Goal: Transaction & Acquisition: Purchase product/service

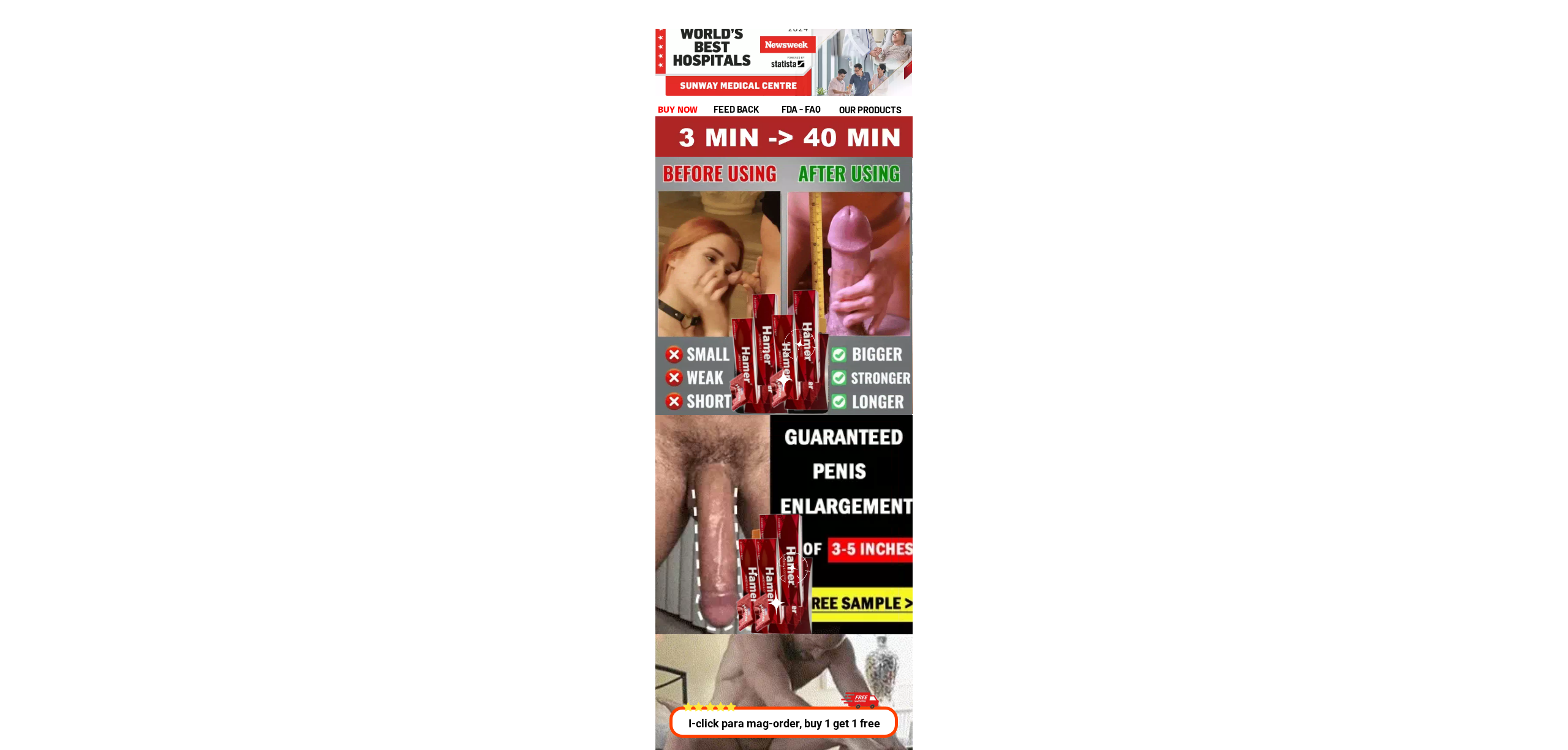
scroll to position [4414, 0]
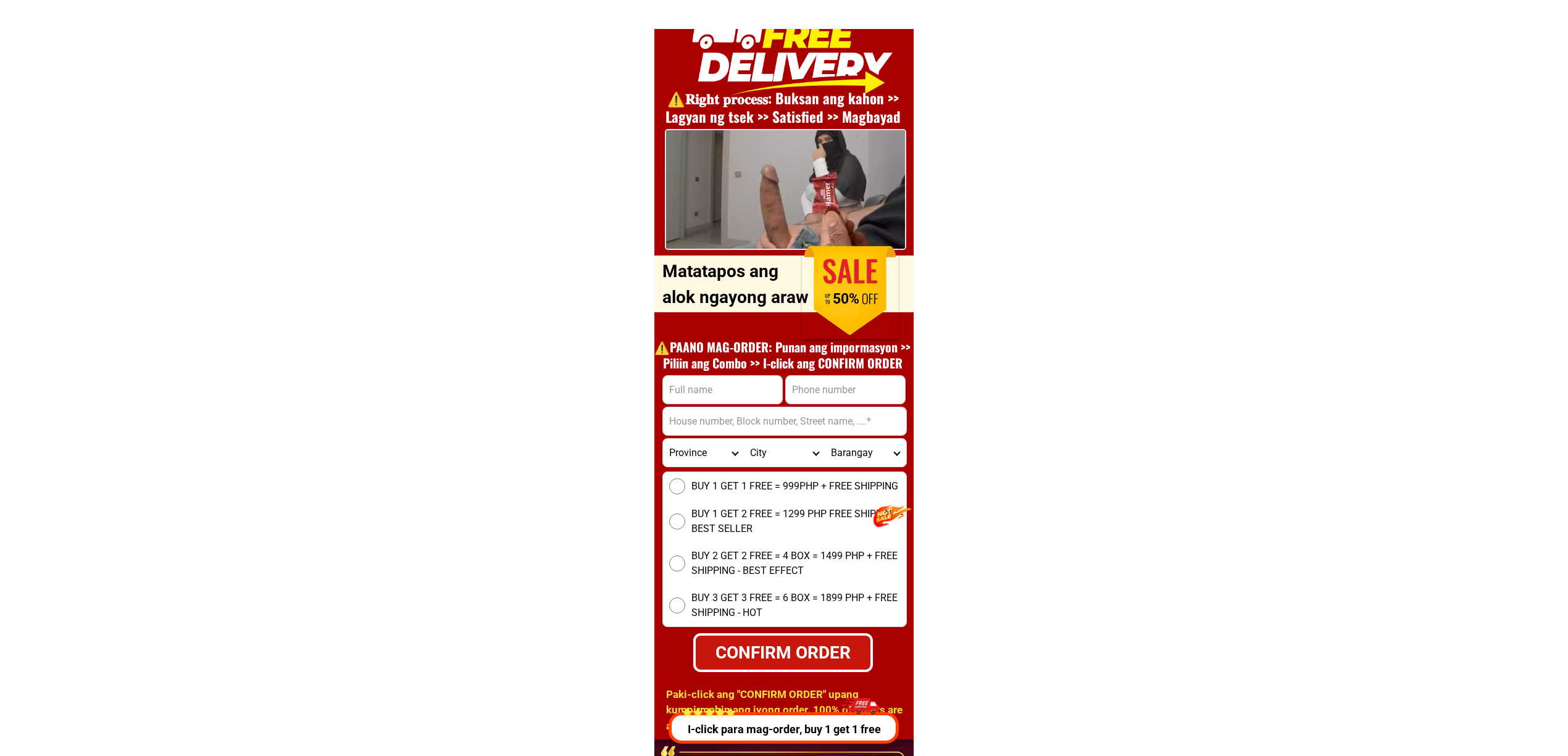
click at [723, 388] on input "Input full_name" at bounding box center [723, 390] width 119 height 28
paste input "Francisco espanola"
type input "Francisco espanola"
click at [841, 385] on input "Input phone_number" at bounding box center [845, 390] width 119 height 28
paste input "09517728280"
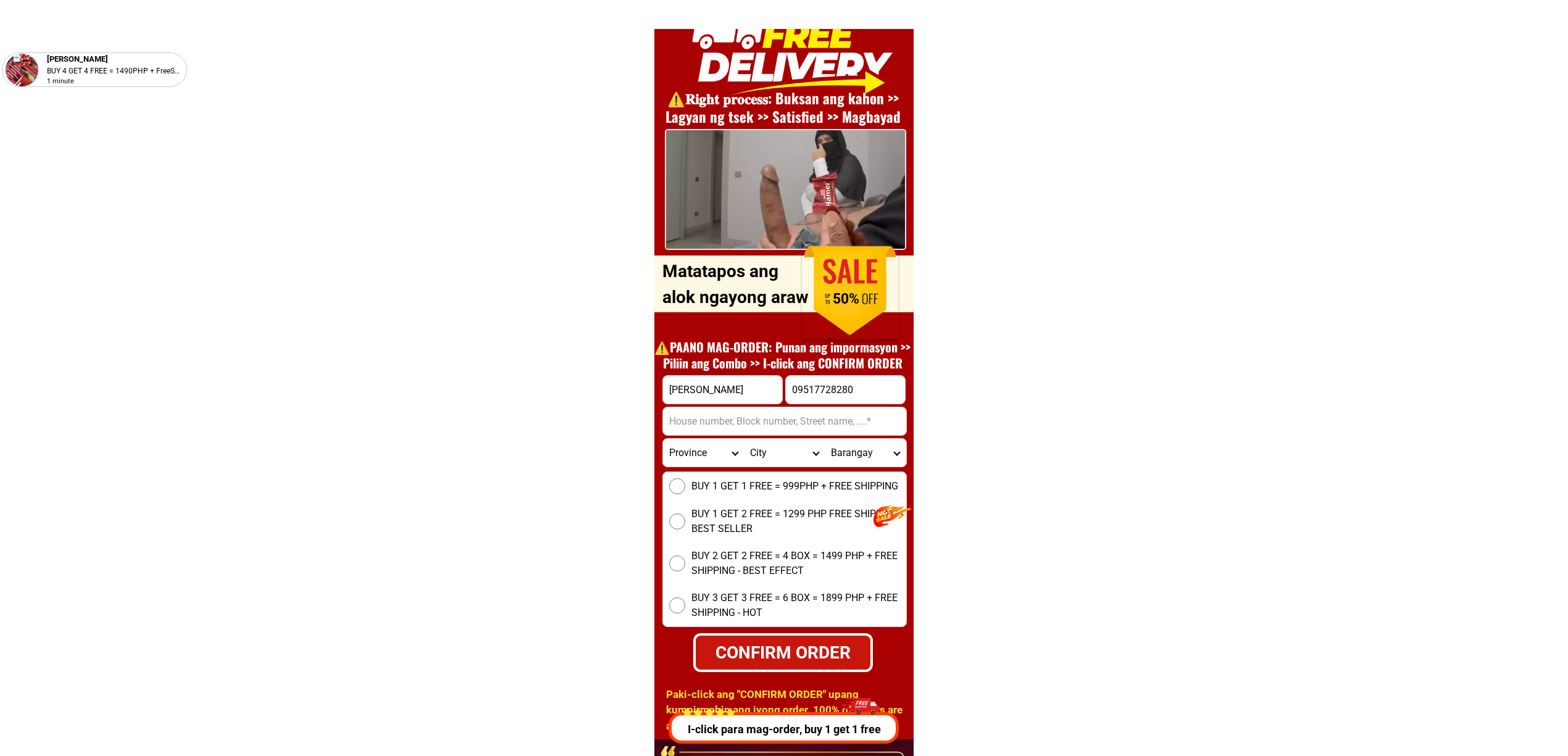
type input "09517728280"
click at [807, 417] on input "Input address" at bounding box center [784, 421] width 244 height 28
paste input "Poblacion lake sebu, South-cotabato"
type input "Poblacion lake sebu, South-cotabato"
click at [667, 502] on div "BUY 1 GET 1 FREE = 999PHP + FREE SHIPPING BUY 1 GET 2 FREE = 1299 PHP FREE SHIP…" at bounding box center [784, 549] width 244 height 156
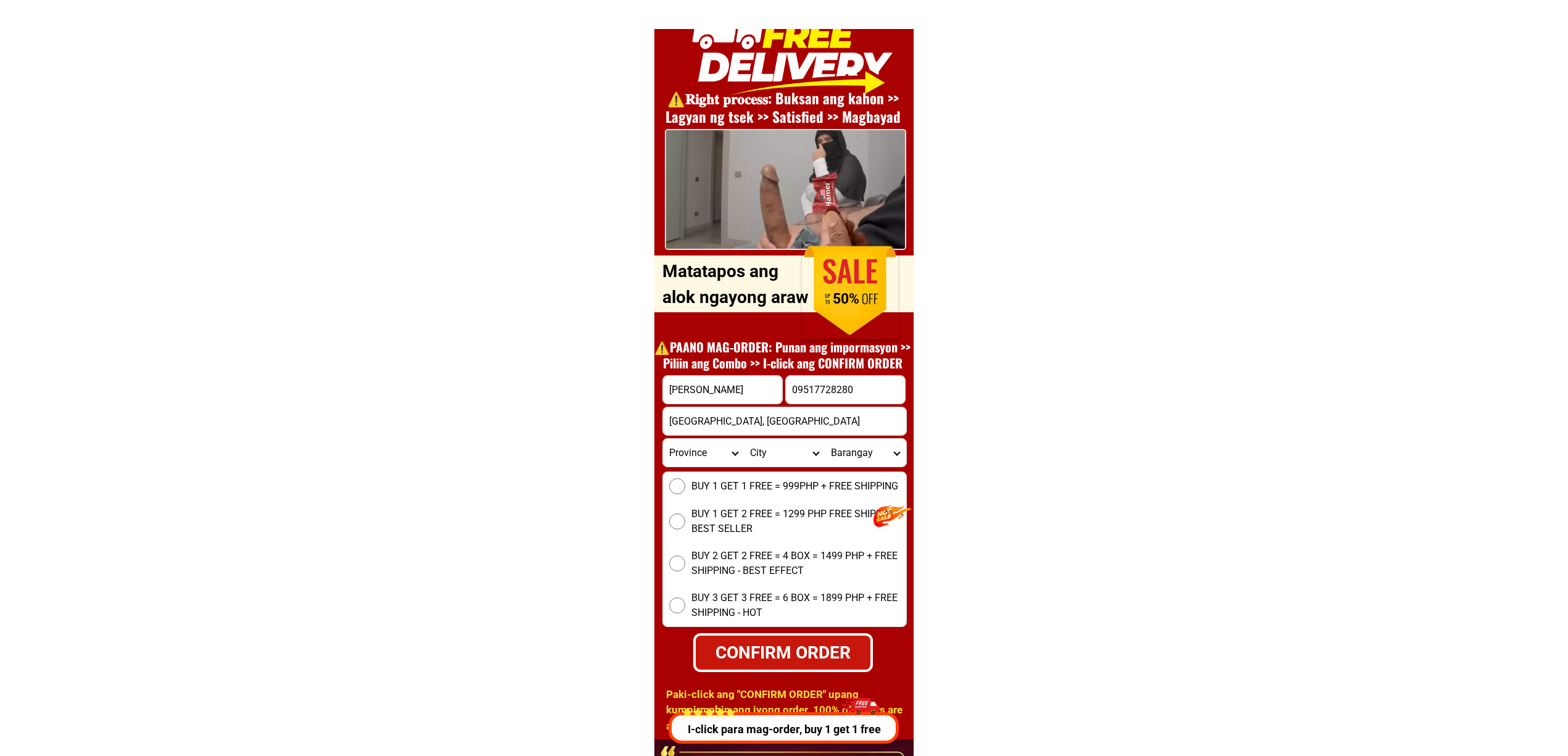
click at [676, 492] on input "BUY 1 GET 1 FREE = 999PHP + FREE SHIPPING" at bounding box center [678, 486] width 16 height 16
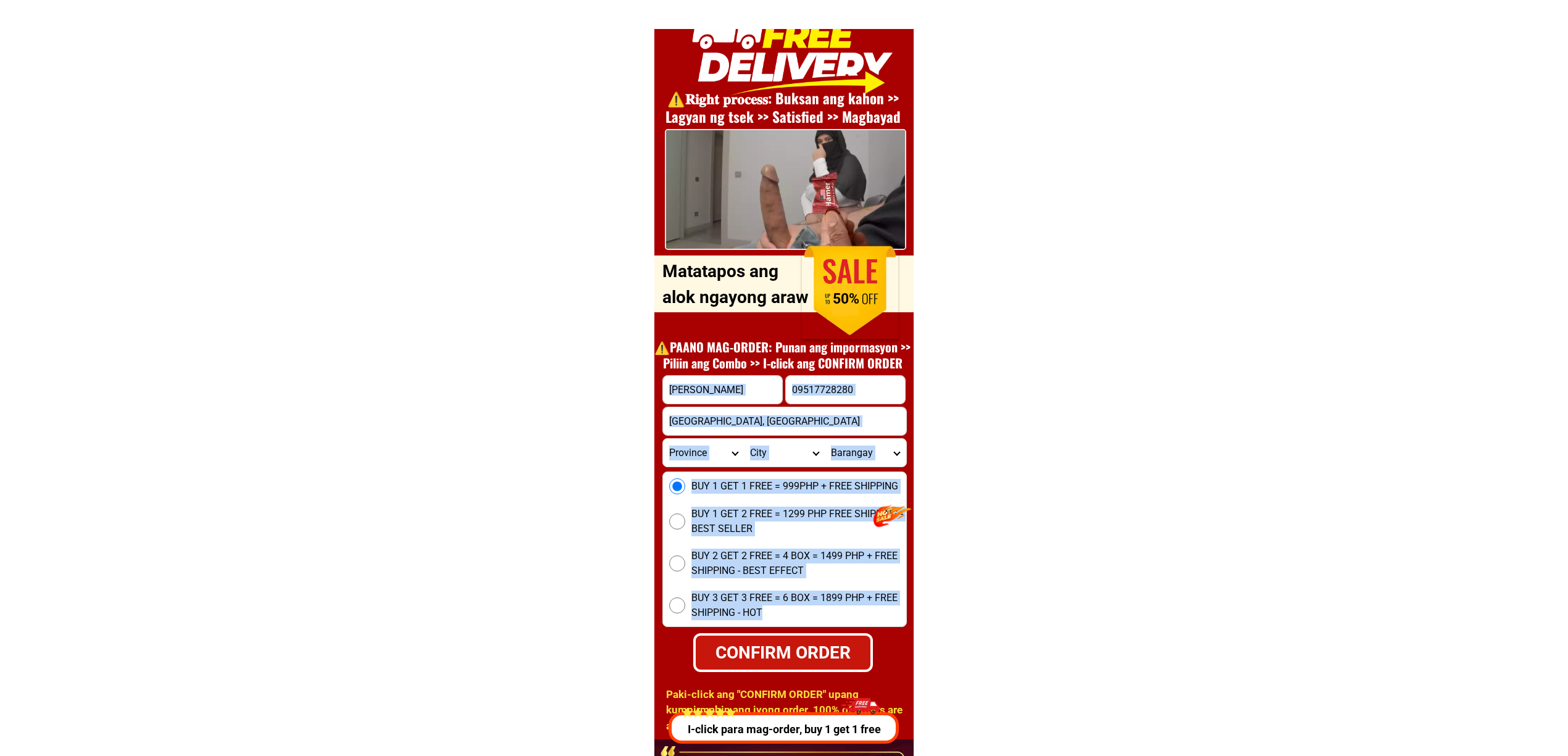
click at [774, 627] on form "Francisco espanola 09517728280 CONFIRM ORDER Poblacion lake sebu, South-cotabat…" at bounding box center [784, 524] width 244 height 297
click at [831, 650] on div "CONFIRM ORDER" at bounding box center [783, 652] width 177 height 26
radio input "true"
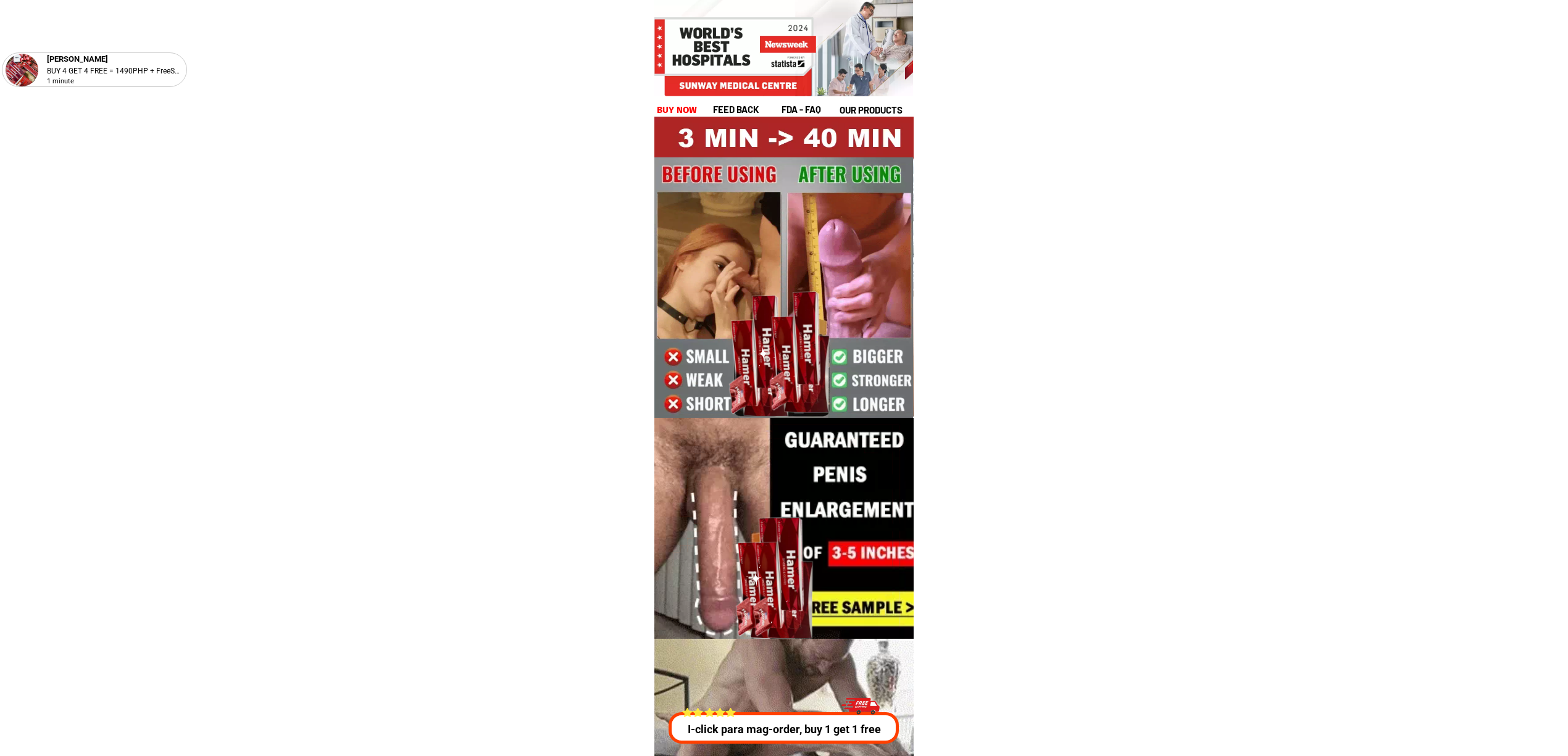
drag, startPoint x: 823, startPoint y: 714, endPoint x: 839, endPoint y: 712, distance: 16.1
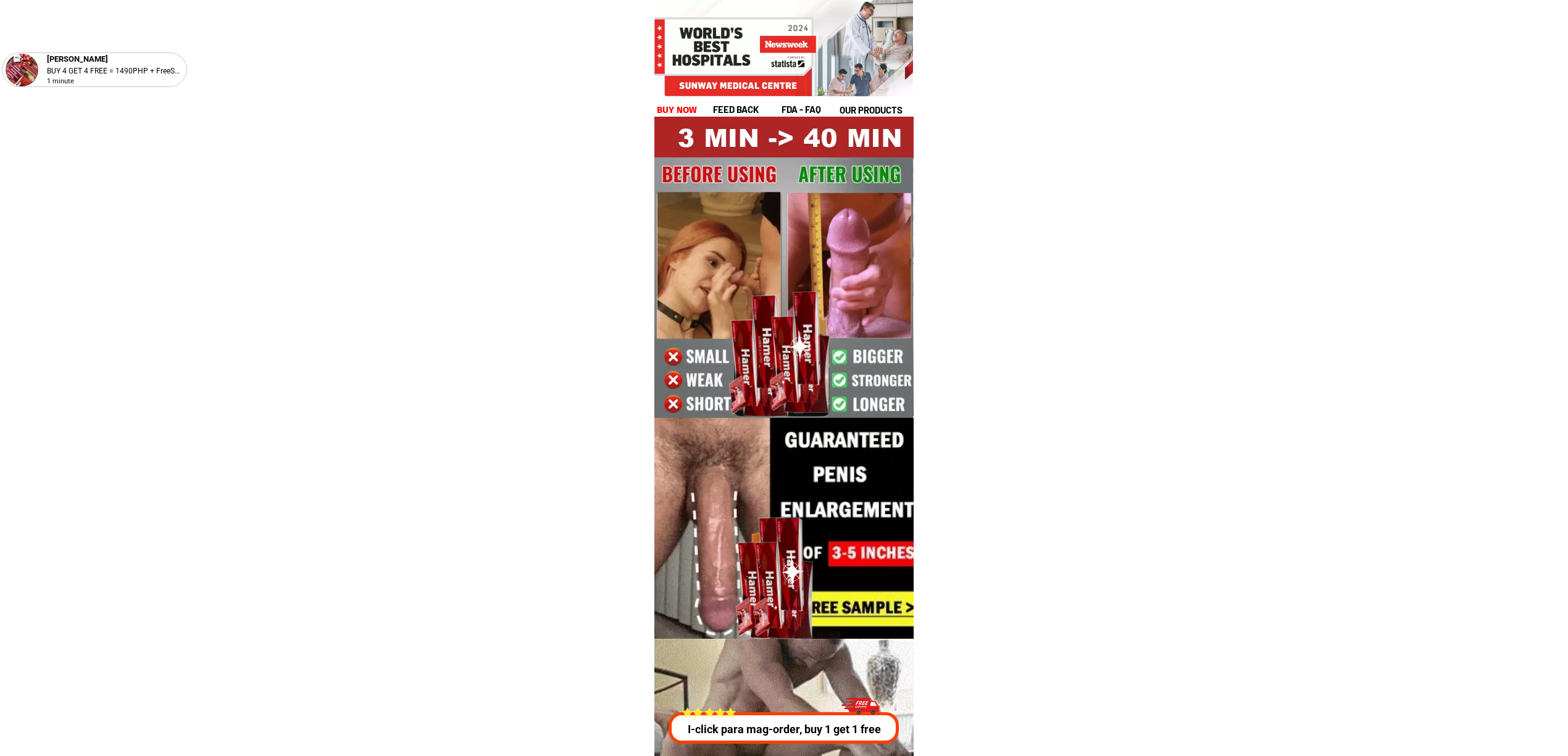
click at [823, 714] on div at bounding box center [784, 728] width 230 height 31
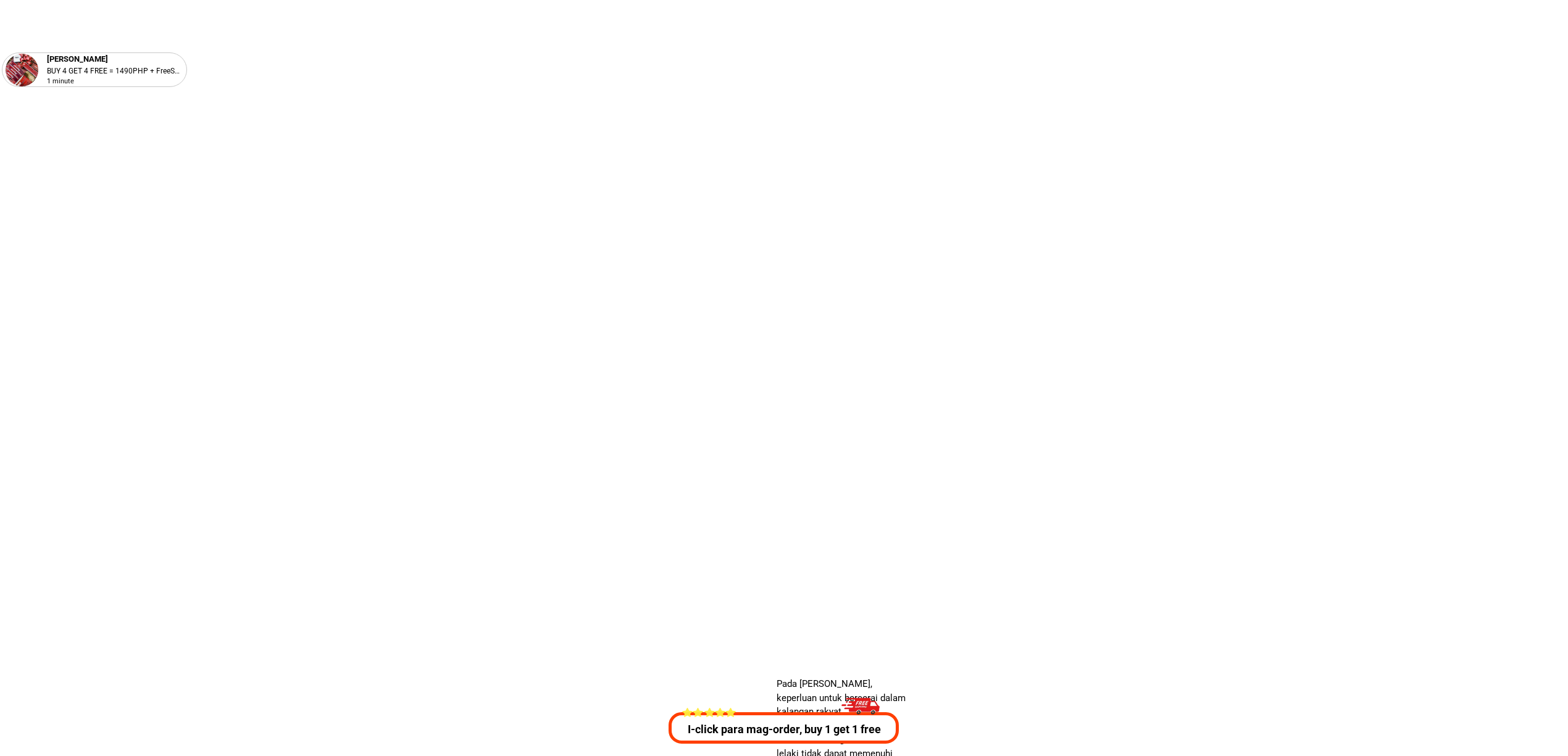
scroll to position [4449, 0]
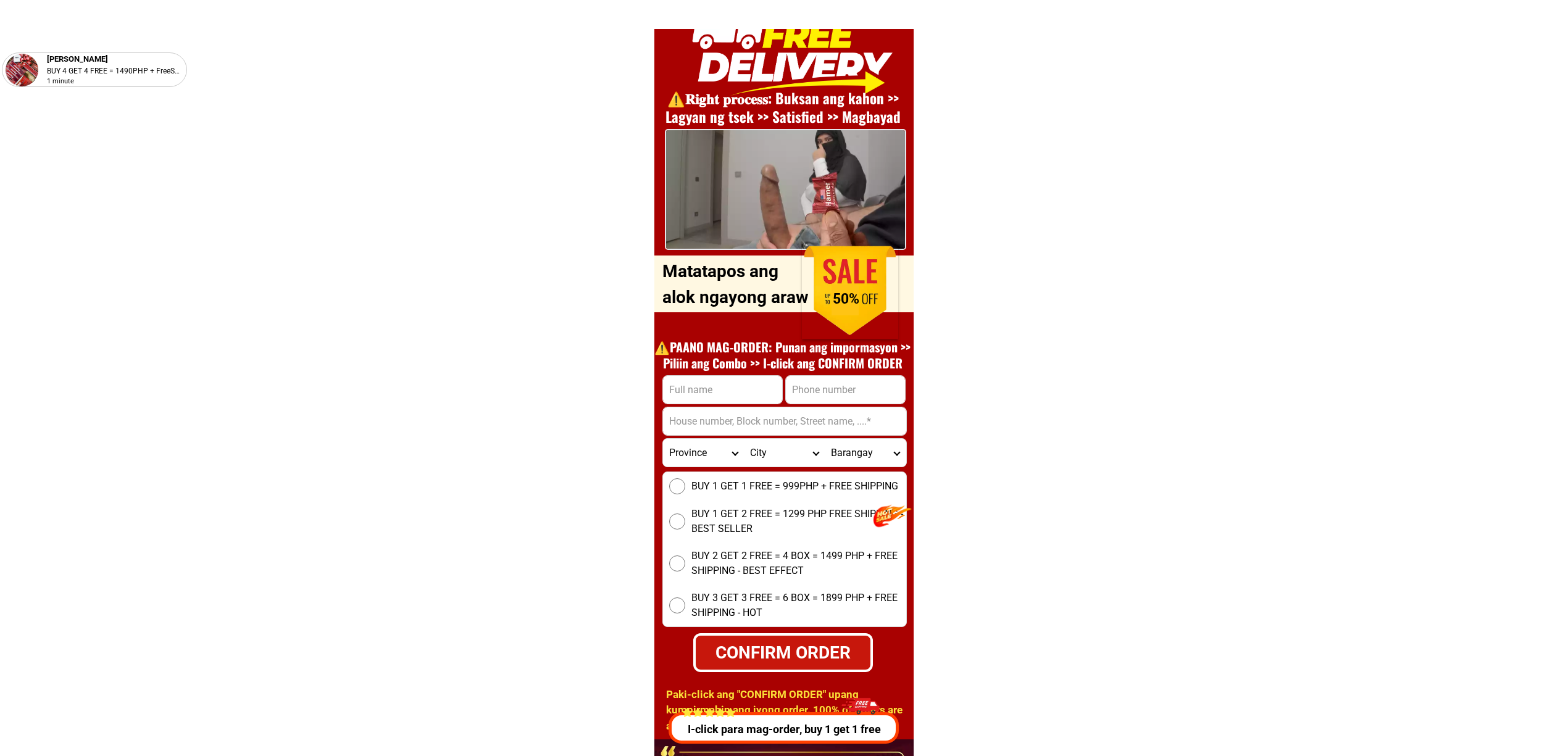
click at [726, 398] on input "Input full_name" at bounding box center [723, 390] width 119 height 28
paste input "[PERSON_NAME]"
type input "[PERSON_NAME]"
click at [817, 398] on input "Input phone_number" at bounding box center [845, 390] width 119 height 28
paste input "09708894011"
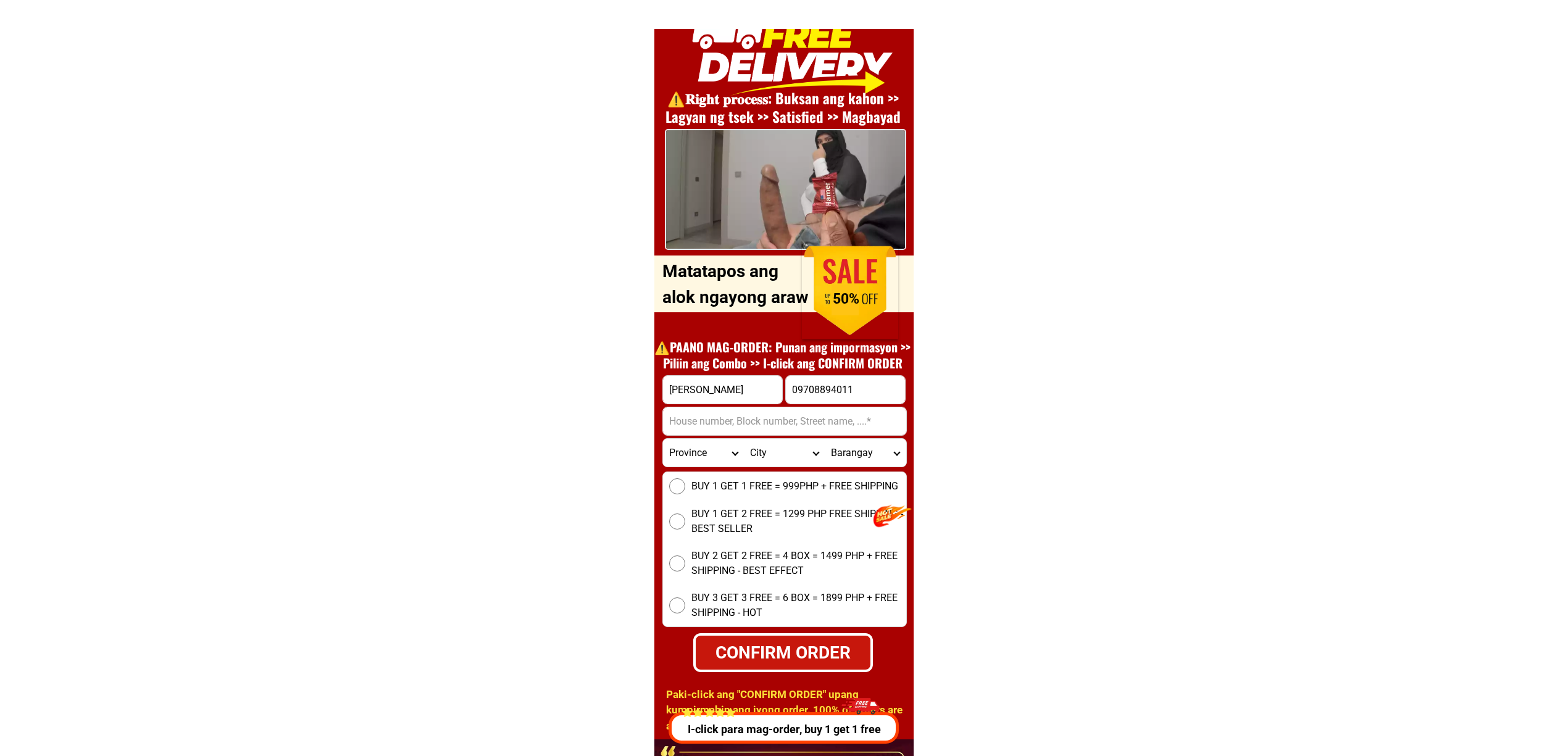
type input "09708894011"
click at [715, 417] on input "Input address" at bounding box center [784, 421] width 244 height 28
paste input "Purok Centro 2 brgy Jp [PERSON_NAME][GEOGRAPHIC_DATA] [GEOGRAPHIC_DATA], J.p. […"
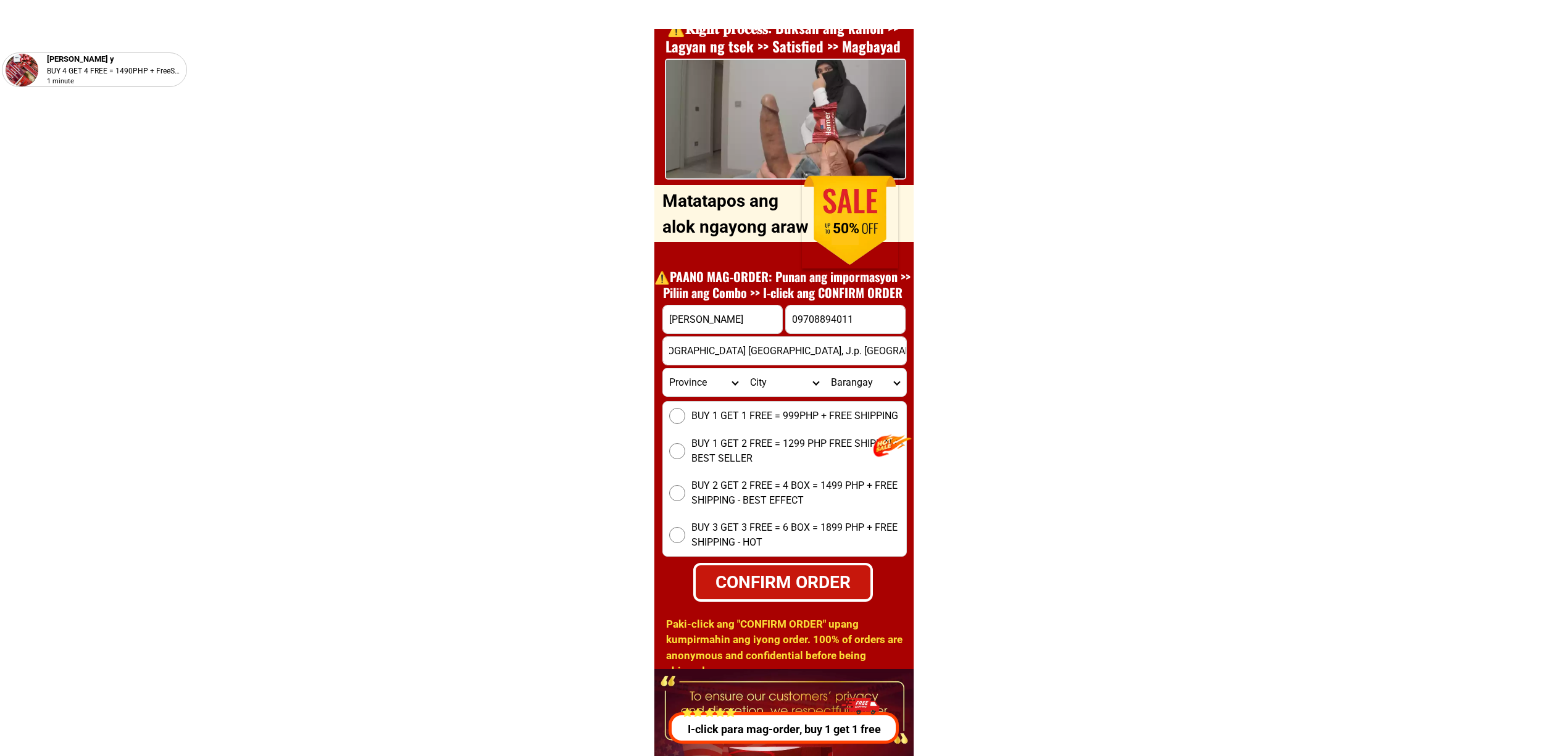
scroll to position [4696, 0]
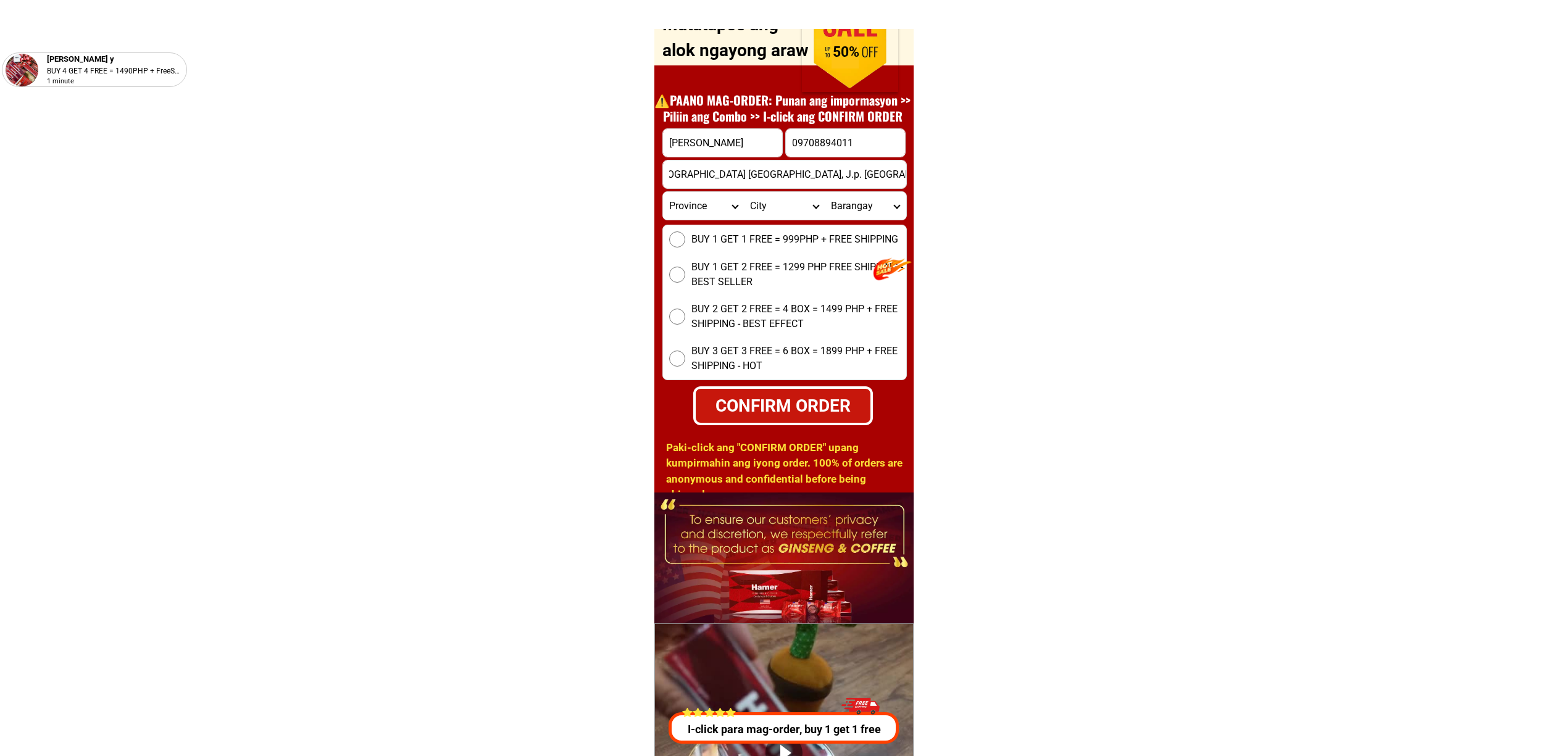
type input "Purok Centro 2 brgy Jp [PERSON_NAME][GEOGRAPHIC_DATA] [GEOGRAPHIC_DATA], J.p. […"
click at [717, 232] on span "BUY 1 GET 1 FREE = 999PHP + FREE SHIPPING" at bounding box center [795, 240] width 207 height 15
click at [685, 232] on input "BUY 1 GET 1 FREE = 999PHP + FREE SHIPPING" at bounding box center [678, 240] width 16 height 16
click at [753, 401] on div "CONFIRM ORDER" at bounding box center [782, 405] width 175 height 26
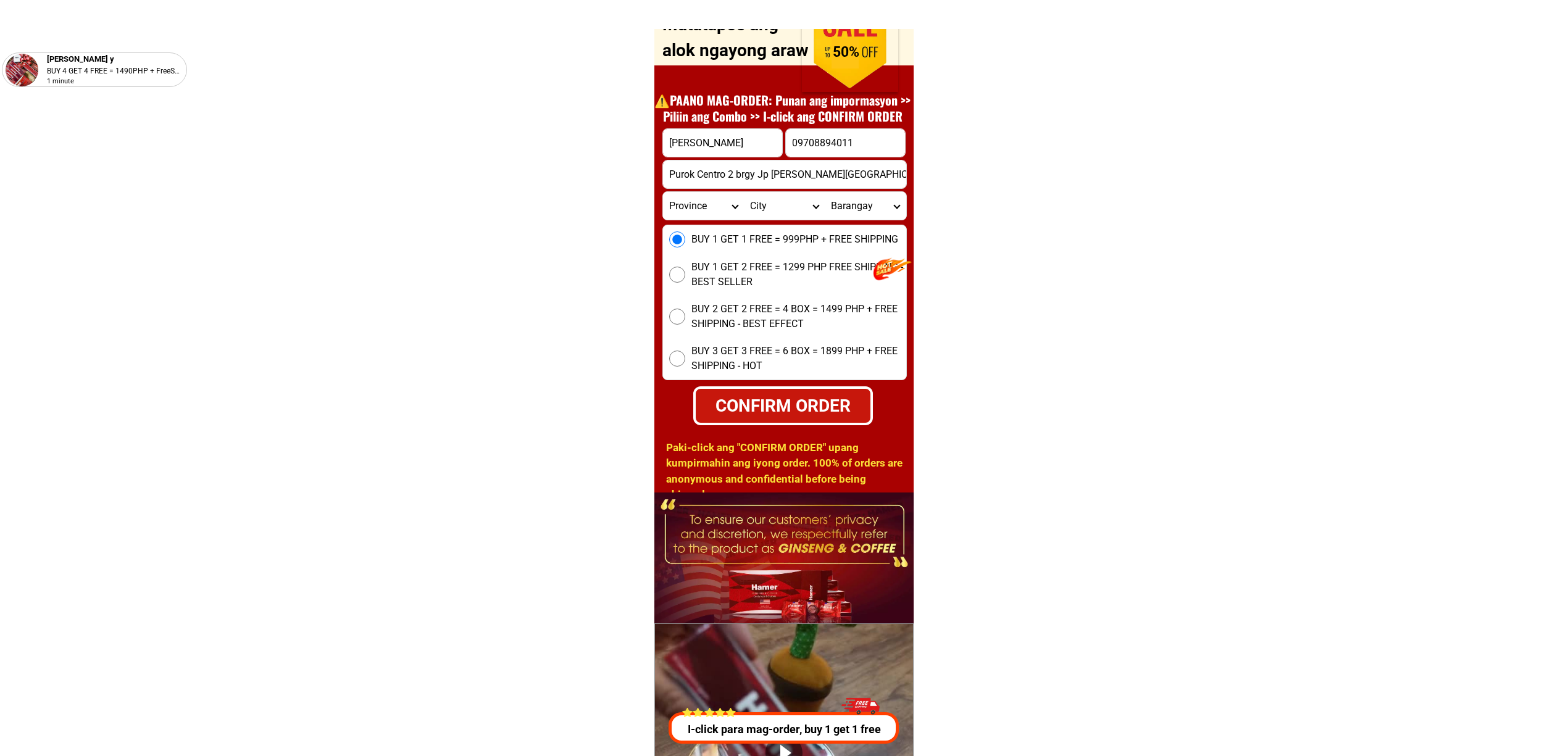
radio input "true"
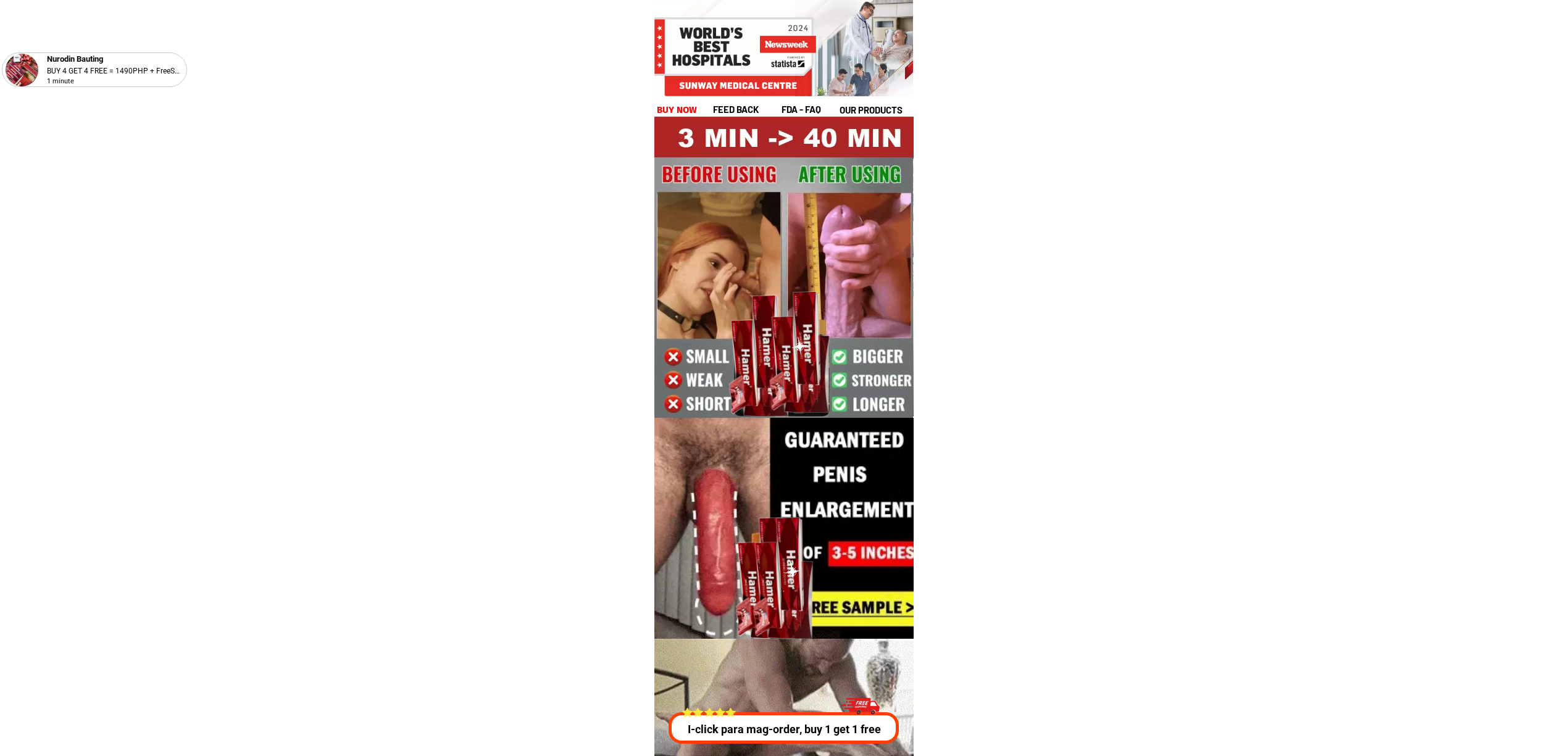
drag, startPoint x: 0, startPoint y: 0, endPoint x: 1178, endPoint y: 90, distance: 1181.4
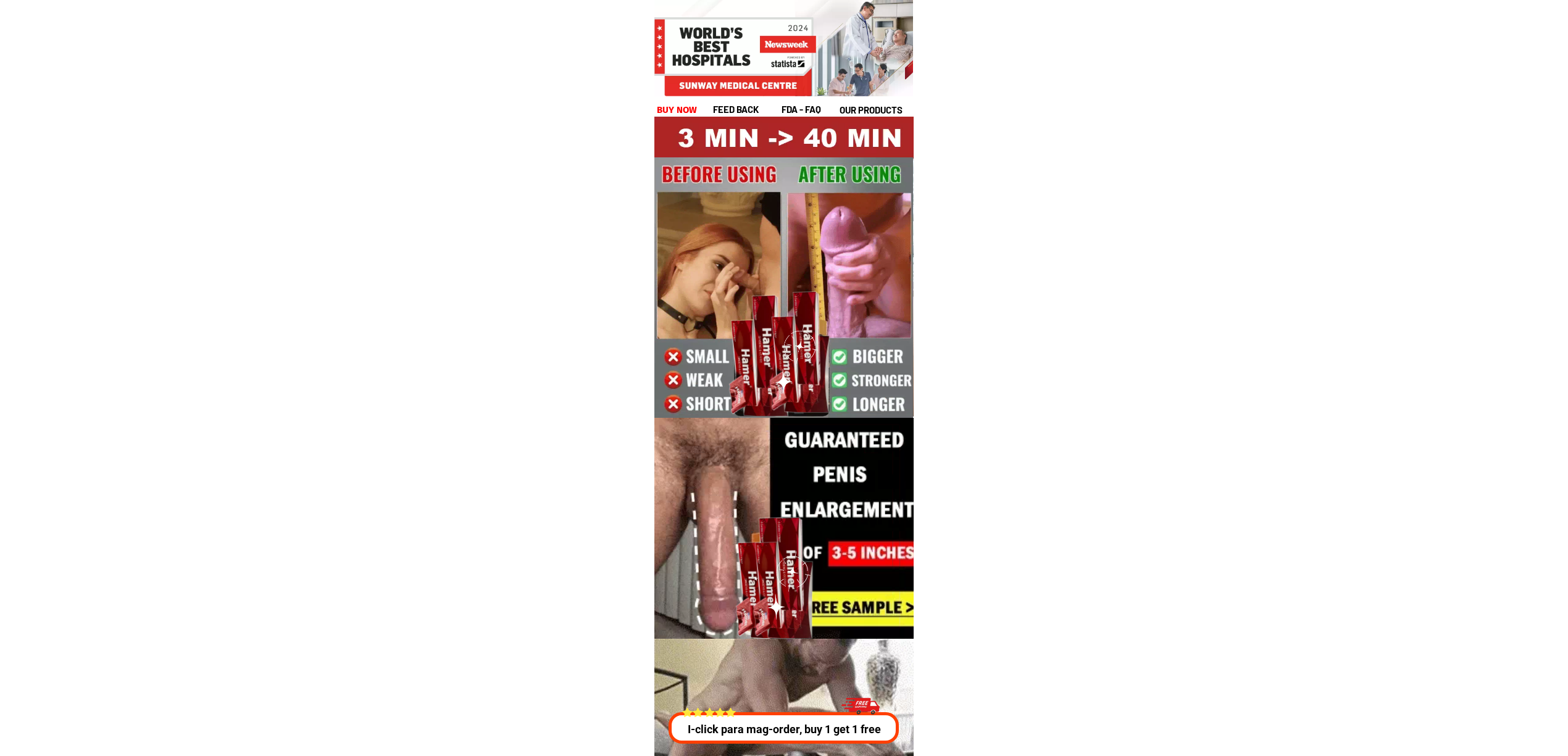
click at [840, 738] on div at bounding box center [780, 728] width 228 height 31
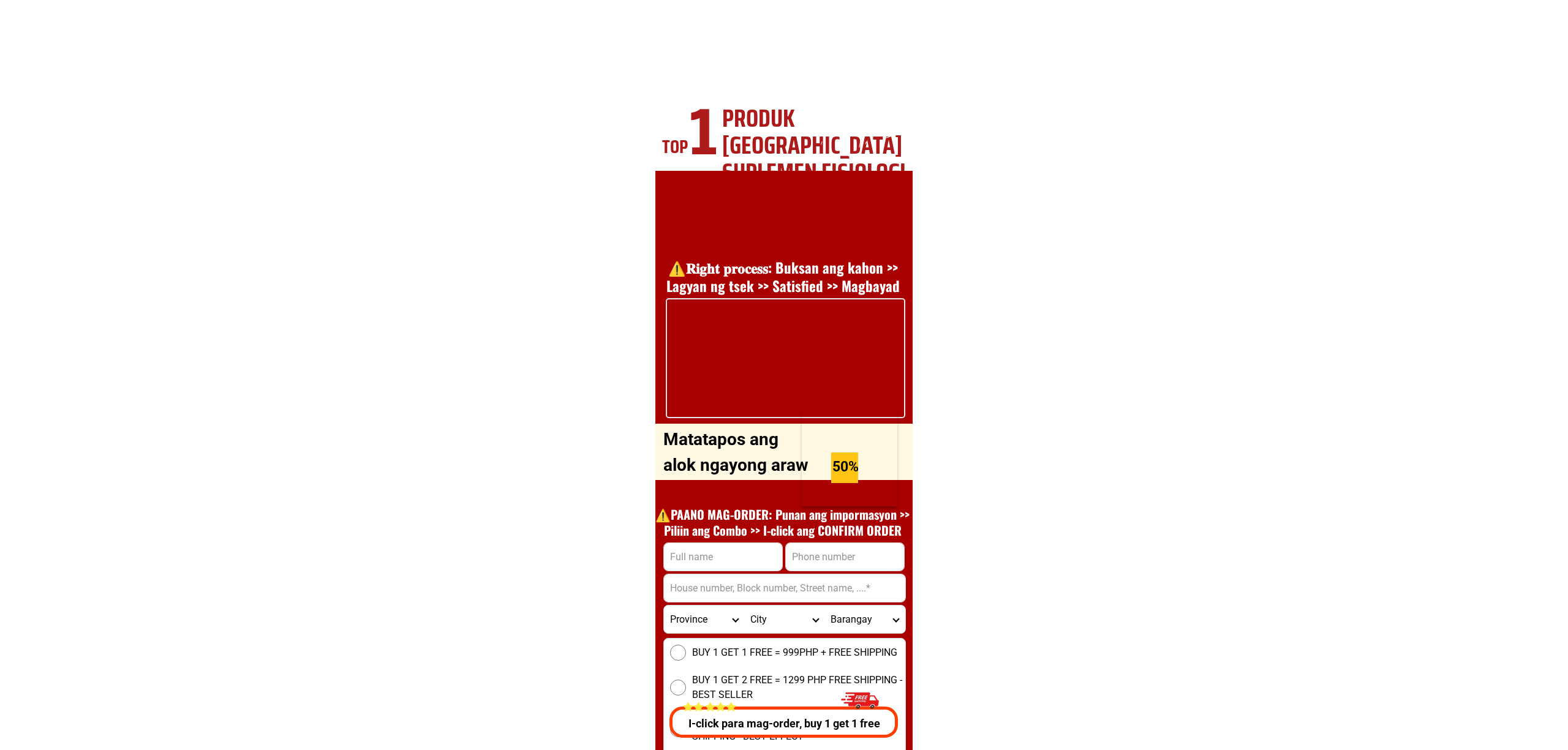
scroll to position [4414, 0]
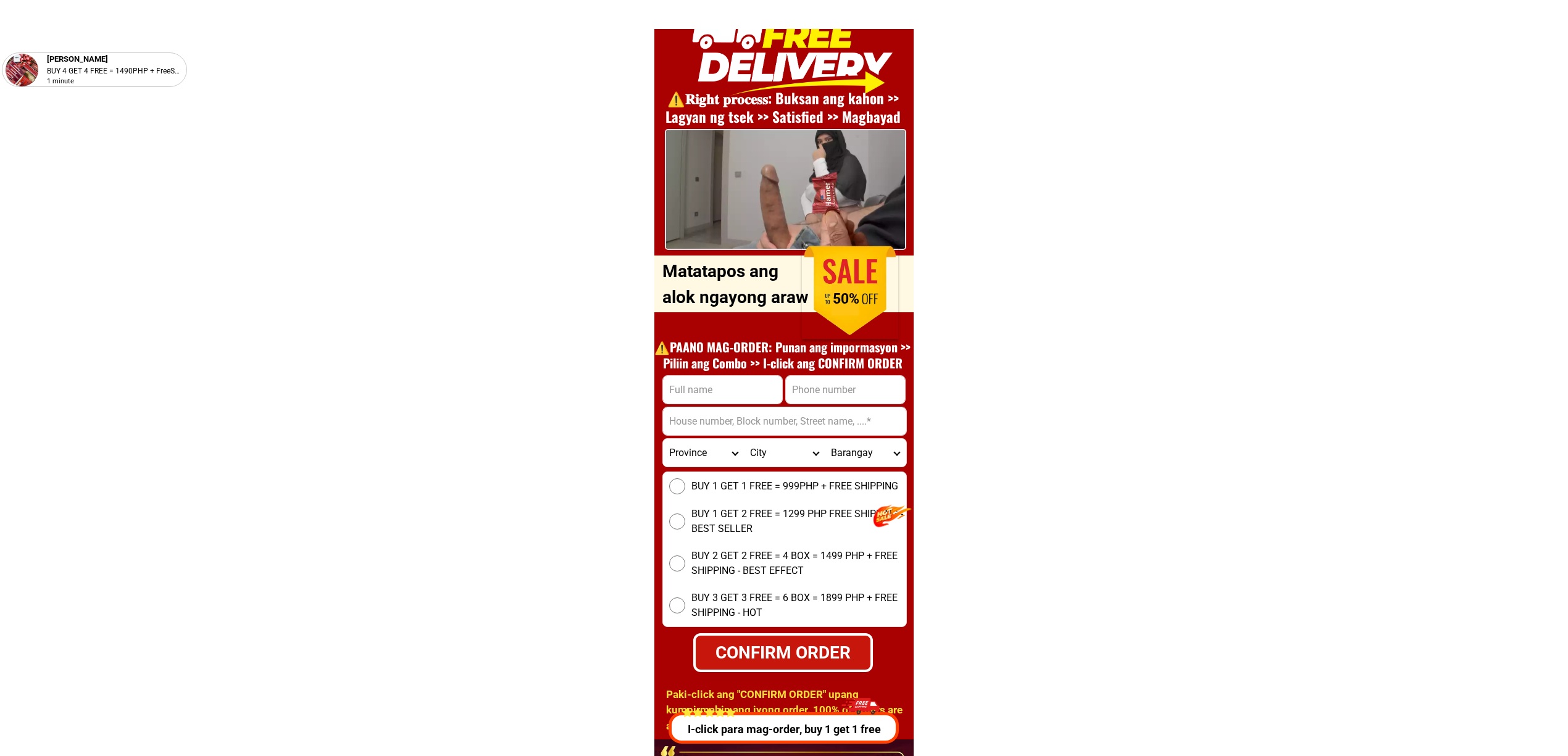
drag, startPoint x: 719, startPoint y: 377, endPoint x: 746, endPoint y: 383, distance: 27.7
click at [719, 378] on input "Input full_name" at bounding box center [723, 390] width 119 height 28
paste input "Jose ladores"
type input "Jose ladores"
click at [819, 393] on form "Jose ladores CONFIRM ORDER Province Abra Agusan-del-norte Agusan-del-sur Aklan …" at bounding box center [784, 524] width 244 height 297
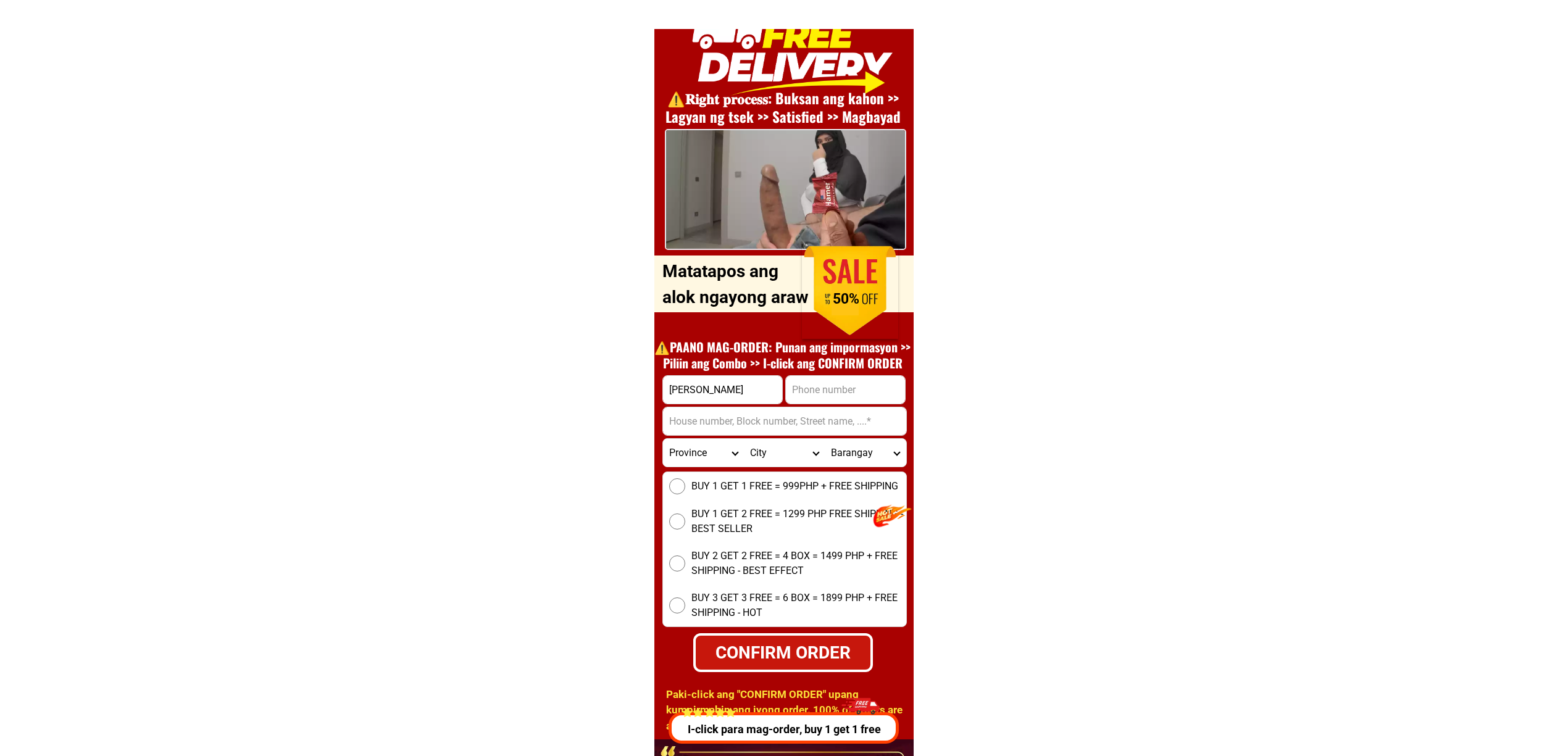
drag, startPoint x: 815, startPoint y: 388, endPoint x: 825, endPoint y: 403, distance: 18.0
click at [815, 387] on input "Input phone_number" at bounding box center [845, 390] width 119 height 28
paste input "09983481099"
type input "09983481099"
click at [723, 428] on input "Input address" at bounding box center [784, 421] width 244 height 28
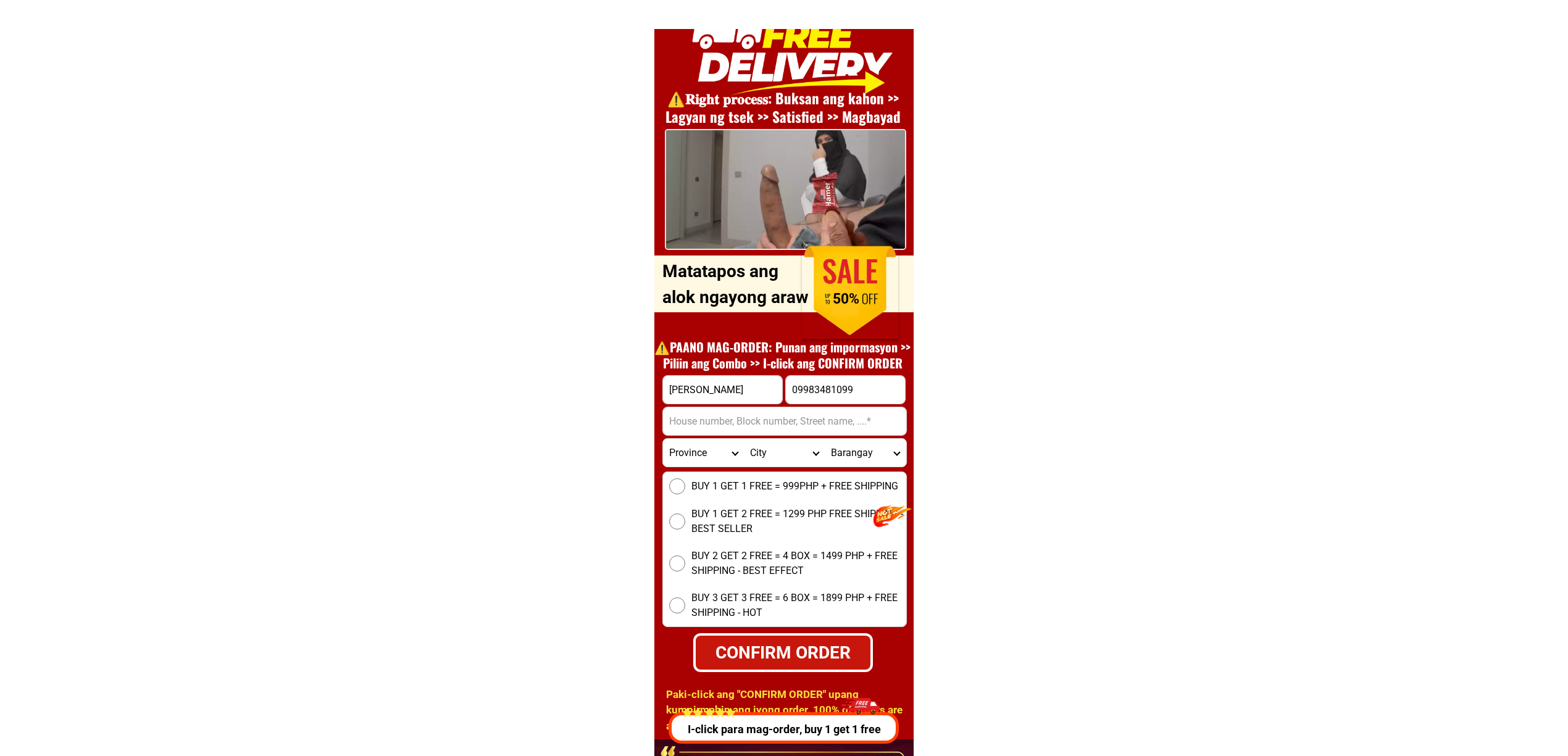
paste input "No, Capiz"
type input "No, Capiz"
click at [715, 479] on span "BUY 1 GET 1 FREE = 999PHP + FREE SHIPPING" at bounding box center [795, 486] width 207 height 15
click at [685, 479] on input "BUY 1 GET 1 FREE = 999PHP + FREE SHIPPING" at bounding box center [678, 486] width 16 height 16
radio input "true"
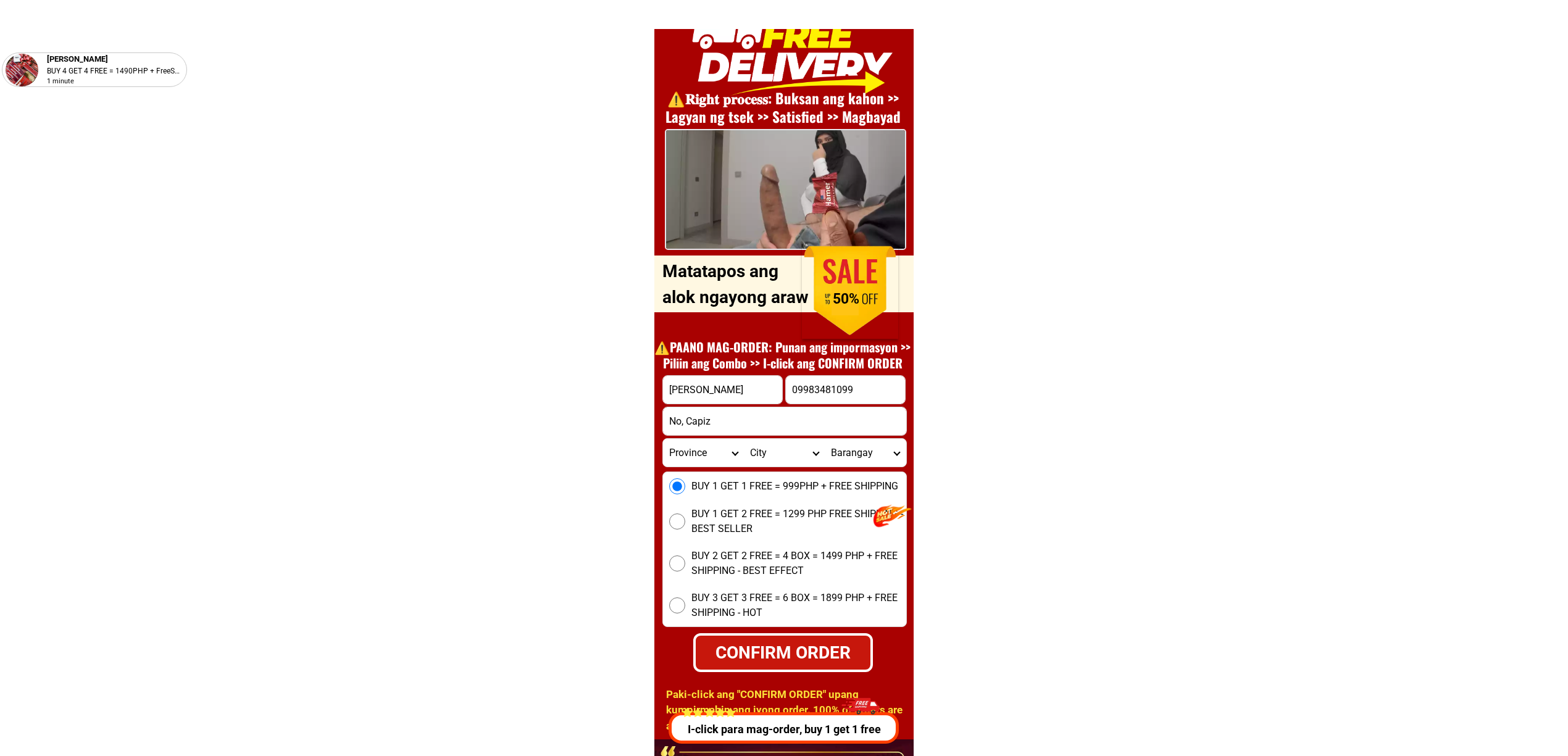
click at [796, 660] on div "CONFIRM ORDER" at bounding box center [782, 652] width 182 height 27
type input "Jose ladores"
radio input "true"
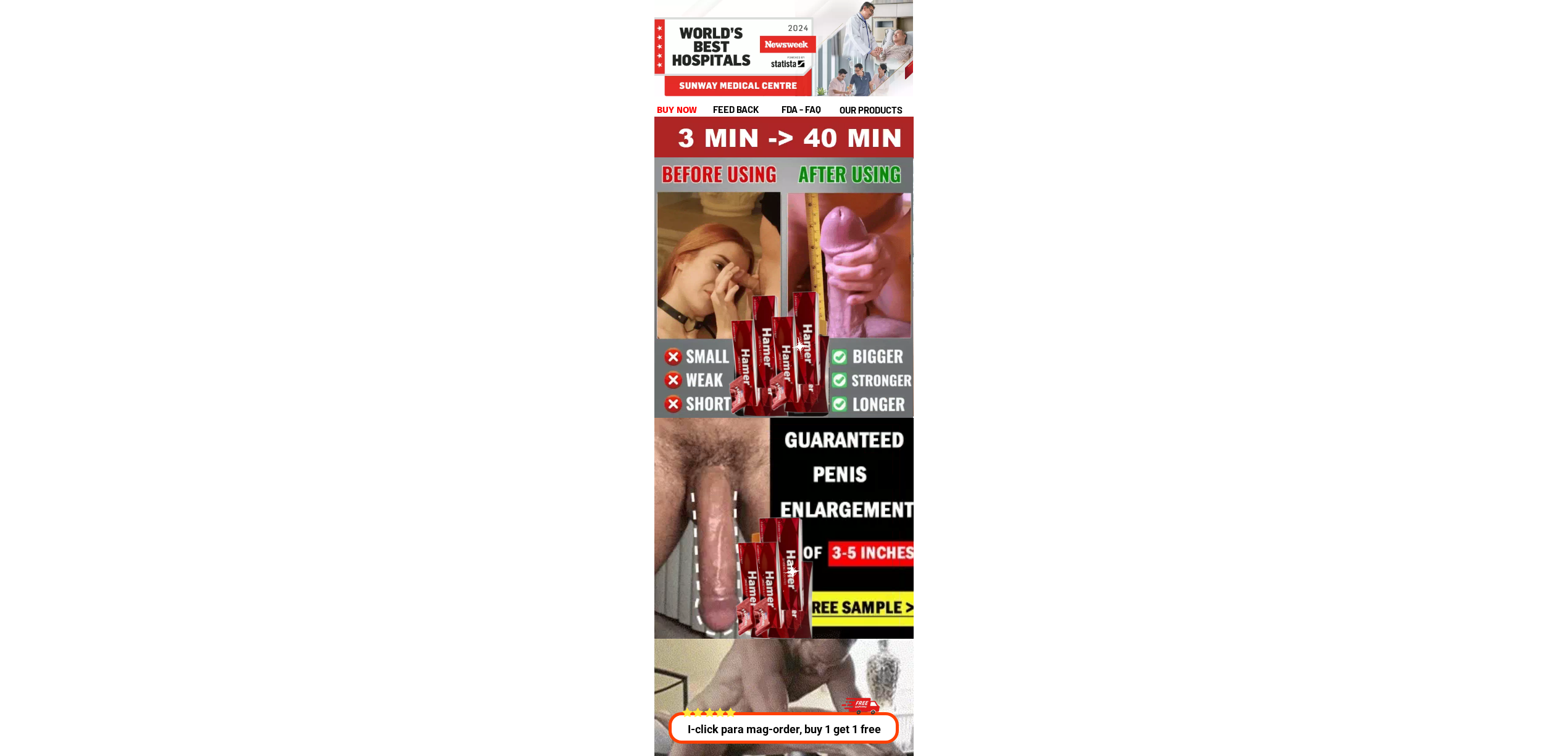
click at [761, 717] on div at bounding box center [784, 728] width 230 height 31
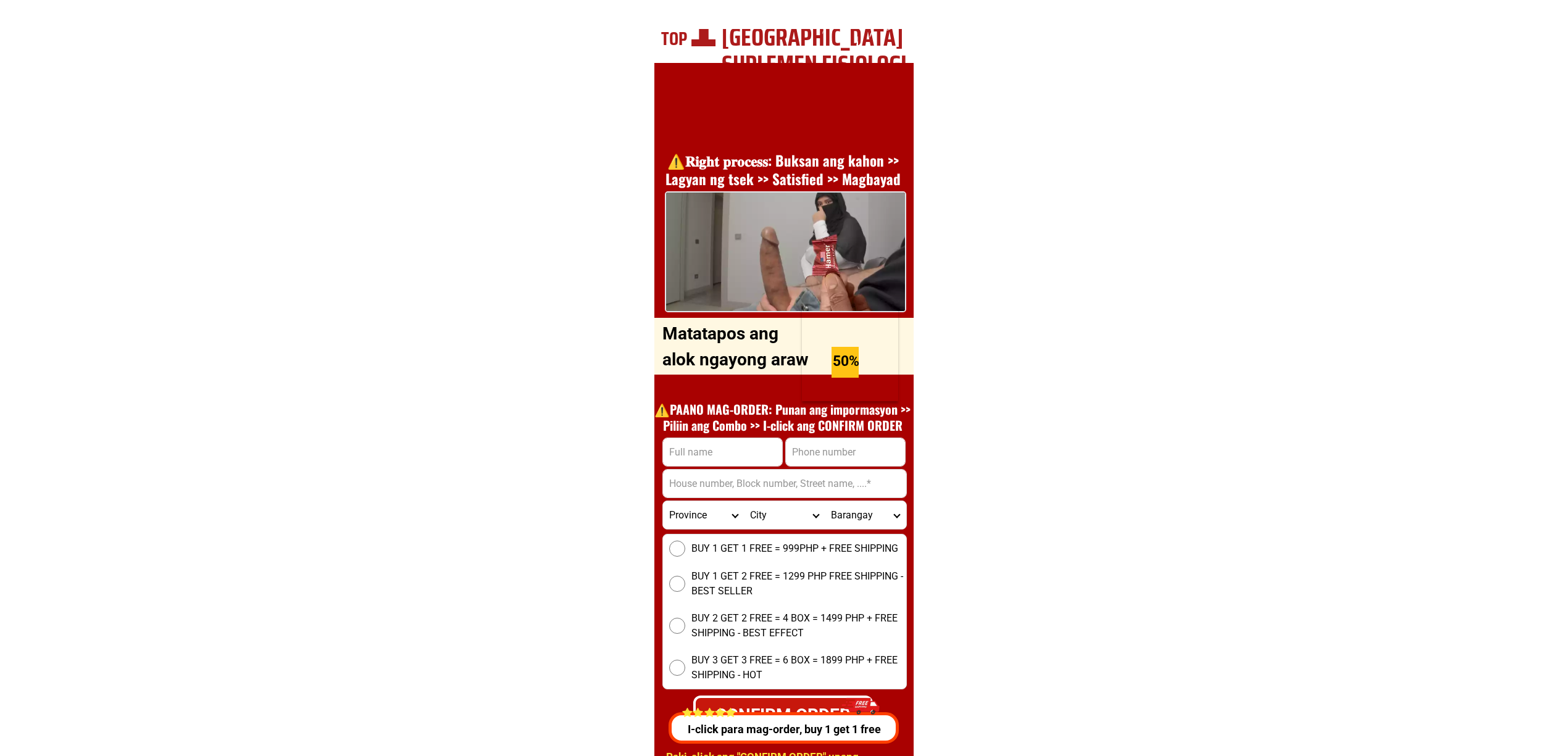
scroll to position [4449, 0]
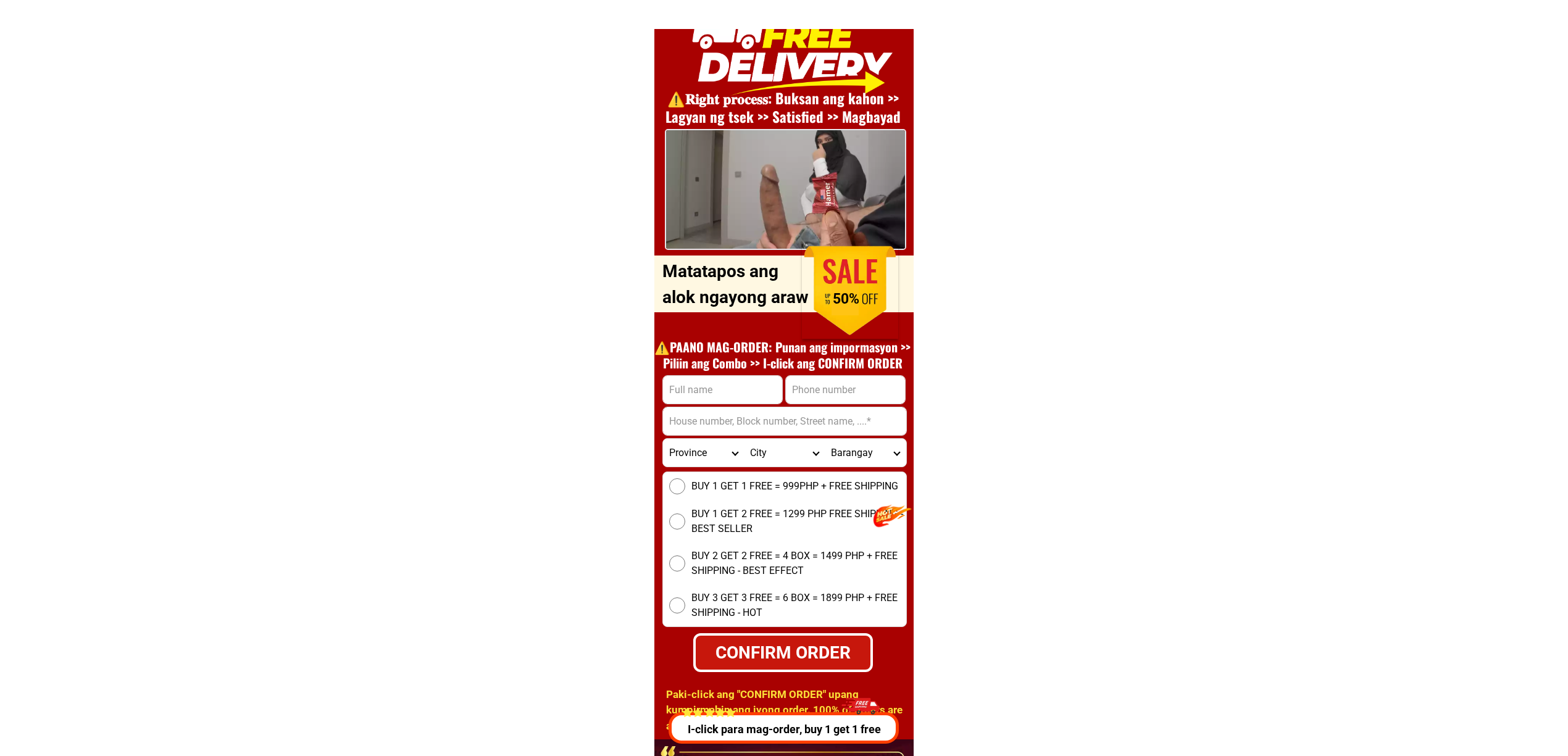
click at [743, 373] on div "⚠️️𝐑𝐢𝐠𝐡𝐭 𝐩𝐫𝐨𝐜𝐞𝐬𝐬: Buksan ang kahon >> Lagyan ng tsek >> Satisfied >> Magbayad O…" at bounding box center [784, 370] width 259 height 740
drag, startPoint x: 729, startPoint y: 384, endPoint x: 924, endPoint y: 373, distance: 195.3
click at [729, 383] on input "Input full_name" at bounding box center [723, 390] width 119 height 28
paste input "arsenio flores"
type input "arsenio flores"
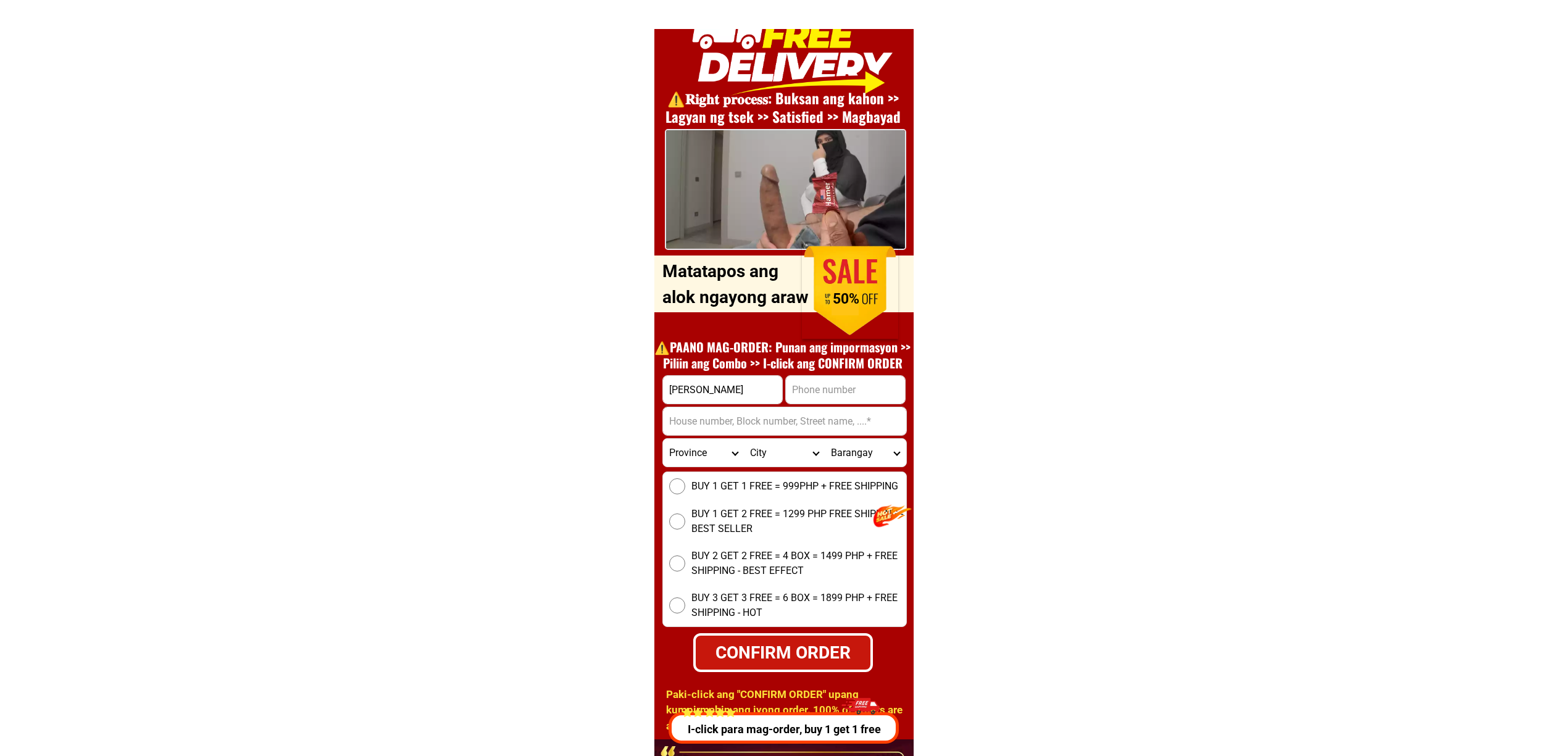
click at [842, 389] on input "Input phone_number" at bounding box center [845, 390] width 119 height 28
paste input ""0928 780 1646"
type input "09287801646"
drag, startPoint x: 741, startPoint y: 442, endPoint x: 734, endPoint y: 431, distance: 13.0
click at [740, 442] on div "Province Abra Agusan-del-norte Agusan-del-sur Aklan Albay Antique Apayao Aurora…" at bounding box center [784, 452] width 244 height 28
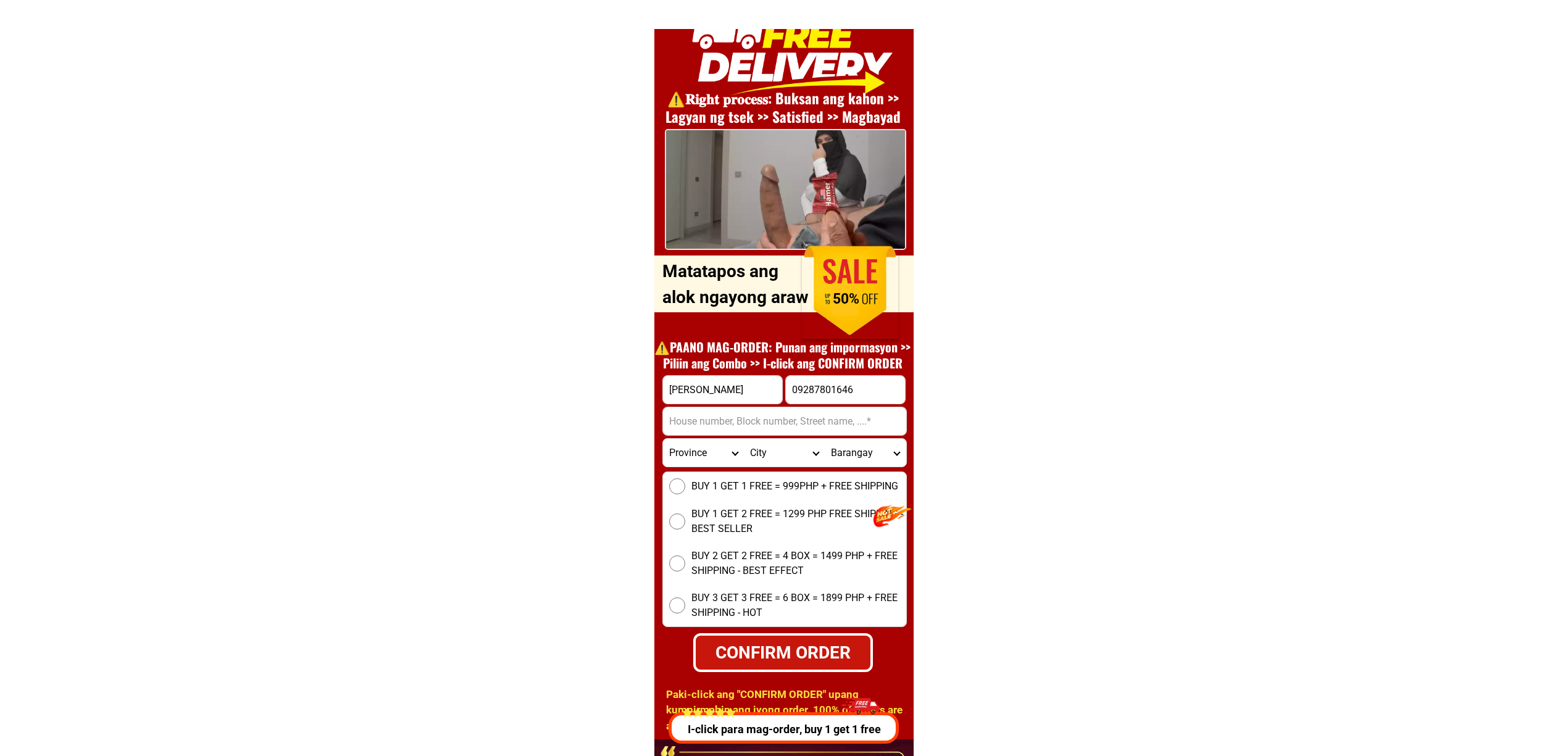
paste input "40 F. Manalo St.""
click at [727, 423] on input "40 F. Manalo St."" at bounding box center [784, 421] width 244 height 28
type input "40 F. Manalo St."
click at [702, 455] on select "Province Abra Agusan-del-norte Agusan-del-sur Aklan Albay Antique Apayao Aurora…" at bounding box center [703, 452] width 81 height 28
select select "63_219"
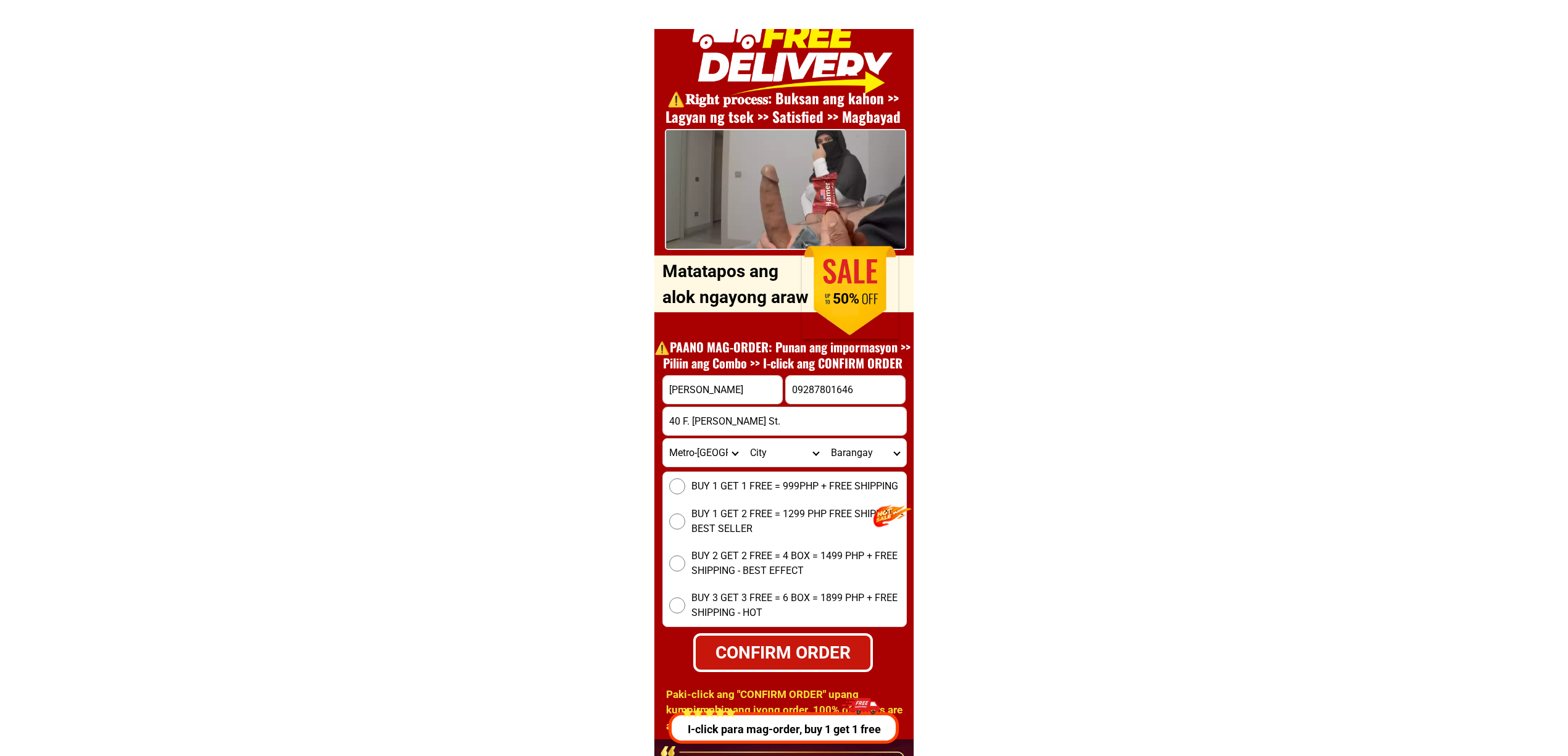
click at [663, 439] on select "Province Abra Agusan-del-norte Agusan-del-sur Aklan Albay Antique Apayao Aurora…" at bounding box center [703, 452] width 81 height 28
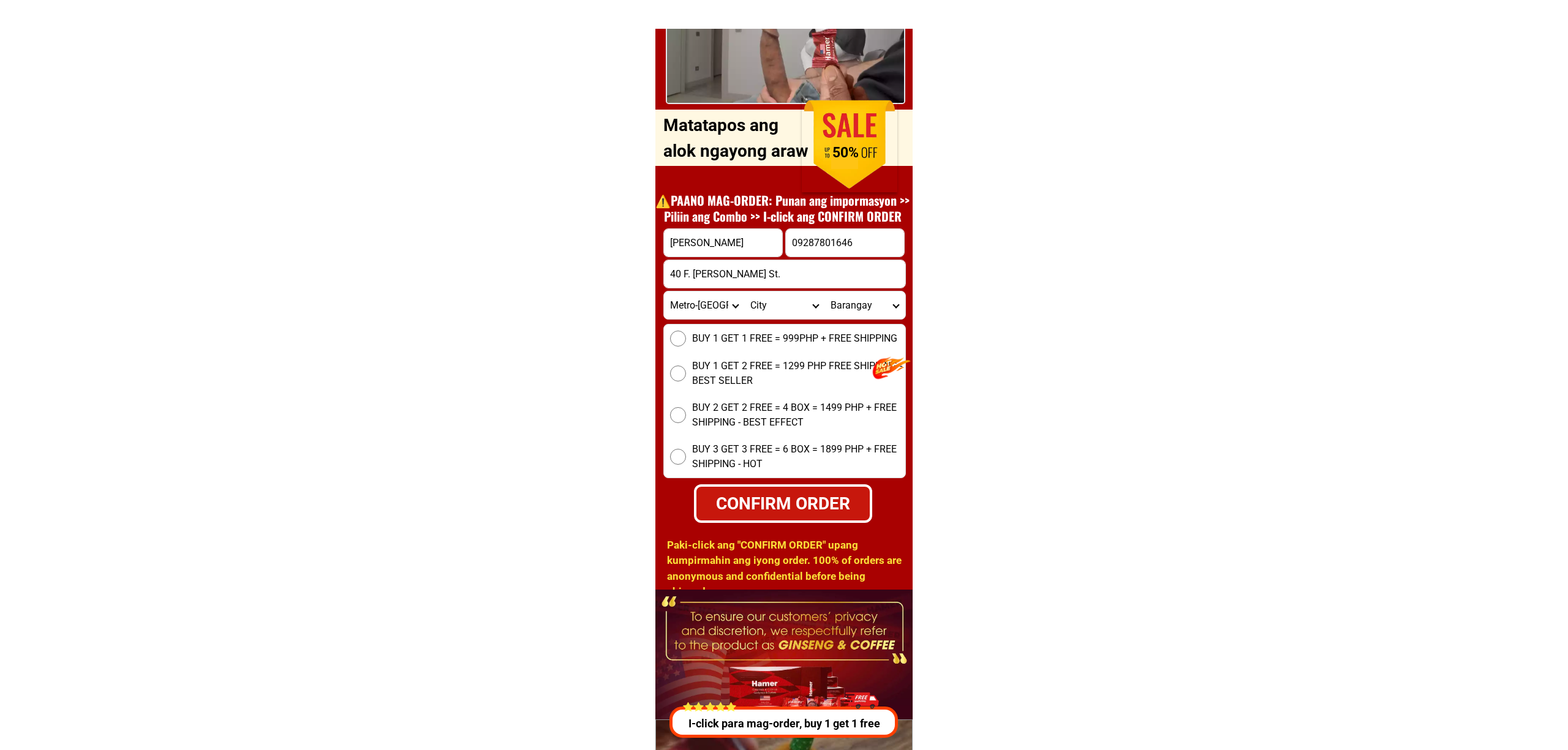
scroll to position [4577, 0]
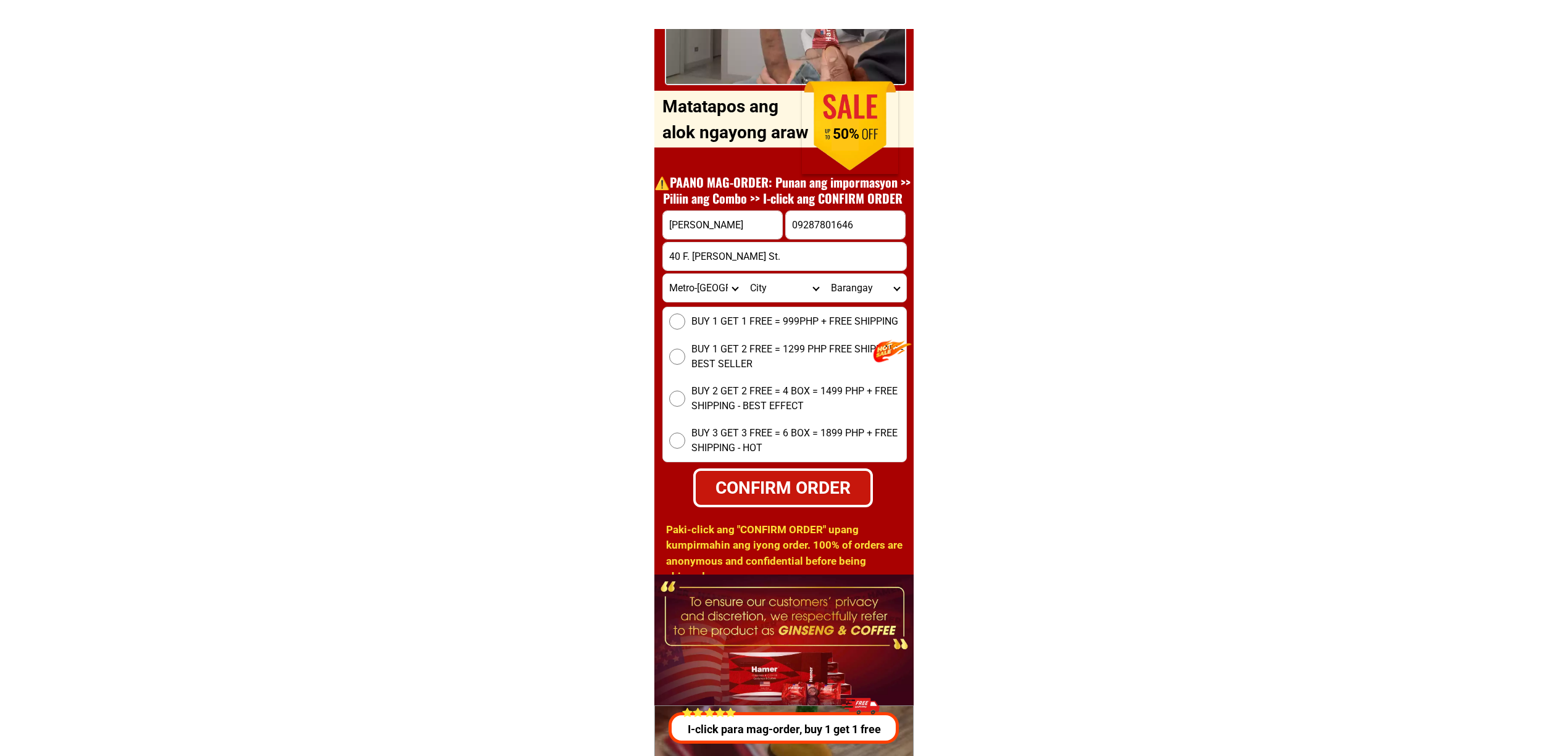
drag, startPoint x: 761, startPoint y: 432, endPoint x: 719, endPoint y: 527, distance: 103.9
click at [759, 433] on span "BUY 3 GET 3 FREE = 6 BOX = 1899 PHP + FREE SHIPPING - HOT" at bounding box center [799, 441] width 215 height 30
click at [685, 433] on input "BUY 3 GET 3 FREE = 6 BOX = 1899 PHP + FREE SHIPPING - HOT" at bounding box center [678, 441] width 16 height 16
click at [784, 483] on div "CONFIRM ORDER" at bounding box center [782, 488] width 190 height 28
radio input "true"
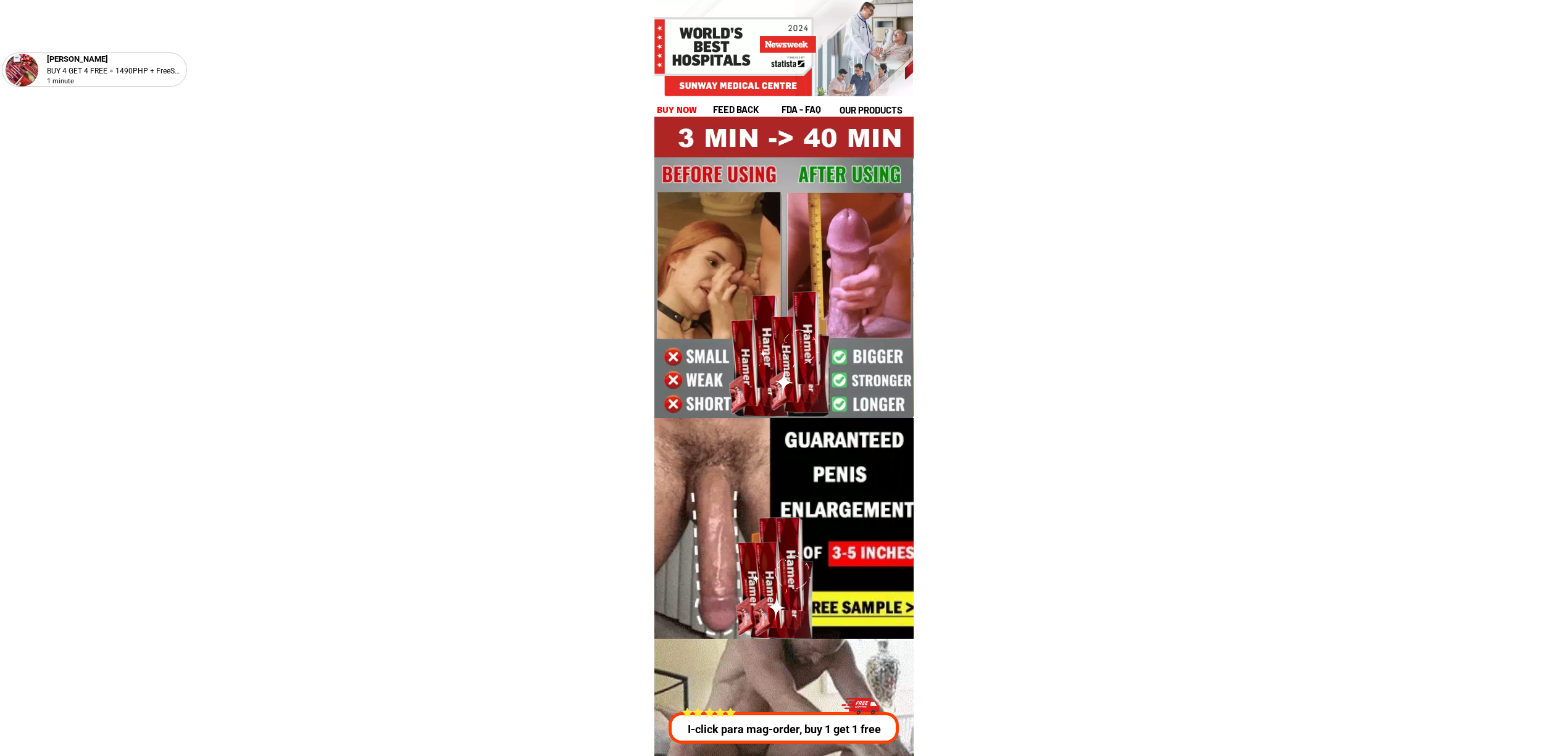
drag, startPoint x: 0, startPoint y: 0, endPoint x: 1025, endPoint y: 662, distance: 1220.2
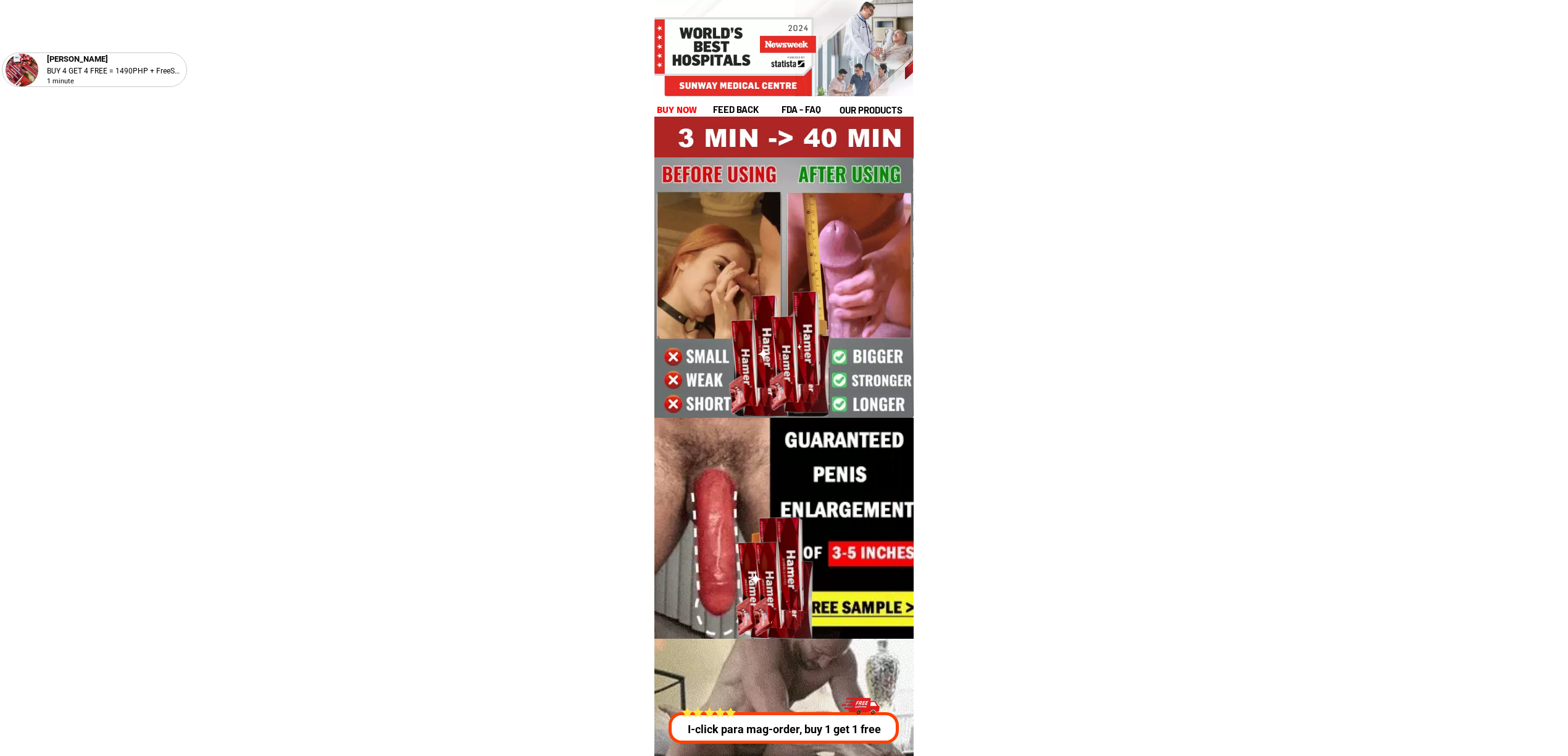
click at [828, 731] on p "I-click para mag-order, buy 1 get 1 free" at bounding box center [784, 729] width 237 height 16
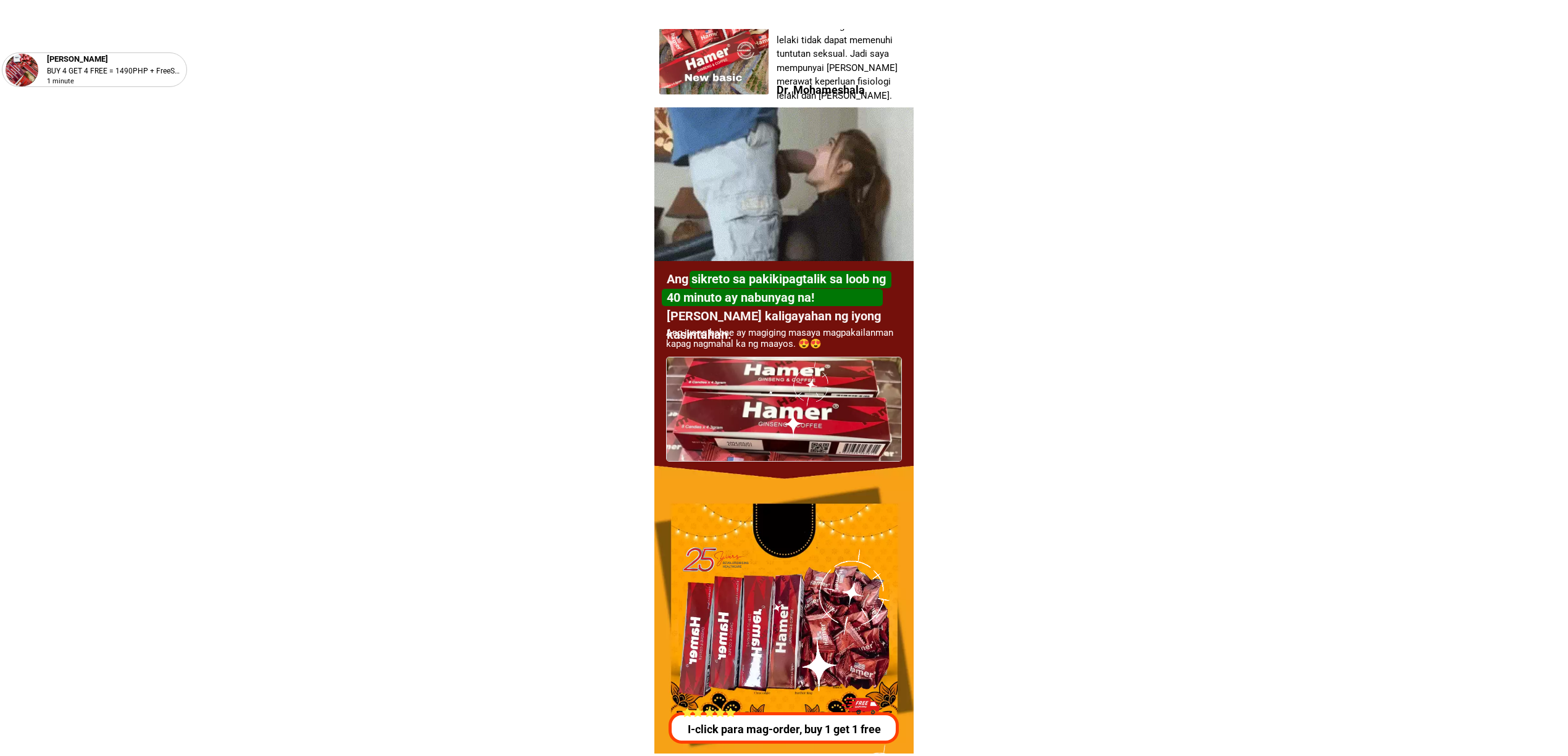
scroll to position [4449, 0]
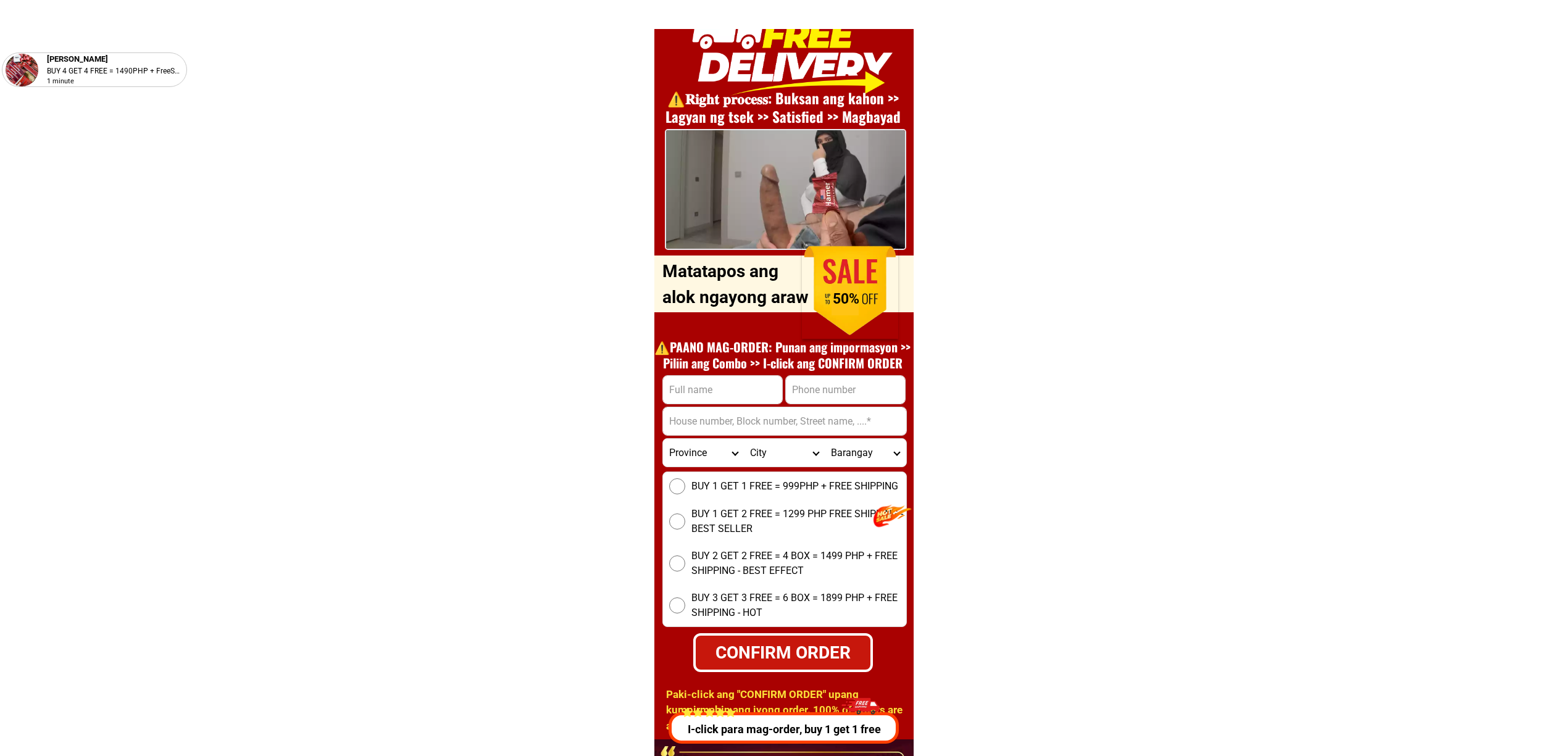
click at [803, 381] on input "Input phone_number" at bounding box center [845, 390] width 119 height 28
paste input "09335128836"
click at [831, 393] on input "09335128836" at bounding box center [845, 390] width 119 height 28
type input "09335128836"
drag, startPoint x: 757, startPoint y: 395, endPoint x: 883, endPoint y: 452, distance: 138.3
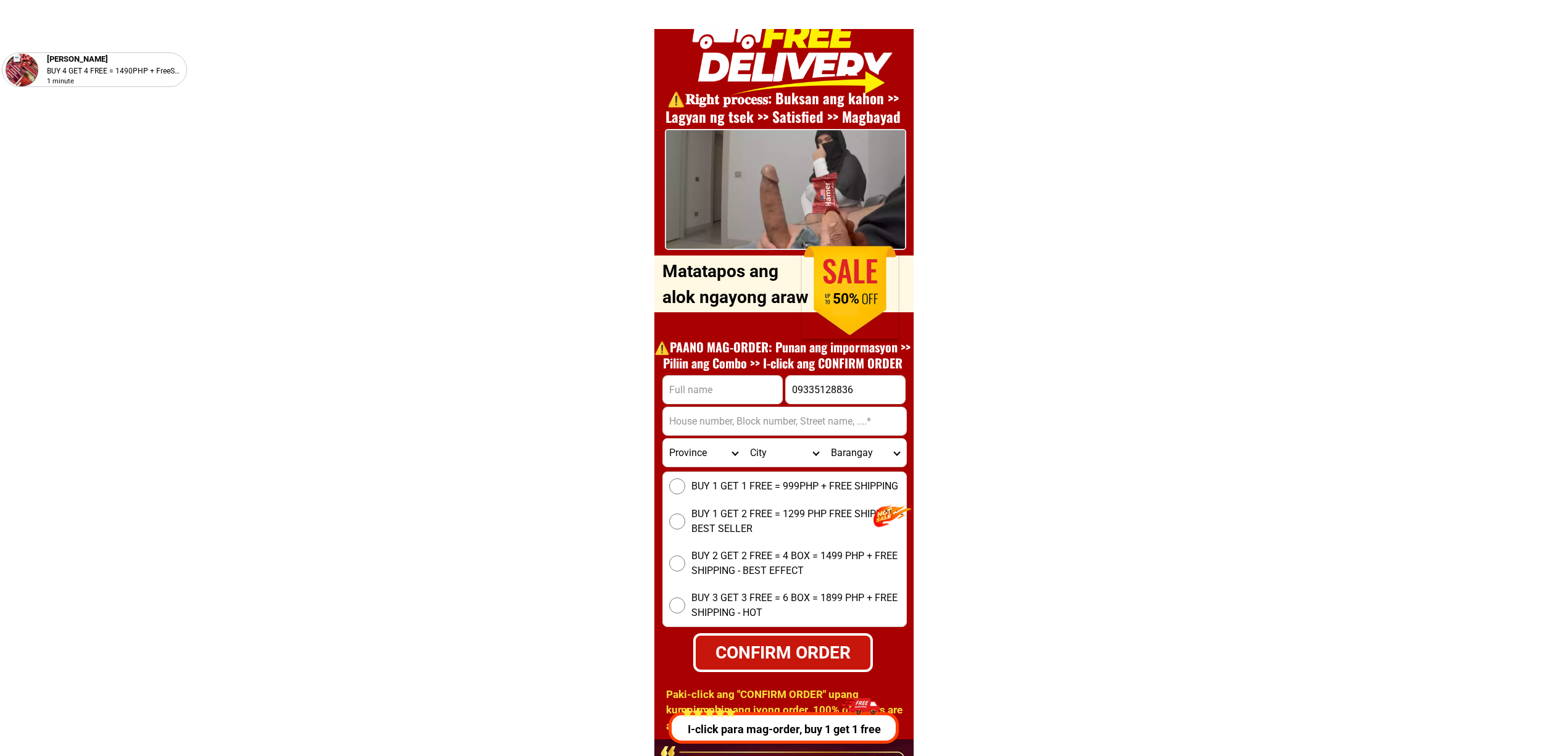
click at [757, 395] on input "Input full_name" at bounding box center [723, 390] width 119 height 28
paste input "[PERSON_NAME]"
type input "[PERSON_NAME]"
click at [722, 408] on input "Input address" at bounding box center [784, 421] width 244 height 28
paste input "643 [PERSON_NAME] maladiqui pangasinan 2421, [GEOGRAPHIC_DATA]"
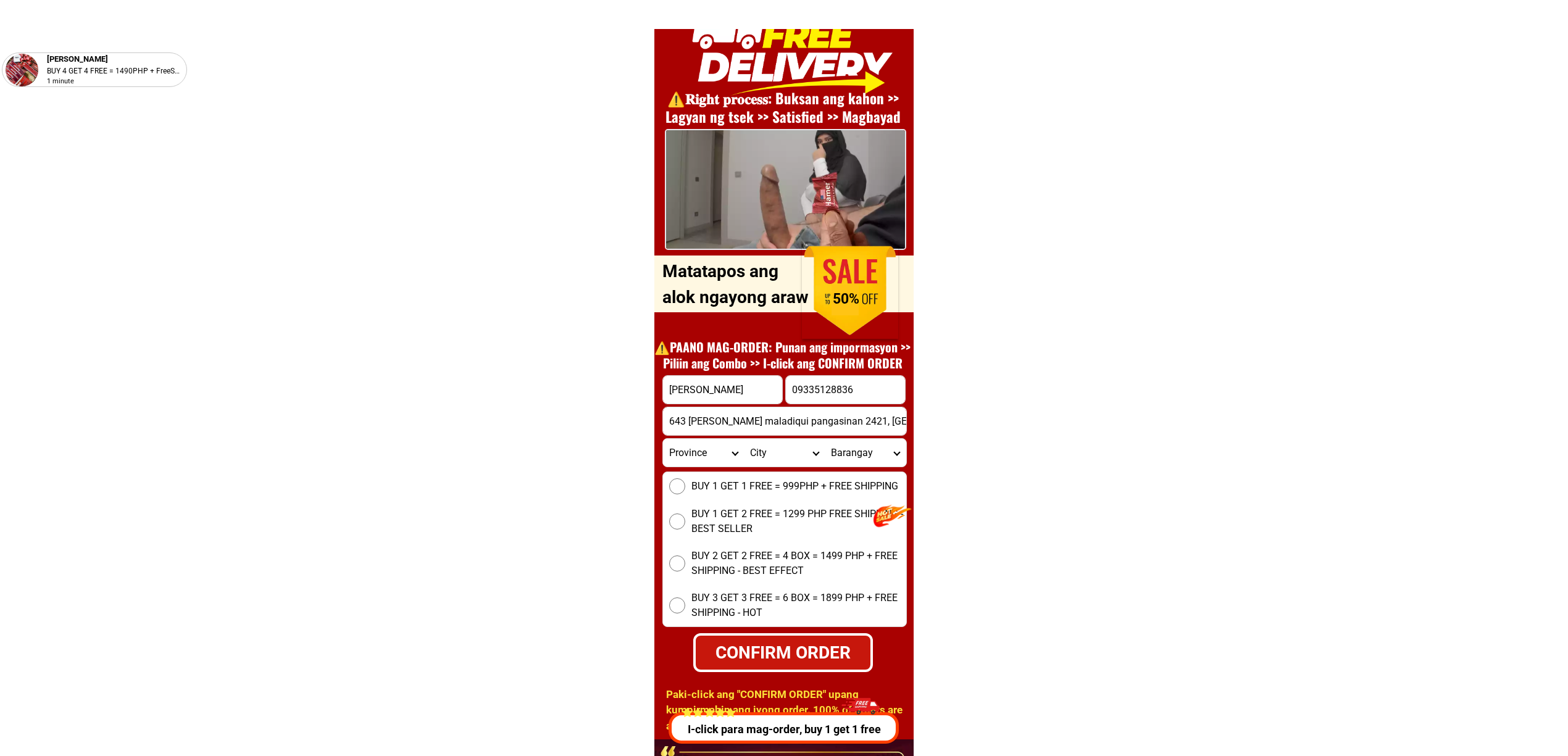
scroll to position [0, 17]
type input "643 [PERSON_NAME] maladiqui pangasinan 2421, [GEOGRAPHIC_DATA]"
click at [725, 486] on span "BUY 1 GET 1 FREE = 999PHP + FREE SHIPPING" at bounding box center [795, 486] width 207 height 15
click at [685, 486] on input "BUY 1 GET 1 FREE = 999PHP + FREE SHIPPING" at bounding box center [678, 486] width 16 height 16
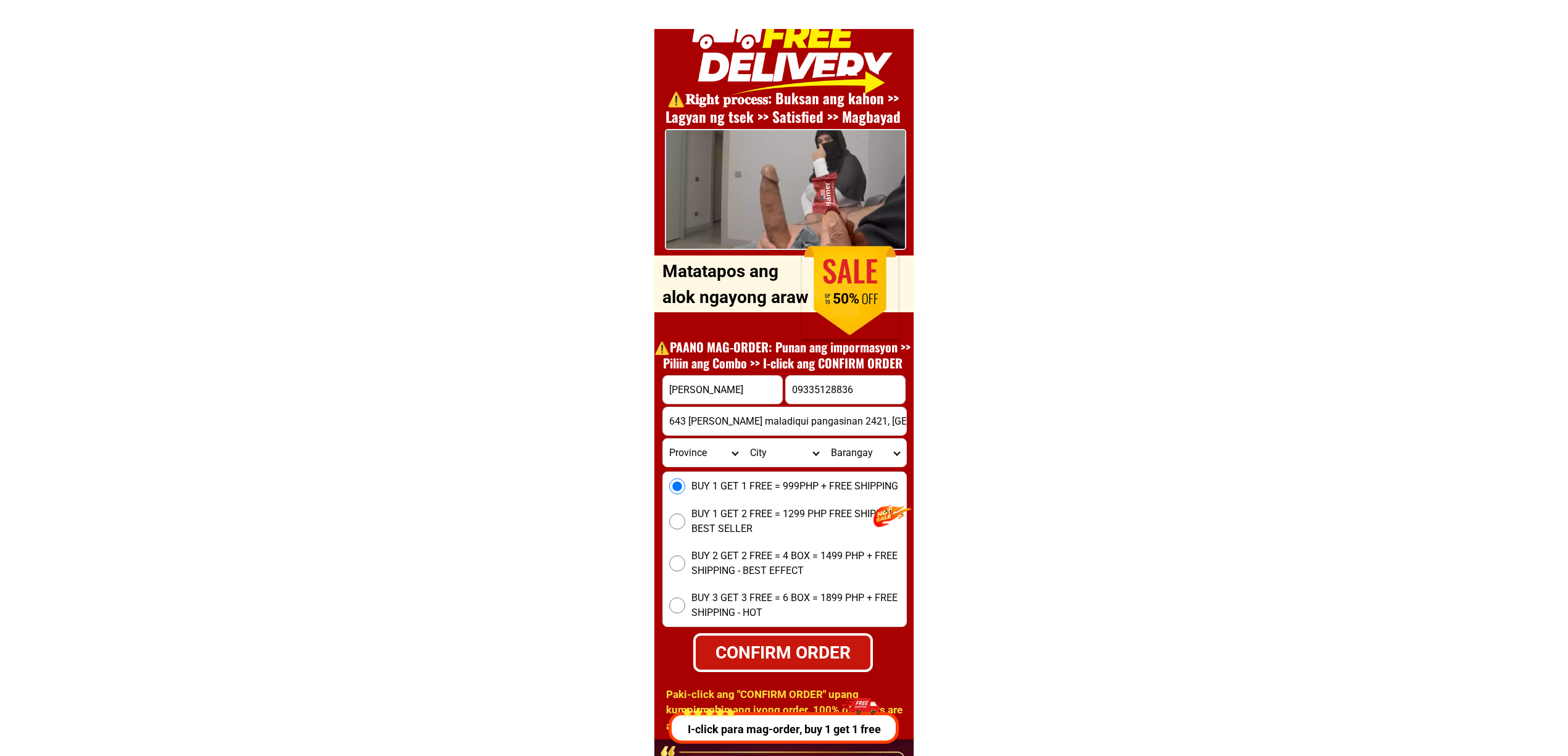
click at [787, 641] on div "CONFIRM ORDER" at bounding box center [783, 652] width 175 height 26
radio input "true"
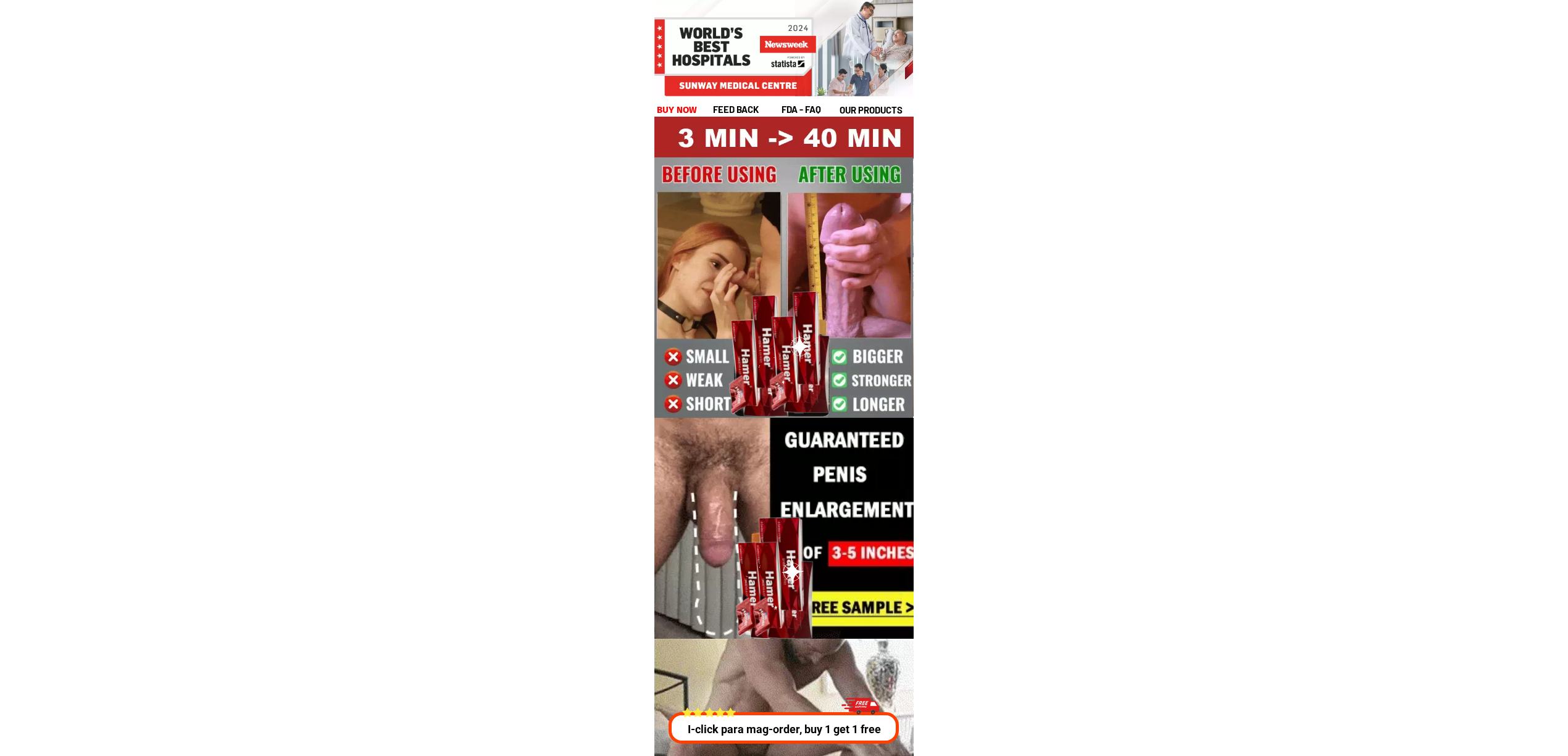
click at [742, 709] on div "I-click para mag-order, buy 1 get 1 free" at bounding box center [784, 717] width 237 height 53
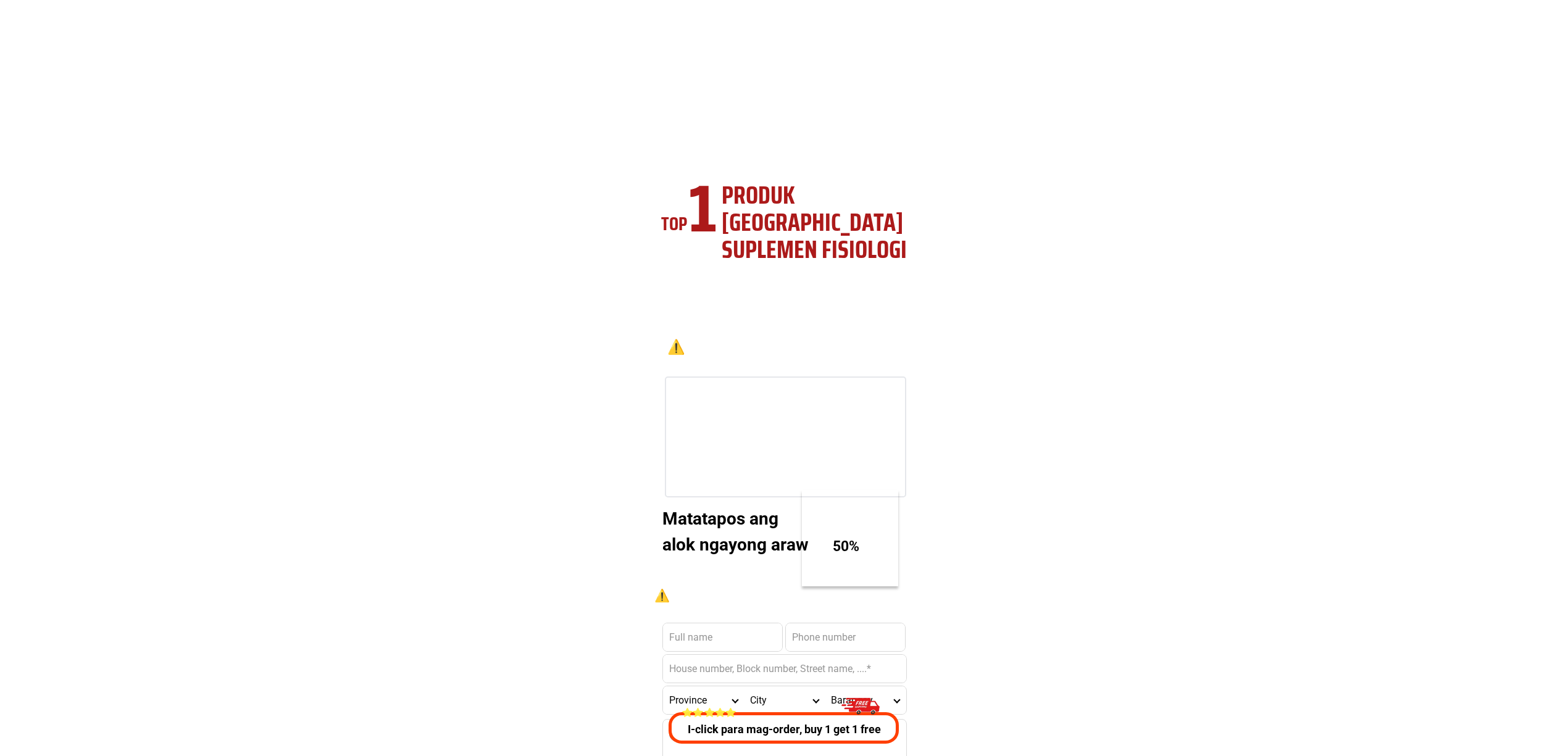
scroll to position [4449, 0]
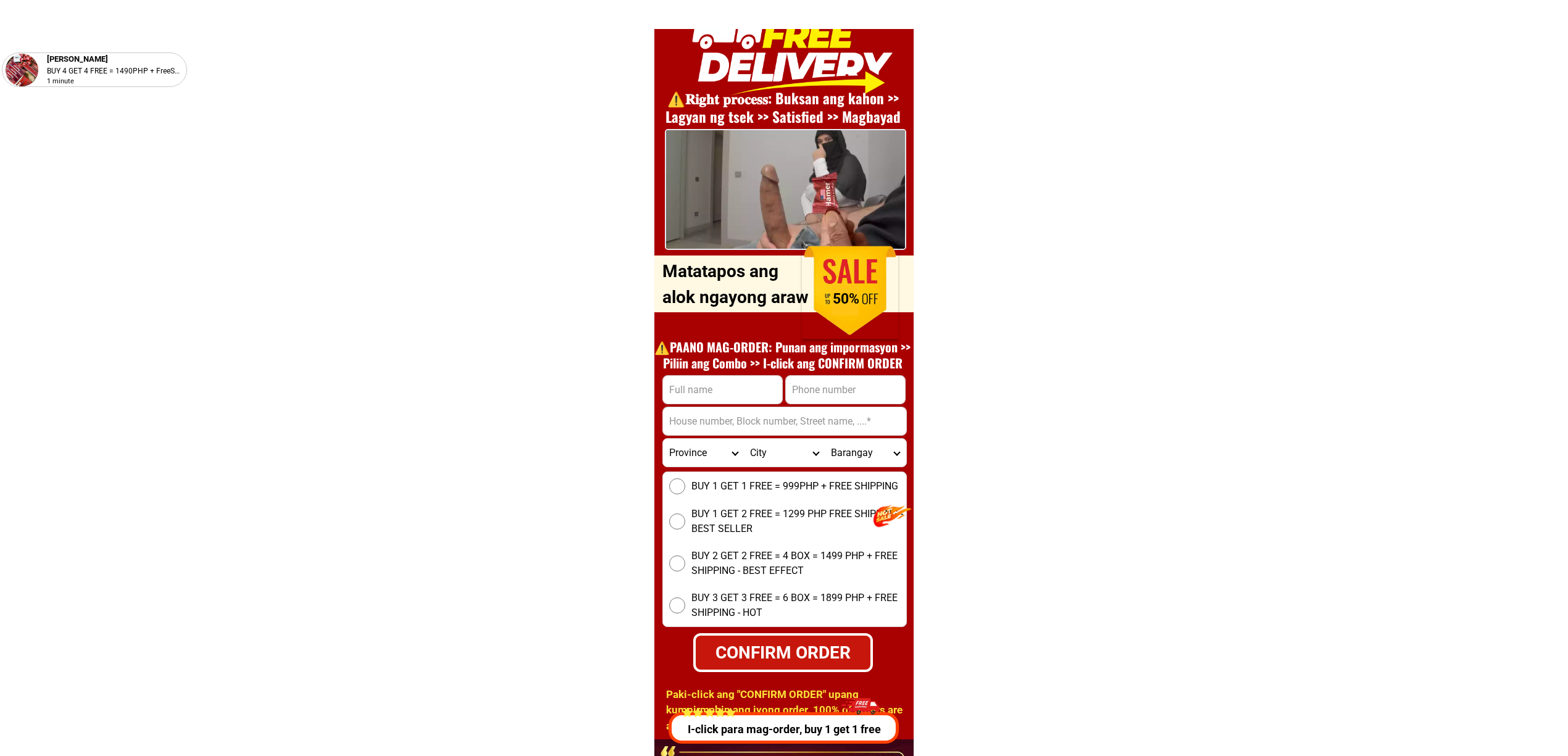
click at [835, 369] on h1 "⚠️️PAANO MAG-ORDER: Punan ang impormasyon >> Piliin ang Combo >> I-click ang CO…" at bounding box center [782, 355] width 269 height 32
click at [839, 387] on input "Input phone_number" at bounding box center [845, 390] width 119 height 28
paste input "9358289929"
type input "9358289929"
click at [721, 398] on input "Input full_name" at bounding box center [723, 390] width 119 height 28
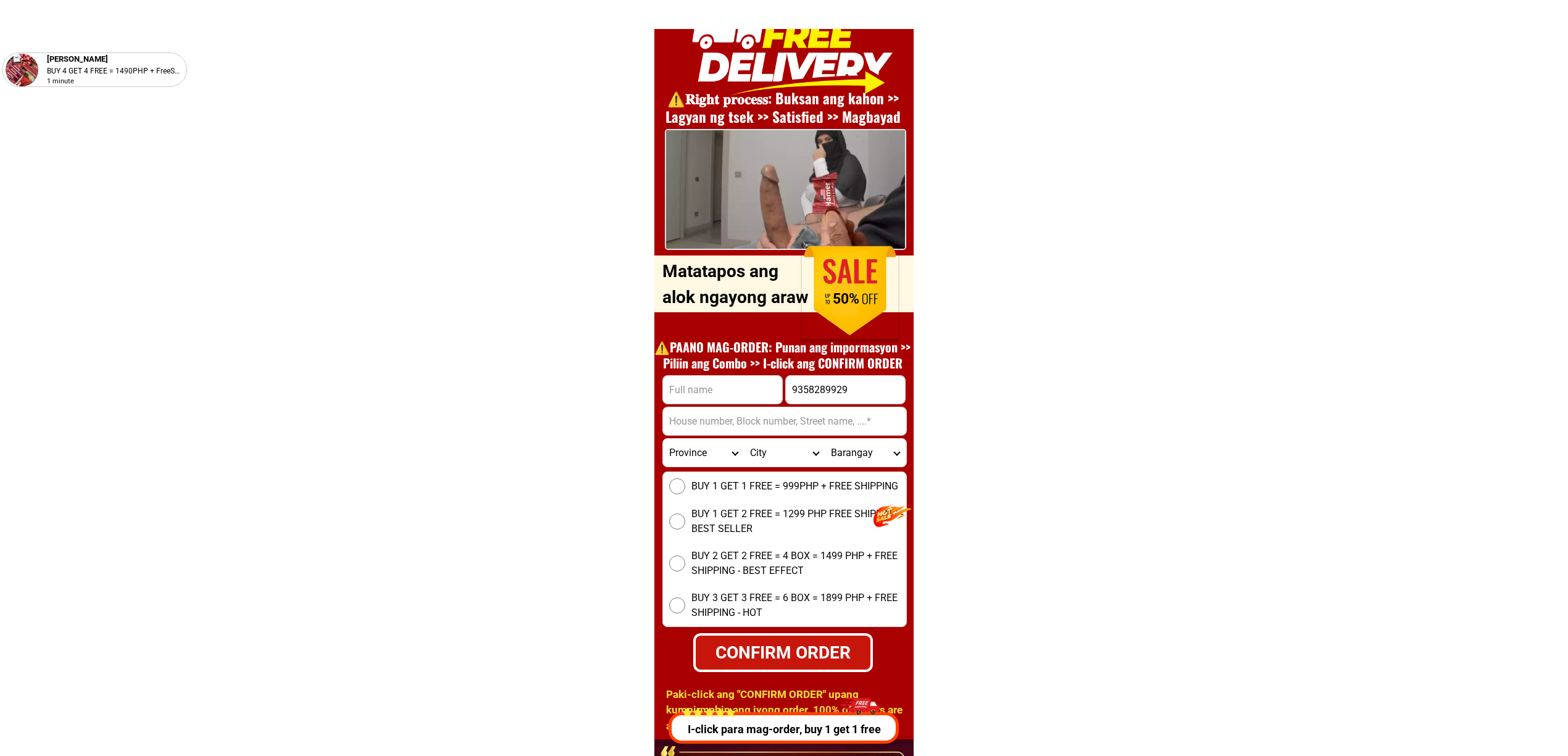
paste input "Ronnel Chio"
drag, startPoint x: 715, startPoint y: 384, endPoint x: 729, endPoint y: 393, distance: 16.6
click at [715, 384] on input "Ronnel Chio" at bounding box center [723, 390] width 119 height 28
paste input "Input full_name"
type input "Ronnel Chio"
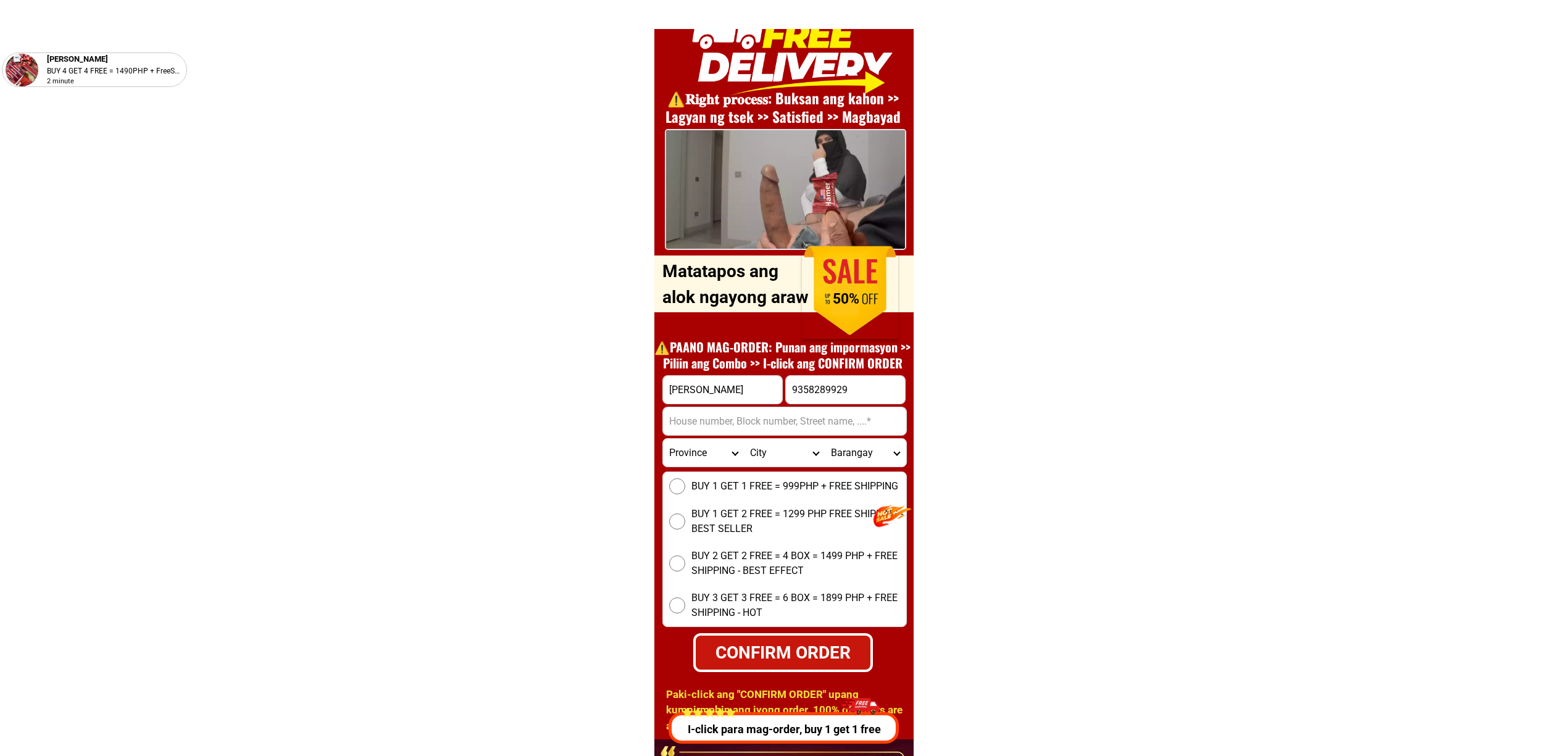
click at [754, 413] on input "Input address" at bounding box center [784, 421] width 244 height 28
paste input "Garcia subd,Midsayap Cot,"
type input "Garcia subd,Midsayap Cot,"
click at [723, 521] on span "BUY 1 GET 2 FREE = 1299 PHP FREE SHIPPING - BEST SELLER" at bounding box center [799, 522] width 215 height 30
click at [685, 521] on input "BUY 1 GET 2 FREE = 1299 PHP FREE SHIPPING - BEST SELLER" at bounding box center [678, 522] width 16 height 16
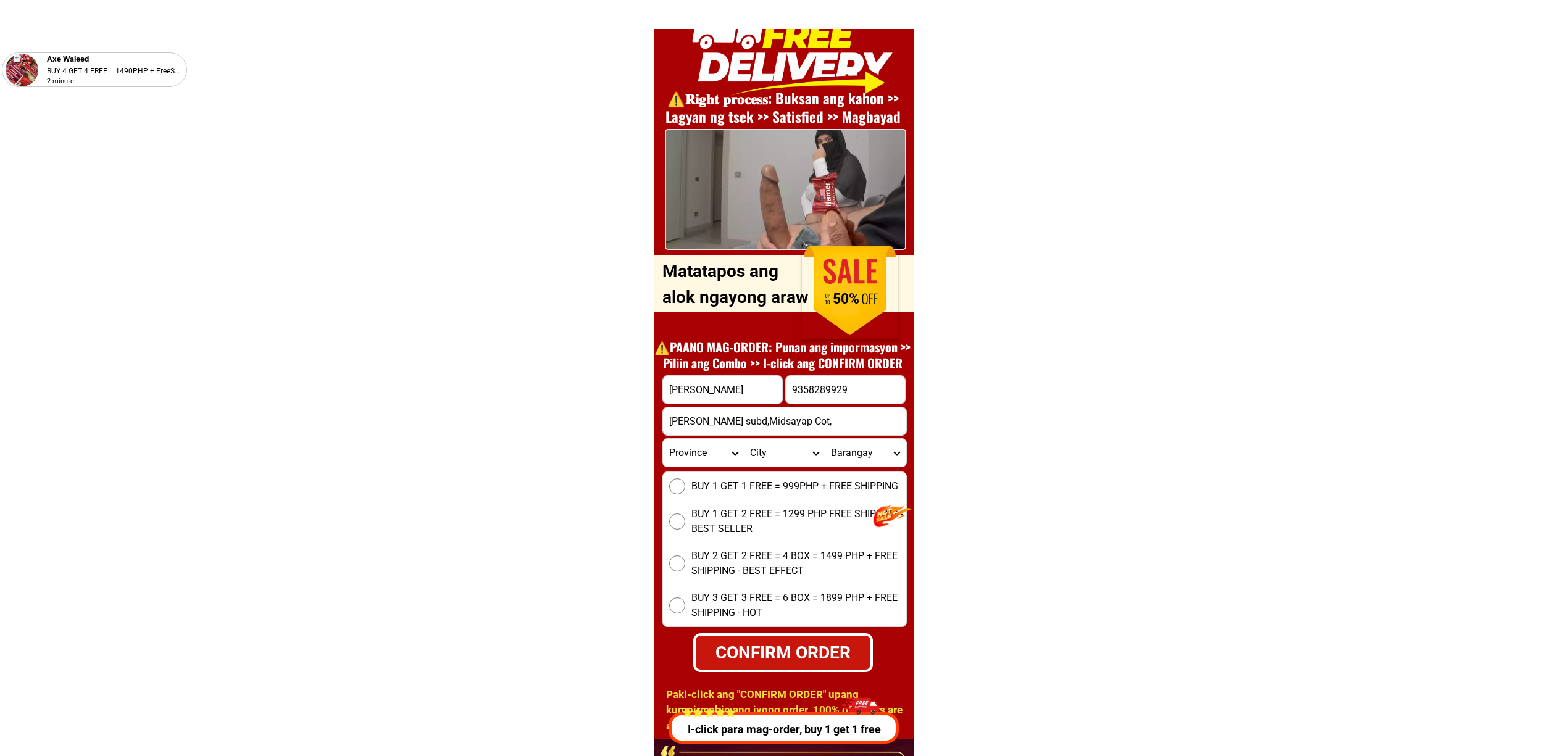
radio input "true"
click at [706, 455] on select "Province Abra Agusan-del-norte Agusan-del-sur Aklan Albay Antique Apayao Aurora…" at bounding box center [703, 452] width 81 height 28
select select "63_170"
click at [663, 439] on select "Province Abra Agusan-del-norte Agusan-del-sur Aklan Albay Antique Apayao Aurora…" at bounding box center [703, 452] width 81 height 28
click at [789, 463] on select "City Alamada Aleosan Antipas Arakan Banisilan Cotabato-city Kabacan Kidapawan-c…" at bounding box center [784, 452] width 81 height 28
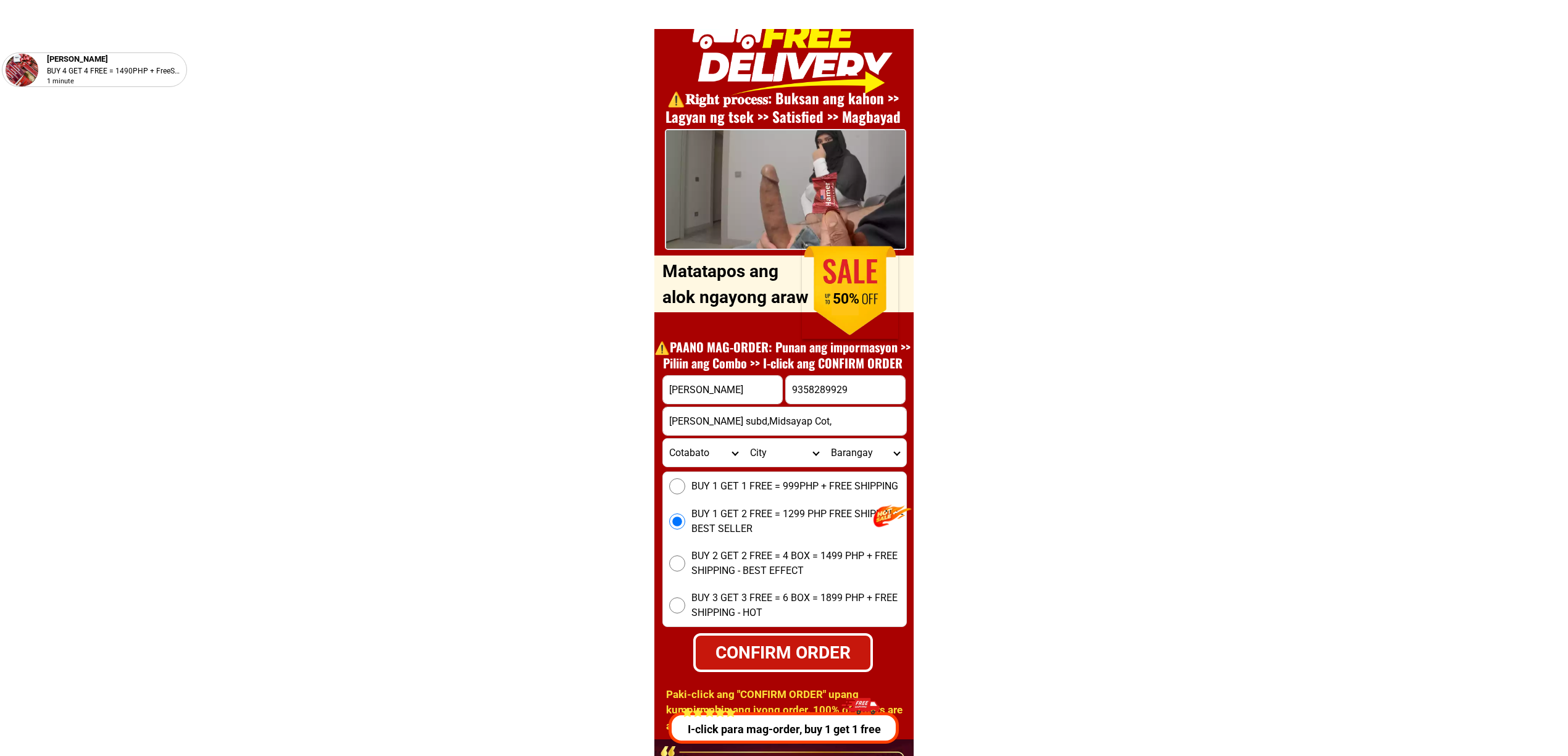
select select "63_1707814"
click at [744, 439] on select "City Alamada Aleosan Antipas Arakan Banisilan Cotabato-city Kabacan Kidapawan-c…" at bounding box center [784, 452] width 81 height 28
click at [880, 462] on select "Barangay Agriculture Anonang Arizona Bagumba Baliki Barangay poblacion 1 Barang…" at bounding box center [865, 452] width 81 height 28
click at [825, 439] on select "Barangay Agriculture Anonang Arizona Bagumba Baliki Barangay poblacion 1 Barang…" at bounding box center [865, 452] width 81 height 28
click at [866, 460] on select "Barangay Agriculture Anonang Arizona Bagumba Baliki Barangay poblacion 1 Barang…" at bounding box center [865, 452] width 81 height 28
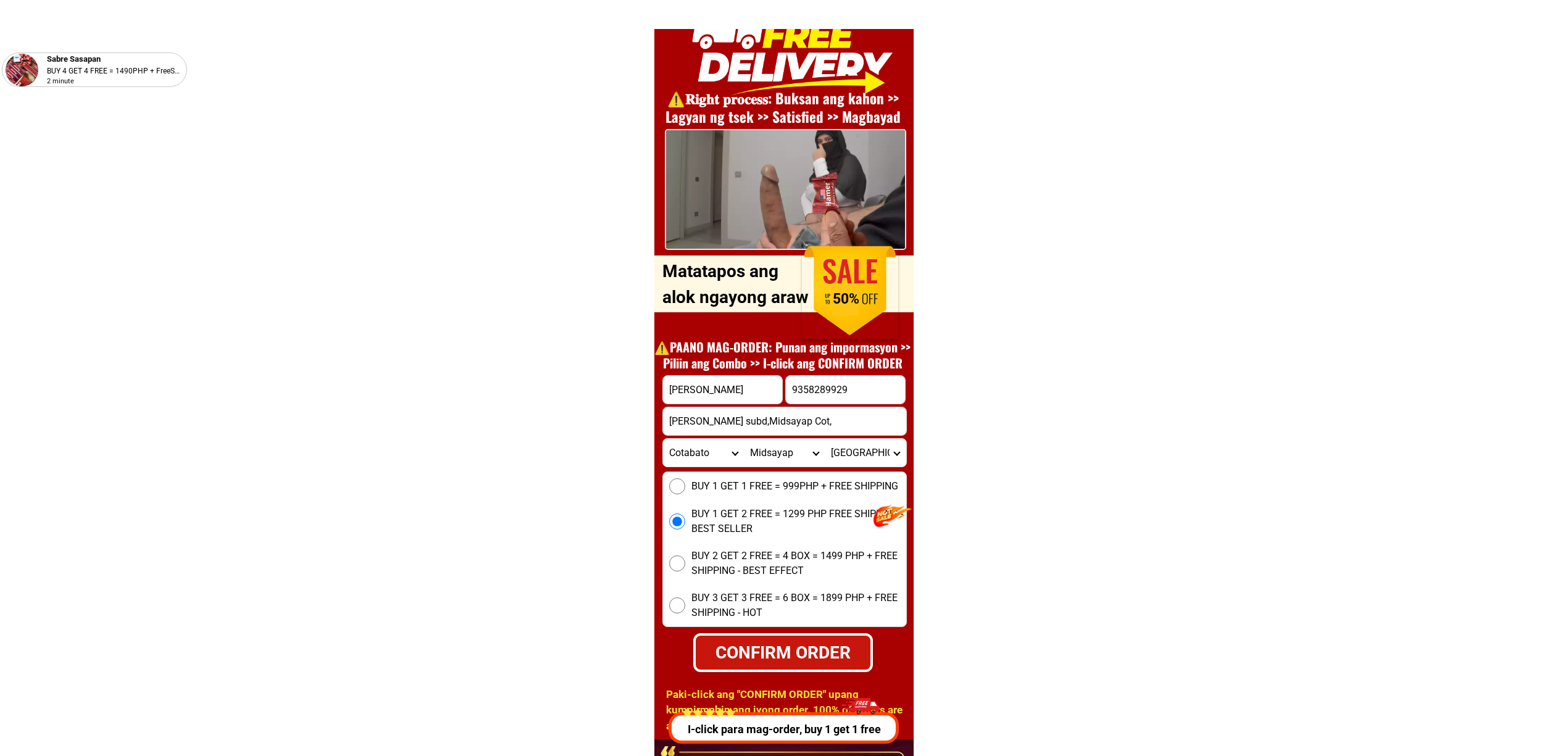
click at [865, 448] on select "Barangay Agriculture Anonang Arizona Bagumba Baliki Barangay poblacion 1 Barang…" at bounding box center [865, 452] width 81 height 28
select select "63_17078146263"
click at [825, 439] on select "Barangay Agriculture Anonang Arizona Bagumba Baliki Barangay poblacion 1 Barang…" at bounding box center [865, 452] width 81 height 28
click at [867, 450] on select "Barangay Agriculture Anonang Arizona Bagumba Baliki Barangay poblacion 1 Barang…" at bounding box center [865, 452] width 81 height 28
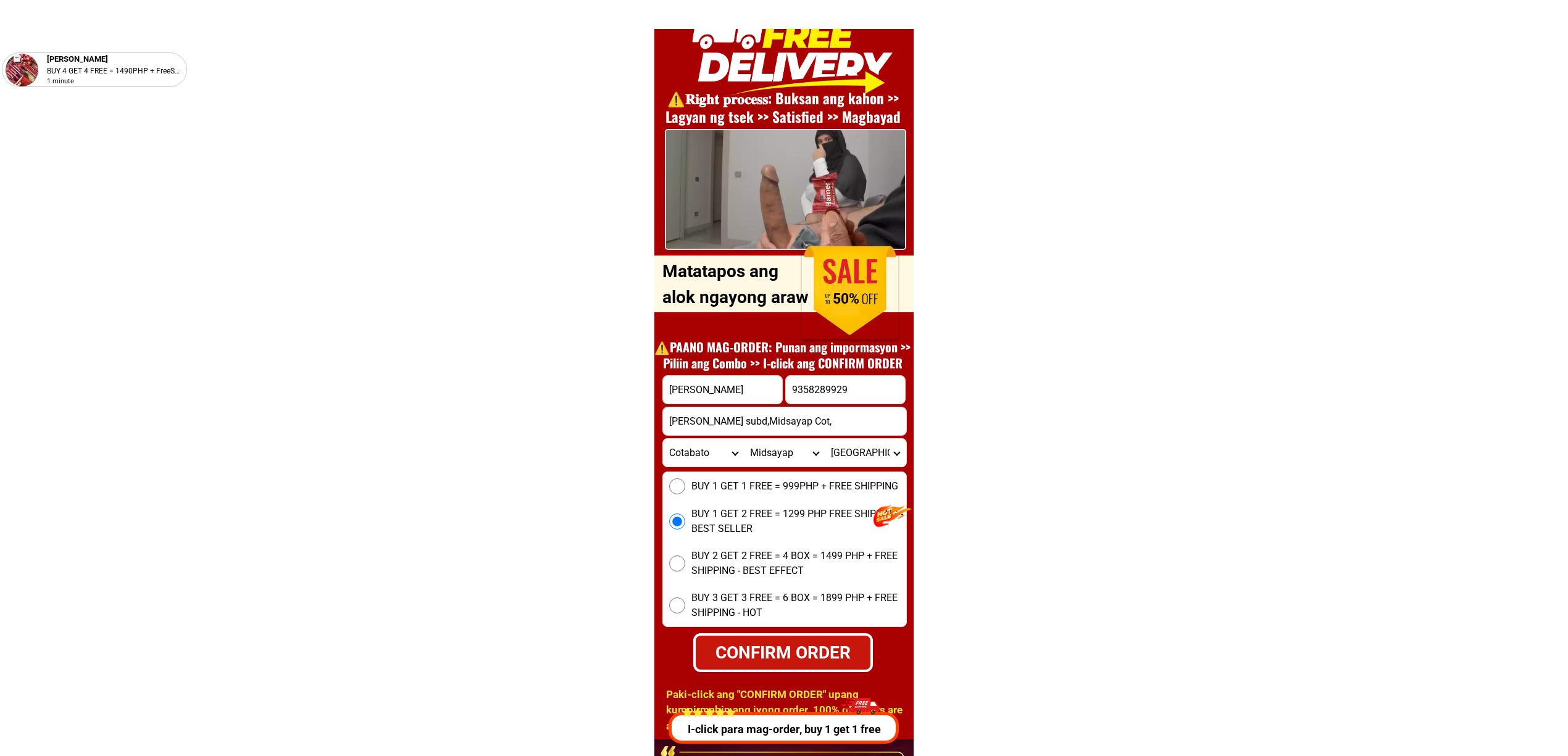
click at [793, 387] on input "9358289929" at bounding box center [845, 390] width 119 height 28
type input "09358289929"
click at [872, 448] on select "Barangay Agriculture Anonang Arizona Bagumba Baliki Barangay poblacion 1 Barang…" at bounding box center [865, 452] width 81 height 28
click at [825, 439] on select "Barangay Agriculture Anonang Arizona Bagumba Baliki Barangay poblacion 1 Barang…" at bounding box center [865, 452] width 81 height 28
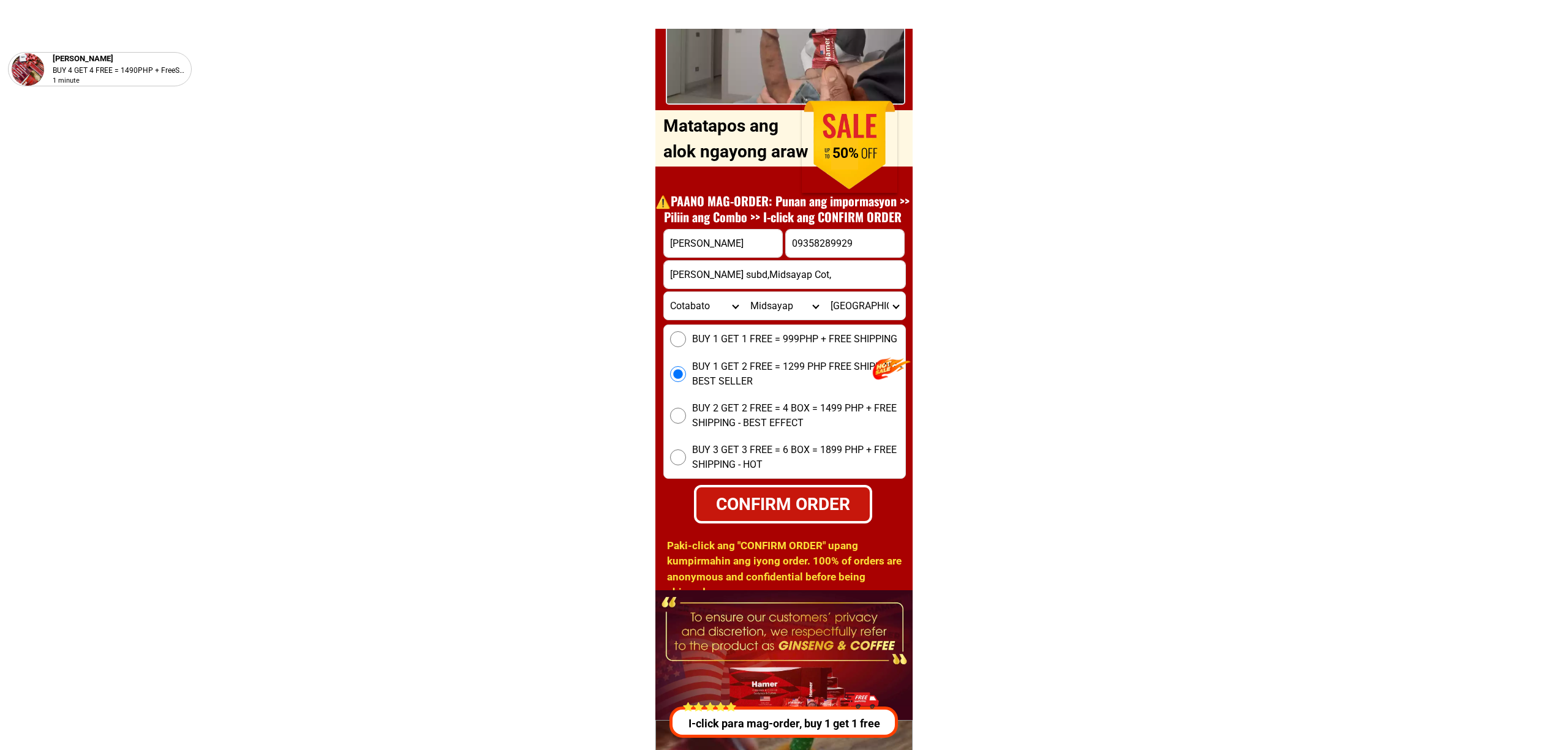
scroll to position [4577, 0]
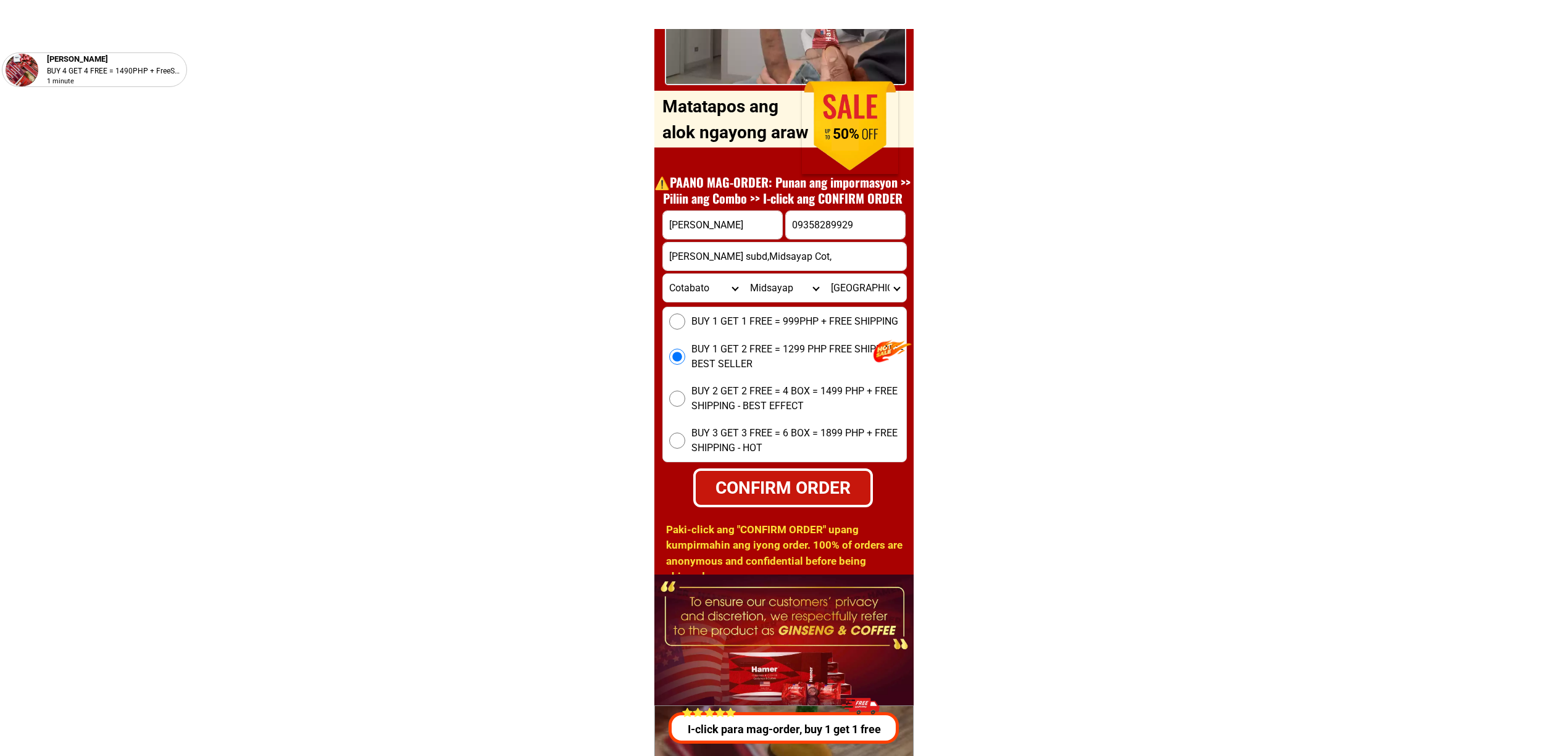
click at [751, 507] on div "CONFIRM ORDER" at bounding box center [782, 487] width 182 height 39
radio input "true"
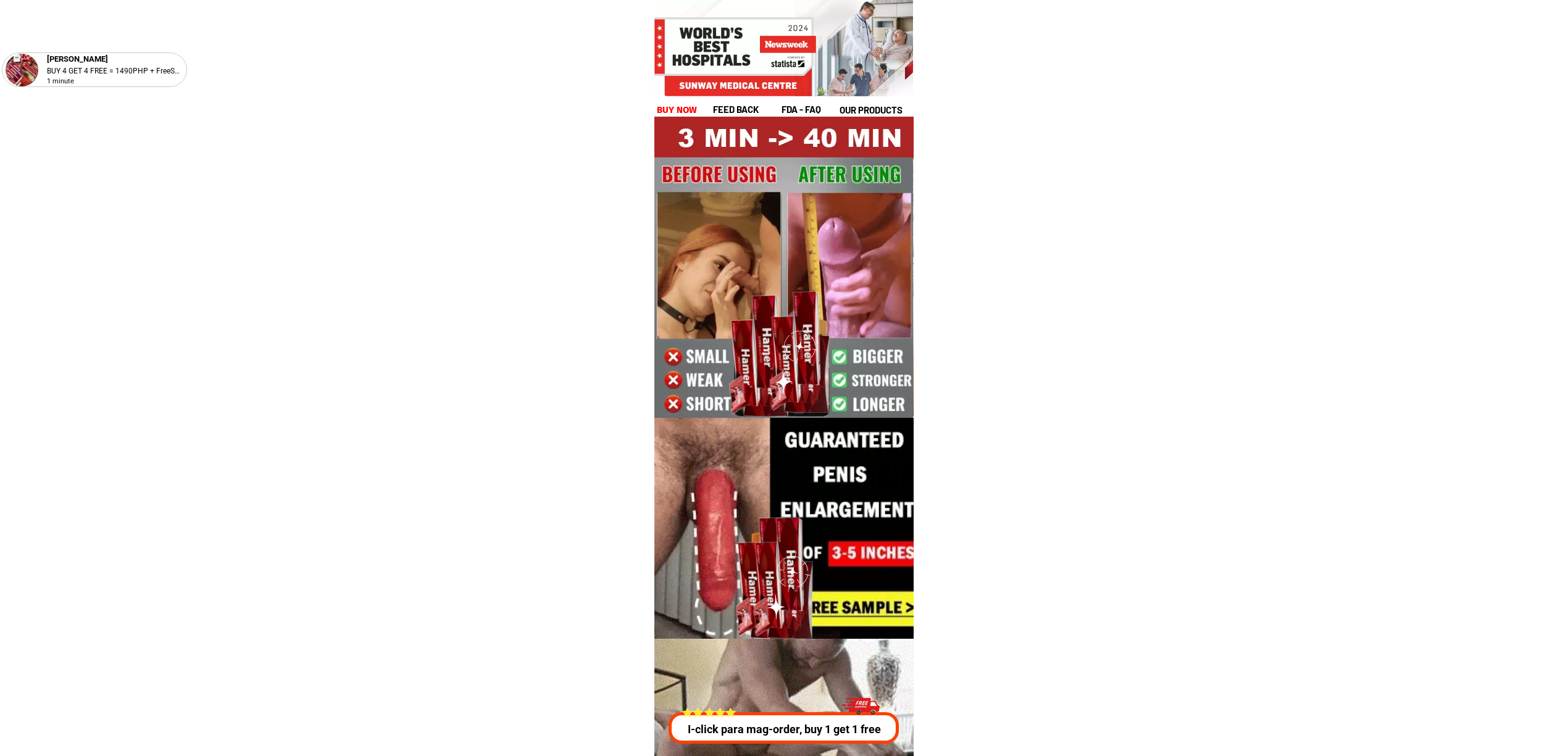
click at [800, 747] on div at bounding box center [784, 752] width 399 height 225
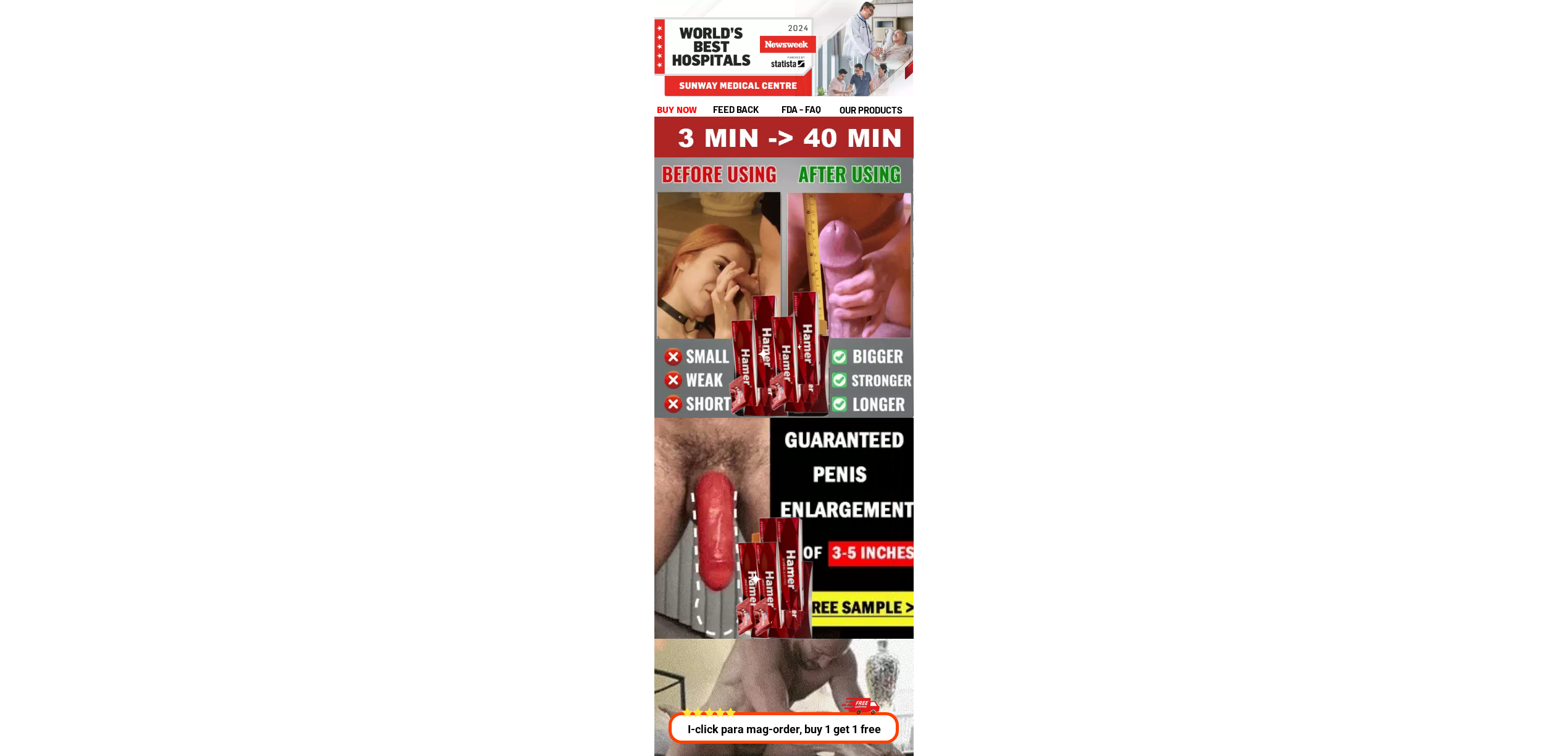
click at [805, 728] on p "I-click para mag-order, buy 1 get 1 free" at bounding box center [787, 729] width 235 height 16
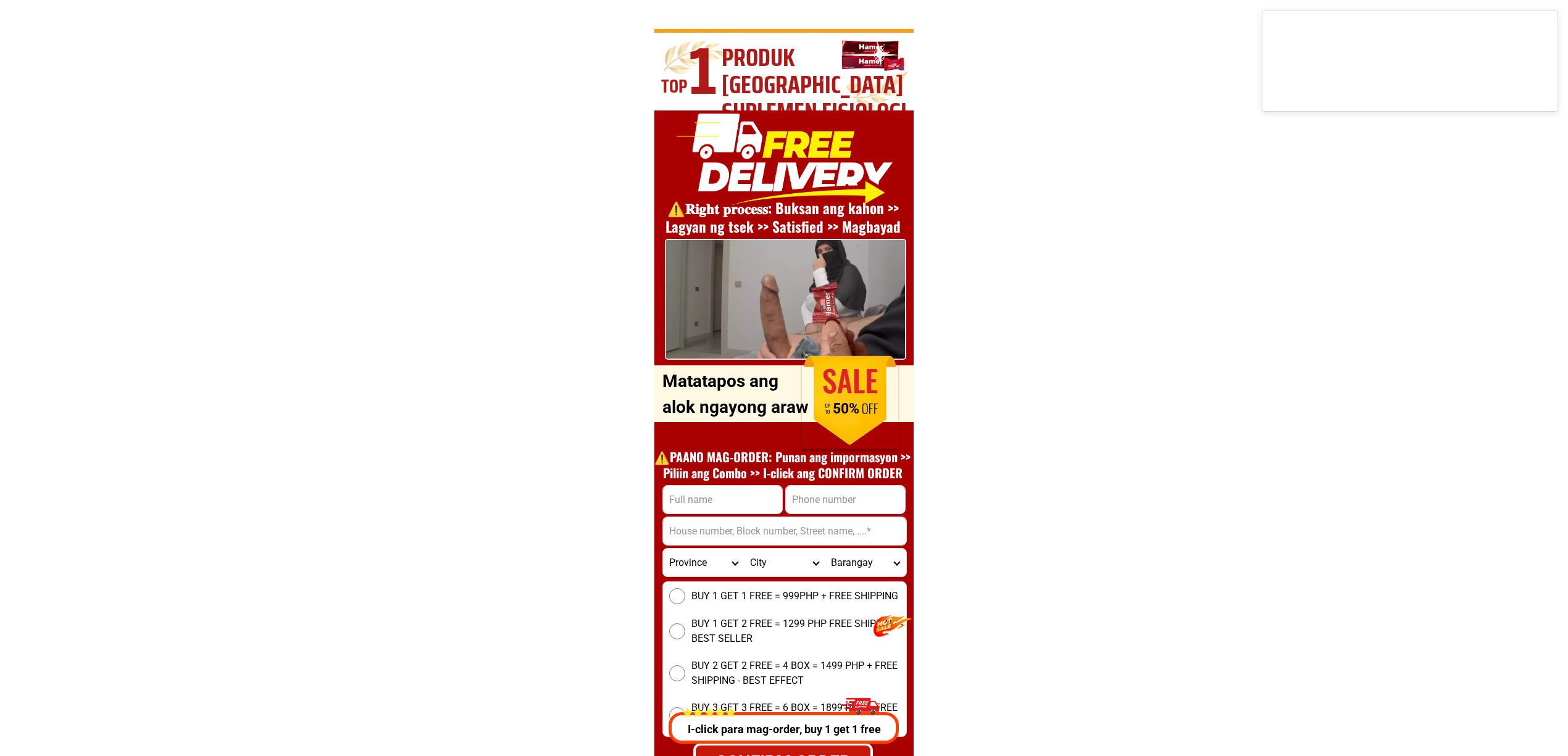
scroll to position [4449, 0]
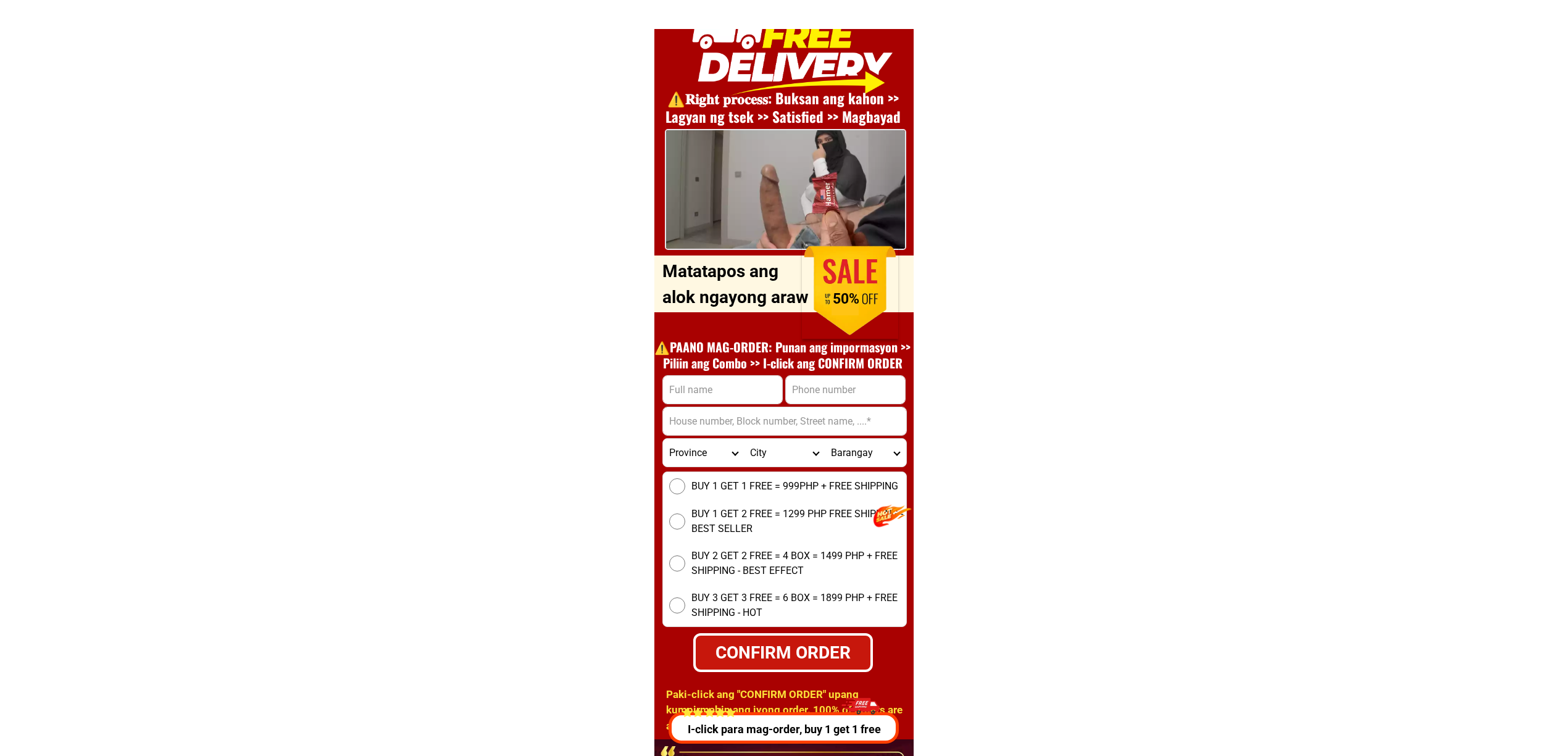
click at [806, 407] on input "Input address" at bounding box center [784, 421] width 244 height 28
paste input "09539389931"
click at [815, 388] on input "09539389931" at bounding box center [845, 390] width 119 height 28
type input "09539389931"
click at [742, 392] on input "Input full_name" at bounding box center [723, 390] width 119 height 28
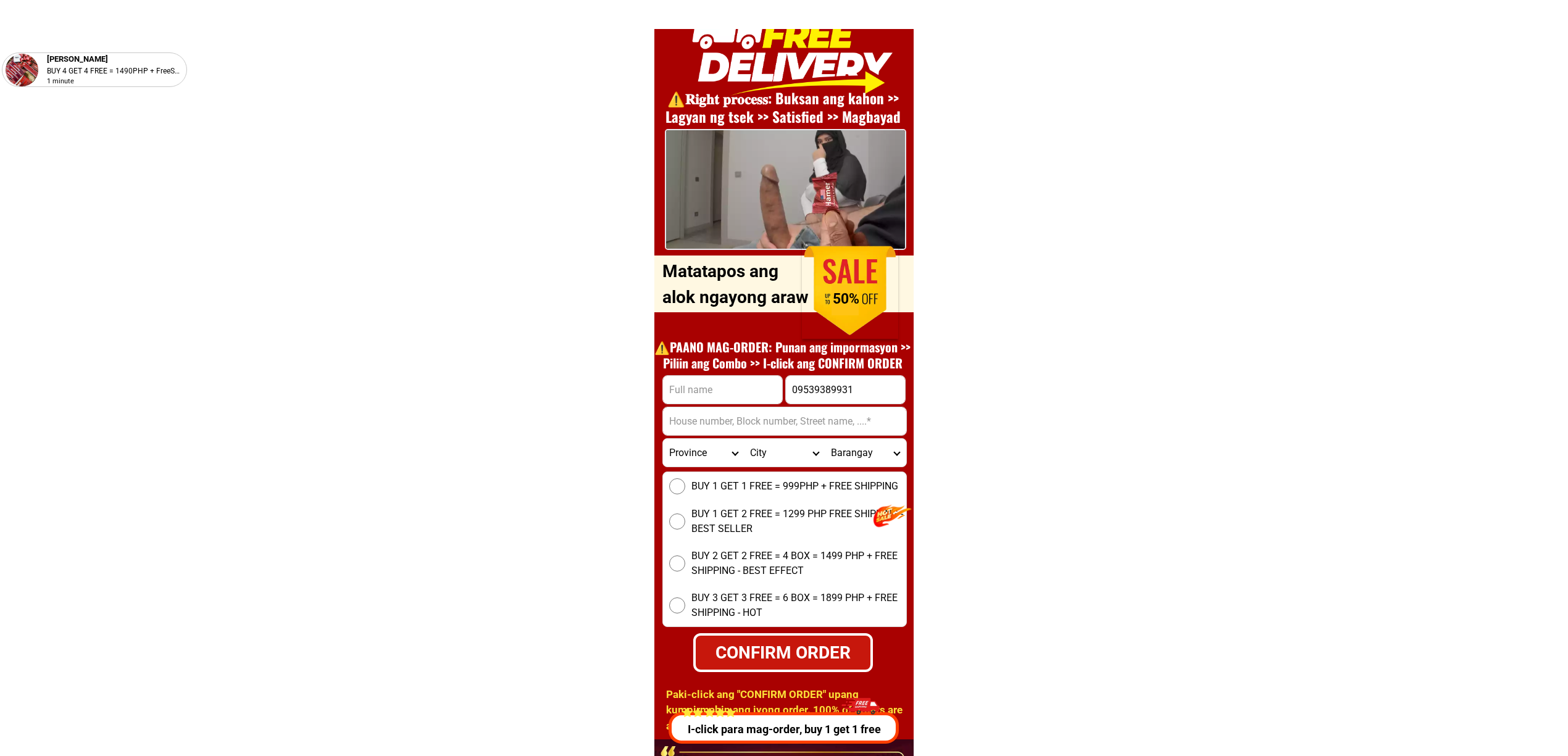
paste input "Bertlyn Amposta"
type input "Bertlyn Amposta"
click at [713, 422] on input "Input address" at bounding box center [784, 421] width 244 height 28
paste input "Barangay Salinas Tabi Ng ILesia Ni Cristo, Salinas i, Bacoor, Cavite"
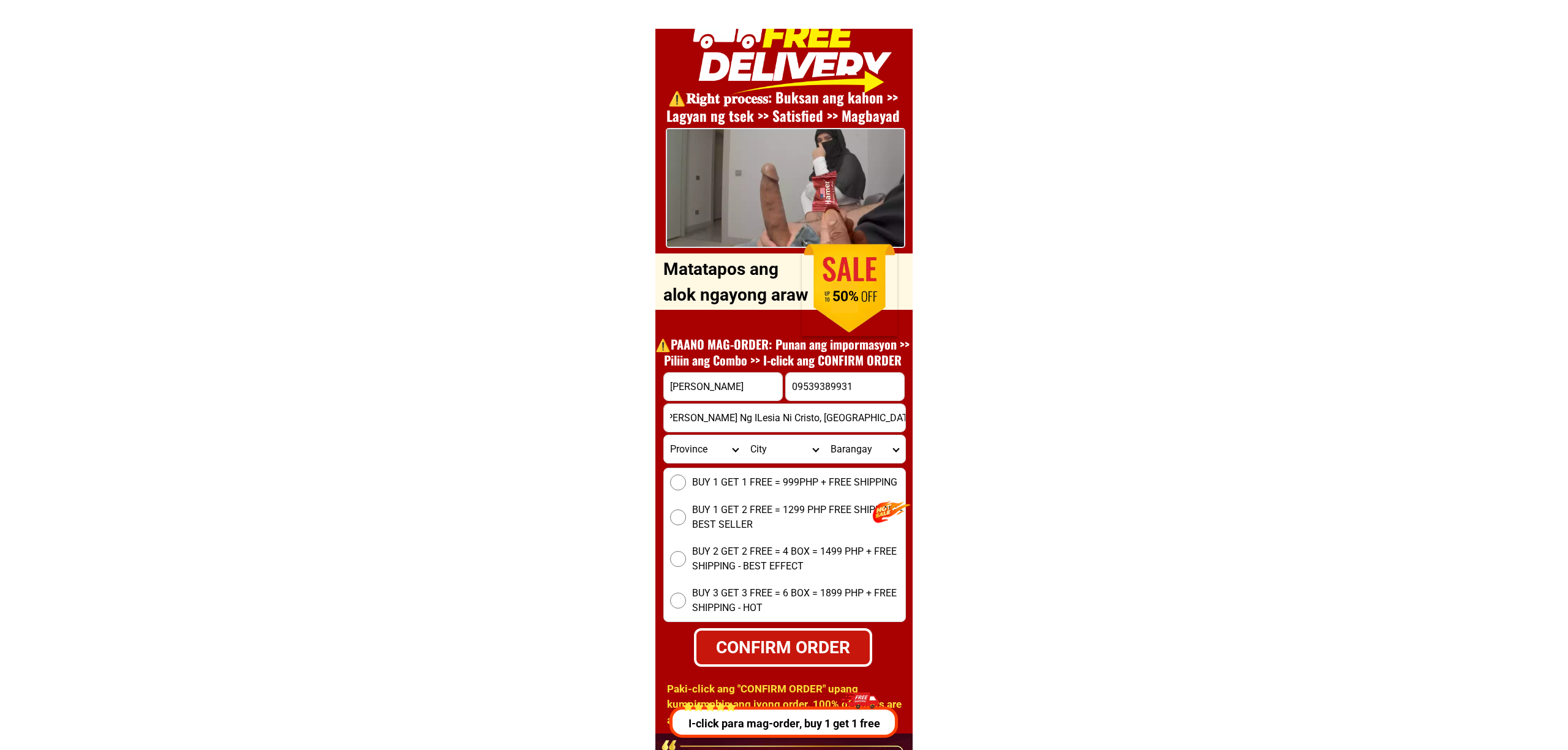
scroll to position [0, 0]
click at [801, 429] on input "Barangay Salinas Tabi Ng ILesia Ni Cristo, Salinas i, Bacoor, Cavite" at bounding box center [778, 417] width 242 height 27
paste input "baragay.salinas.francisco.street""
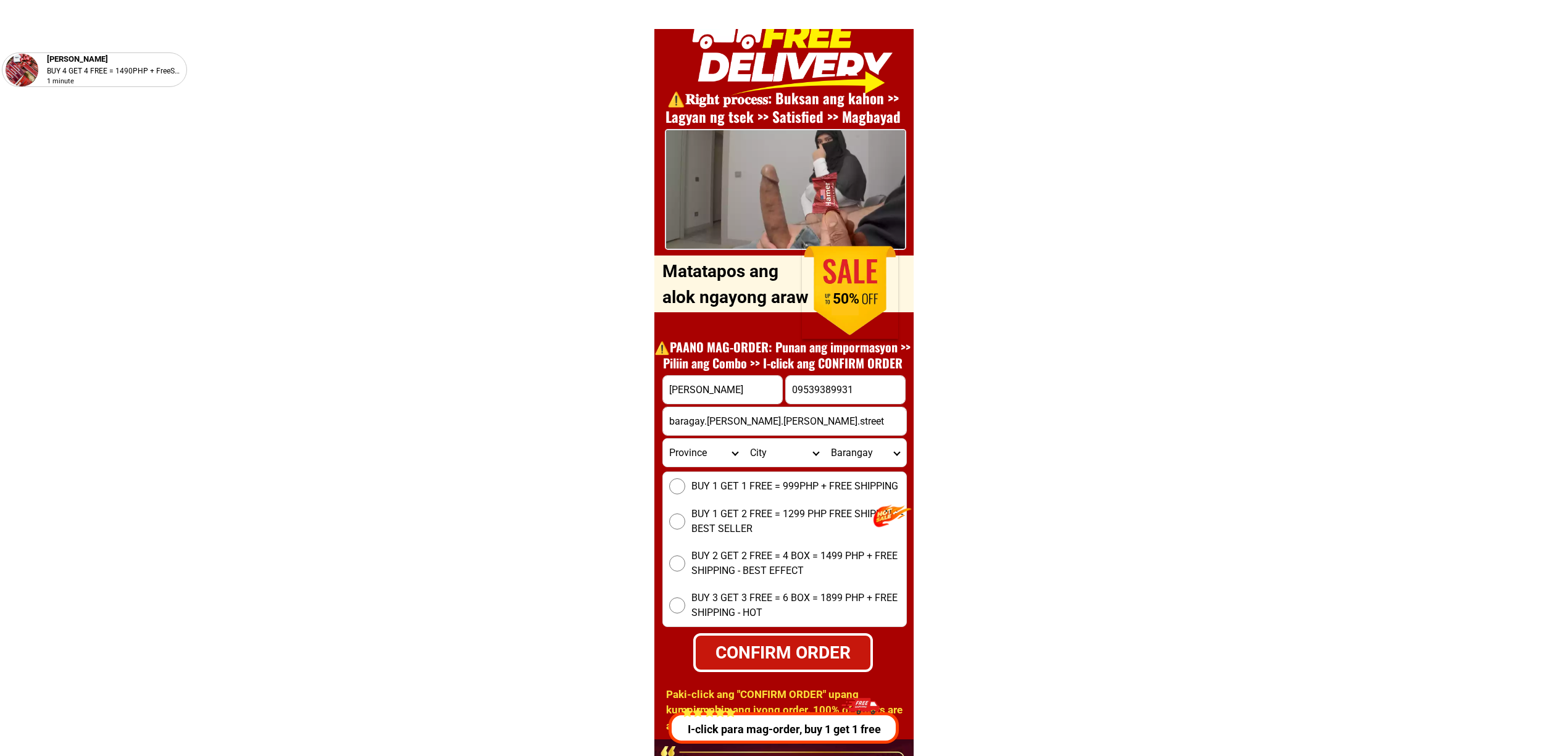
type input "baragay.salinas.francisco.street"
click at [753, 381] on input "Bertlyn Amposta" at bounding box center [723, 390] width 119 height 28
paste input "berting a"
type input "berting amposta"
click at [839, 378] on input "09539389931" at bounding box center [845, 390] width 119 height 28
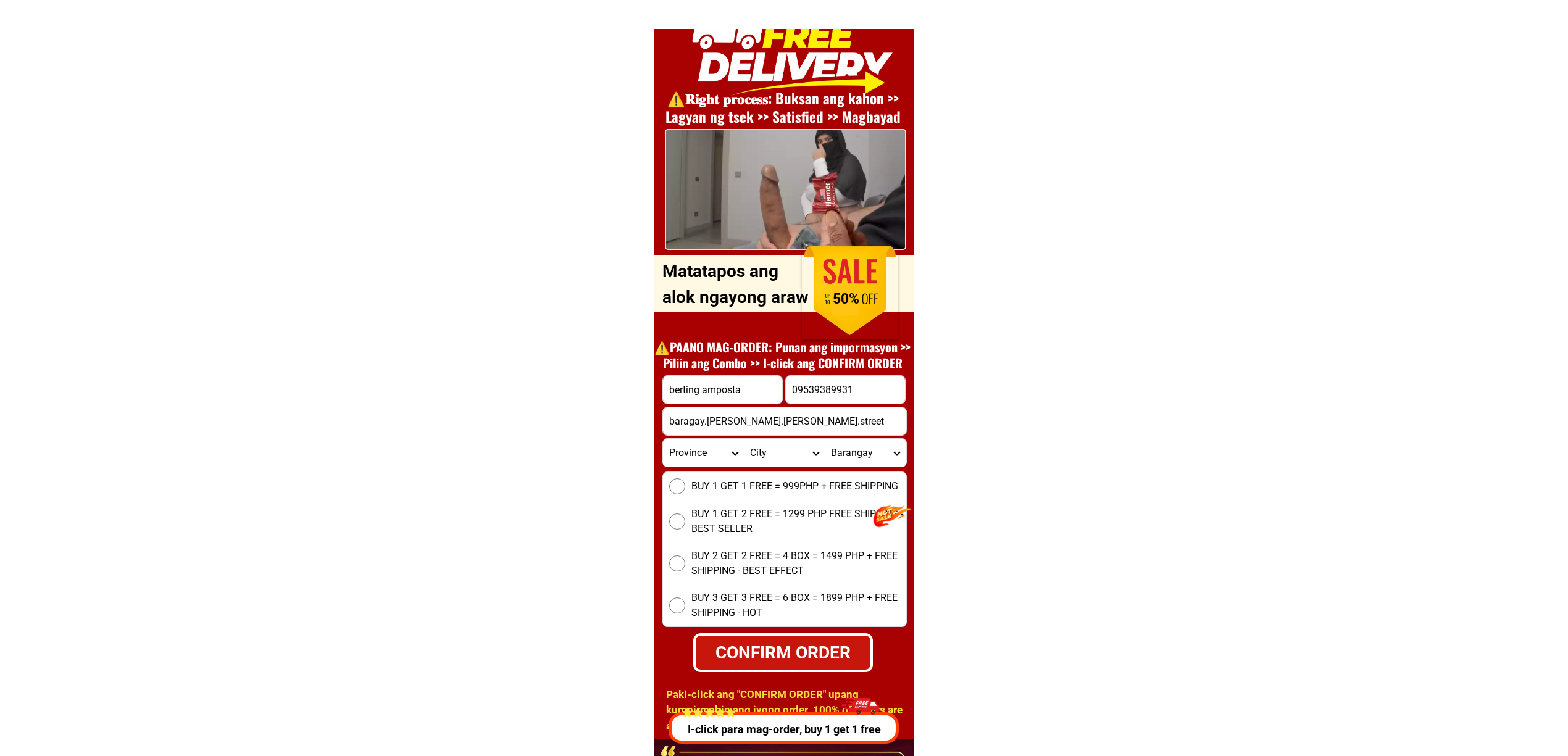
click at [880, 392] on input "09539389931" at bounding box center [845, 390] width 119 height 28
paste input ".3938."
type input "09539389931"
click at [689, 449] on select "Province Abra Agusan-del-norte Agusan-del-sur Aklan Albay Antique Apayao Aurora…" at bounding box center [703, 452] width 81 height 28
select select "63_826"
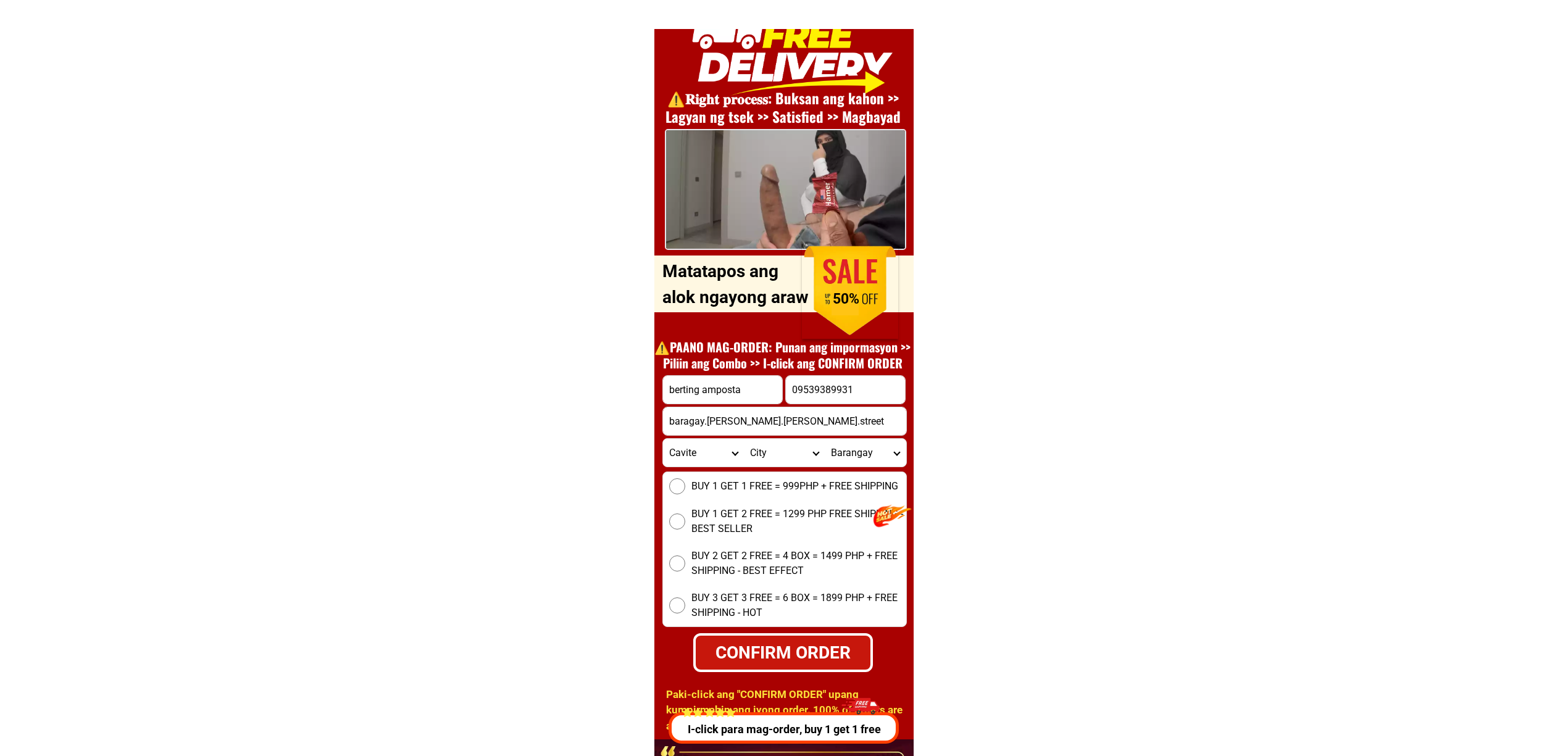
click at [663, 439] on select "Province Abra Agusan-del-norte Agusan-del-sur Aklan Albay Antique Apayao Aurora…" at bounding box center [703, 452] width 81 height 28
click at [749, 452] on select "City Alfonso Amadeo Bacoor Carmona Cavite-city Cavite-magallanes Cavite-rosario…" at bounding box center [784, 452] width 81 height 28
click at [781, 457] on select "City Alfonso Amadeo Bacoor Carmona Cavite-city Cavite-magallanes Cavite-rosario…" at bounding box center [784, 452] width 81 height 28
select select "63_8268103"
click at [744, 439] on select "City Alfonso Amadeo Bacoor Carmona Cavite-city Cavite-magallanes Cavite-rosario…" at bounding box center [784, 452] width 81 height 28
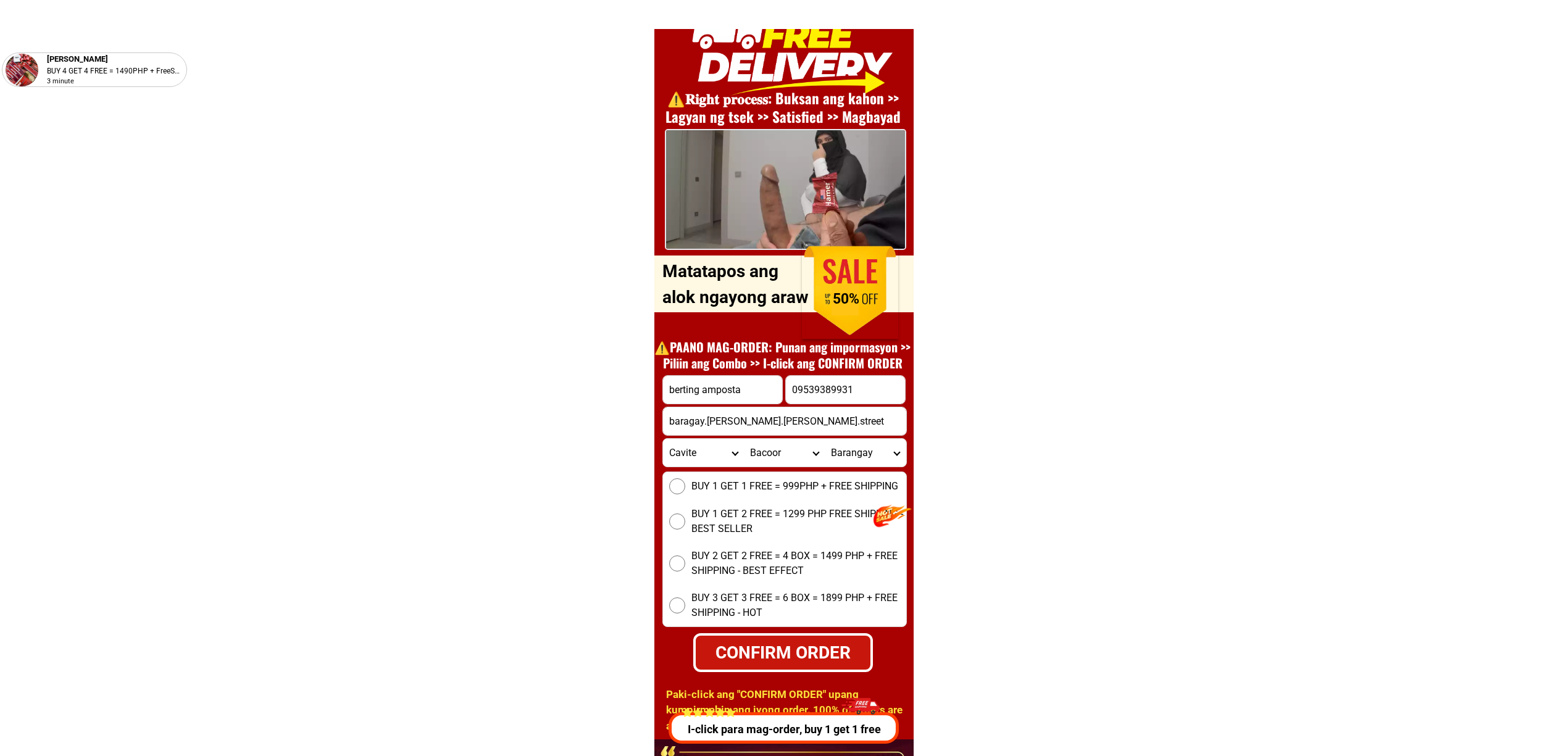
click at [862, 447] on select "Barangay Alima Aniban i Aniban ii Aniban iii Aniban iv Aniban v Banalo Bayanan …" at bounding box center [865, 452] width 81 height 28
click at [850, 460] on select "Barangay Alima Aniban i Aniban ii Aniban iii Aniban iv Aniban v Banalo Bayanan …" at bounding box center [865, 452] width 81 height 28
click at [825, 439] on select "Barangay Alima Aniban i Aniban ii Aniban iii Aniban iv Aniban v Banalo Bayanan …" at bounding box center [865, 452] width 81 height 28
click at [837, 462] on select "Barangay Alima Aniban i Aniban ii Aniban iii Aniban iv Aniban v Banalo Bayanan …" at bounding box center [865, 452] width 81 height 28
select select "63_82681036162"
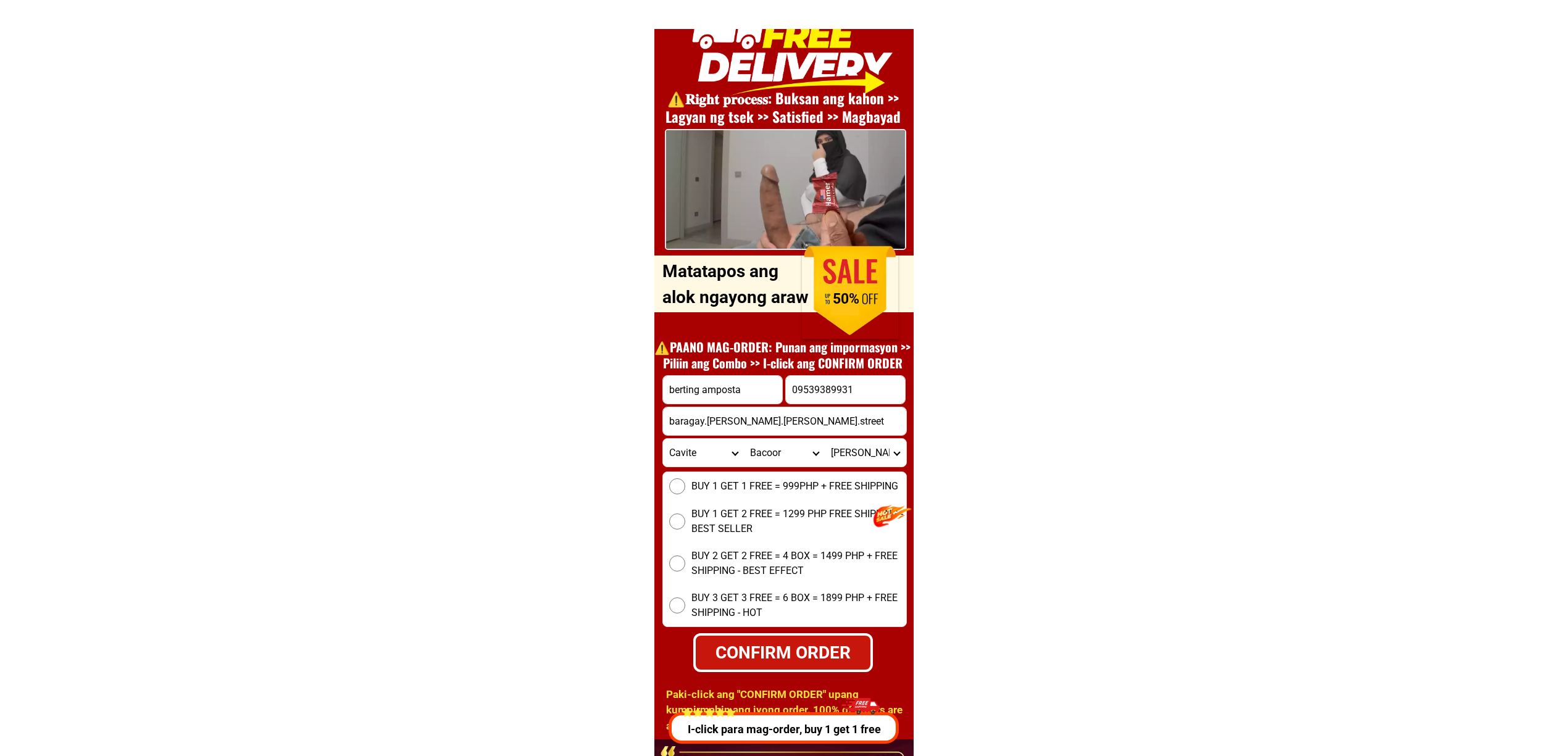
click at [825, 439] on select "Barangay Alima Aniban i Aniban ii Aniban iii Aniban iv Aniban v Banalo Bayanan …" at bounding box center [865, 452] width 81 height 28
click at [666, 486] on label "BUY 1 GET 1 FREE = 999PHP + FREE SHIPPING" at bounding box center [784, 486] width 244 height 16
click at [670, 486] on input "BUY 1 GET 1 FREE = 999PHP + FREE SHIPPING" at bounding box center [678, 486] width 16 height 16
drag, startPoint x: 775, startPoint y: 645, endPoint x: 860, endPoint y: 480, distance: 185.6
click at [777, 645] on div "CONFIRM ORDER" at bounding box center [783, 652] width 177 height 26
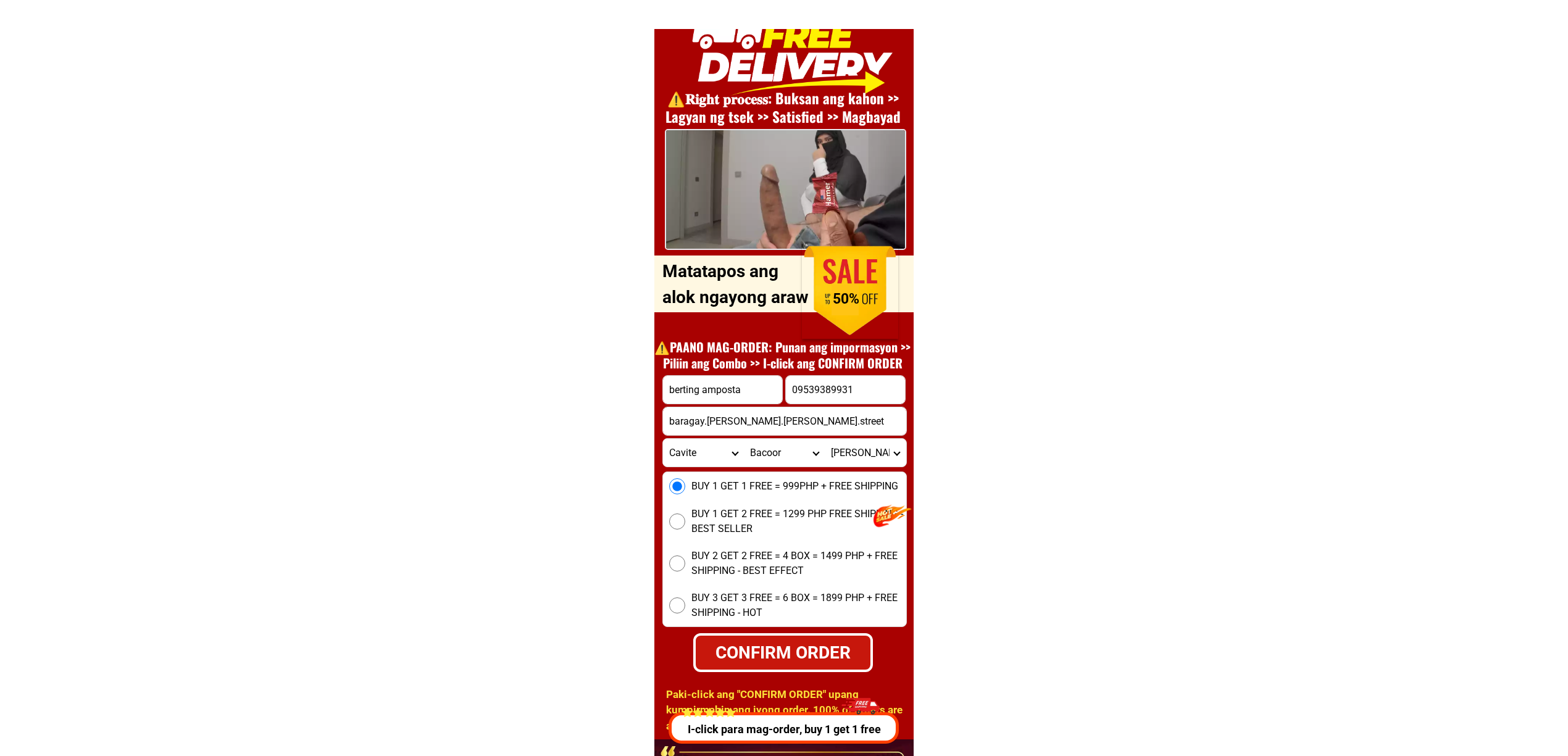
radio input "true"
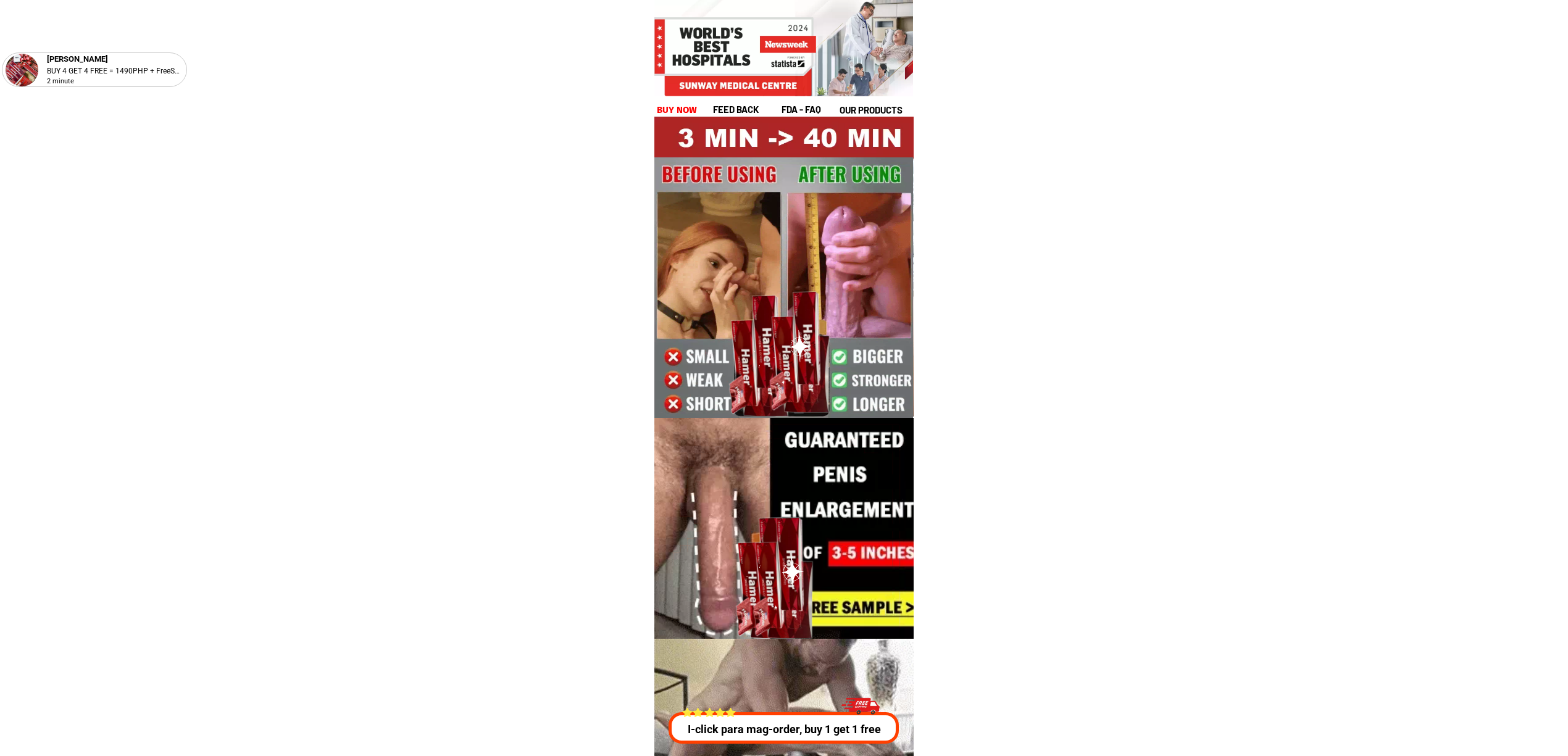
click at [850, 717] on div at bounding box center [859, 708] width 38 height 34
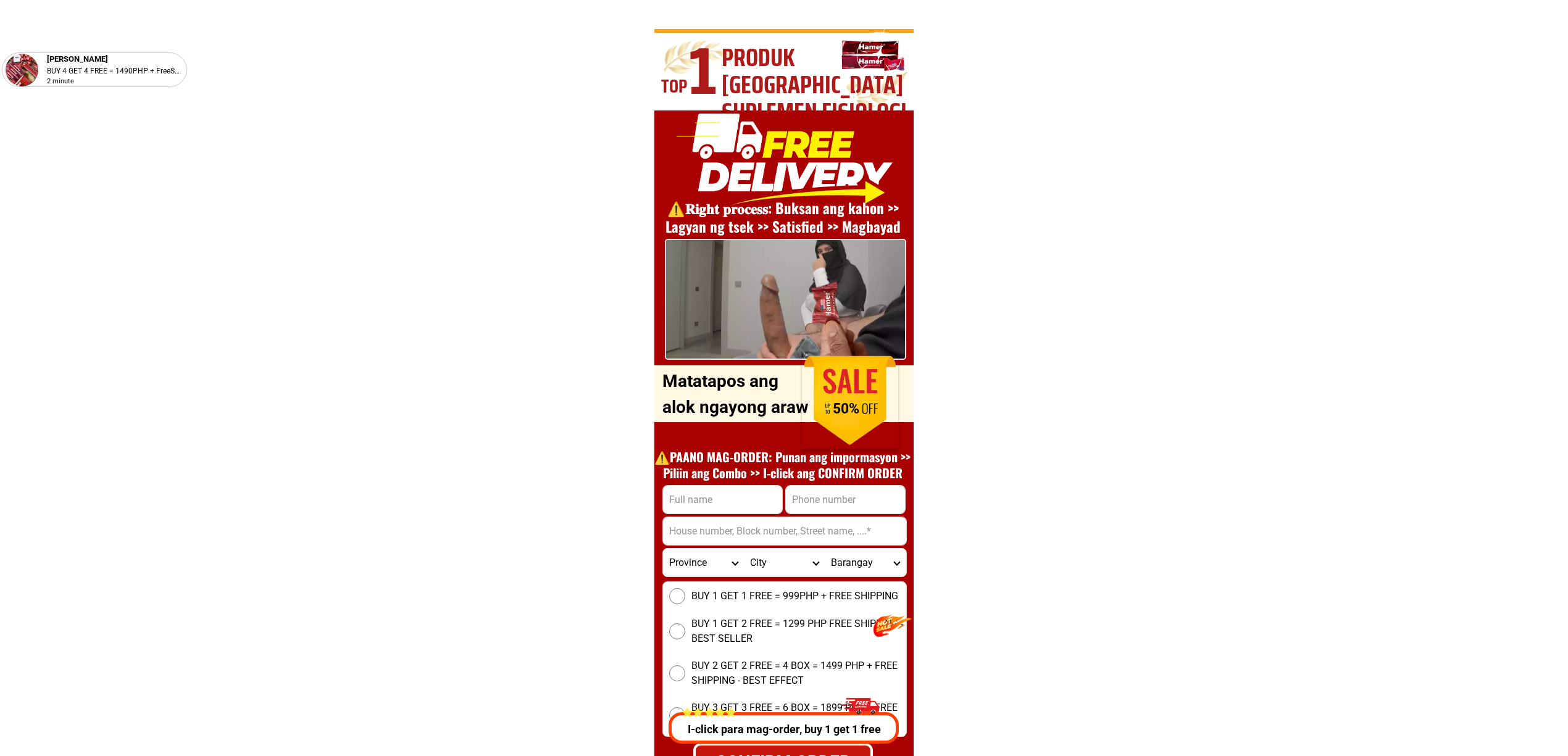
scroll to position [4449, 0]
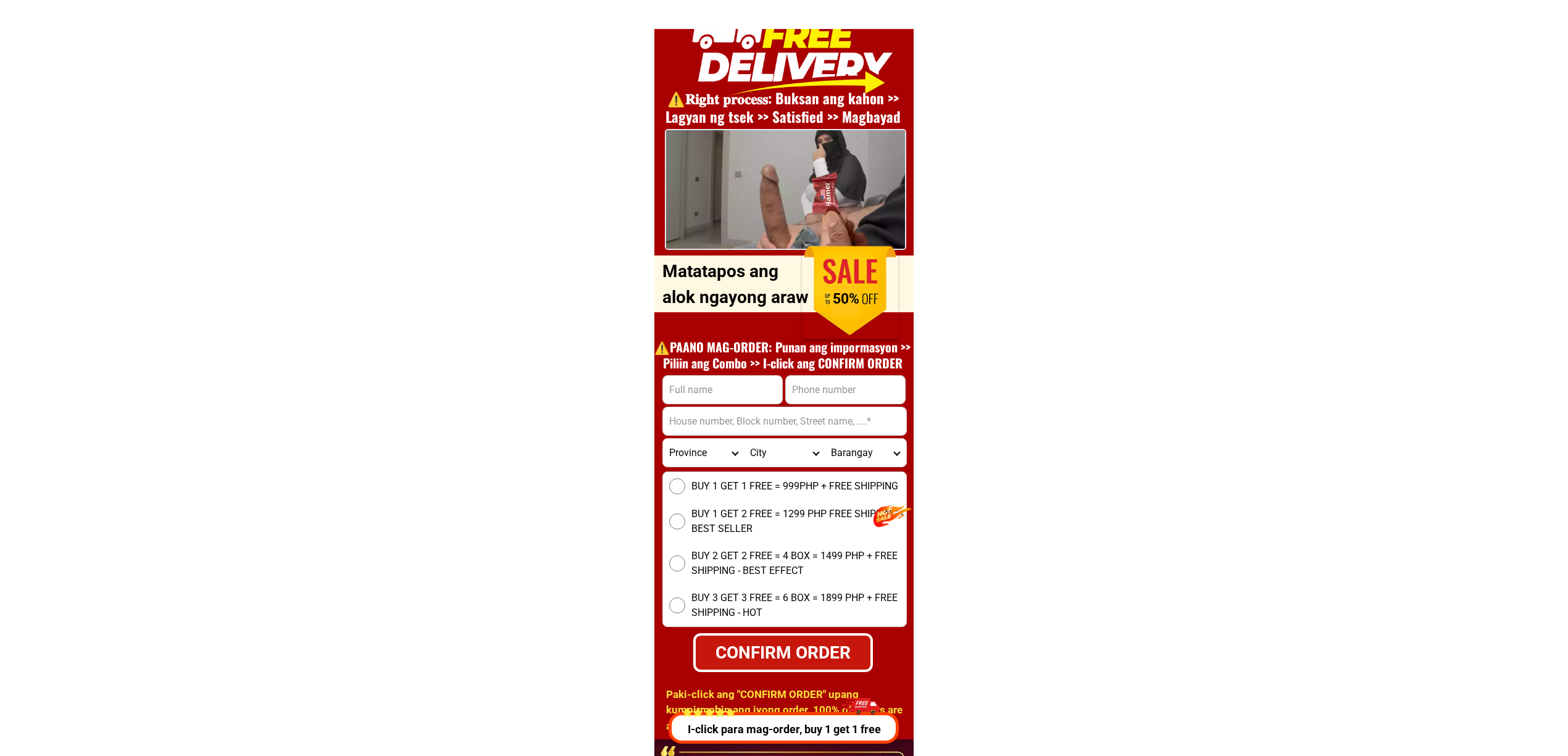
click at [835, 368] on h1 "⚠️️PAANO MAG-ORDER: Punan ang impormasyon >> Piliin ang Combo >> I-click ang CO…" at bounding box center [782, 355] width 269 height 32
paste input "09659450875"
click at [843, 387] on input "Input phone_number" at bounding box center [845, 390] width 119 height 28
type input "09659450875"
click at [699, 398] on input "Input full_name" at bounding box center [723, 390] width 119 height 28
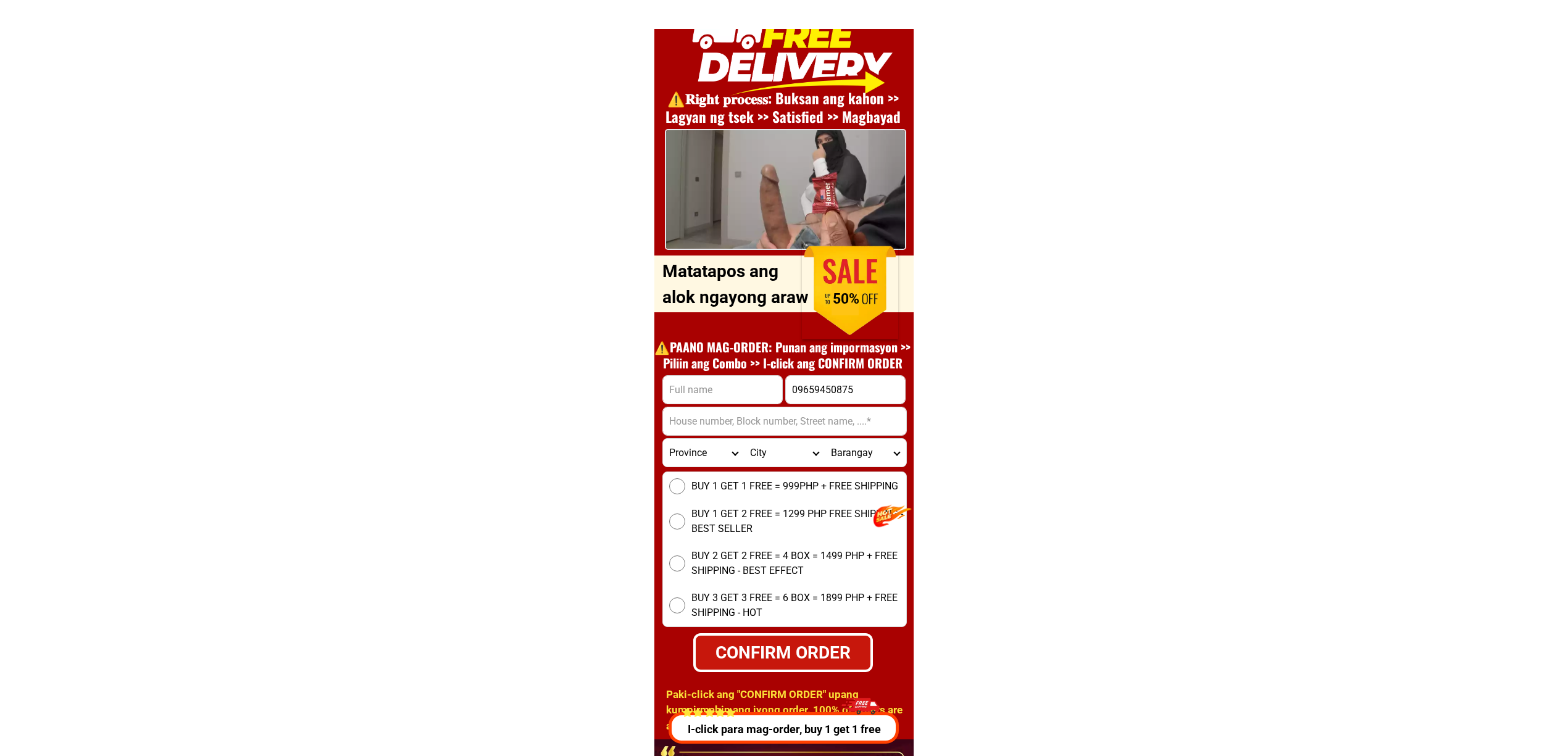
paste input "Niño pumicpic"
type input "Niño pumicpic"
click at [734, 428] on input "Input address" at bounding box center [784, 421] width 244 height 28
paste input "Buenavista ii, General-trias, Cavite"
type input "Buenavista ii, General-trias, Cavite"
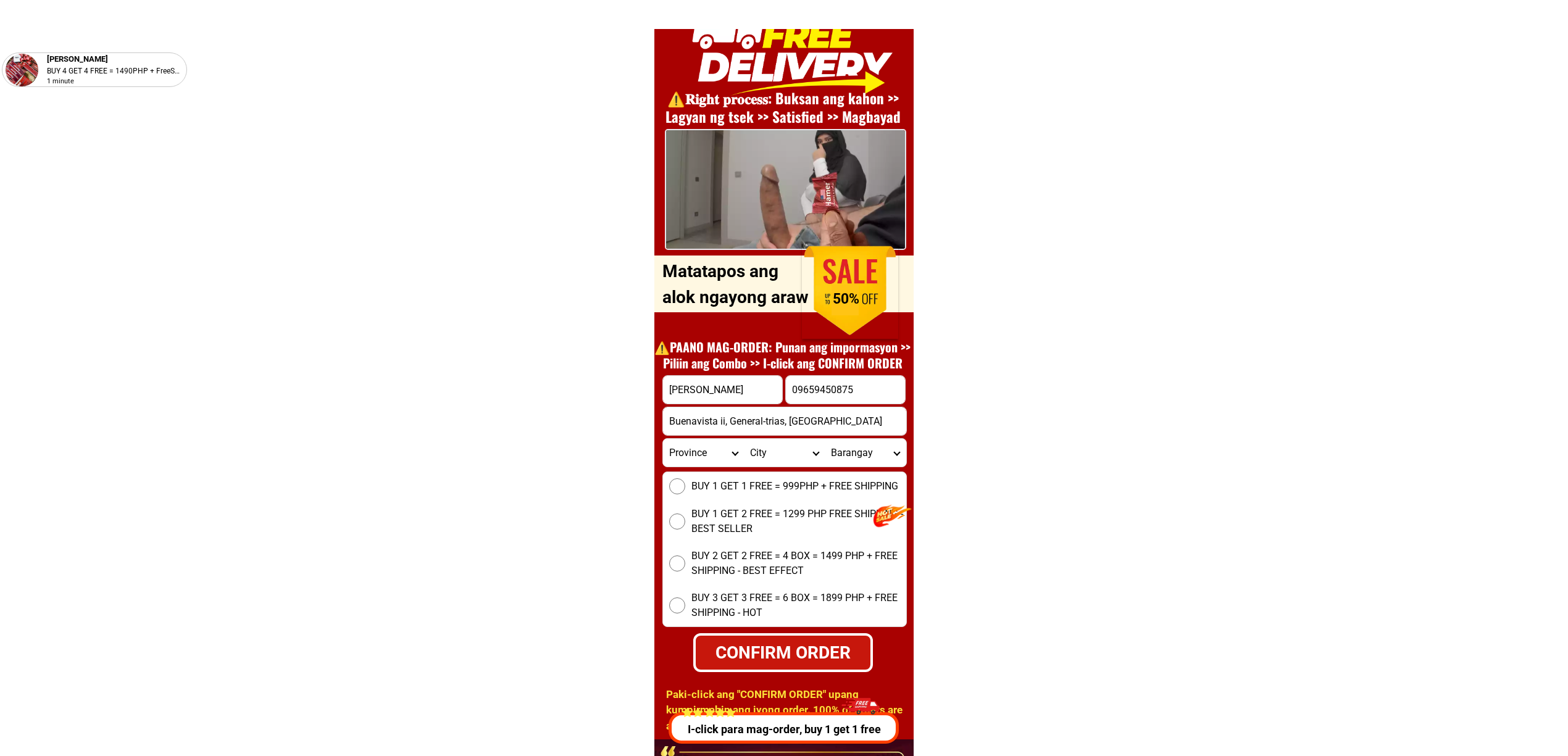
click at [702, 487] on span "BUY 1 GET 1 FREE = 999PHP + FREE SHIPPING" at bounding box center [795, 486] width 207 height 15
click at [685, 487] on input "BUY 1 GET 1 FREE = 999PHP + FREE SHIPPING" at bounding box center [678, 486] width 16 height 16
radio input "true"
click at [723, 537] on div "BUY 1 GET 1 FREE = 999PHP + FREE SHIPPING BUY 1 GET 2 FREE = 1299 PHP FREE SHIP…" at bounding box center [784, 549] width 244 height 156
drag, startPoint x: 731, startPoint y: 518, endPoint x: 879, endPoint y: 517, distance: 148.0
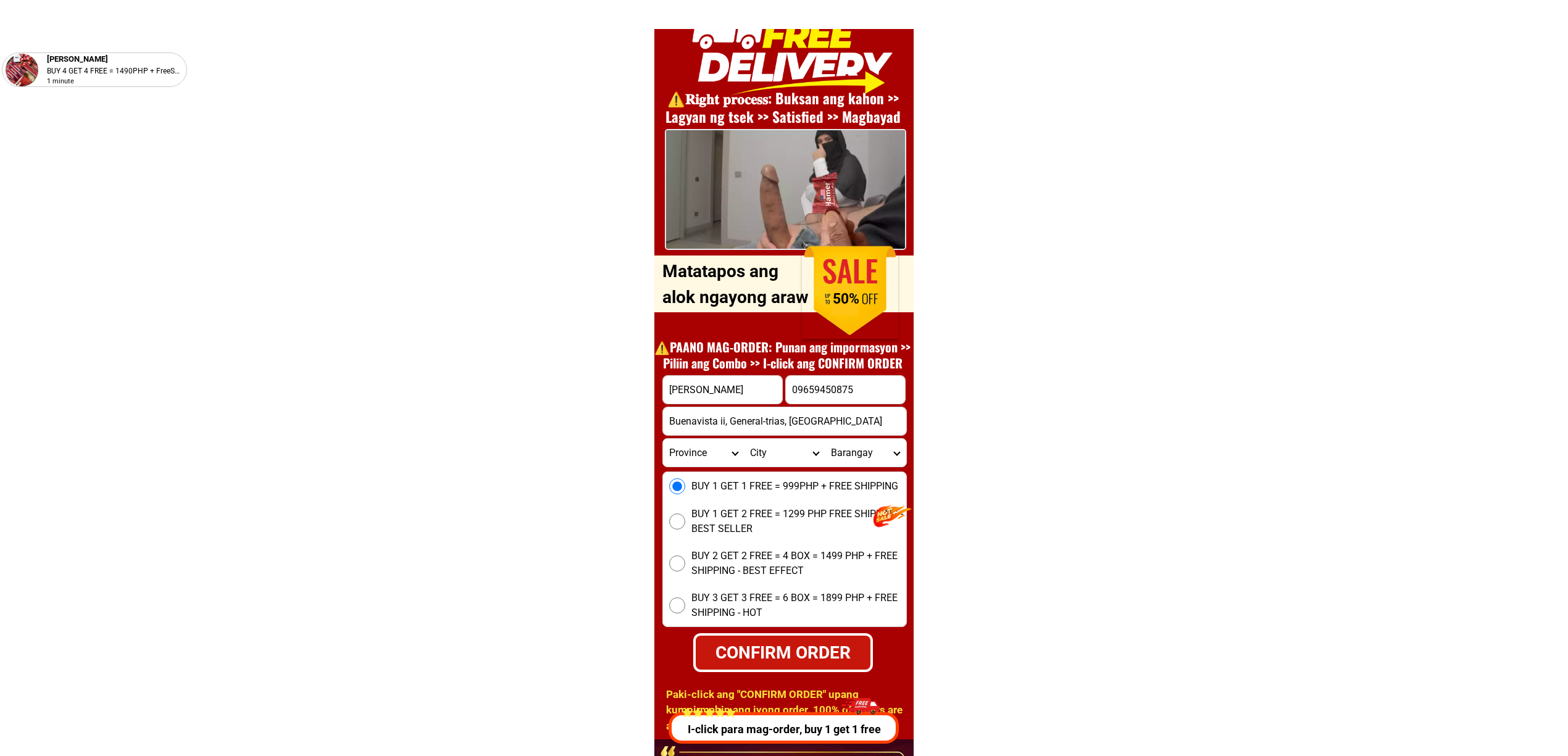
click at [734, 514] on span "BUY 1 GET 2 FREE = 1299 PHP FREE SHIPPING - BEST SELLER" at bounding box center [799, 522] width 215 height 30
click at [685, 514] on input "BUY 1 GET 2 FREE = 1299 PHP FREE SHIPPING - BEST SELLER" at bounding box center [678, 522] width 16 height 16
radio input "true"
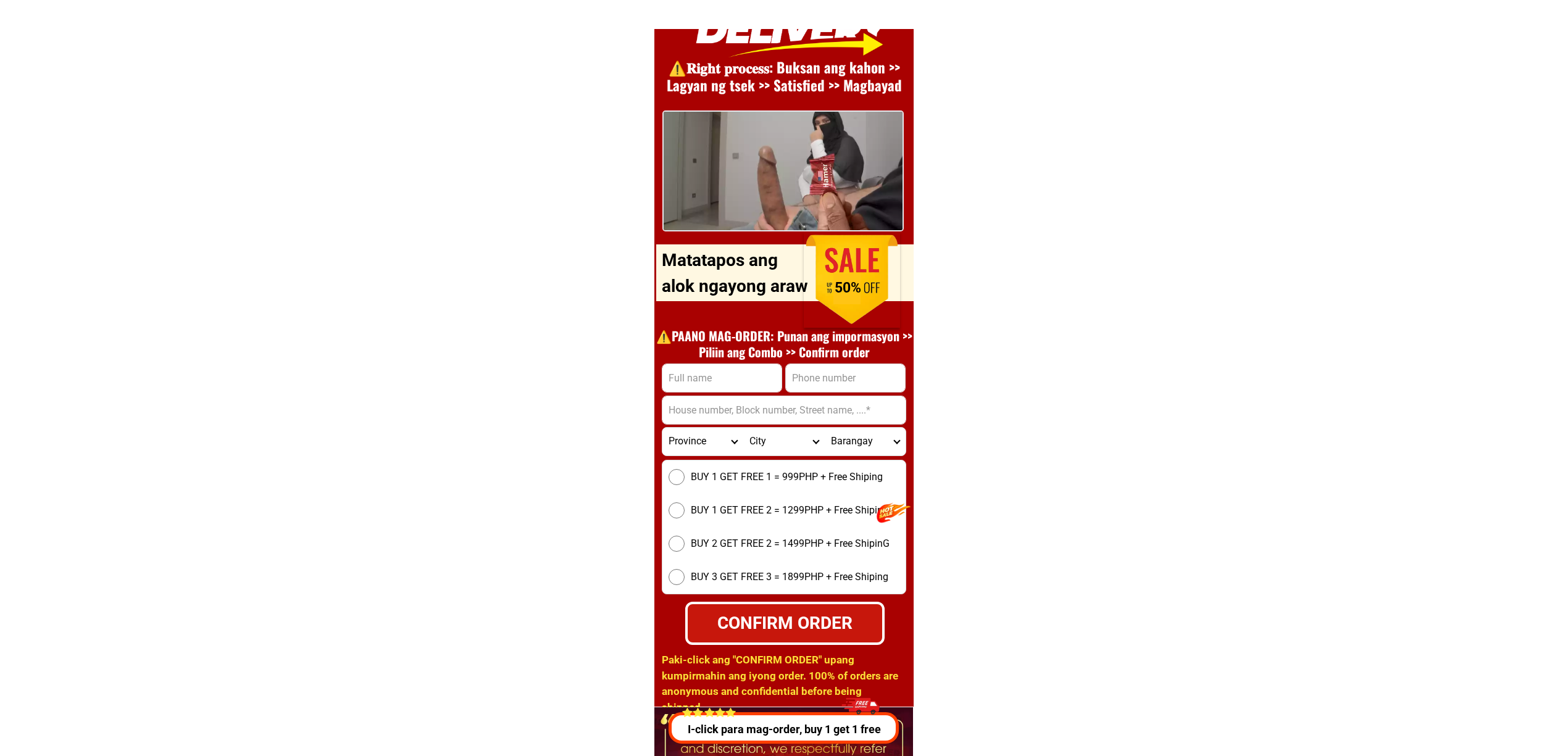
click at [803, 633] on div "CONFIRM ORDER" at bounding box center [785, 623] width 197 height 27
click at [717, 379] on input "Input full_name" at bounding box center [722, 378] width 119 height 28
paste input "Niño pumicpic"
type input "Niño pumicpic"
click at [831, 363] on div at bounding box center [845, 378] width 121 height 29
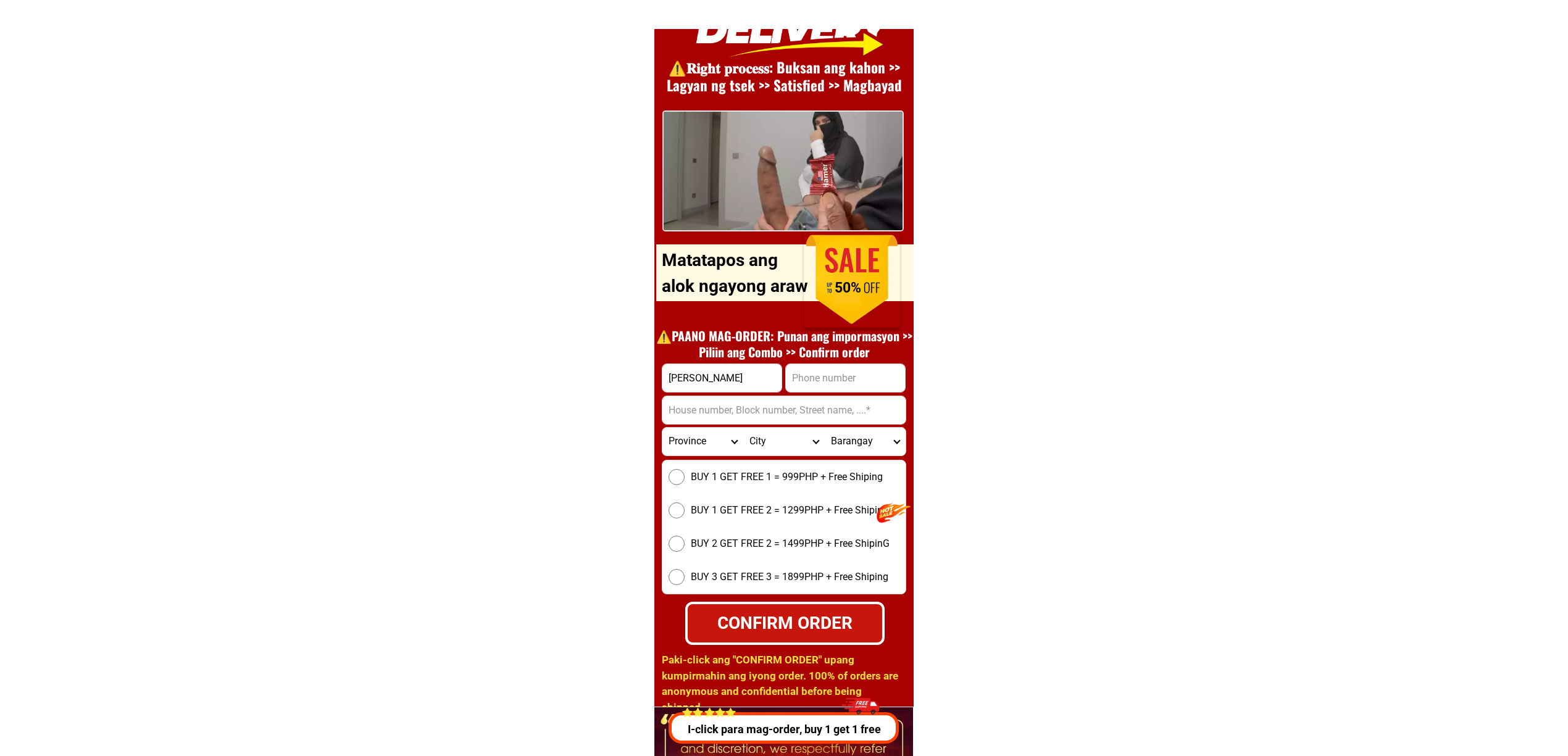
paste input "09659450875"
type input "09659450875"
click at [800, 410] on input "Input address" at bounding box center [784, 410] width 244 height 28
paste input "Buenavista ii, General-trias, Cavite"
type input "Buenavista ii, General-trias, Cavite"
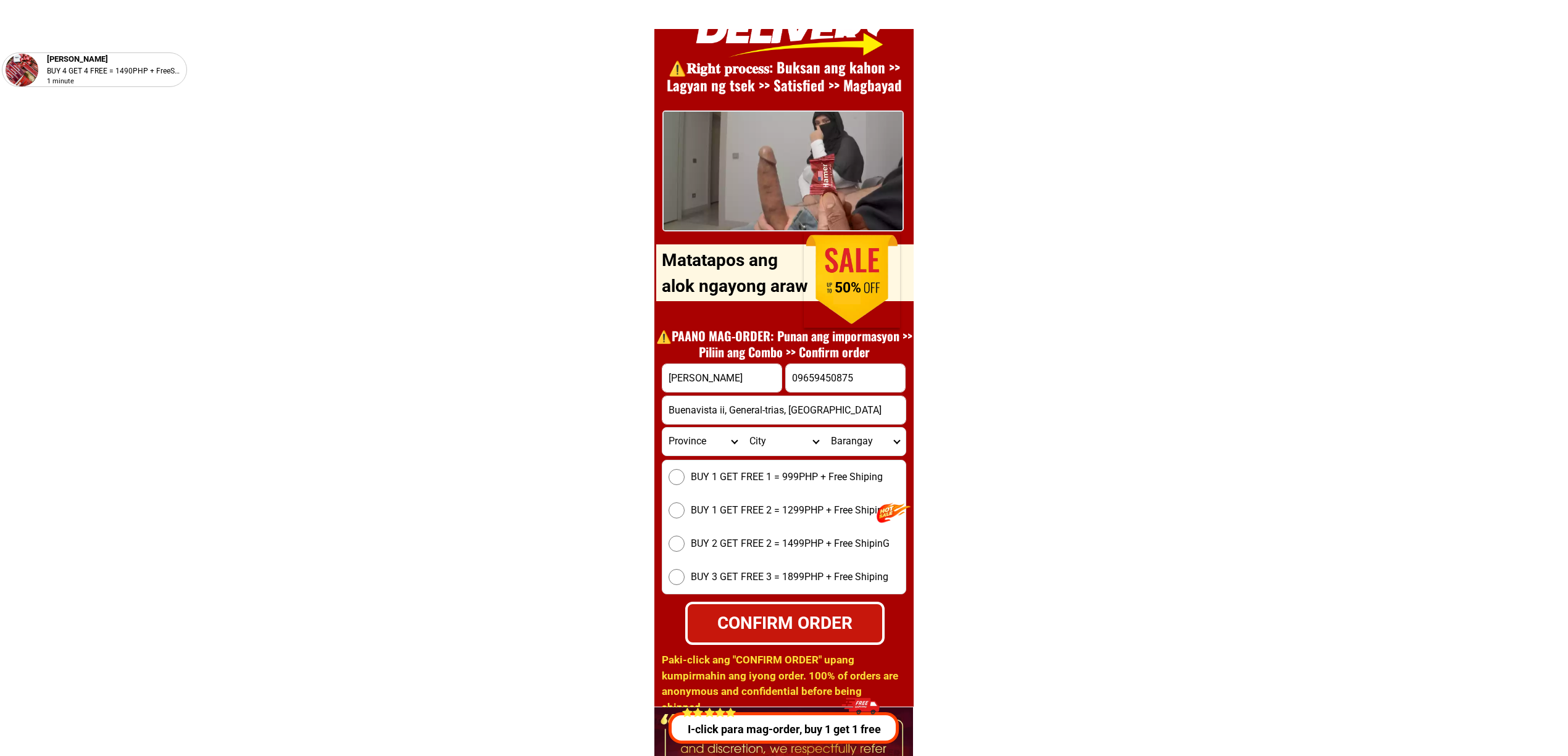
click at [769, 500] on div "BUY 1 GET FREE 1 = 999PHP + Free Shiping BUY 1 GET FREE 2 = 1299PHP + Free Ship…" at bounding box center [784, 527] width 244 height 135
click at [757, 498] on div "BUY 1 GET FREE 1 = 999PHP + Free Shiping BUY 1 GET FREE 2 = 1299PHP + Free Ship…" at bounding box center [784, 527] width 244 height 135
click at [779, 515] on span "BUY 1 GET FREE 2 = 1299PHP + Free Shiping" at bounding box center [790, 511] width 197 height 15
click at [685, 515] on input "BUY 1 GET FREE 2 = 1299PHP + Free Shiping" at bounding box center [677, 511] width 16 height 16
click at [854, 647] on div "⚠️️𝐑𝐢𝐠𝐡𝐭 𝐩𝐫𝐨𝐜𝐞𝐬𝐬: Buksan ang kahon >> Lagyan ng tsek >> Satisfied >> Magbayad P…" at bounding box center [784, 330] width 259 height 754
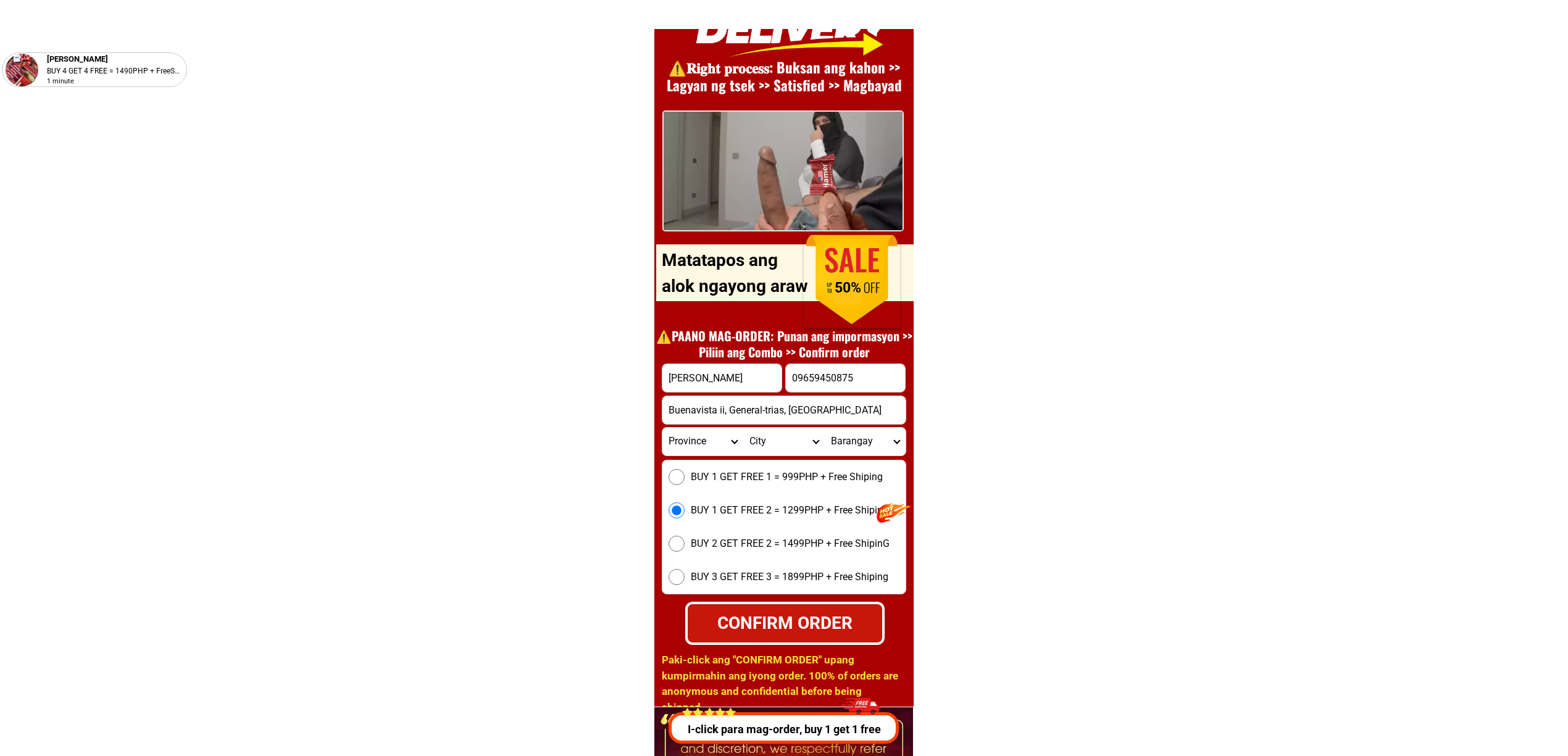
click at [846, 614] on div "CONFIRM ORDER" at bounding box center [786, 623] width 197 height 26
radio input "true"
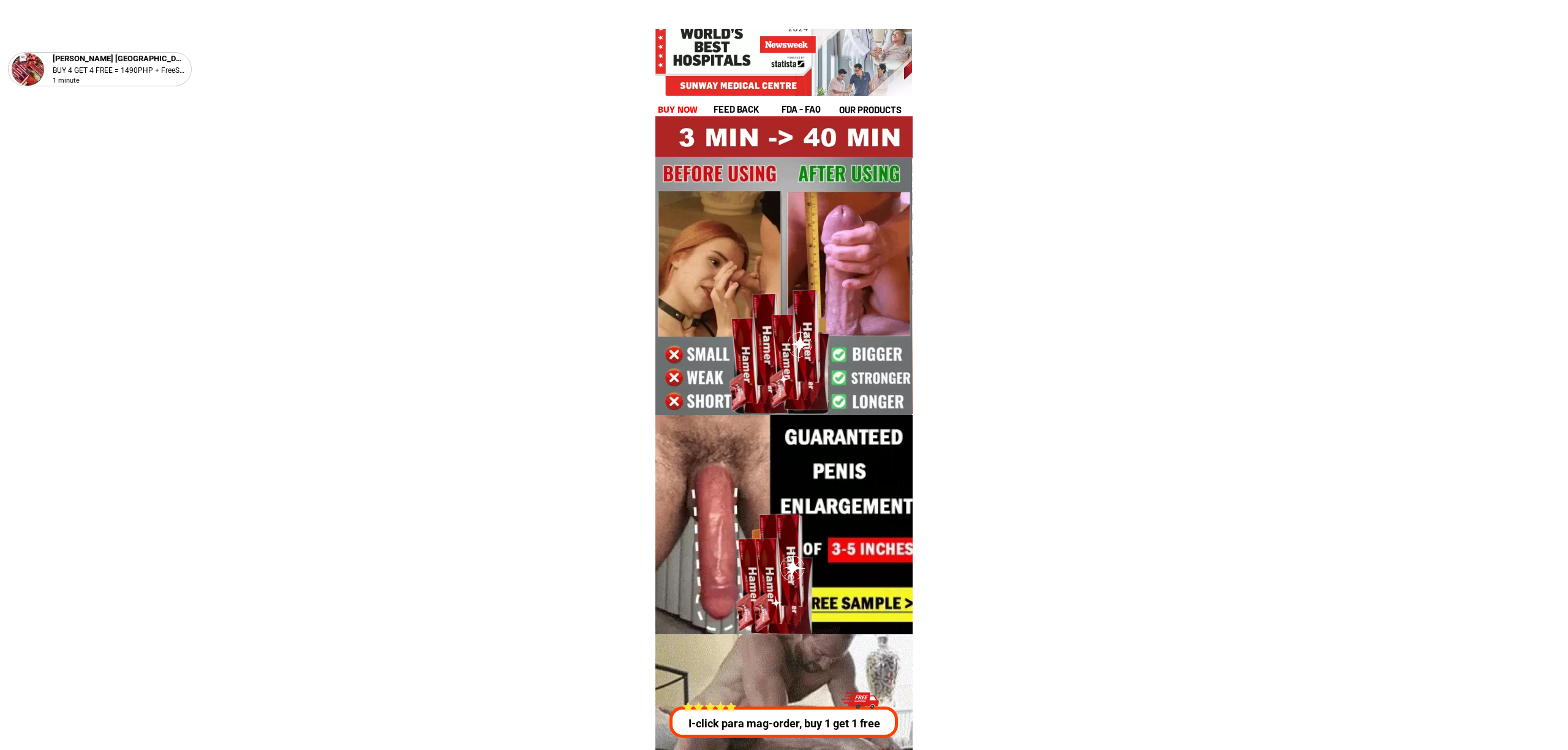
scroll to position [4414, 0]
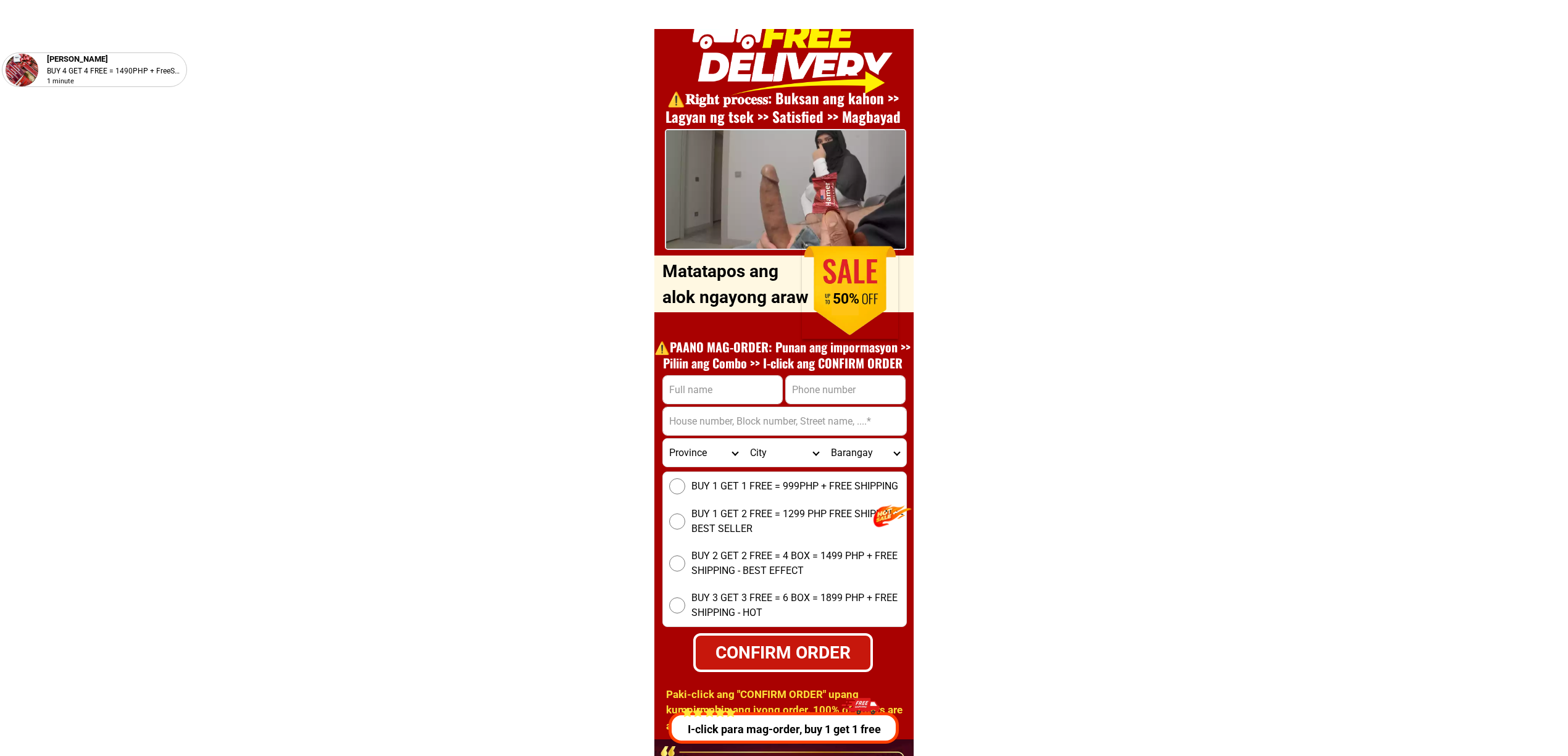
click at [727, 381] on input "Input full_name" at bounding box center [723, 390] width 119 height 28
click at [788, 387] on input "Input phone_number" at bounding box center [845, 390] width 119 height 28
paste input "09122499147"
type input "09122499147"
click at [734, 393] on input "Input full_name" at bounding box center [723, 390] width 119 height 28
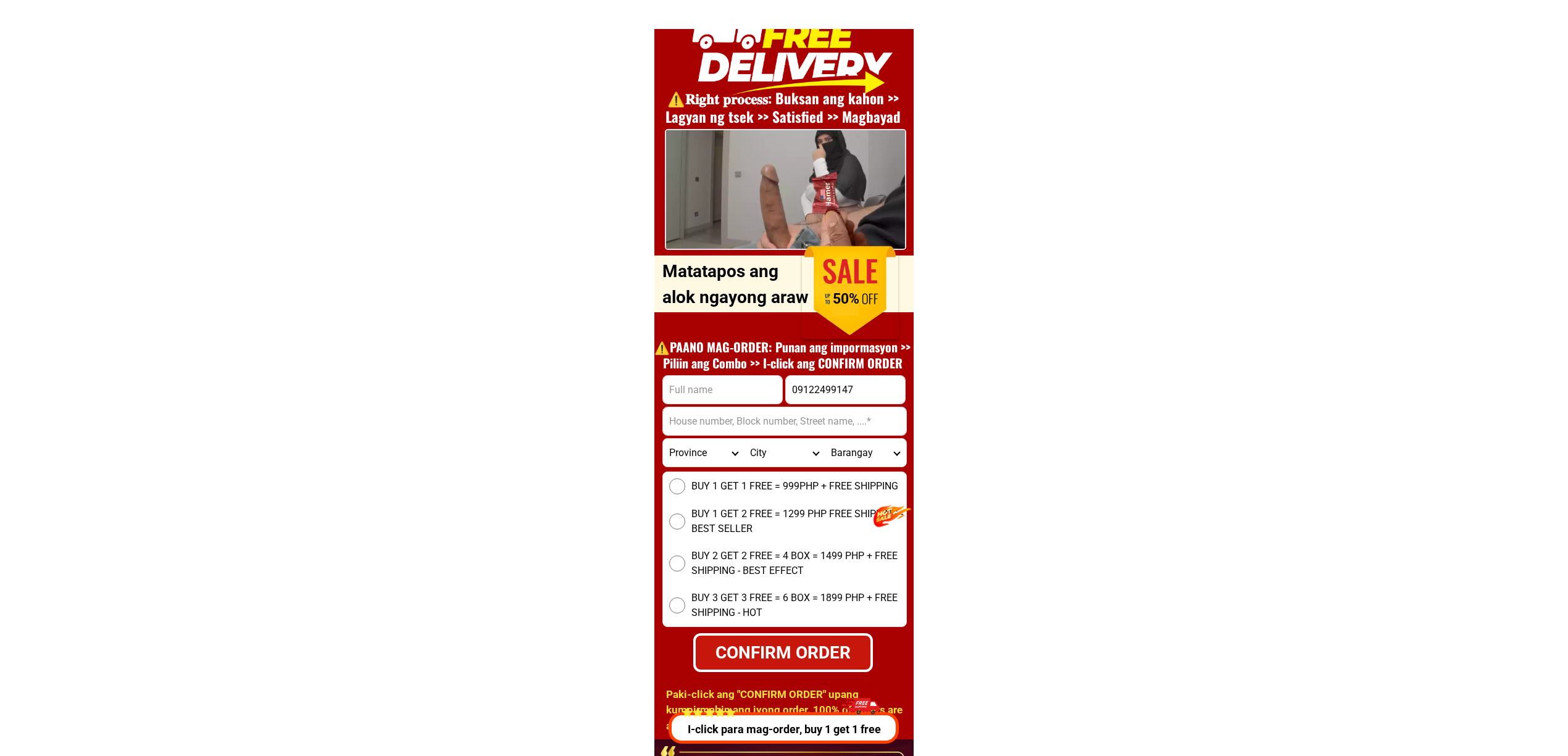
paste input "[PERSON_NAME]"
type input "[PERSON_NAME]"
click at [860, 436] on form "[PERSON_NAME] 09122499147 CONFIRM ORDER Province [GEOGRAPHIC_DATA] [GEOGRAPHIC_…" at bounding box center [784, 524] width 244 height 297
click at [886, 430] on input "Input address" at bounding box center [784, 421] width 244 height 28
paste input "Eastern look plaridel"
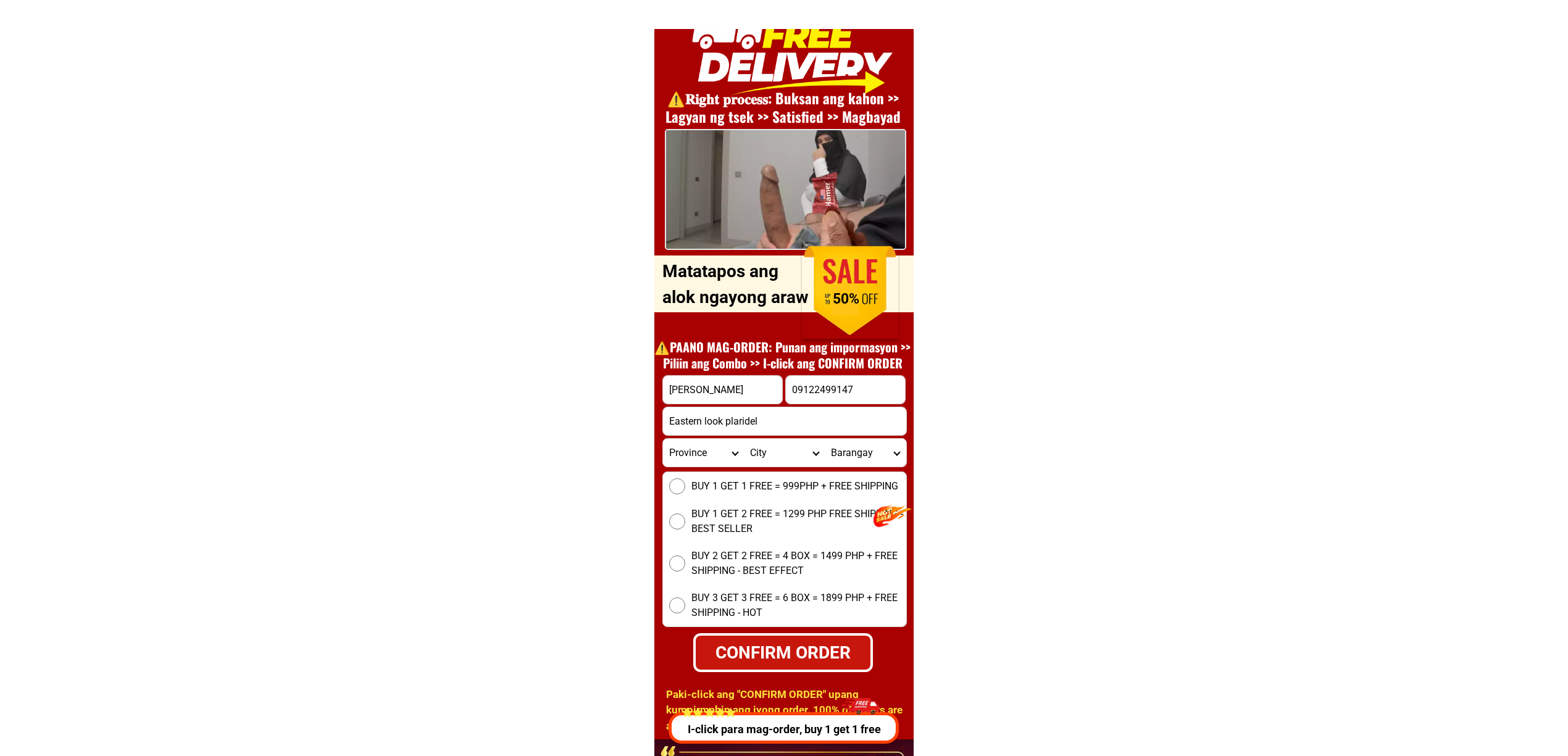
click at [723, 495] on div "BUY 1 GET 1 FREE = 999PHP + FREE SHIPPING BUY 1 GET 2 FREE = 1299 PHP FREE SHIP…" at bounding box center [784, 549] width 244 height 156
click at [732, 495] on div "BUY 1 GET 1 FREE = 999PHP + FREE SHIPPING BUY 1 GET 2 FREE = 1299 PHP FREE SHIP…" at bounding box center [784, 549] width 244 height 156
click at [830, 422] on input "Eastern look plaridel" at bounding box center [784, 421] width 244 height 28
paste input ", Ozamis-city, [GEOGRAPHIC_DATA]-occidental"
paste input "Input address"
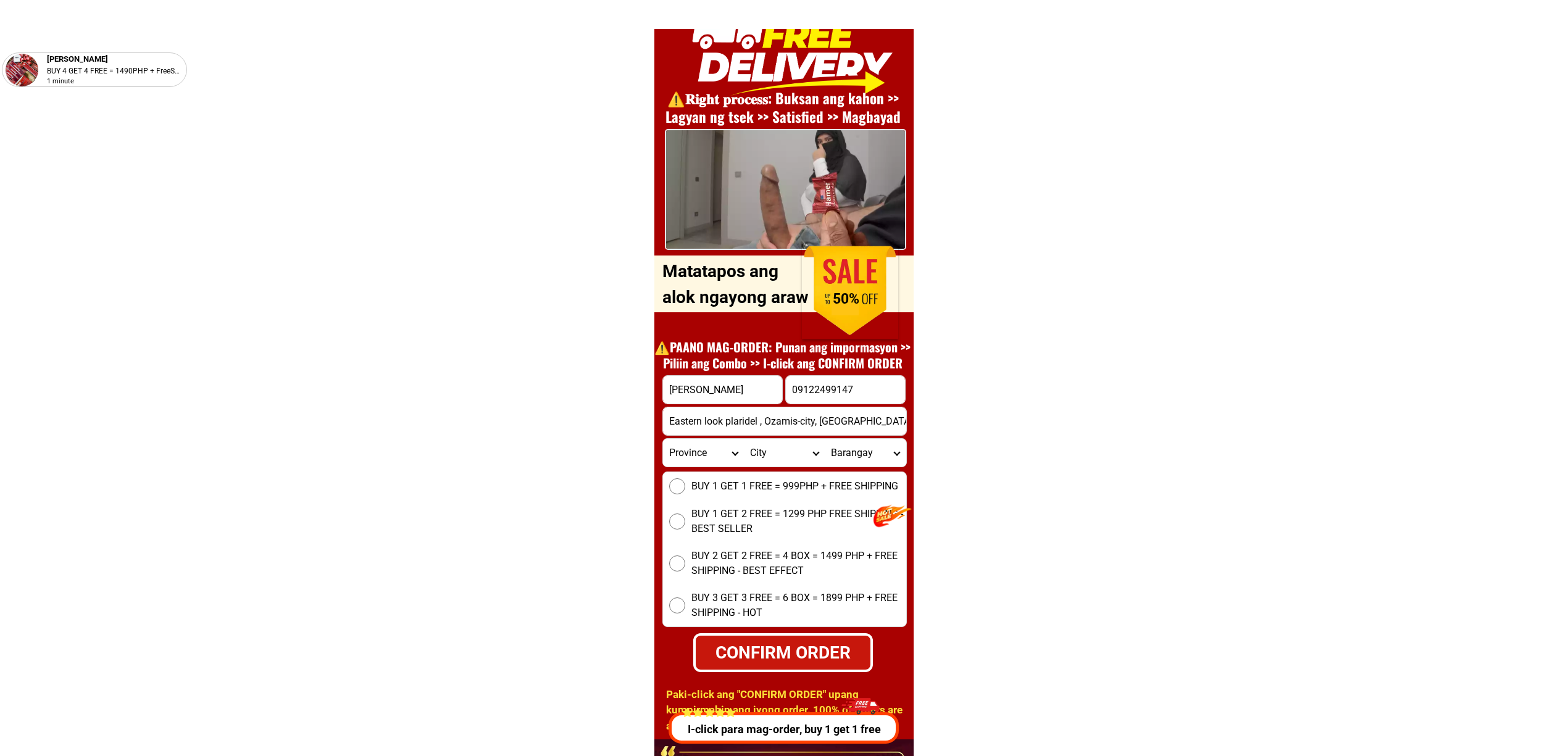
type input "Eastern look plaridel , Ozamis-city, [GEOGRAPHIC_DATA]-occidental"
drag, startPoint x: 722, startPoint y: 492, endPoint x: 799, endPoint y: 539, distance: 90.2
click at [721, 492] on span "BUY 1 GET 1 FREE = 999PHP + FREE SHIPPING" at bounding box center [795, 486] width 207 height 15
click at [685, 492] on input "BUY 1 GET 1 FREE = 999PHP + FREE SHIPPING" at bounding box center [678, 486] width 16 height 16
click at [784, 632] on div "CONFIRM ORDER" at bounding box center [783, 652] width 194 height 42
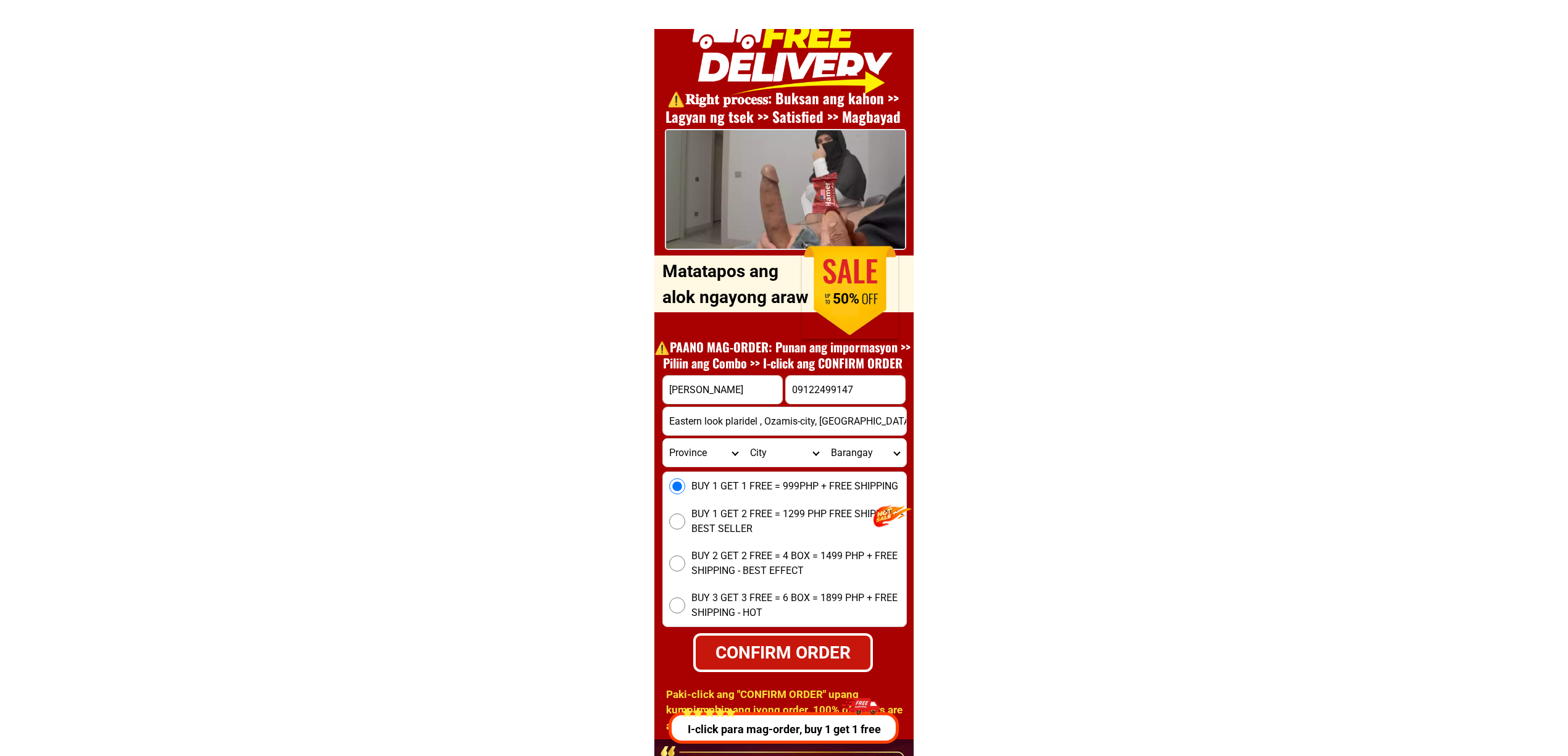
radio input "true"
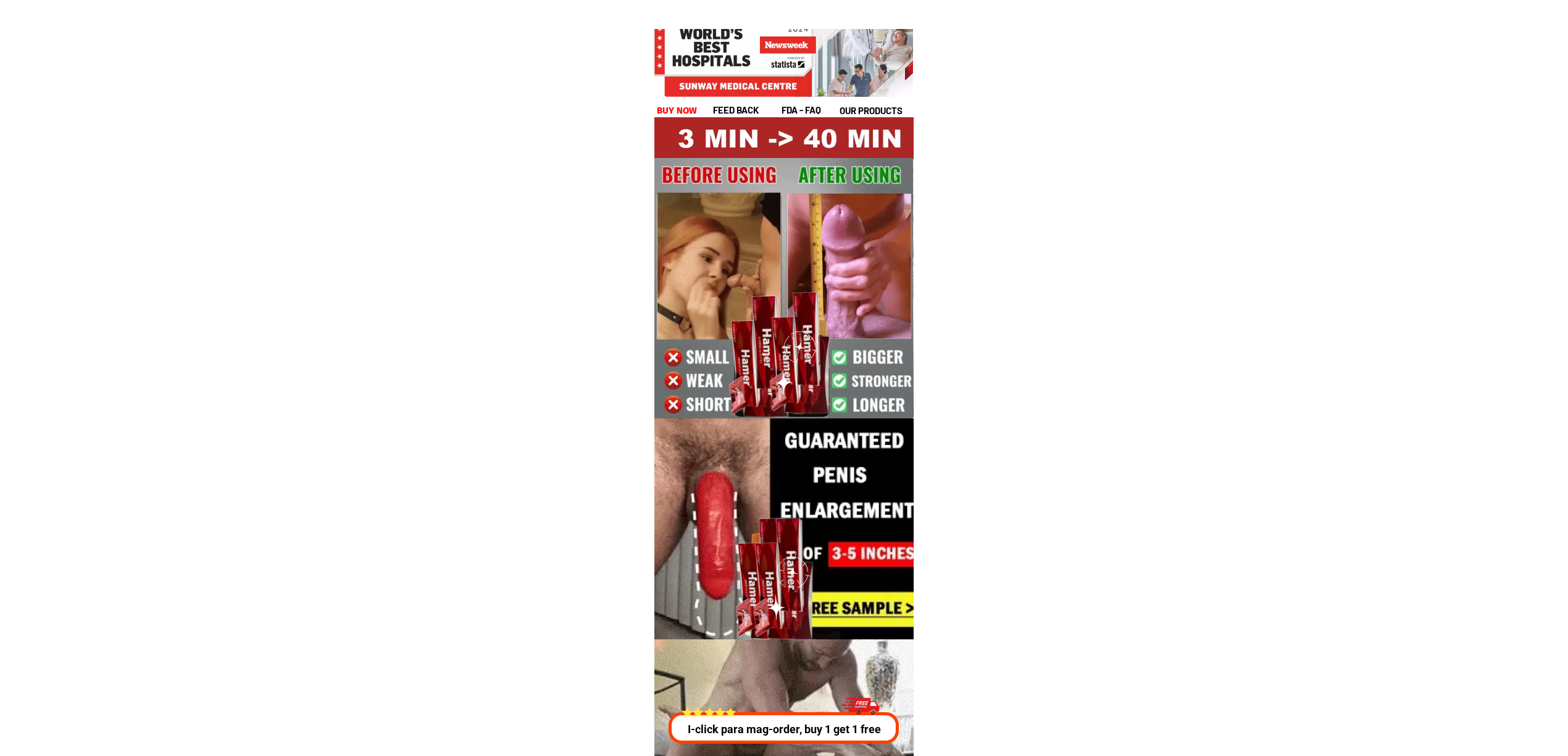
scroll to position [4449, 0]
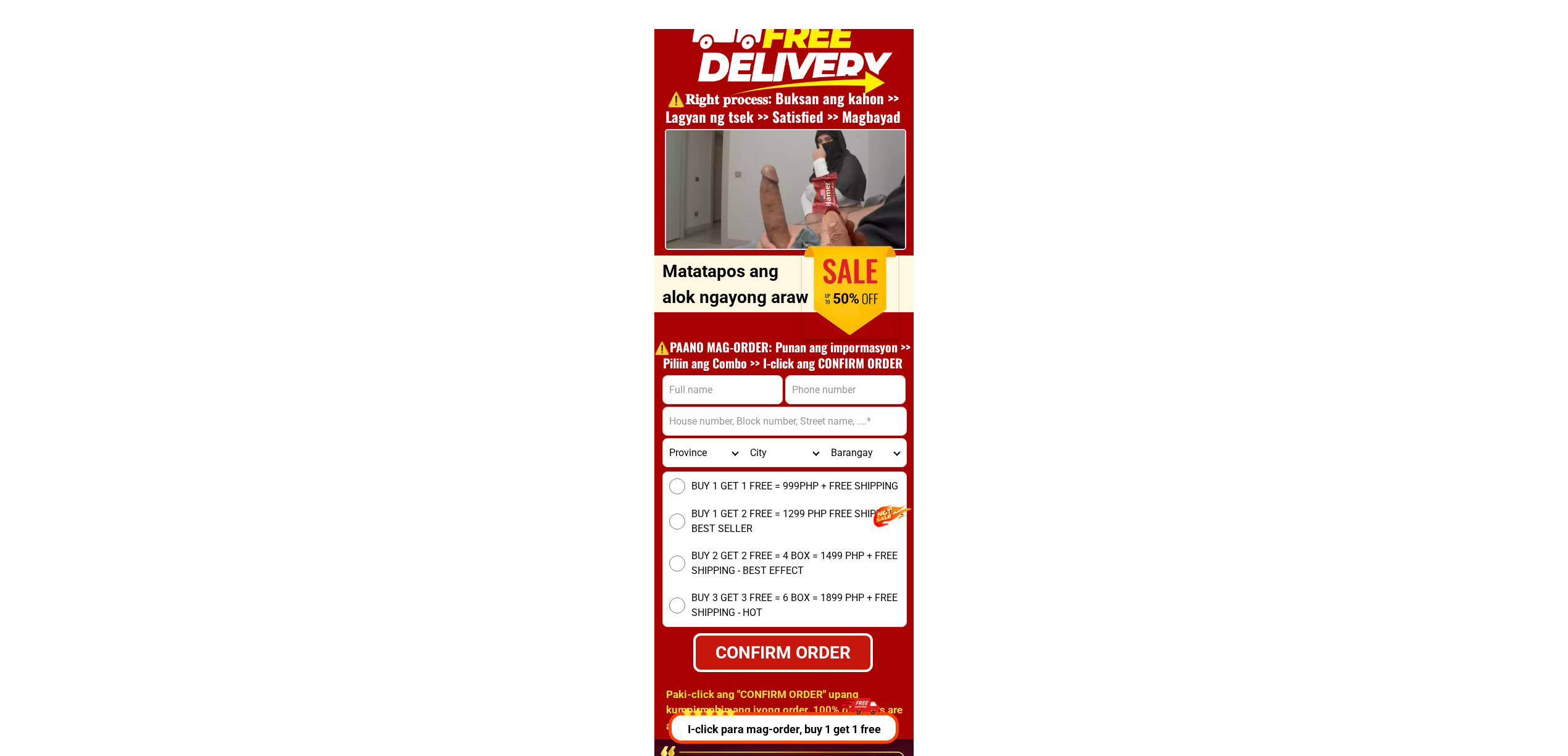
click at [836, 388] on input "Input phone_number" at bounding box center [845, 390] width 119 height 28
paste input "09665694726"
type input "09665694726"
click at [764, 389] on input "Input full_name" at bounding box center [723, 390] width 119 height 28
paste input "09665694726"
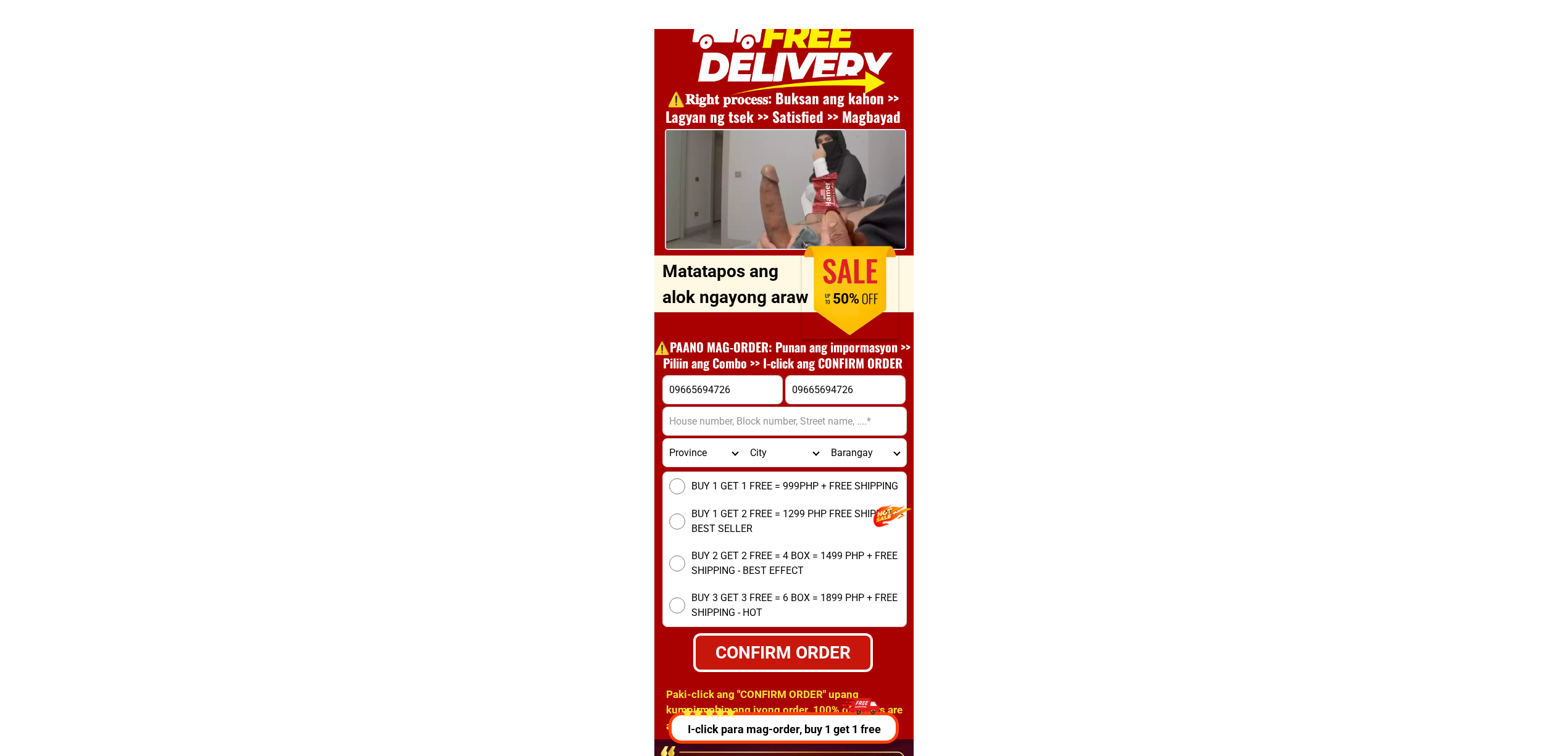
click at [655, 372] on div "⚠️️𝐑𝐢𝐠𝐡𝐭 𝐩𝐫𝐨𝐜𝐞𝐬𝐬: Buksan ang kahon >> Lagyan ng tsek >> Satisfied >> Magbayad O…" at bounding box center [784, 370] width 259 height 740
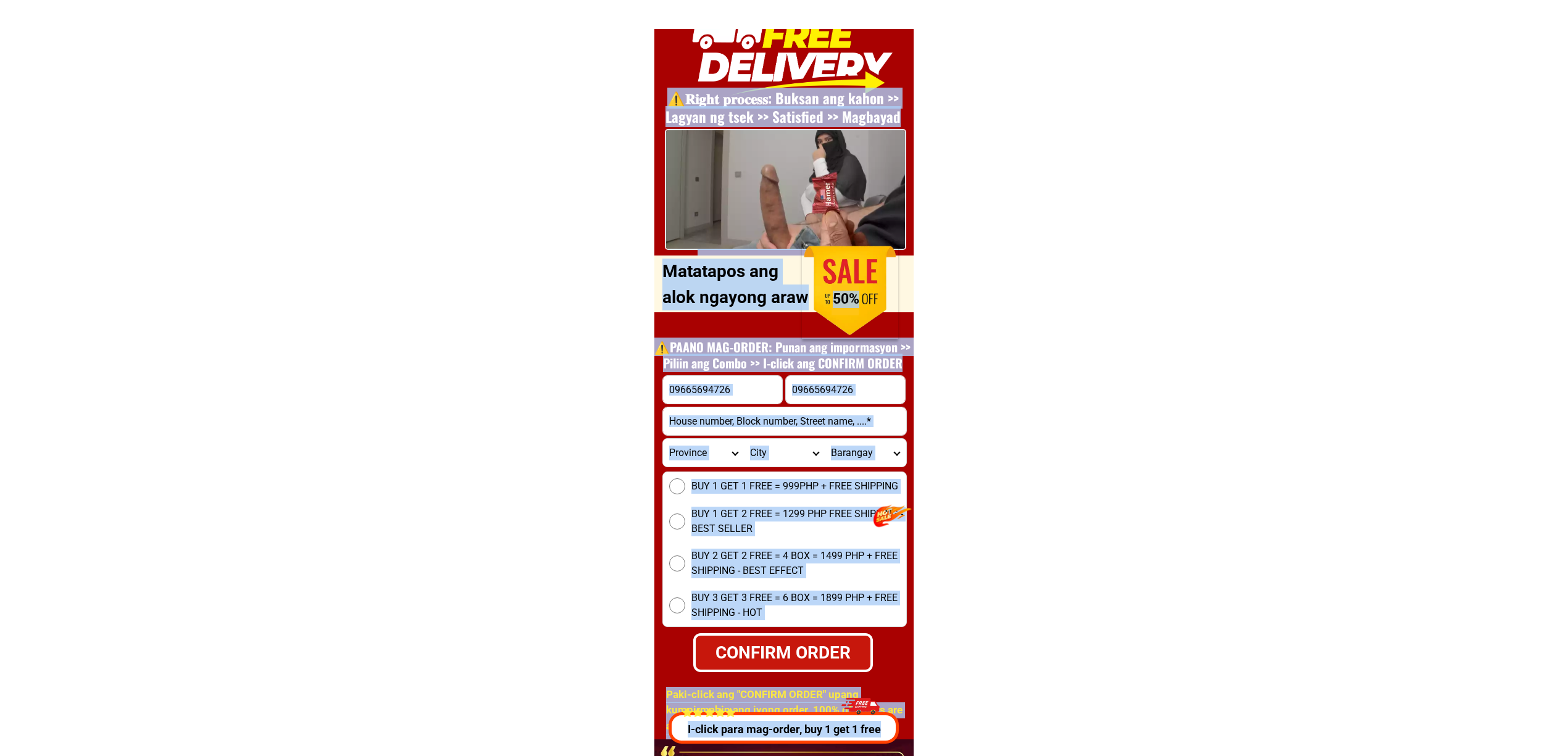
click at [749, 400] on input "09665694726" at bounding box center [723, 390] width 119 height 28
click at [744, 393] on input "09665694726" at bounding box center [723, 390] width 119 height 28
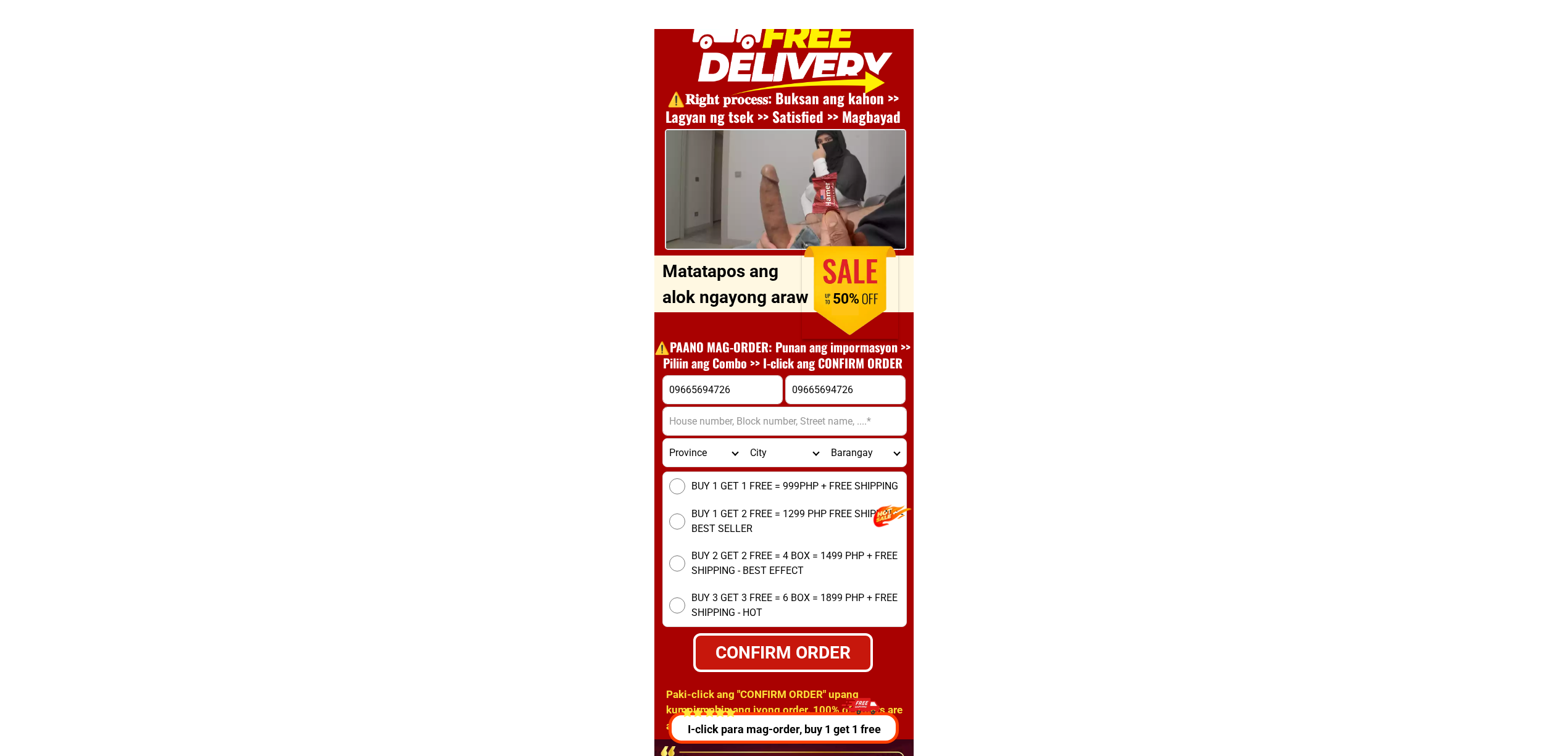
click at [744, 393] on input "09665694726" at bounding box center [723, 390] width 119 height 28
paste input "Junrytomacas"
type input "Junrytomacas"
click at [752, 430] on input "Input address" at bounding box center [784, 421] width 244 height 28
paste input "Saint Matthews ST..Marvihills Subdivision,Brgy.Gulod Malaya San Mateo Rizal Blo…"
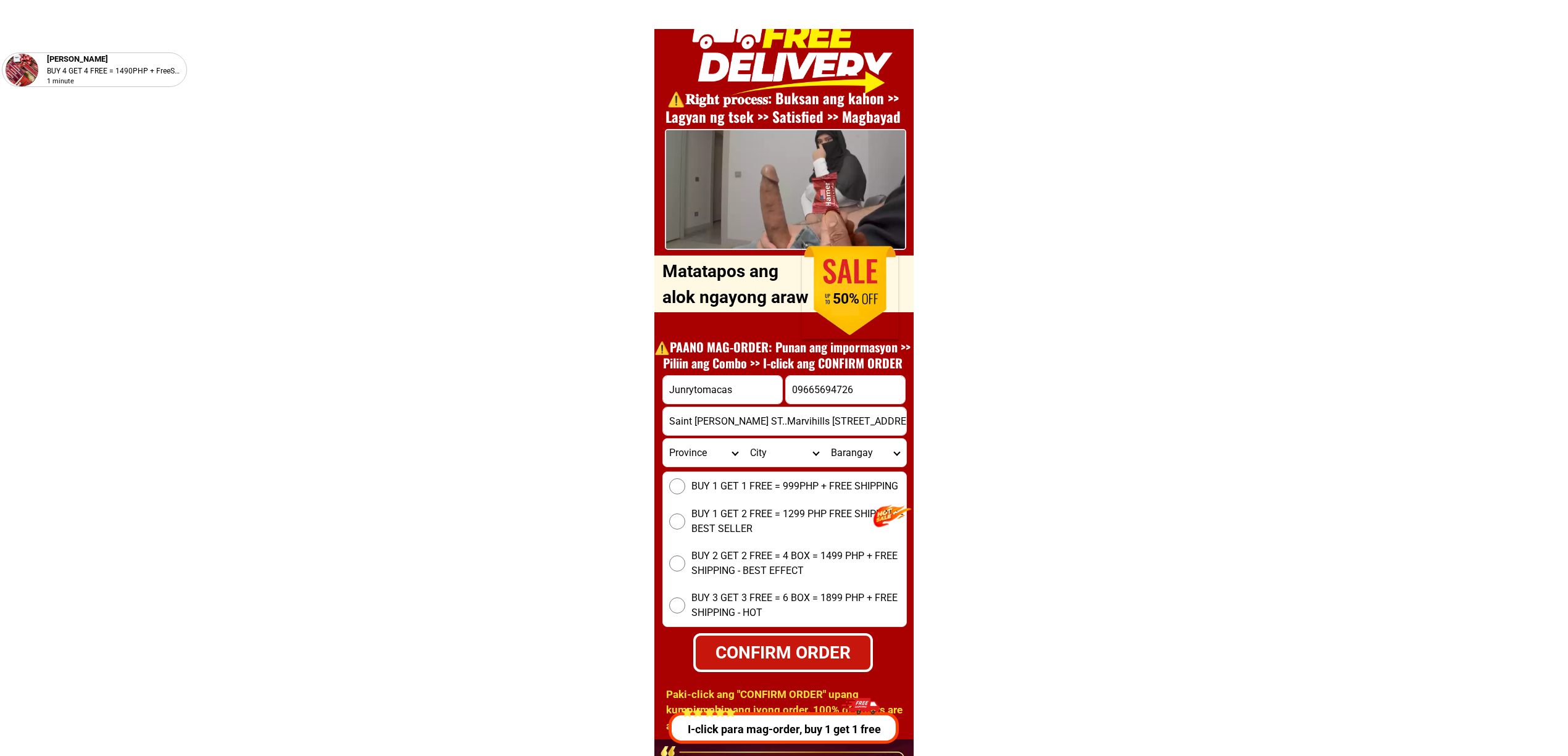
scroll to position [0, 440]
type input "Saint Matthews ST..Marvihills Subdivision,Brgy.Gulod Malaya San Mateo Rizal Blo…"
click at [775, 501] on div "BUY 1 GET 1 FREE = 999PHP + FREE SHIPPING BUY 1 GET 2 FREE = 1299 PHP FREE SHIP…" at bounding box center [784, 549] width 244 height 156
click at [734, 495] on div "BUY 1 GET 1 FREE = 999PHP + FREE SHIPPING BUY 1 GET 2 FREE = 1299 PHP FREE SHIP…" at bounding box center [784, 549] width 244 height 156
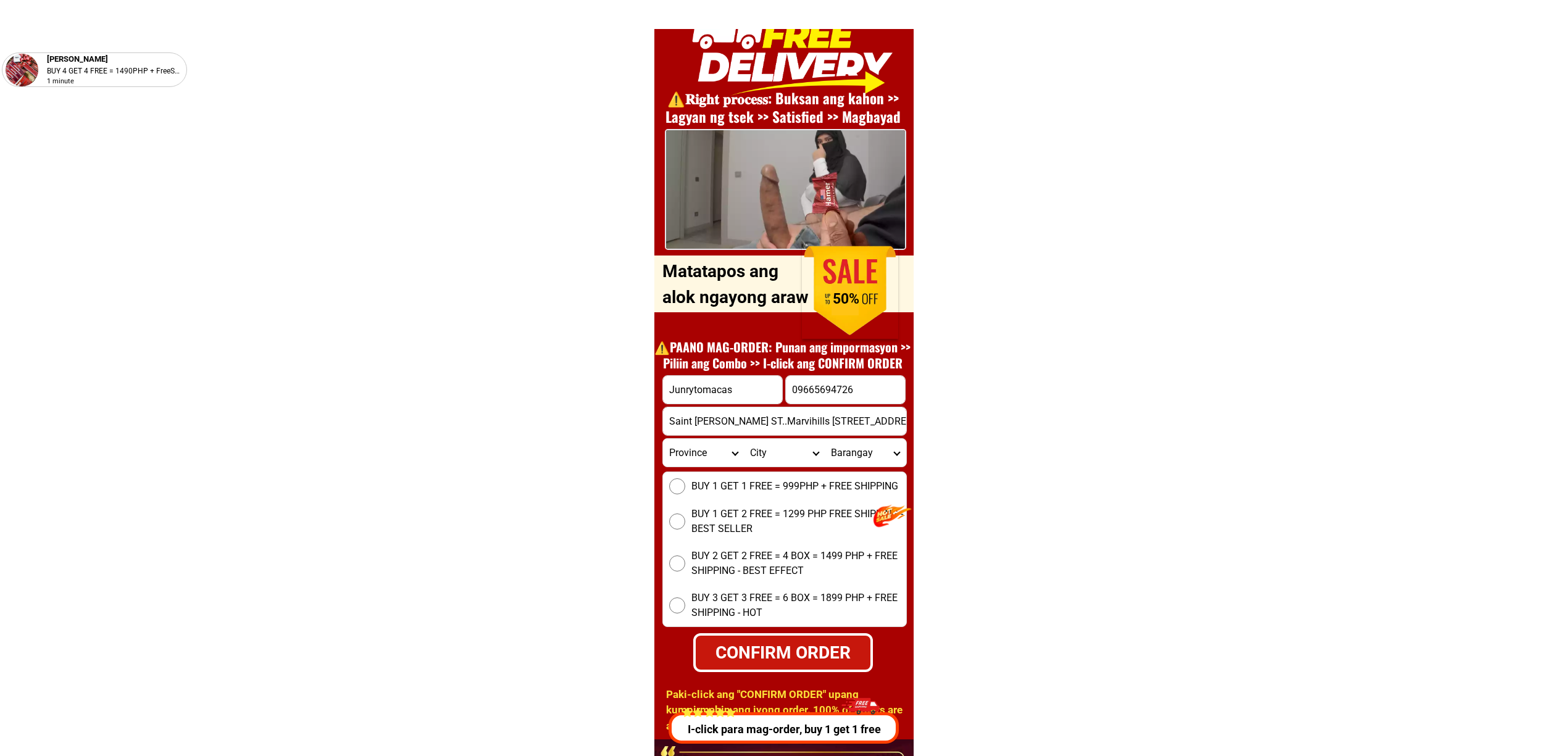
click at [679, 467] on div "Province Abra Agusan-del-norte Agusan-del-sur Aklan Albay Antique Apayao Aurora…" at bounding box center [784, 453] width 244 height 29
click at [688, 486] on label "BUY 1 GET 1 FREE = 999PHP + FREE SHIPPING" at bounding box center [784, 486] width 244 height 16
click at [685, 486] on input "BUY 1 GET 1 FREE = 999PHP + FREE SHIPPING" at bounding box center [678, 486] width 16 height 16
drag, startPoint x: 779, startPoint y: 640, endPoint x: 886, endPoint y: 644, distance: 107.1
click at [781, 641] on div "CONFIRM ORDER" at bounding box center [783, 653] width 177 height 27
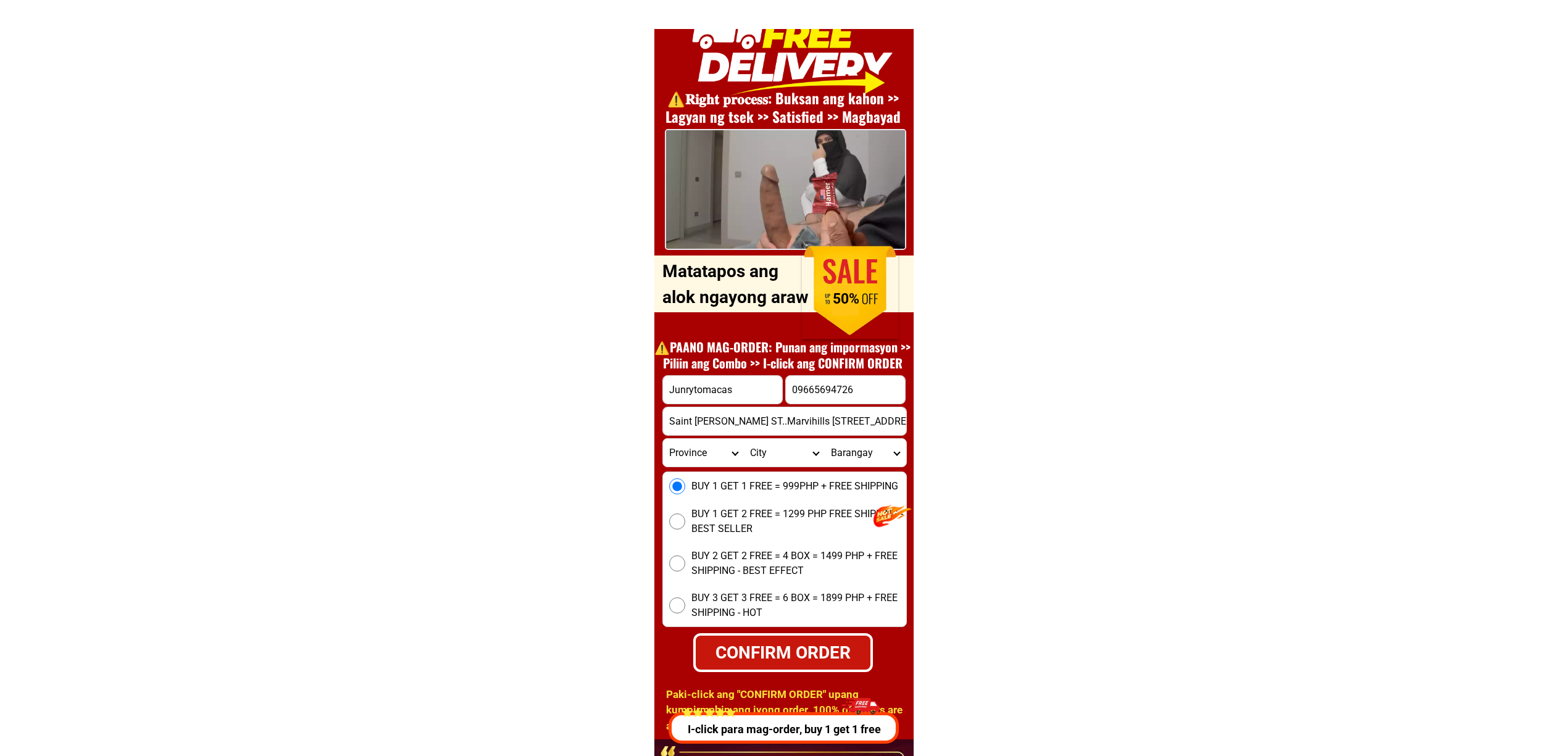
radio input "true"
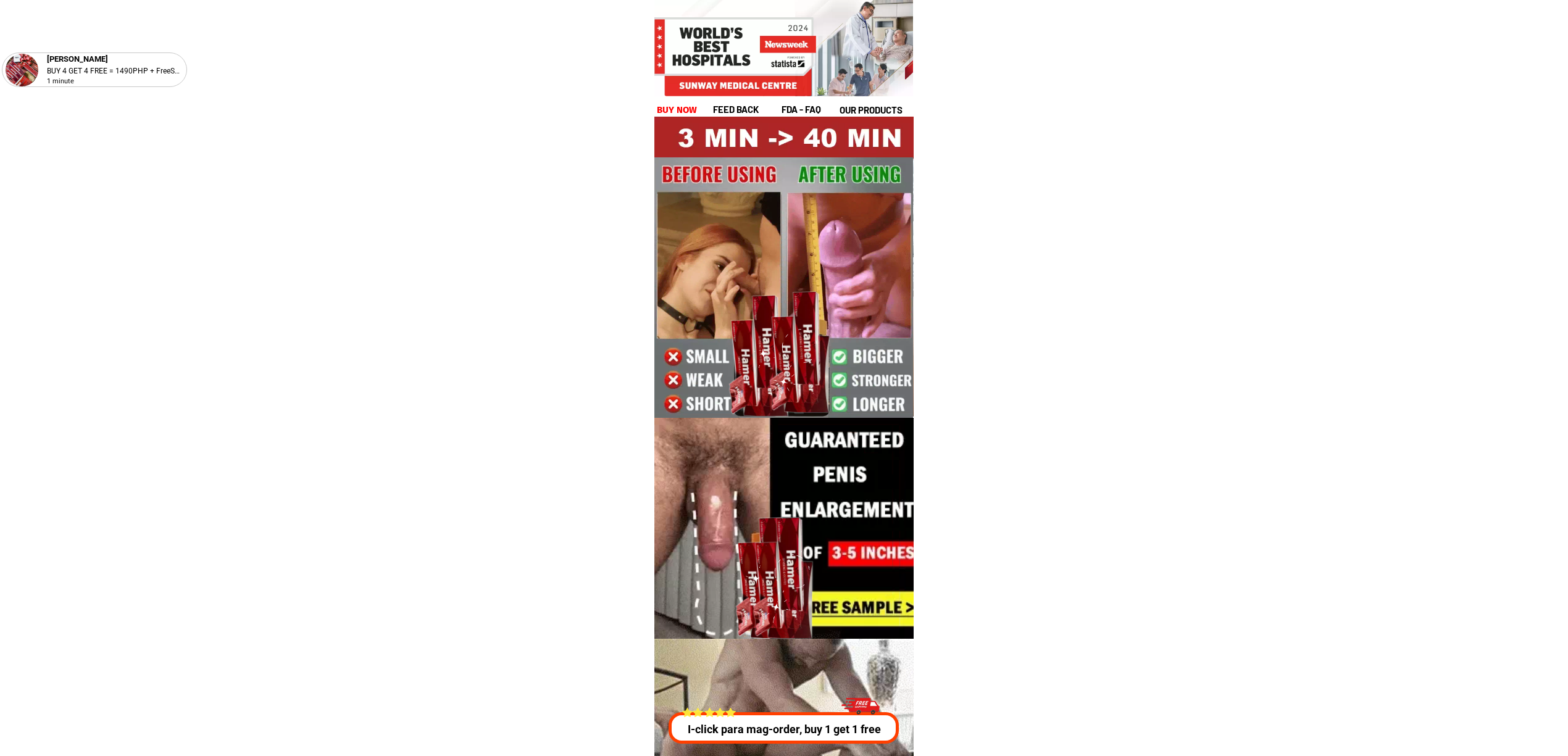
click at [793, 714] on div at bounding box center [784, 728] width 230 height 31
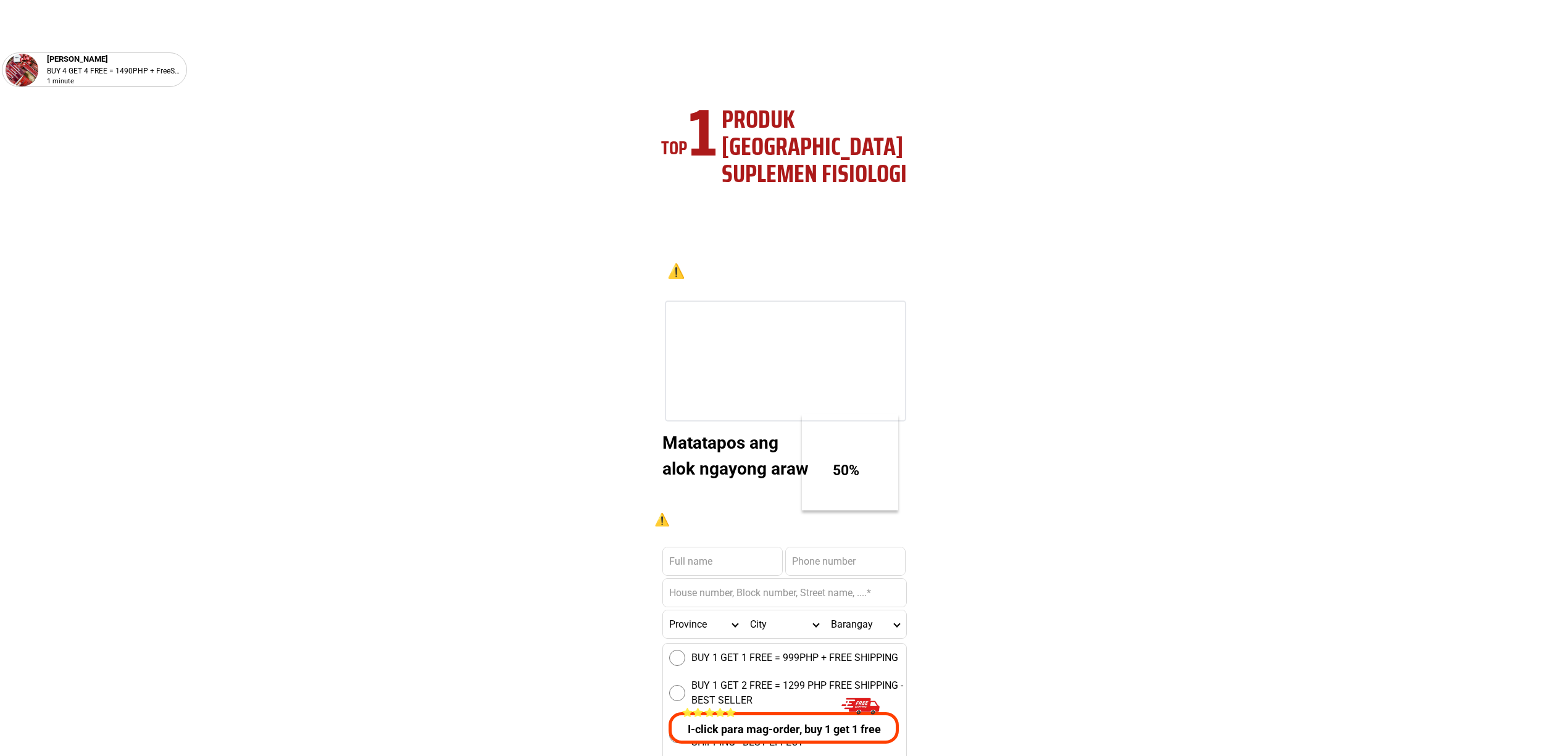
scroll to position [4449, 0]
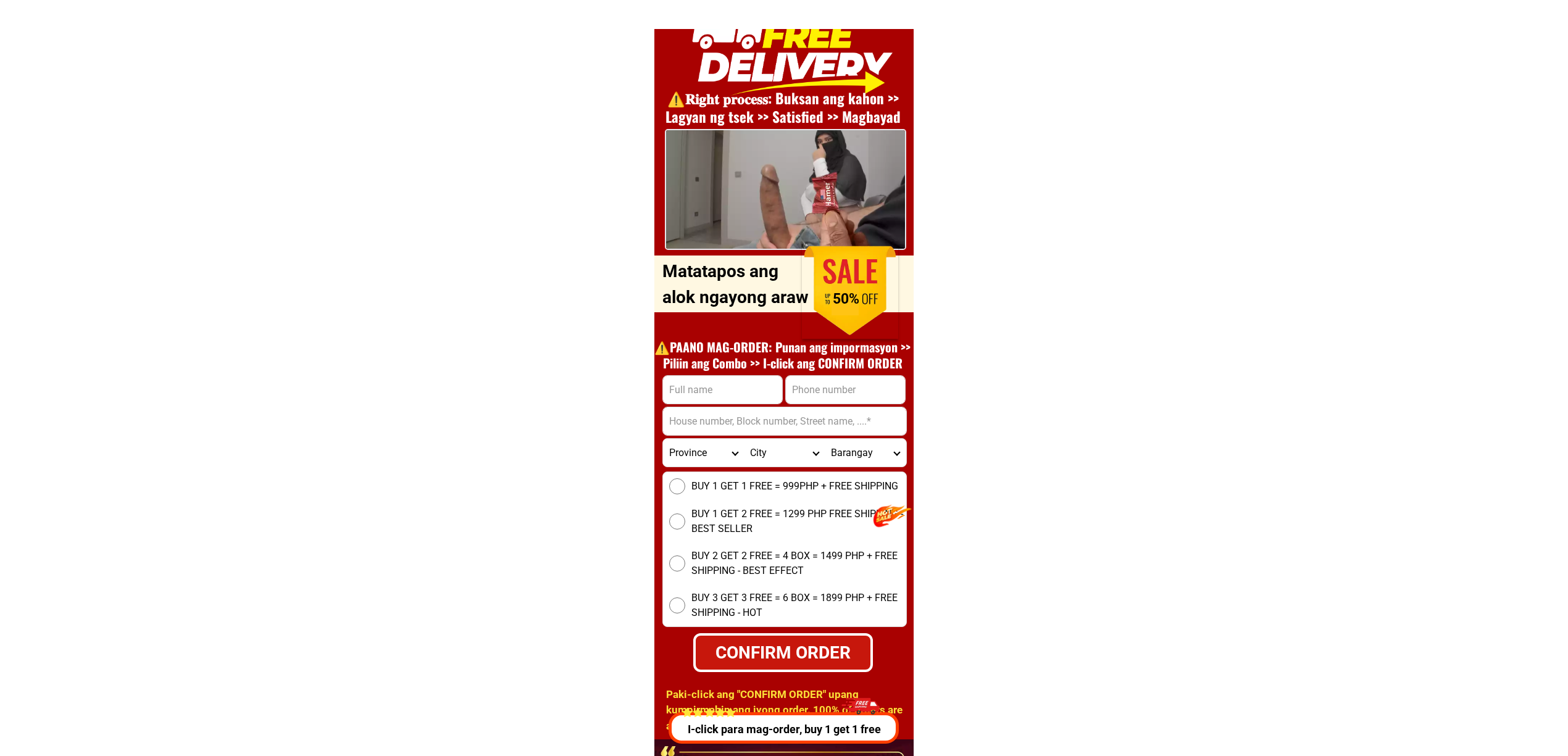
click at [707, 383] on input "Input full_name" at bounding box center [723, 390] width 119 height 28
paste input "[PERSON_NAME]"
type input "[PERSON_NAME]"
click at [822, 392] on input "Input phone_number" at bounding box center [845, 390] width 119 height 28
paste input "09507326124"
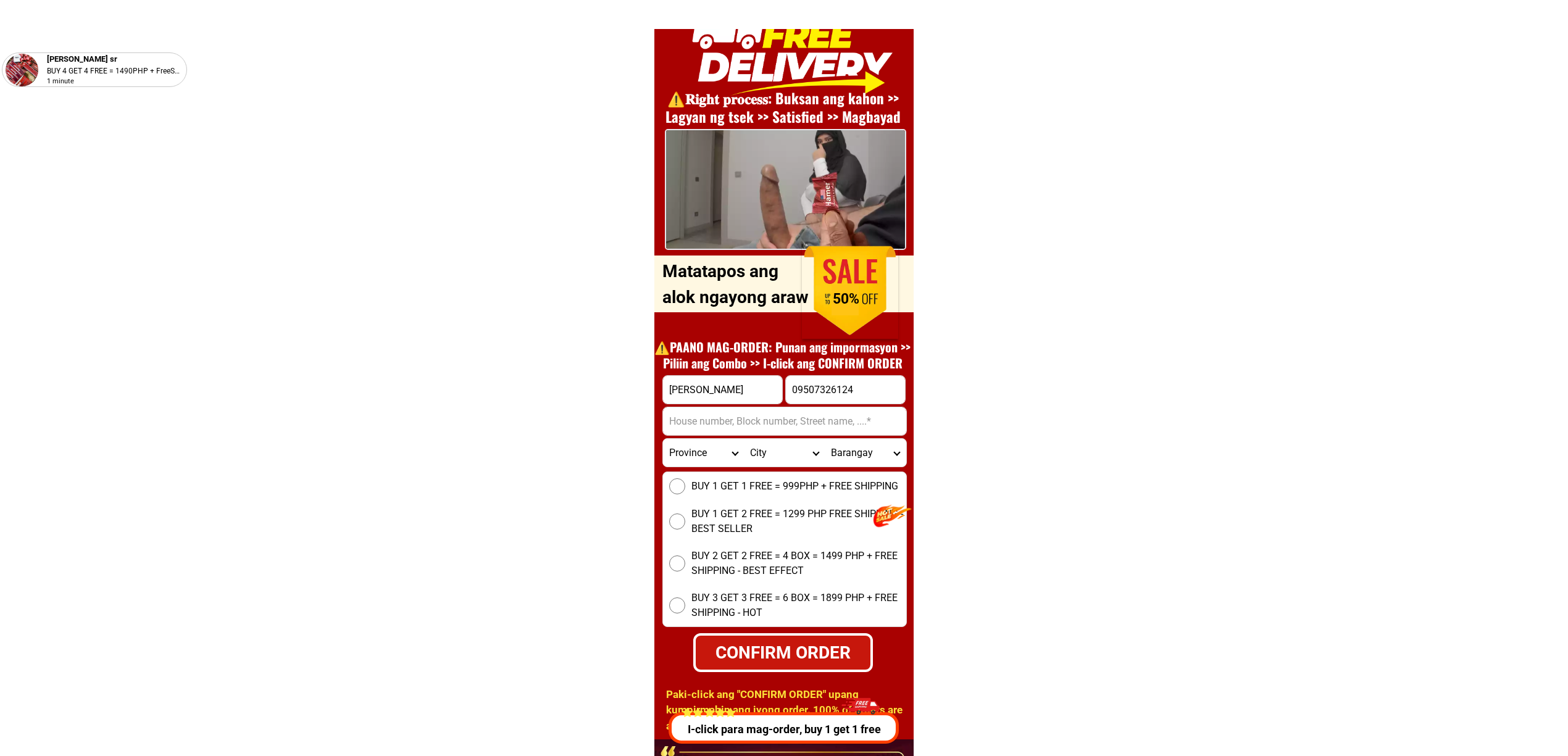
type input "09507326124"
click at [749, 415] on input "Input address" at bounding box center [784, 421] width 244 height 28
paste input "Malagasang i -a, Imus, [GEOGRAPHIC_DATA]"
type input "Malagasang i -a, Imus, [GEOGRAPHIC_DATA]"
drag, startPoint x: 1137, startPoint y: 334, endPoint x: 1048, endPoint y: 393, distance: 106.8
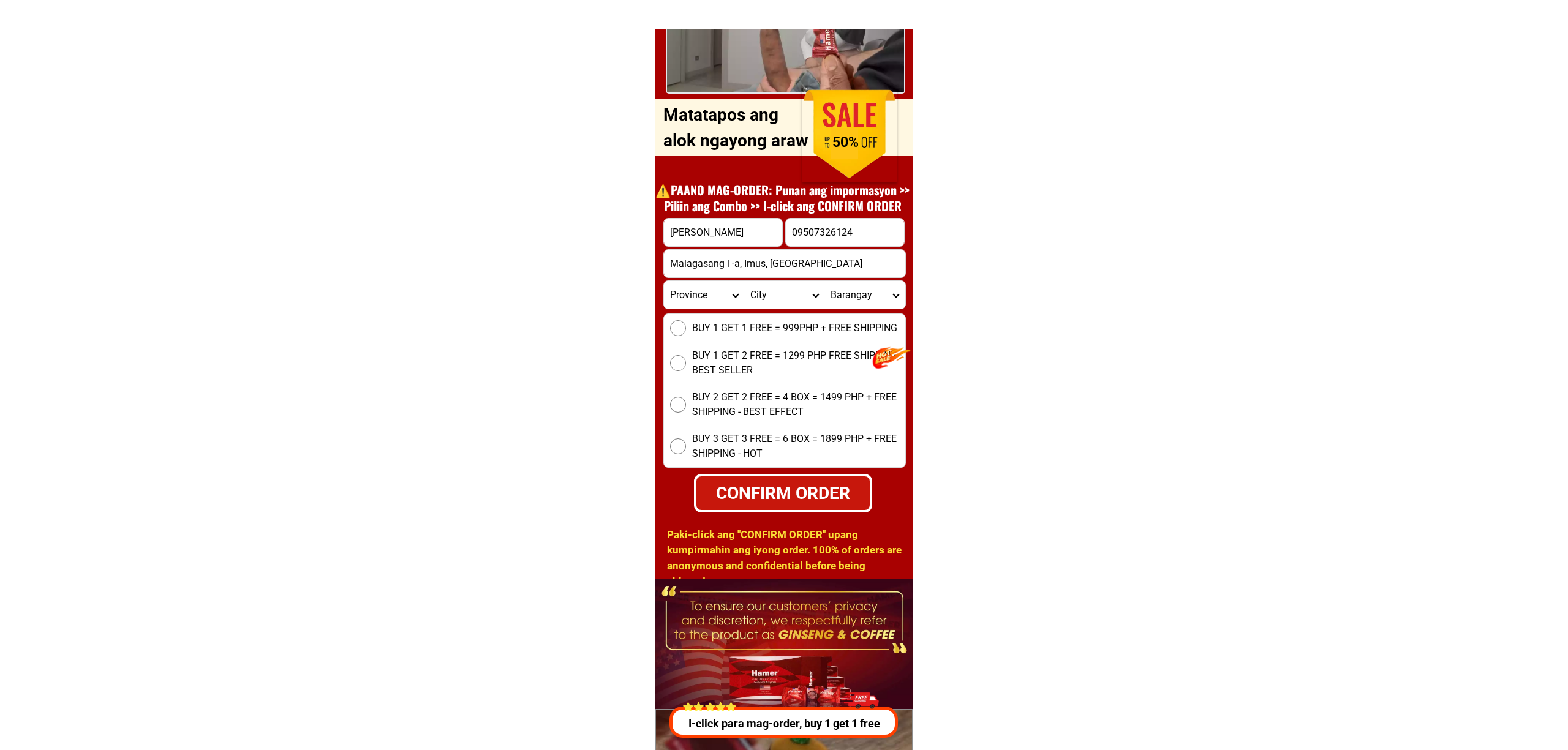
scroll to position [4577, 0]
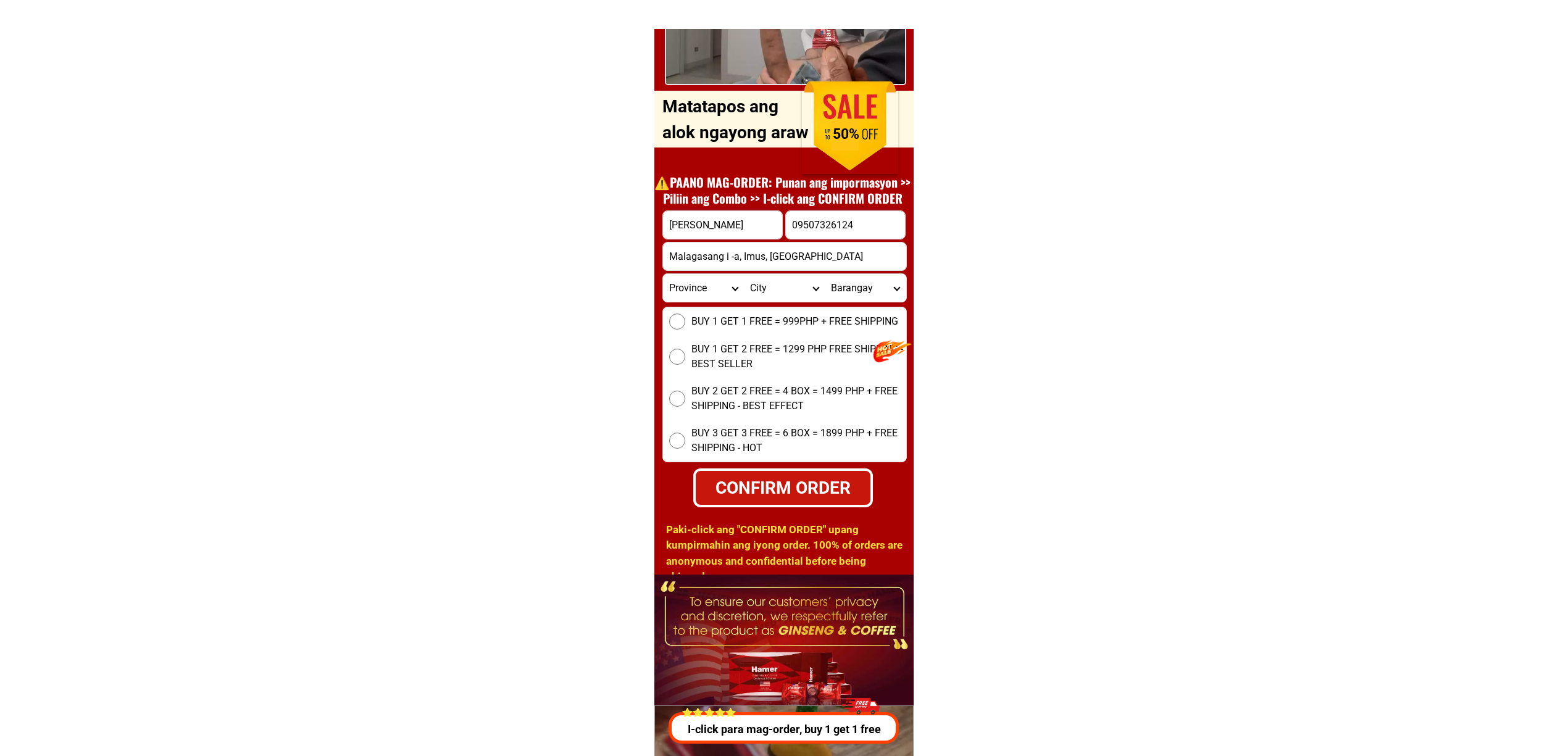
click at [727, 302] on form "Daniel ambasan 09507326124 CONFIRM ORDER Malagasang i -a, Imus, Cavite Province…" at bounding box center [784, 359] width 244 height 297
click at [729, 324] on span "BUY 1 GET 1 FREE = 999PHP + FREE SHIPPING" at bounding box center [795, 322] width 207 height 15
click at [685, 324] on input "BUY 1 GET 1 FREE = 999PHP + FREE SHIPPING" at bounding box center [678, 322] width 16 height 16
drag, startPoint x: 778, startPoint y: 486, endPoint x: 1033, endPoint y: 460, distance: 256.3
click at [850, 487] on div "CONFIRM ORDER" at bounding box center [783, 488] width 189 height 28
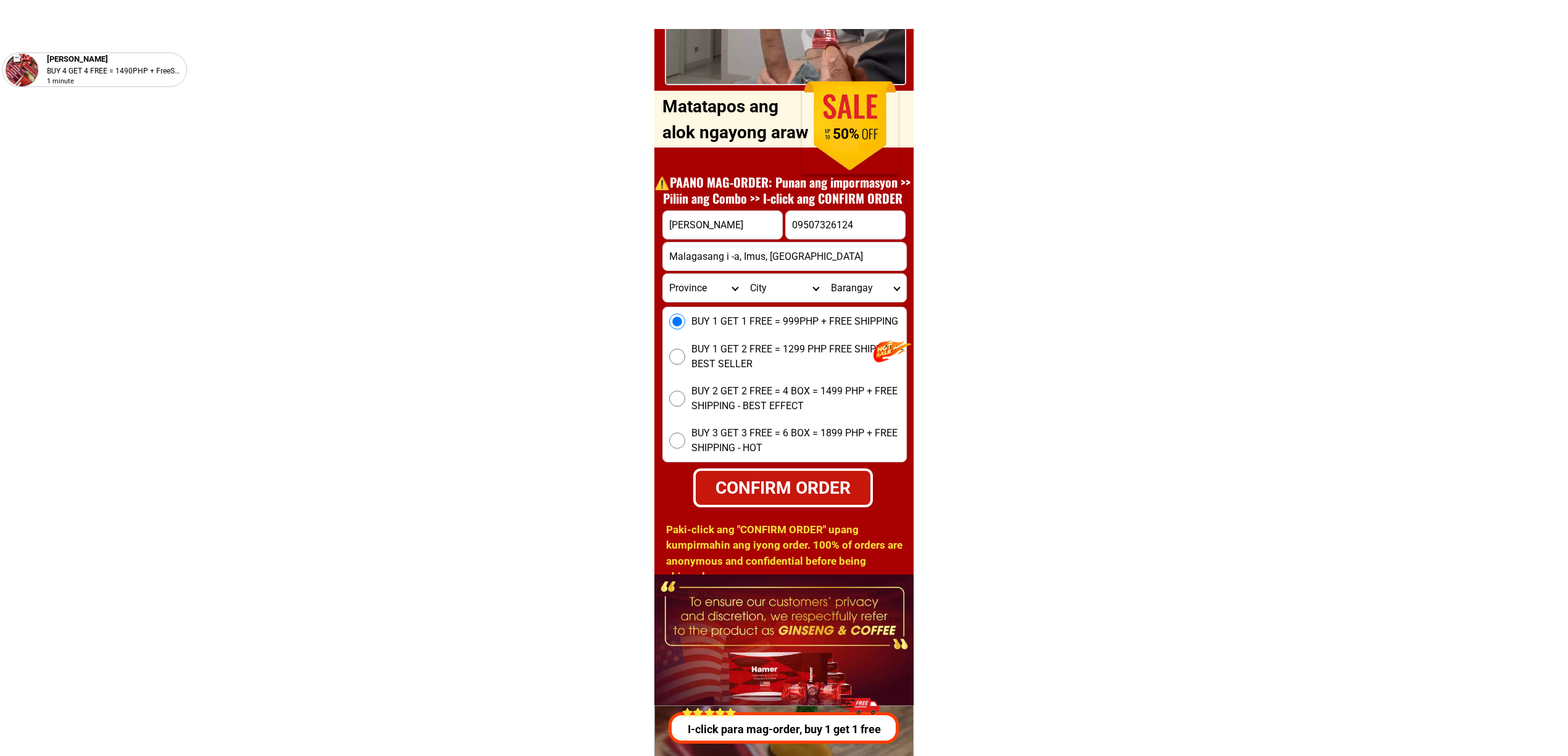
radio input "true"
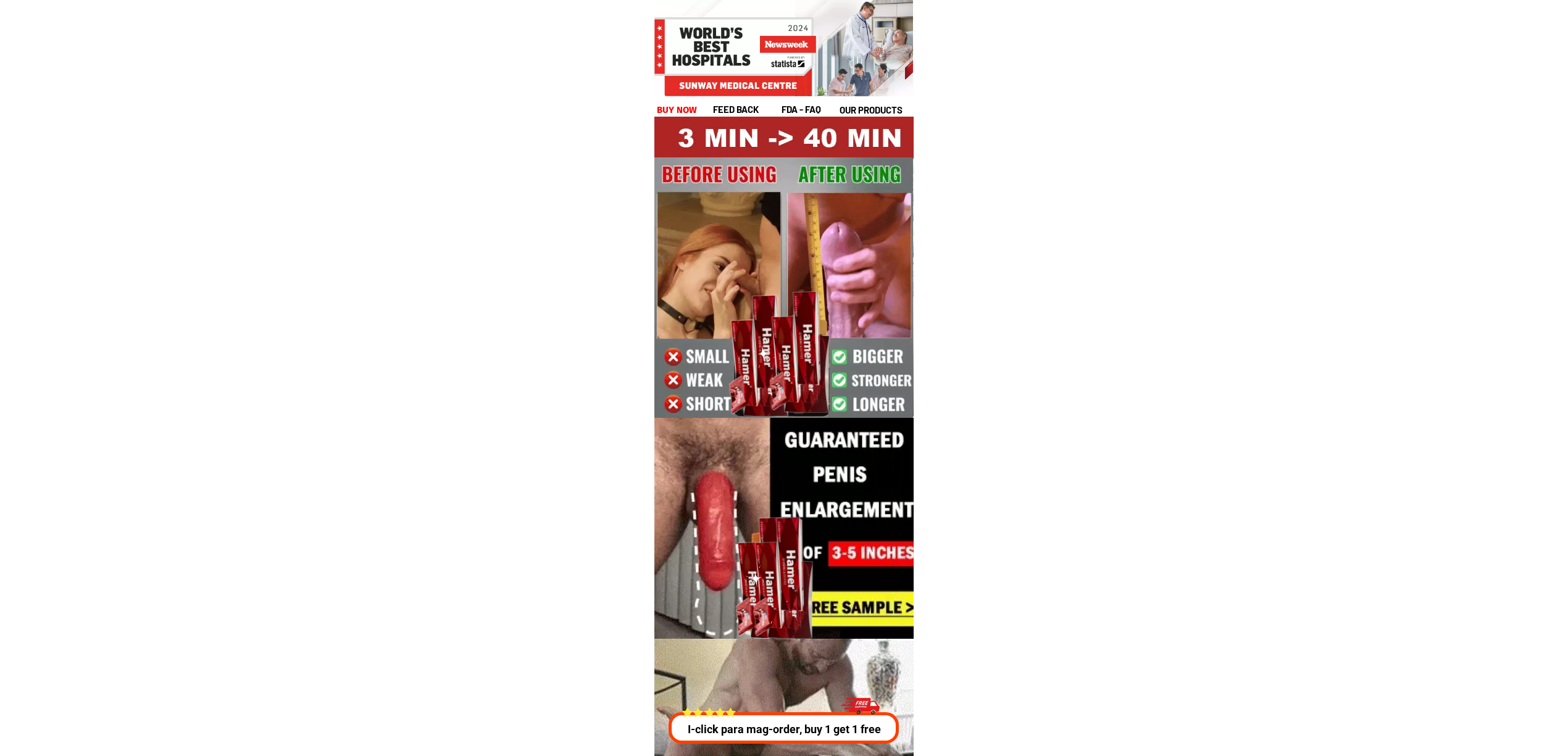
click at [761, 745] on div at bounding box center [784, 752] width 399 height 225
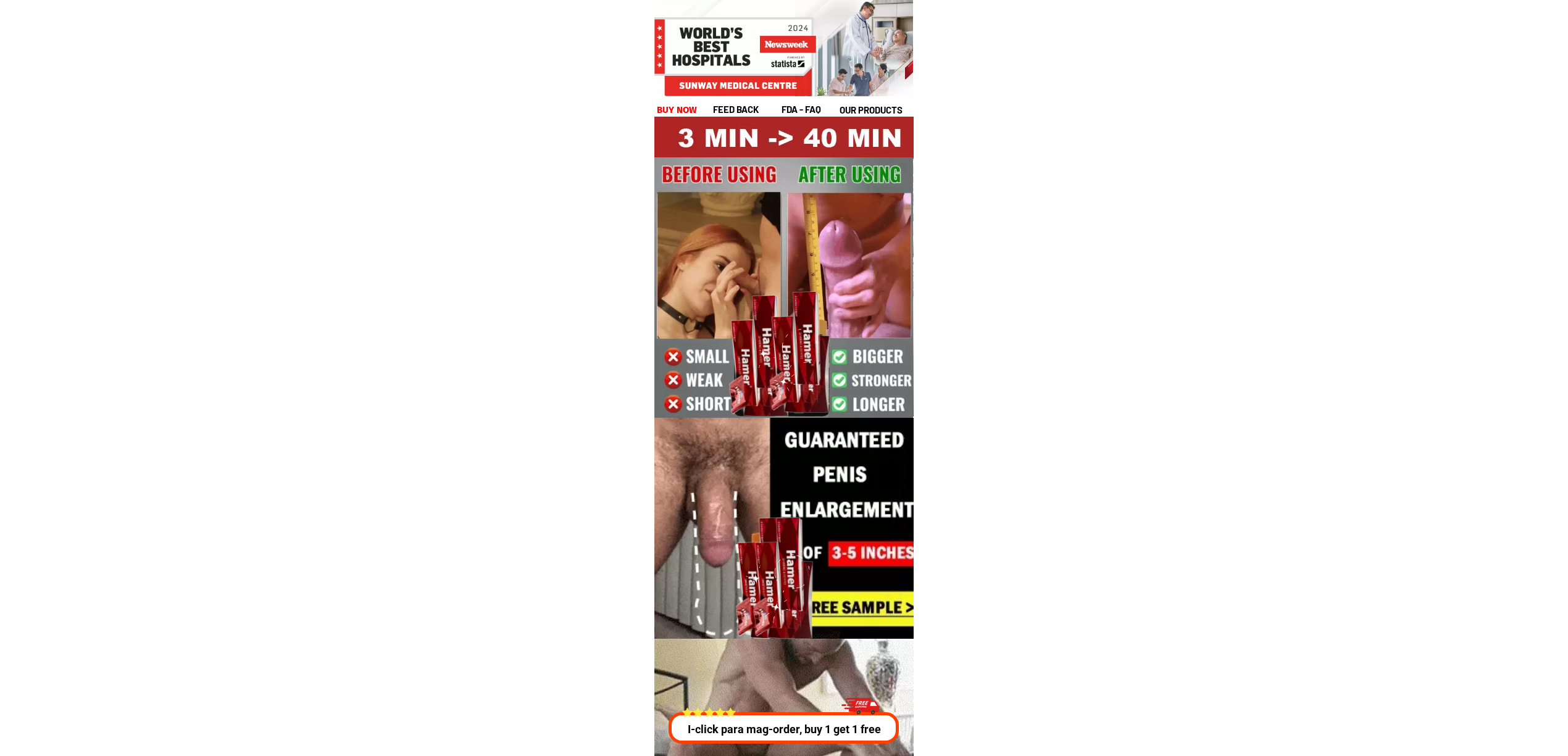
click at [850, 717] on div at bounding box center [857, 708] width 38 height 34
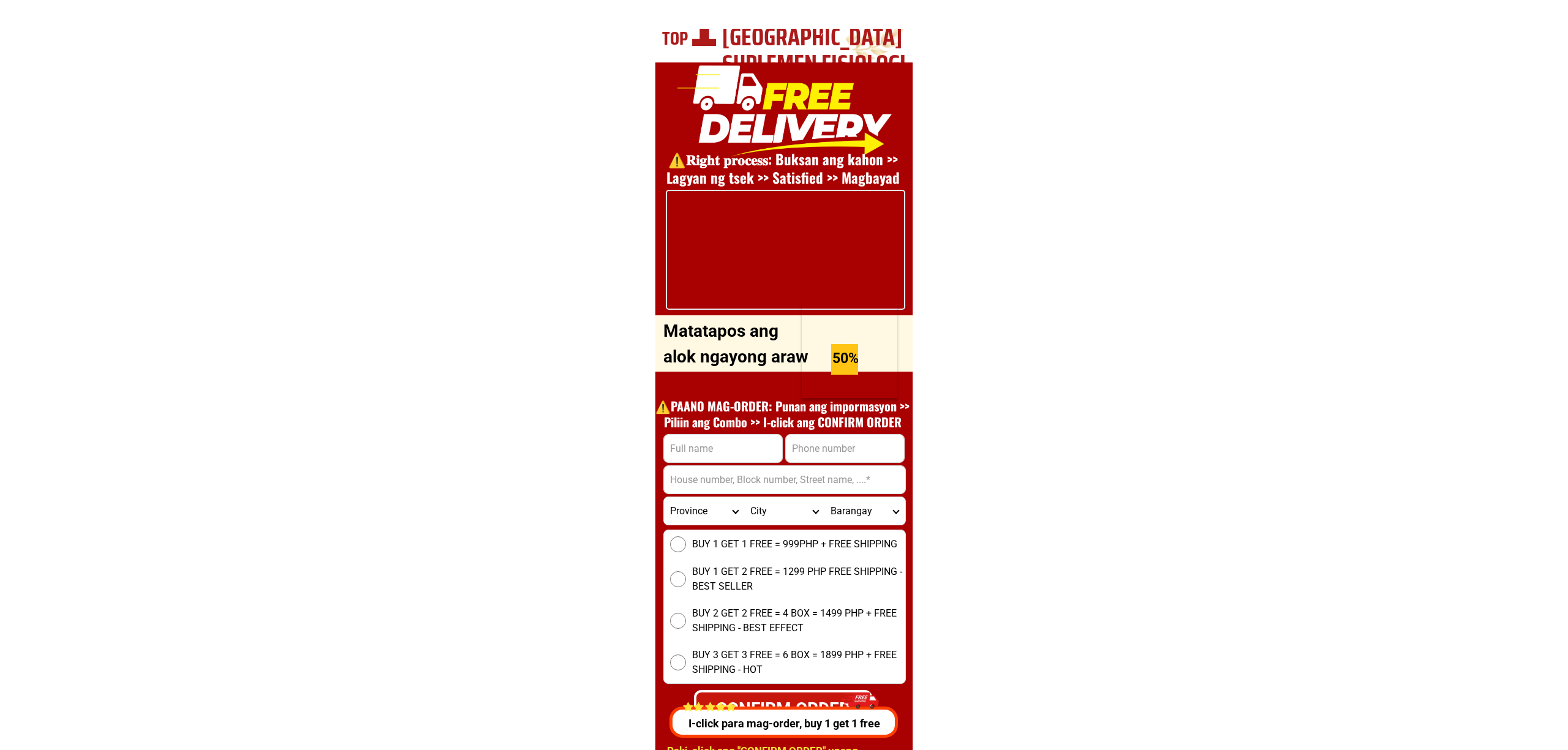
scroll to position [4414, 0]
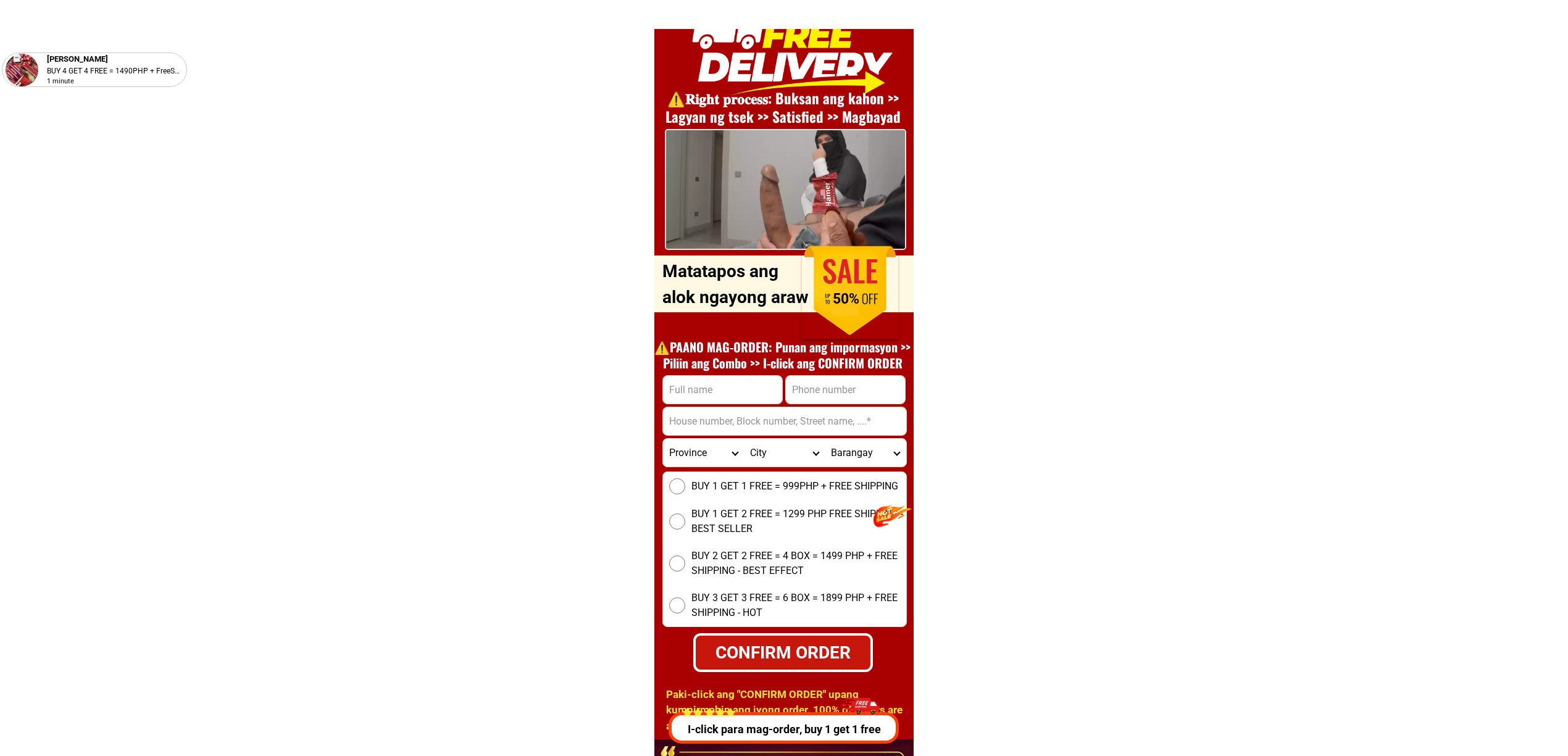
click at [691, 389] on input "Input full_name" at bounding box center [723, 390] width 119 height 28
paste input "[PERSON_NAME]"
type input "[PERSON_NAME]"
click at [820, 401] on input "Input phone_number" at bounding box center [845, 390] width 119 height 28
paste input "09269419941"
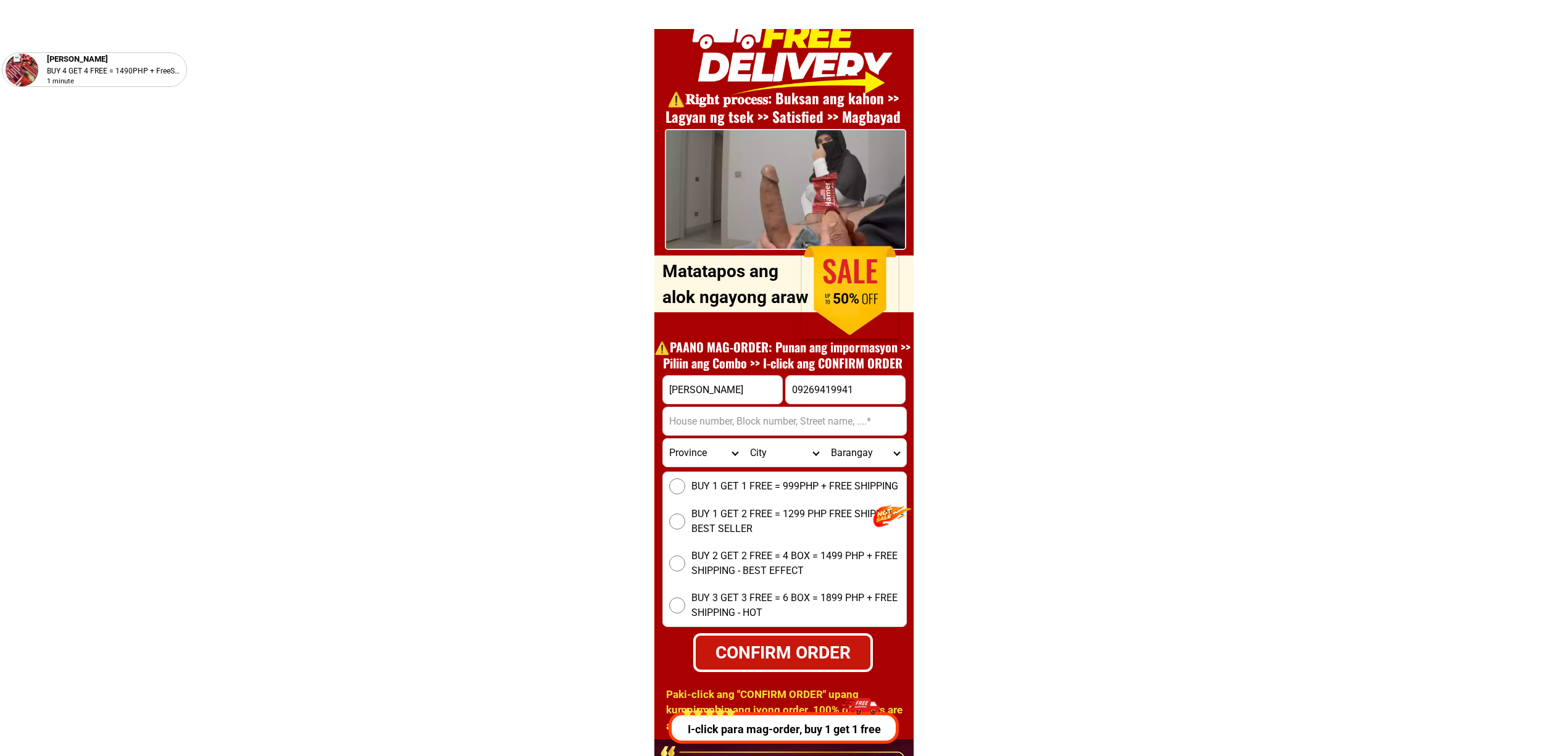
type input "09269419941"
click at [785, 420] on input "Input address" at bounding box center [784, 421] width 244 height 28
paste input ""Purok - 5 - brgy Lamion"
type input "Purok - 5 - brgy Lamion"
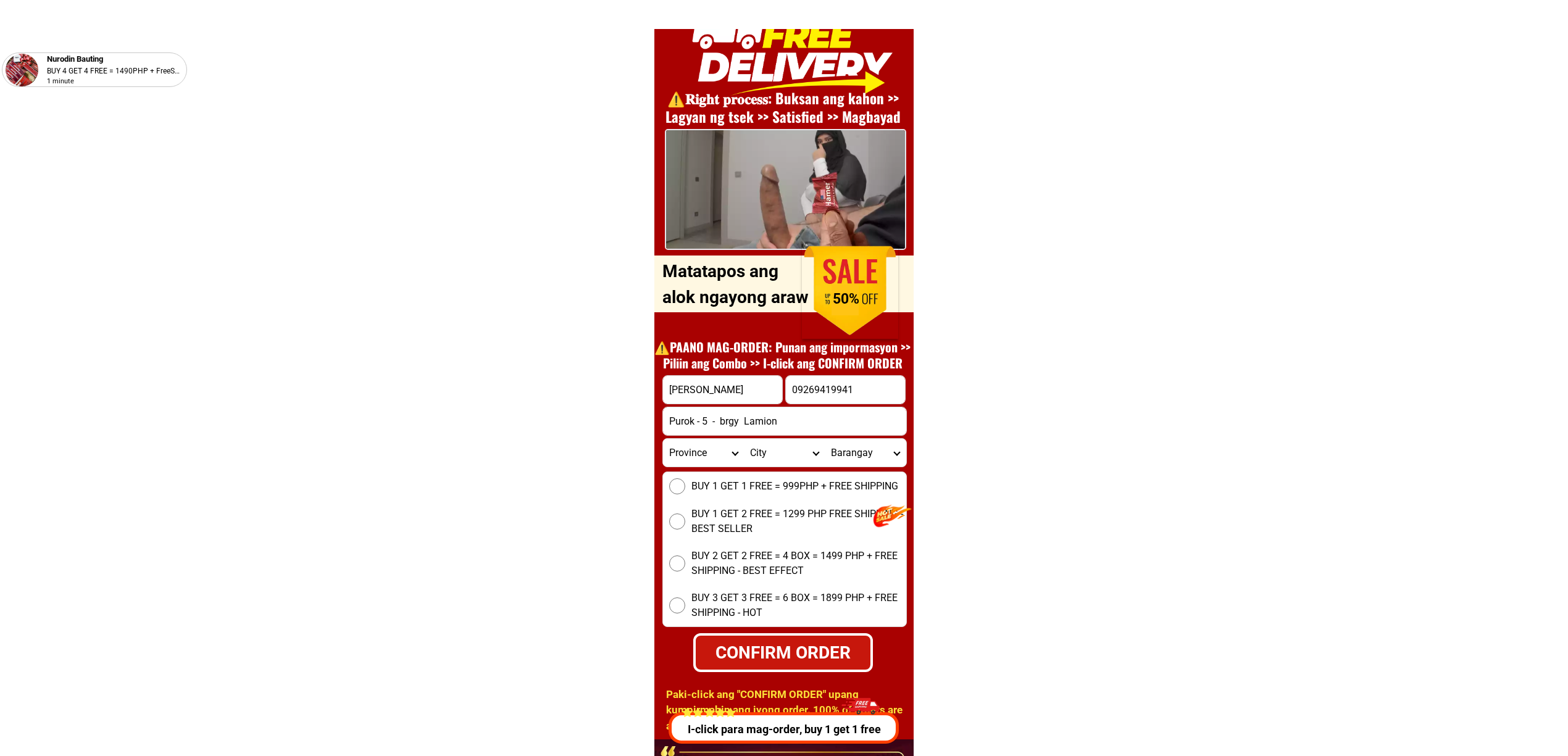
click at [721, 477] on div "BUY 1 GET 1 FREE = 999PHP + FREE SHIPPING BUY 1 GET 2 FREE = 1299 PHP FREE SHIP…" at bounding box center [784, 549] width 244 height 156
drag, startPoint x: 682, startPoint y: 465, endPoint x: 677, endPoint y: 480, distance: 15.8
click at [682, 465] on select "Province [GEOGRAPHIC_DATA] [GEOGRAPHIC_DATA][PERSON_NAME][GEOGRAPHIC_DATA][GEOG…" at bounding box center [703, 452] width 81 height 28
click at [677, 484] on input "BUY 1 GET 1 FREE = 999PHP + FREE SHIPPING" at bounding box center [678, 486] width 16 height 16
click at [784, 649] on div "CONFIRM ORDER" at bounding box center [782, 652] width 175 height 26
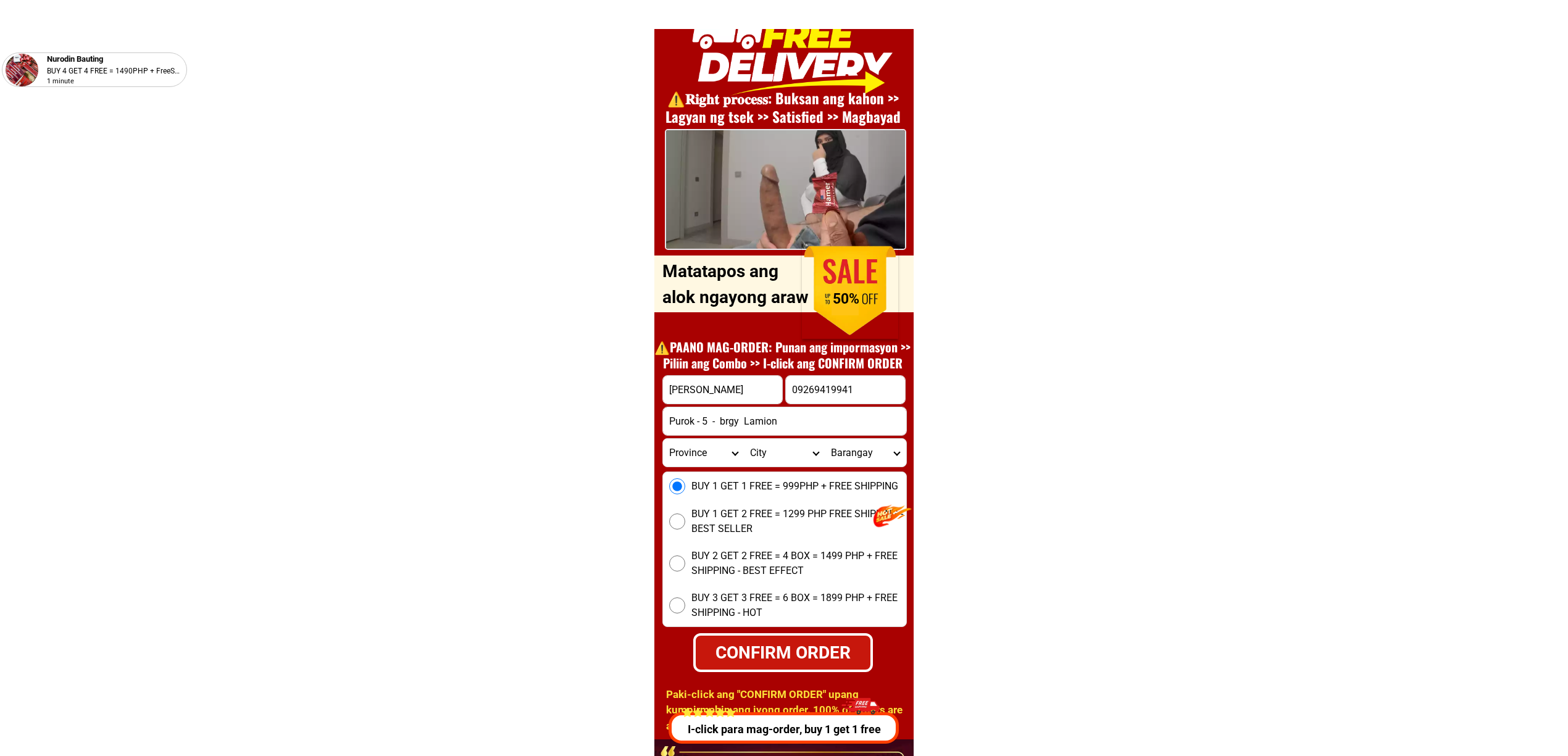
radio input "true"
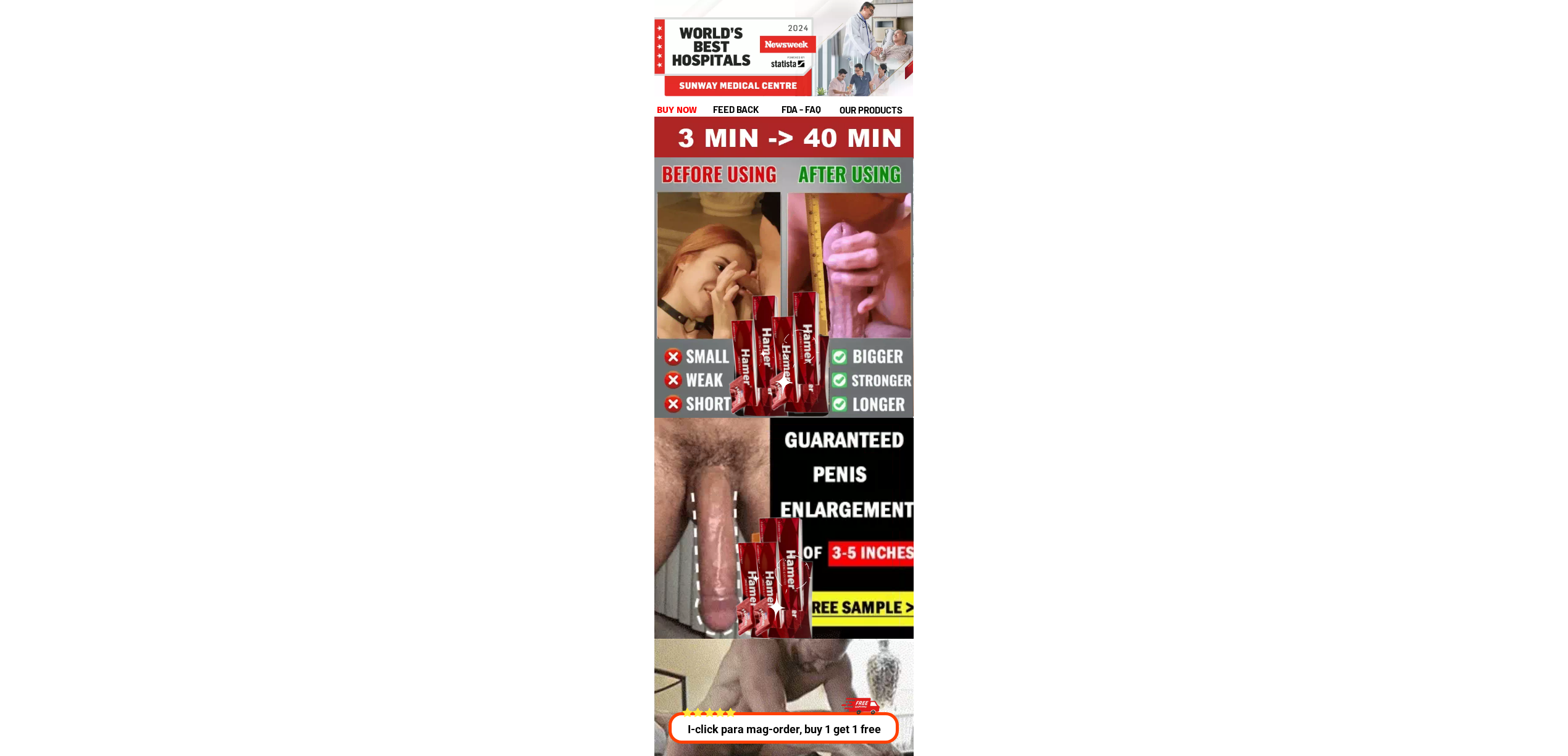
click at [800, 731] on p "I-click para mag-order, buy 1 get 1 free" at bounding box center [782, 729] width 236 height 16
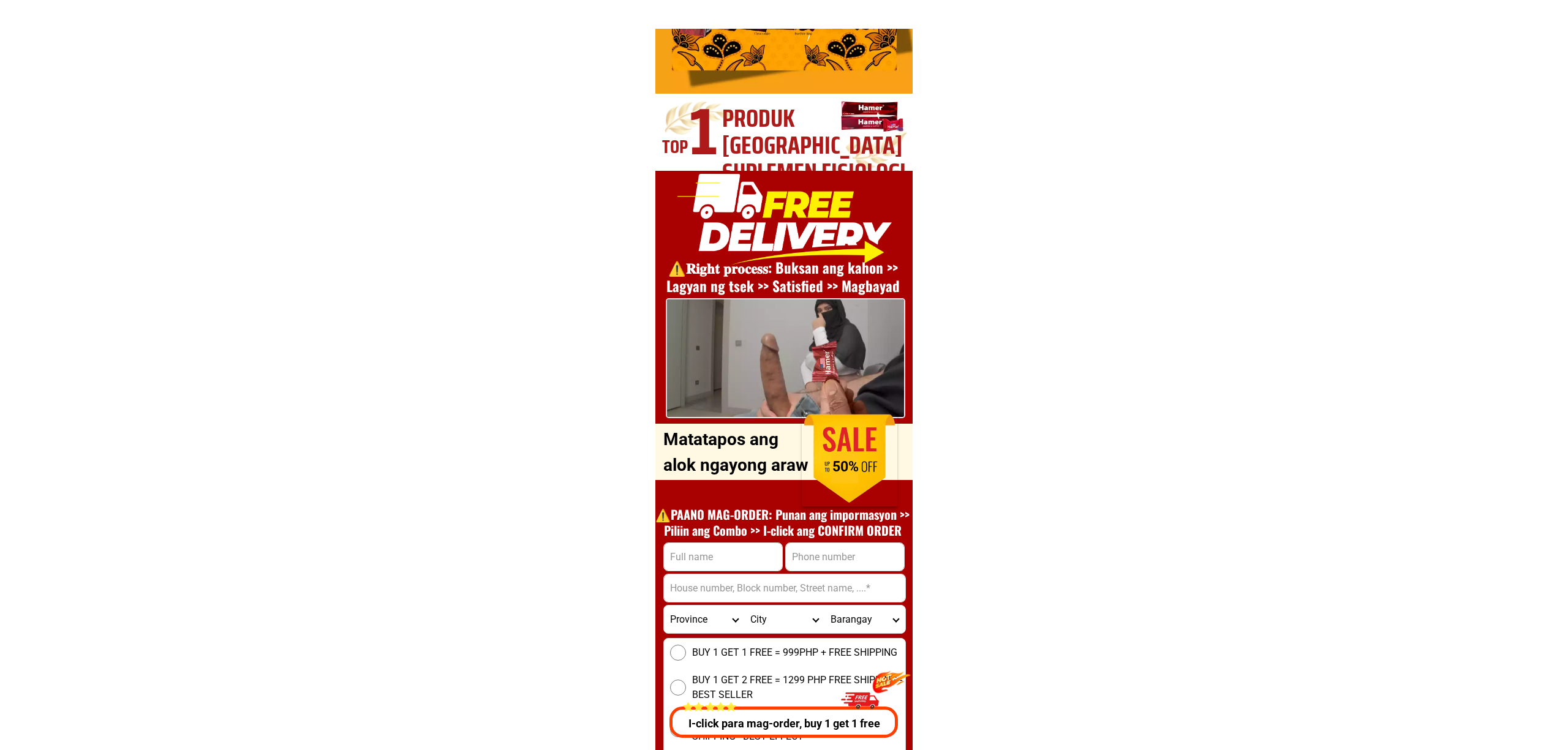
scroll to position [4414, 0]
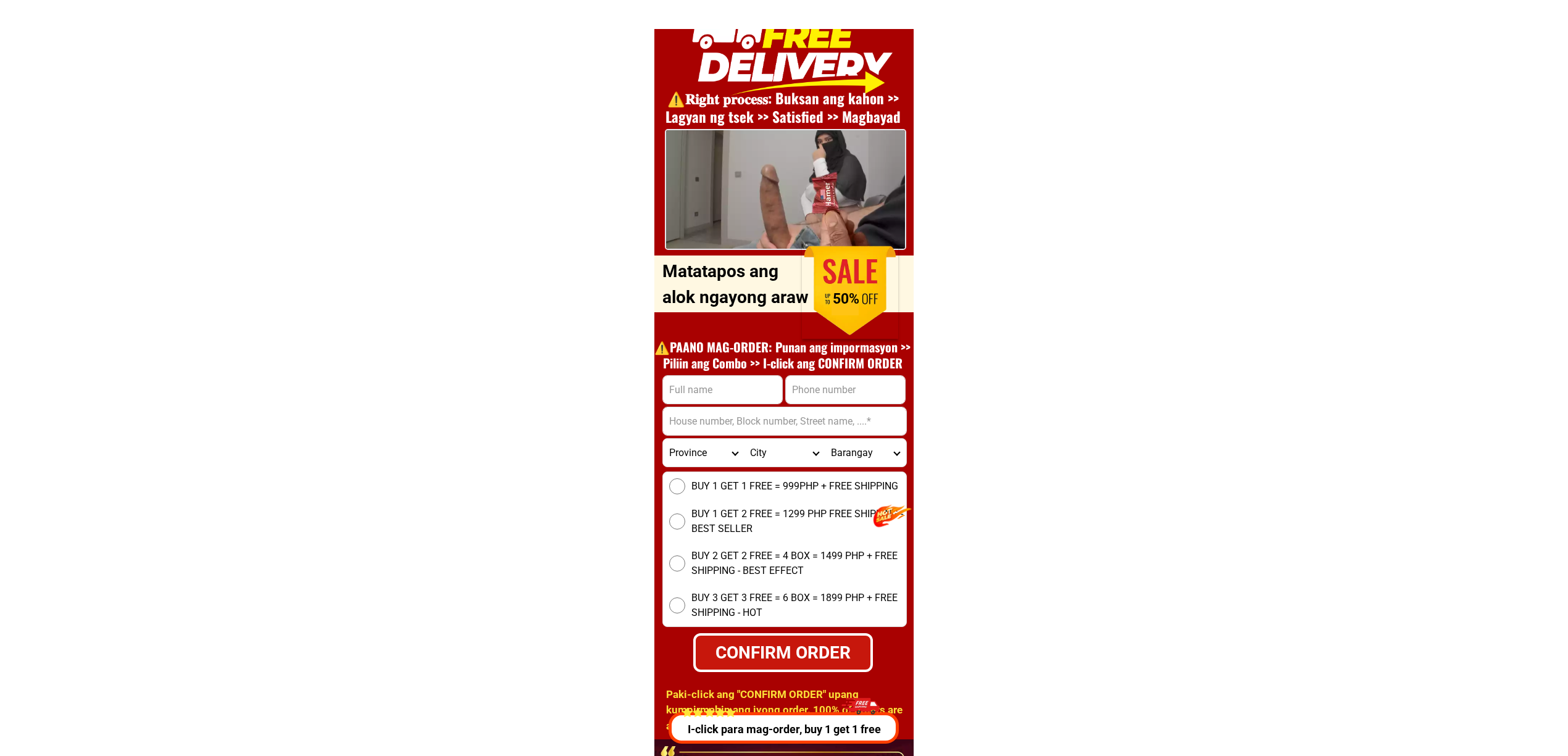
click at [839, 366] on h1 "⚠️️PAANO MAG-ORDER: Punan ang impormasyon >> Piliin ang Combo >> I-click ang CO…" at bounding box center [782, 355] width 269 height 32
click at [863, 387] on input "Input phone_number" at bounding box center [845, 390] width 119 height 28
paste input "109989685036"
drag, startPoint x: 808, startPoint y: 392, endPoint x: 834, endPoint y: 398, distance: 26.7
click at [808, 391] on input "109989685036" at bounding box center [845, 390] width 119 height 28
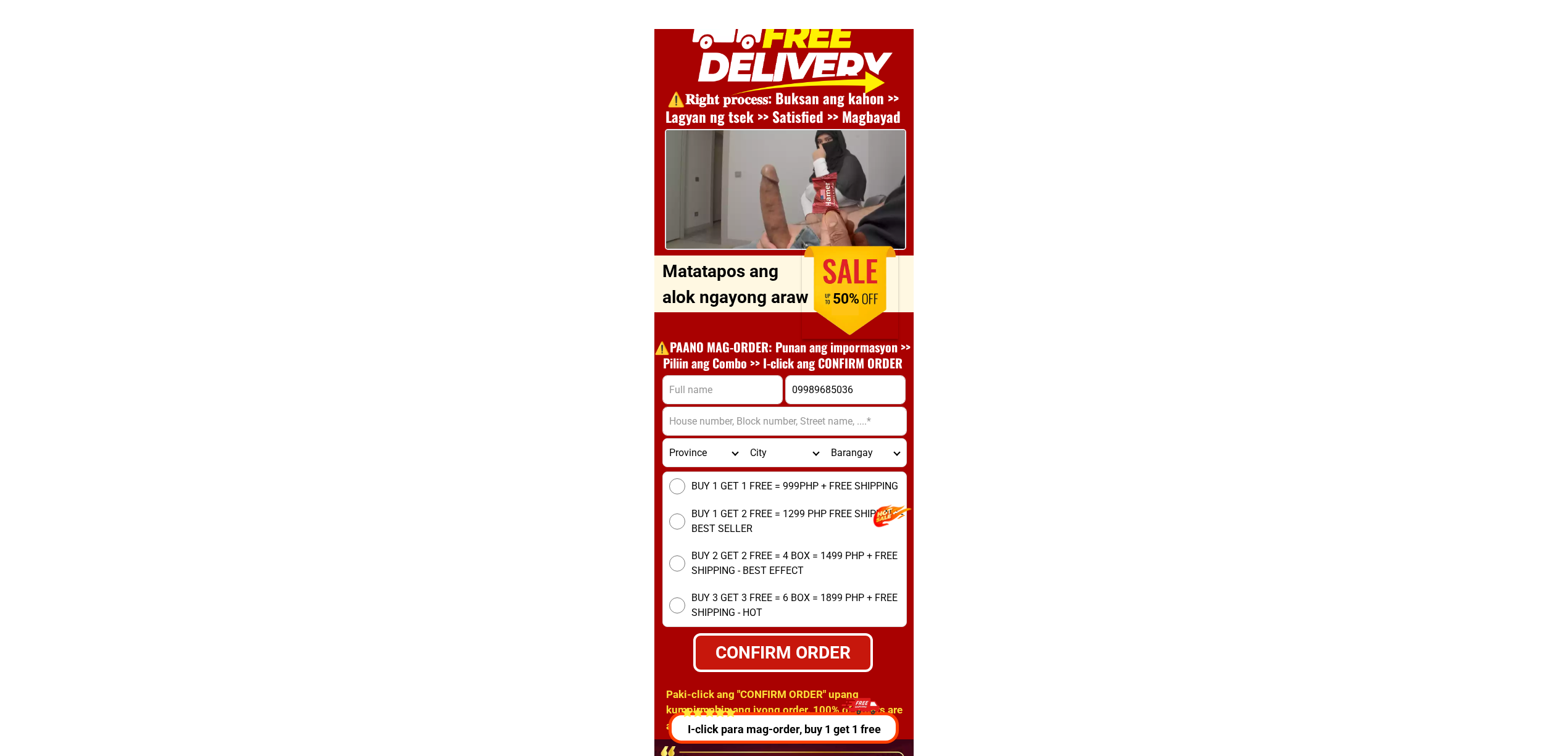
type input "09989685036"
click at [715, 384] on input "Input full_name" at bounding box center [723, 390] width 119 height 28
paste input ""Jonathan robles"
type input "Jonathan robles"
click at [755, 401] on input "Jonathan robles" at bounding box center [723, 390] width 119 height 28
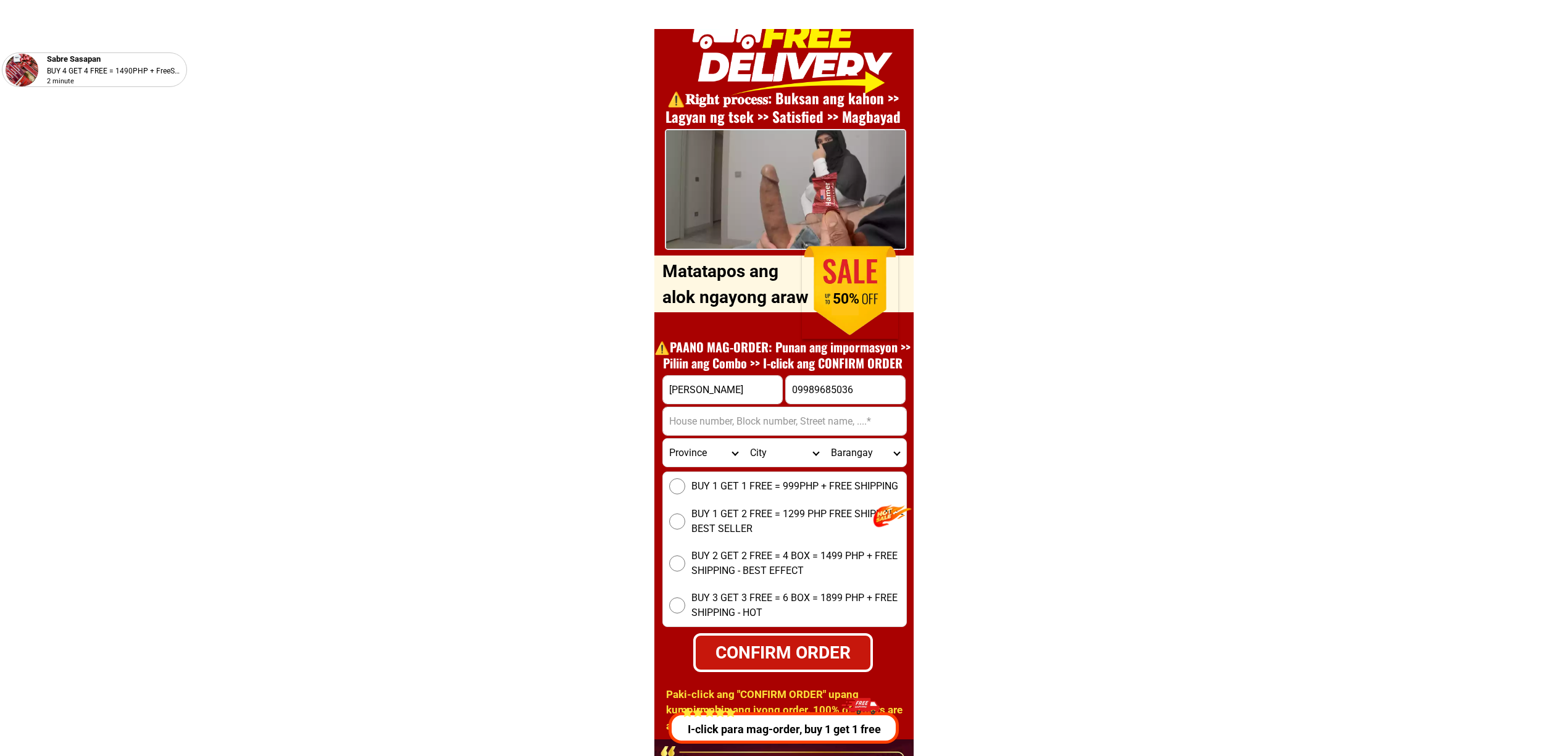
drag, startPoint x: 762, startPoint y: 408, endPoint x: 798, endPoint y: 409, distance: 36.0
click at [764, 408] on input "Input address" at bounding box center [784, 421] width 244 height 28
paste input "4th road sta cruz"
type input "4th road sta cruz"
click at [688, 460] on select "Province Abra Agusan-del-norte Agusan-del-sur Aklan Albay Antique Apayao Aurora…" at bounding box center [703, 452] width 81 height 28
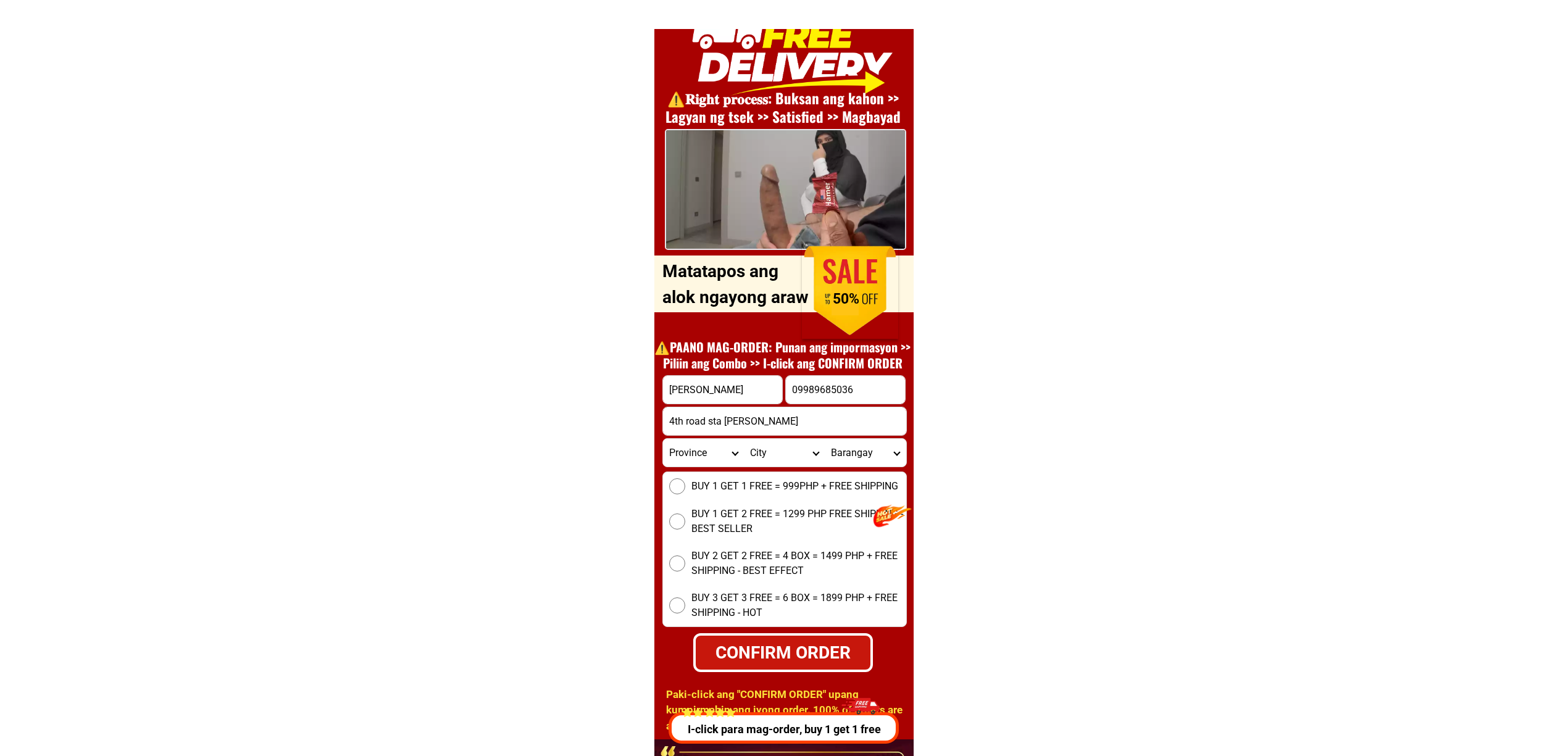
select select "63_995"
click at [663, 439] on select "Province Abra Agusan-del-norte Agusan-del-sur Aklan Albay Antique Apayao Aurora…" at bounding box center [703, 452] width 81 height 28
click at [770, 453] on select "City General-santos-city Koronadal-city Lake-sebu Norala Polomolok South-cotaba…" at bounding box center [784, 452] width 81 height 28
select select "63_9953239"
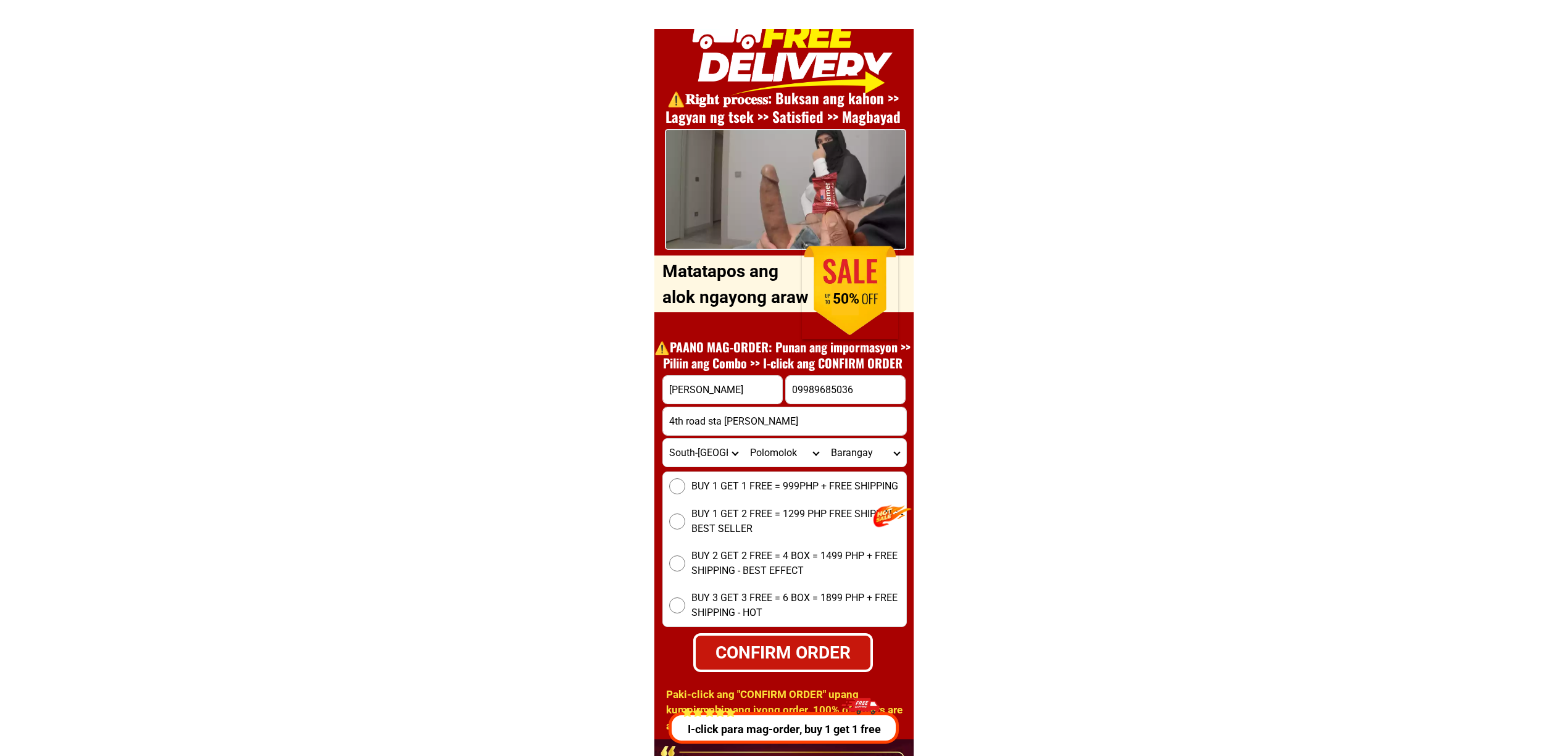
click at [744, 439] on select "City General-santos-city Koronadal-city Lake-sebu Norala Polomolok South-cotaba…" at bounding box center [784, 452] width 81 height 28
click at [860, 454] on select "Barangay Bentung Cannery site Crossing palkan Glamang Kinilis Klinan 6 Koronada…" at bounding box center [865, 452] width 81 height 28
click at [862, 454] on select "Barangay Bentung Cannery site Crossing palkan Glamang Kinilis Klinan 6 Koronada…" at bounding box center [865, 452] width 81 height 28
select select "63_99532392726"
click at [825, 439] on select "Barangay Bentung Cannery site Crossing palkan Glamang Kinilis Klinan 6 Koronada…" at bounding box center [865, 452] width 81 height 28
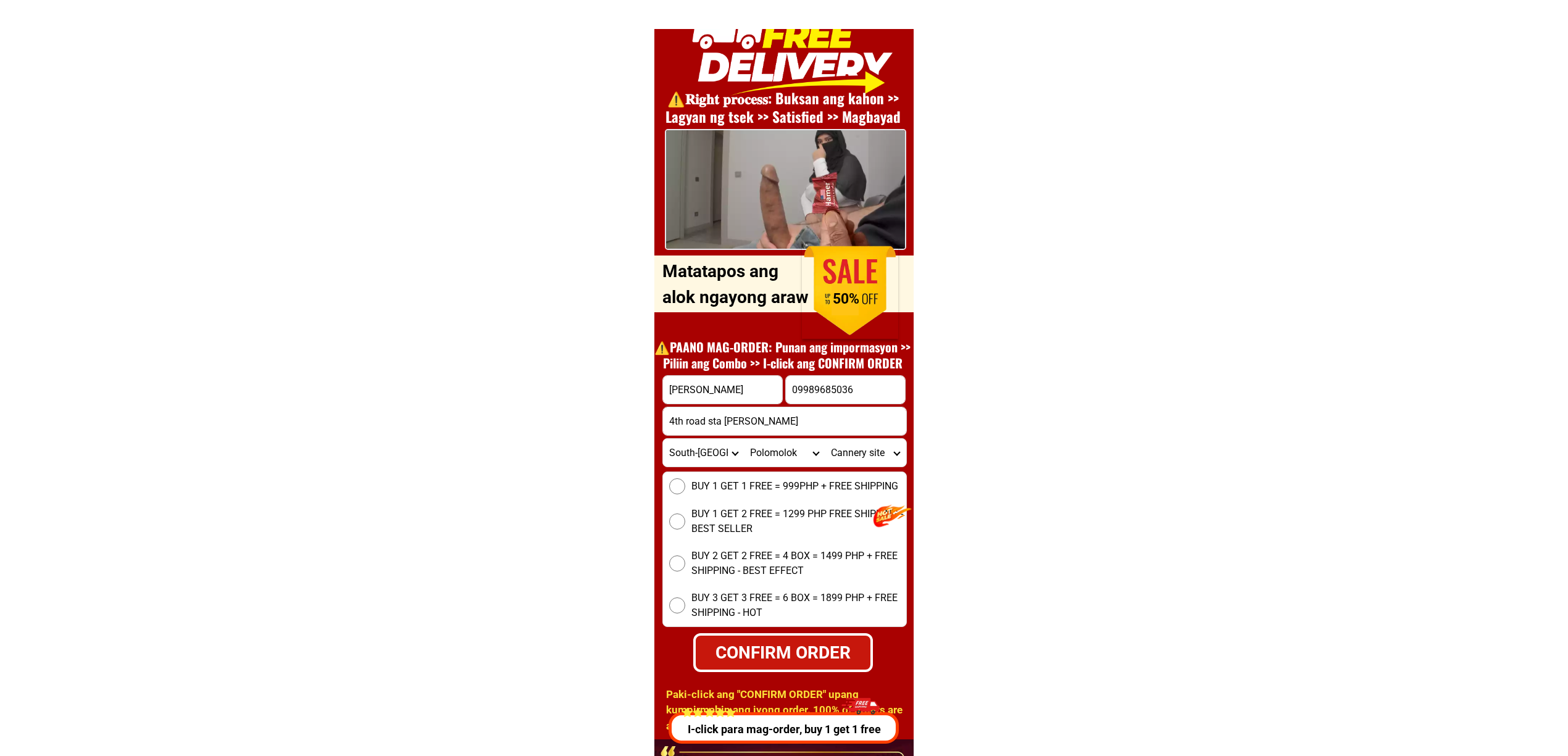
click at [682, 489] on input "BUY 1 GET 1 FREE = 999PHP + FREE SHIPPING" at bounding box center [678, 486] width 16 height 16
click at [771, 626] on div "BUY 1 GET 1 FREE = 999PHP + FREE SHIPPING BUY 1 GET 2 FREE = 1299 PHP FREE SHIP…" at bounding box center [784, 549] width 244 height 156
click at [801, 635] on div "CONFIRM ORDER" at bounding box center [783, 653] width 185 height 40
radio input "true"
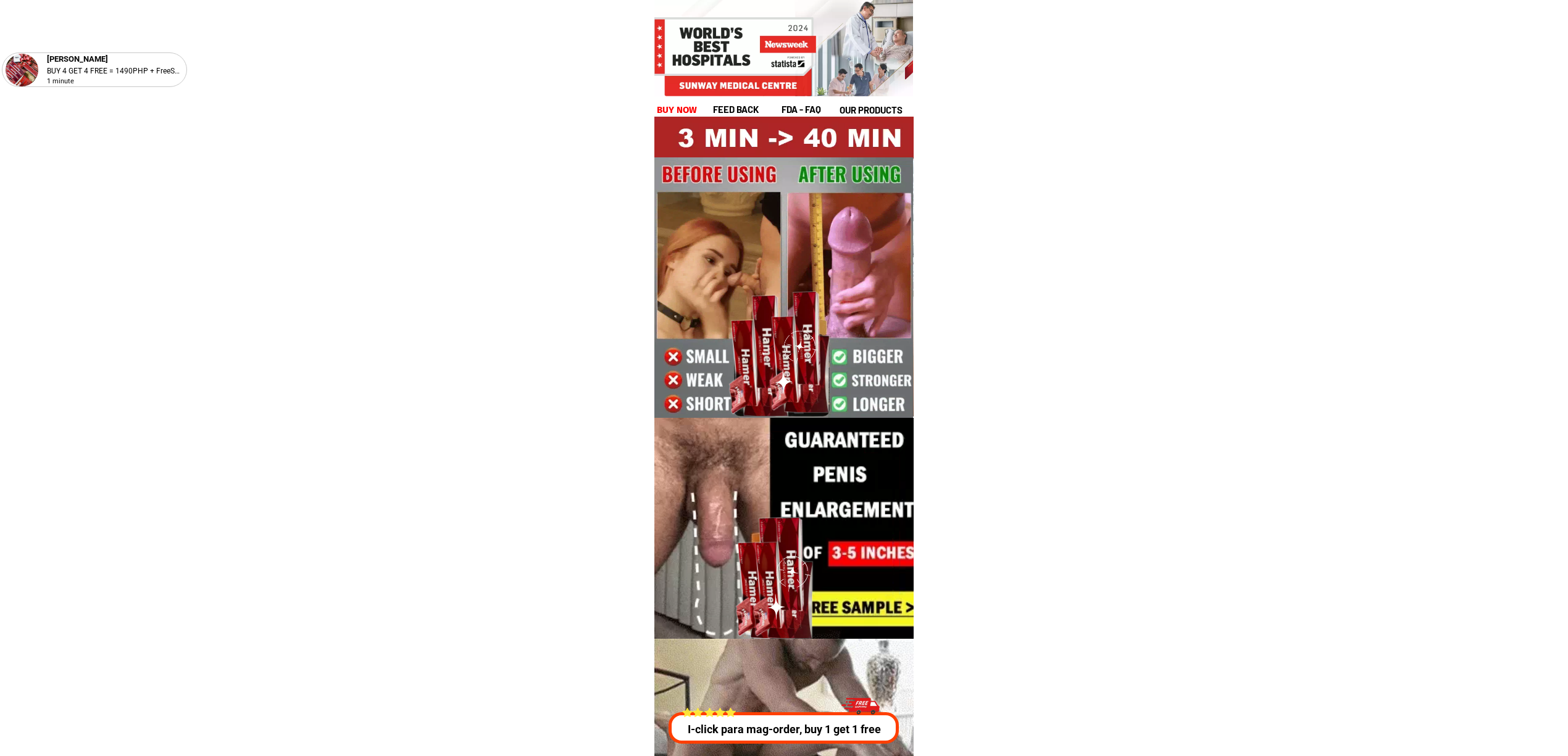
click at [789, 738] on div at bounding box center [780, 728] width 228 height 31
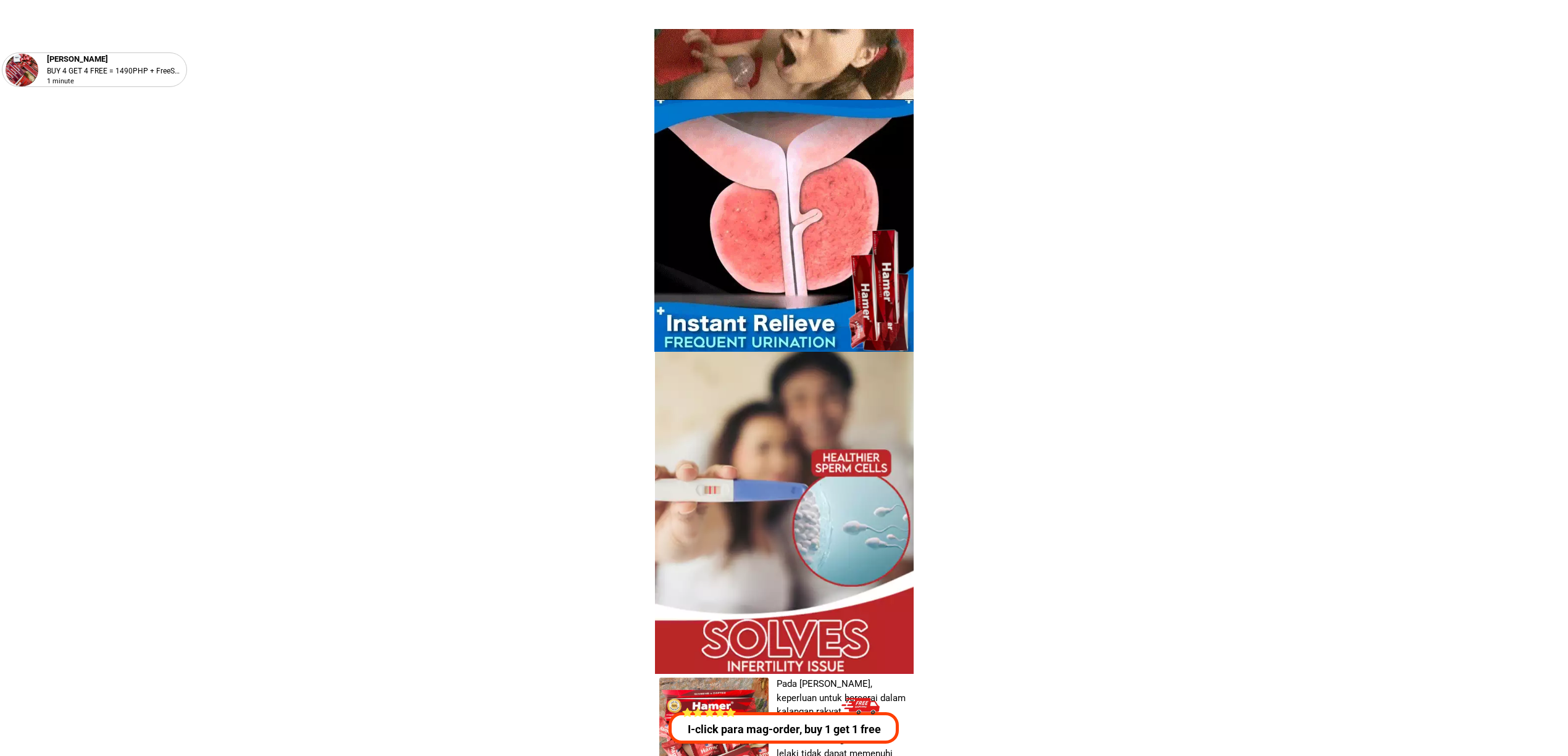
scroll to position [4449, 0]
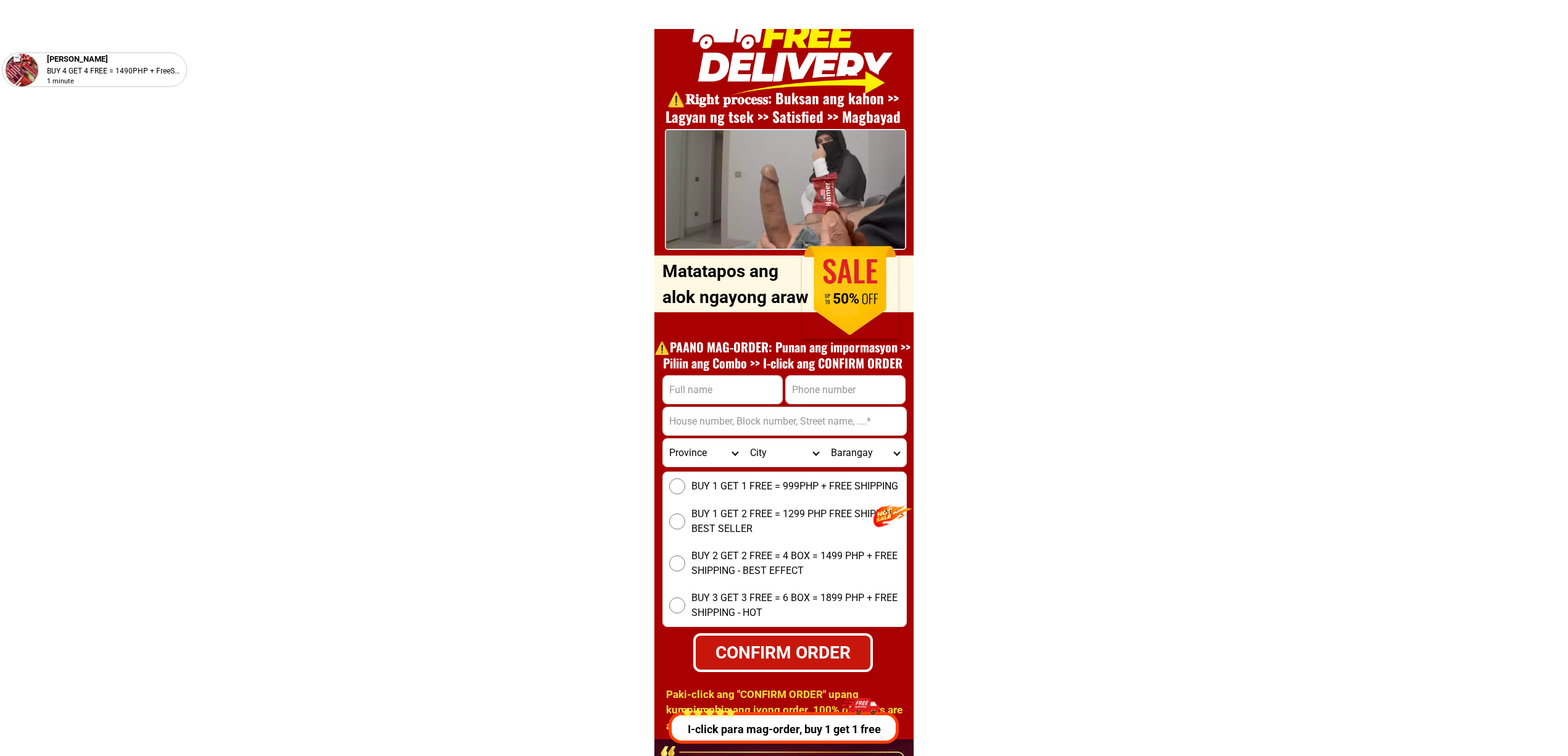
drag, startPoint x: 842, startPoint y: 406, endPoint x: 847, endPoint y: 401, distance: 7.1
click at [843, 405] on form "CONFIRM ORDER Province Abra Agusan-del-norte Agusan-del-sur Aklan Albay Antique…" at bounding box center [784, 524] width 244 height 297
click at [834, 389] on input "Input phone_number" at bounding box center [845, 390] width 119 height 28
paste input "09173106739"
type input "09173106739"
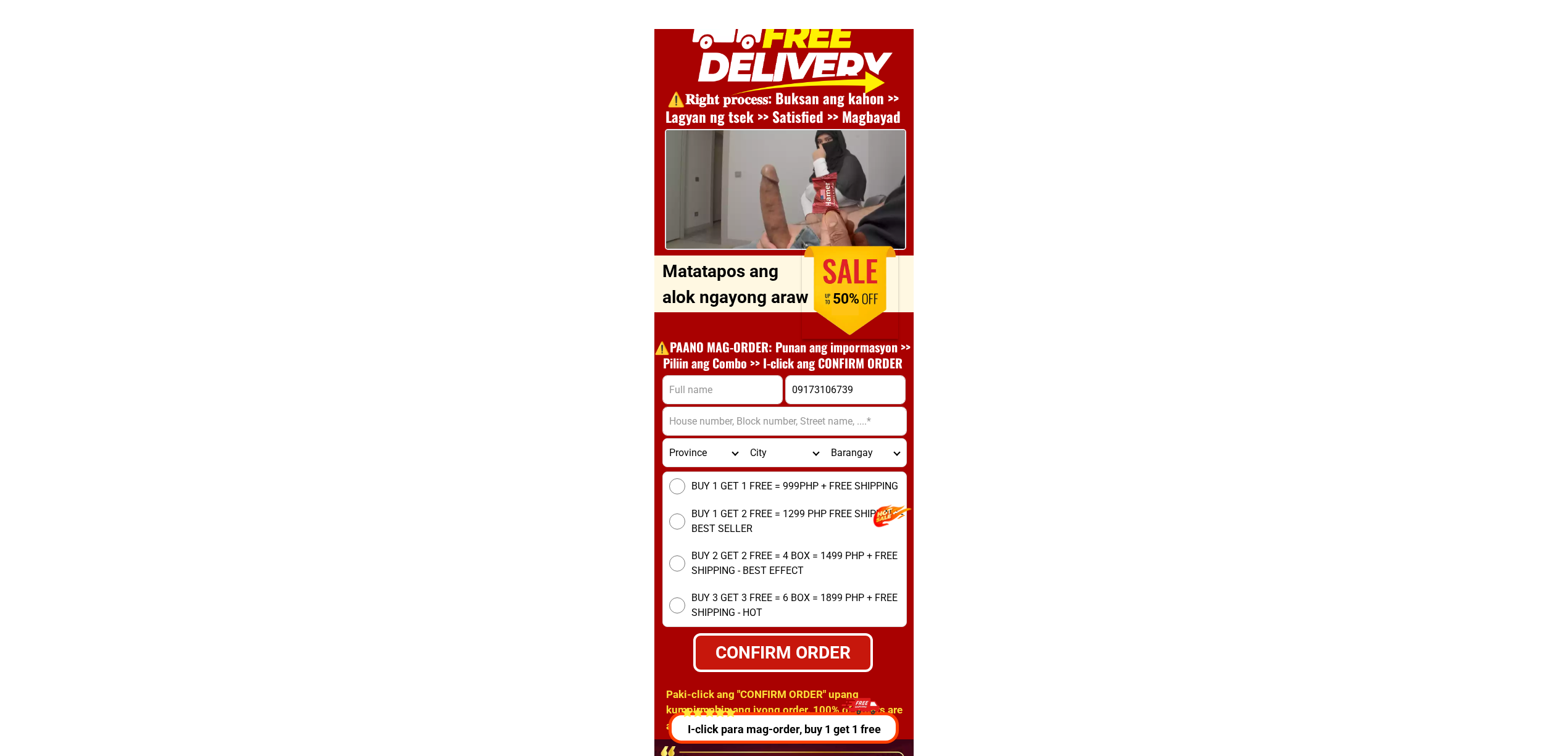
click at [683, 398] on input "Input full_name" at bounding box center [723, 390] width 119 height 28
paste input "Henry Velasco"
type input "Henry Velasco"
click at [737, 426] on input "Input address" at bounding box center [784, 421] width 244 height 28
paste input "Puro 2 brgy 94 Tigbao Tacloban City leyte, Leyte"
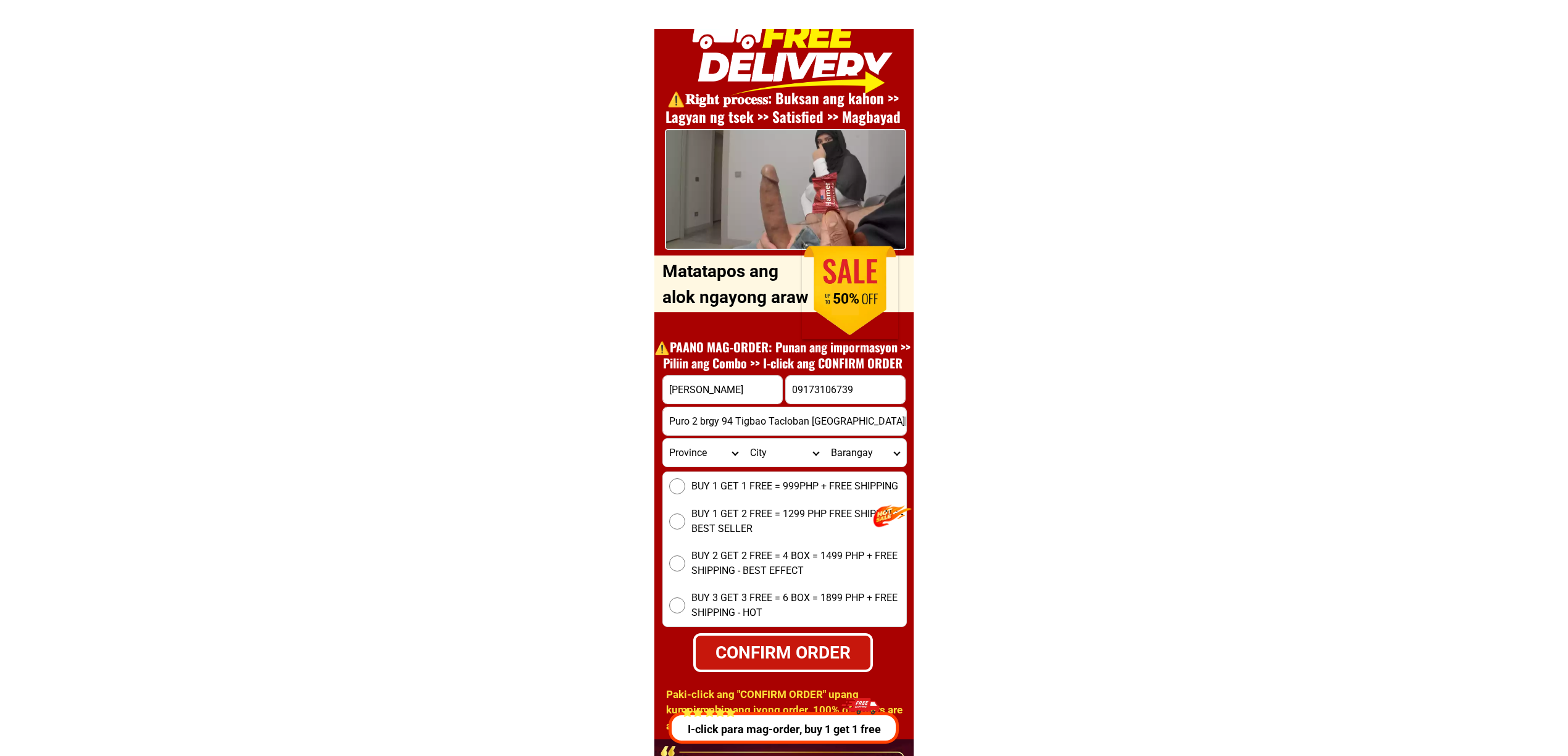
type input "Puro 2 brgy 94 Tigbao Tacloban City leyte, Leyte"
click at [727, 498] on div "BUY 1 GET 1 FREE = 999PHP + FREE SHIPPING BUY 1 GET 2 FREE = 1299 PHP FREE SHIP…" at bounding box center [784, 549] width 244 height 156
click at [723, 490] on span "BUY 1 GET 1 FREE = 999PHP + FREE SHIPPING" at bounding box center [795, 486] width 207 height 15
click at [685, 490] on input "BUY 1 GET 1 FREE = 999PHP + FREE SHIPPING" at bounding box center [678, 486] width 16 height 16
click at [778, 640] on div "CONFIRM ORDER" at bounding box center [783, 653] width 179 height 27
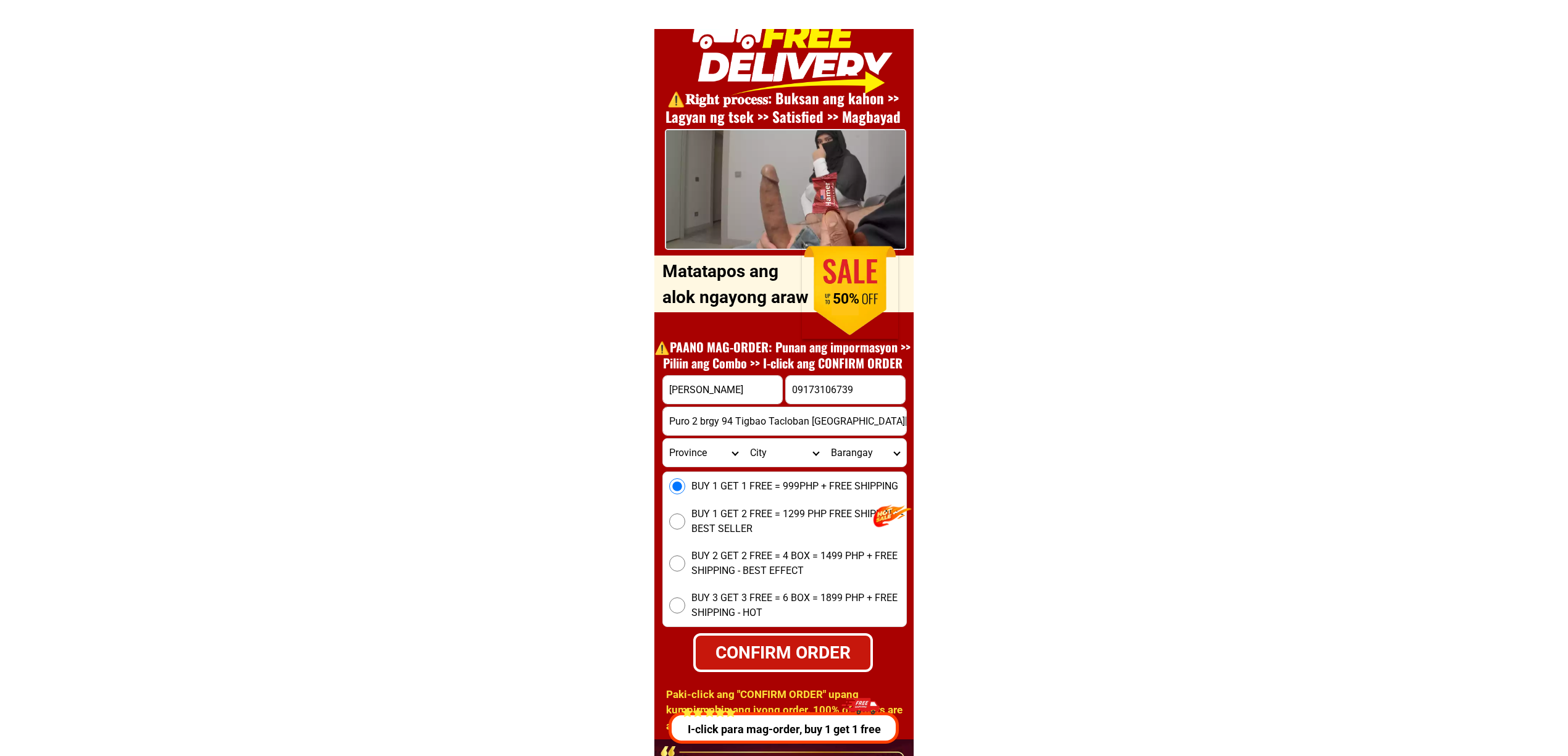
radio input "true"
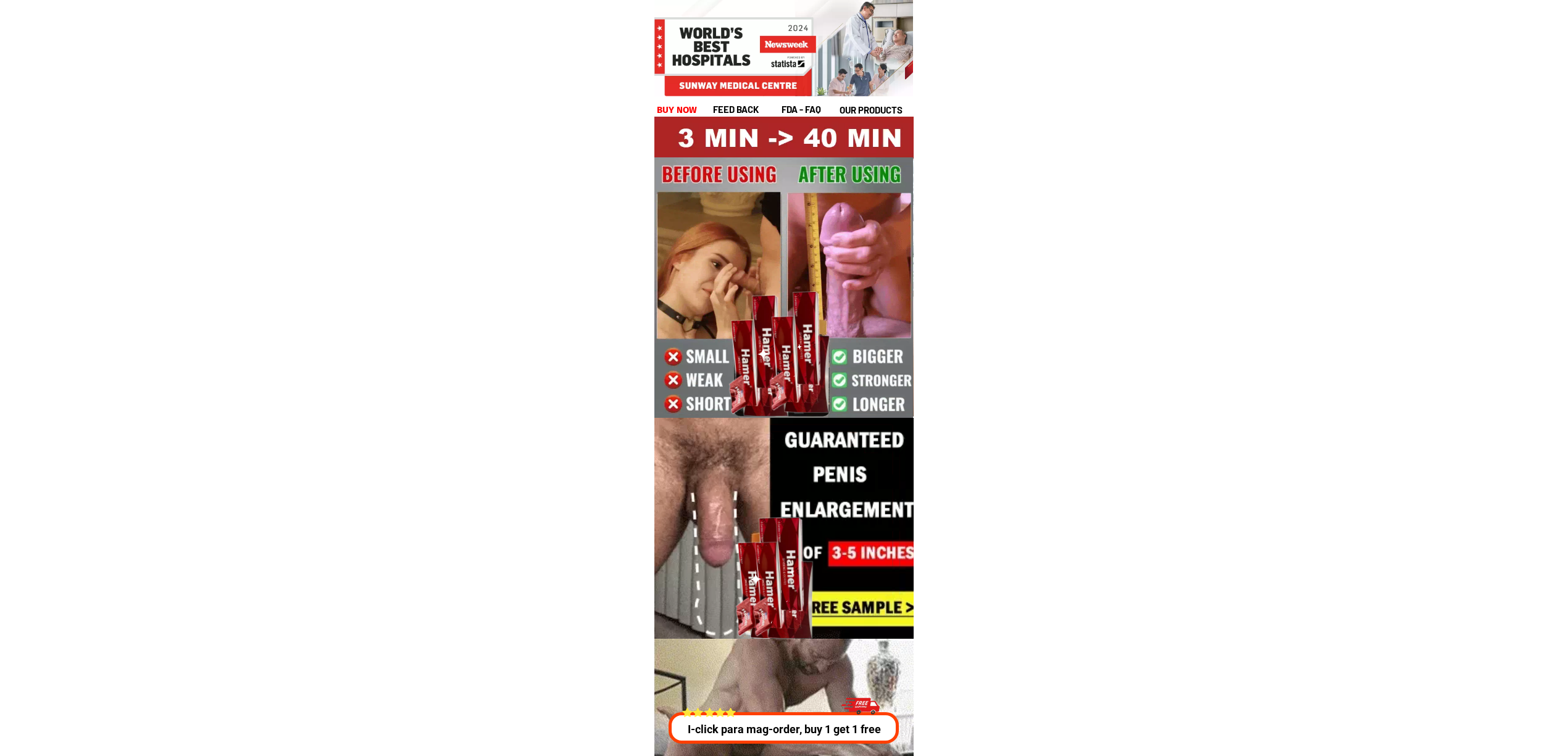
click at [734, 746] on div at bounding box center [784, 752] width 399 height 225
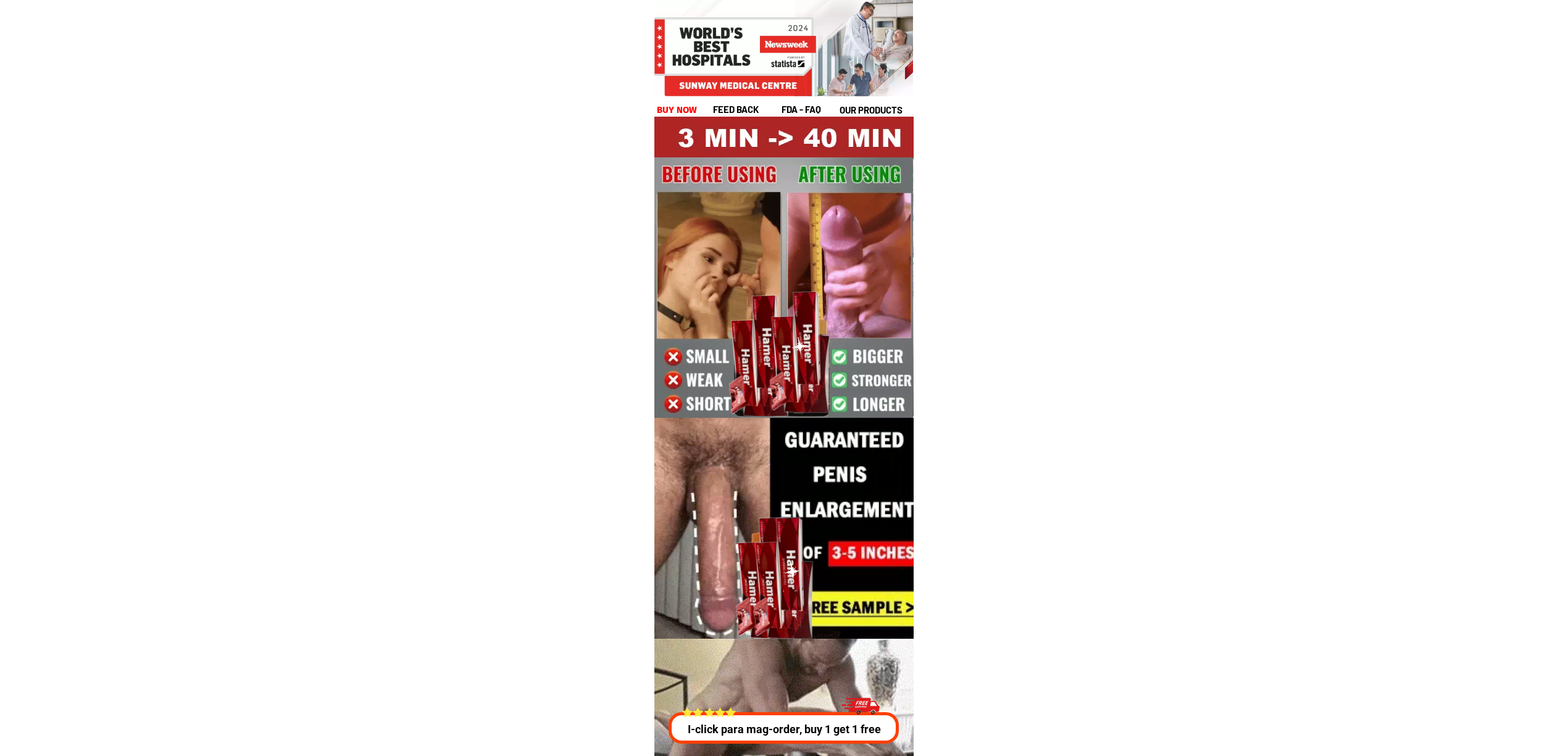
click at [747, 725] on p "I-click para mag-order, buy 1 get 1 free" at bounding box center [781, 729] width 235 height 16
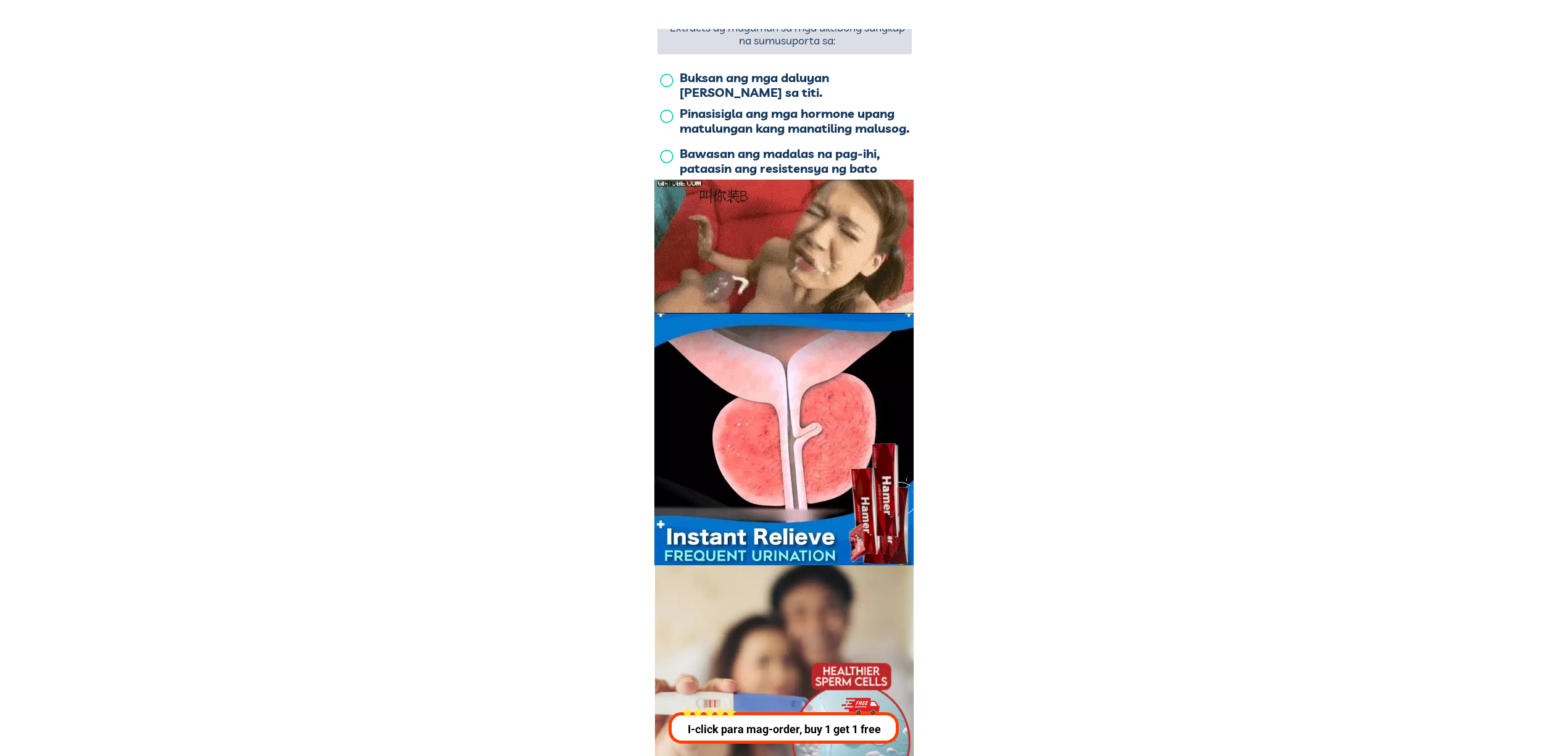
scroll to position [4449, 0]
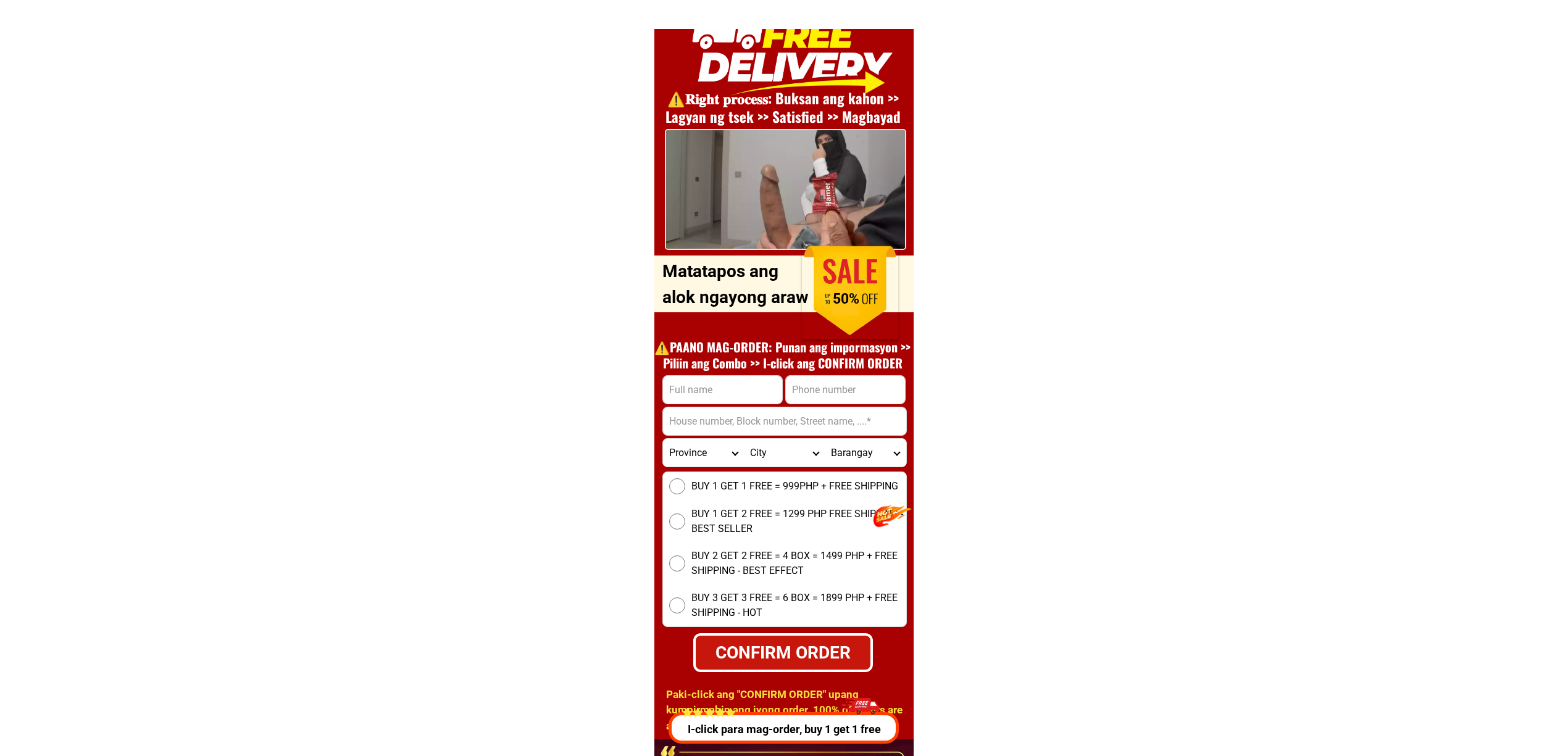
drag, startPoint x: 724, startPoint y: 385, endPoint x: 736, endPoint y: 396, distance: 16.3
click at [723, 385] on input "Input full_name" at bounding box center [723, 390] width 119 height 28
paste input "[PERSON_NAME] [PERSON_NAME][GEOGRAPHIC_DATA] sityo 09208718857Javierhouse numbe…"
type input "[PERSON_NAME] [PERSON_NAME][GEOGRAPHIC_DATA] sityo 09208718857Javierhouse numbe…"
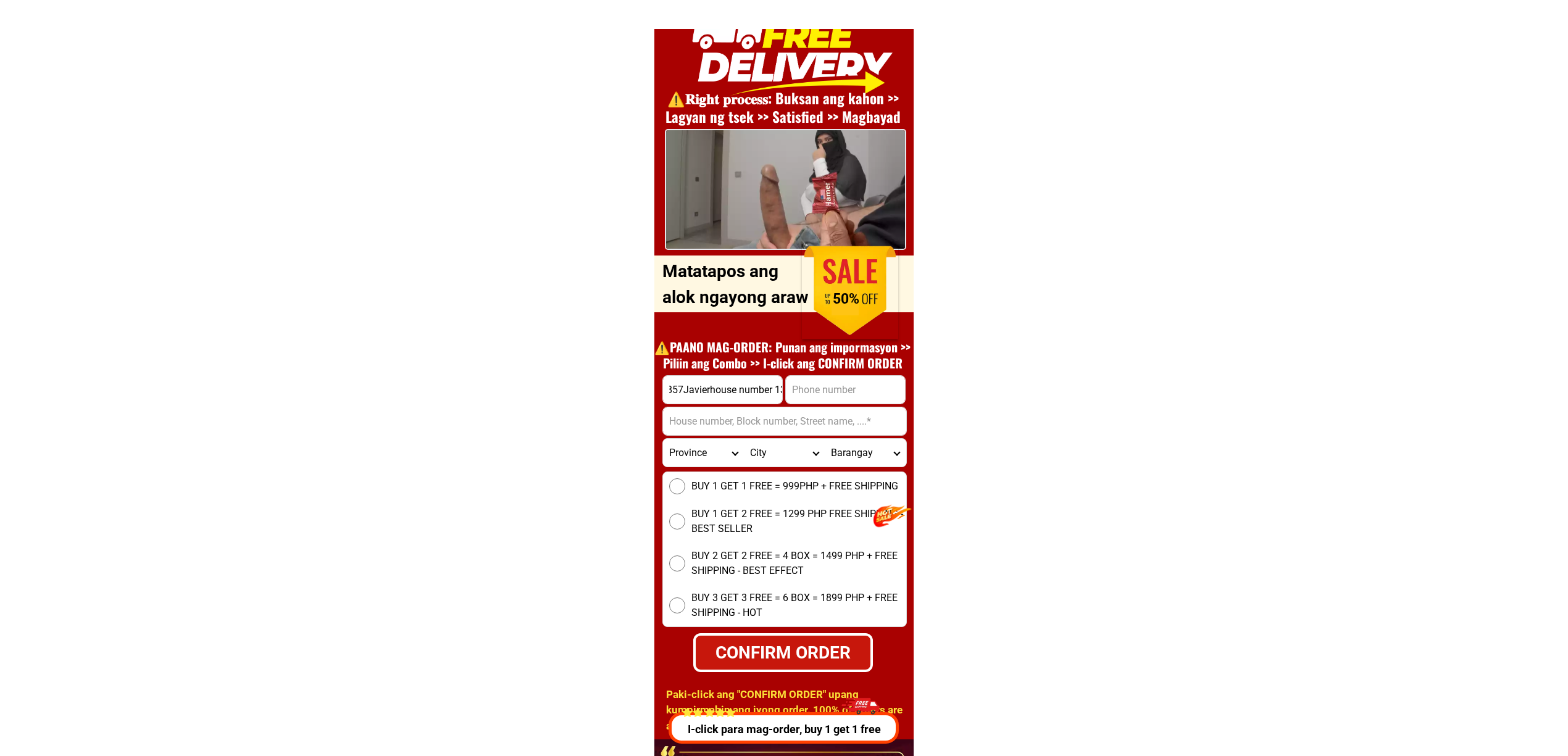
scroll to position [0, 0]
drag, startPoint x: 828, startPoint y: 383, endPoint x: 803, endPoint y: 419, distance: 43.8
click at [828, 383] on input "Input phone_number" at bounding box center [845, 390] width 119 height 28
paste input "09208718857"
type input "09208718857"
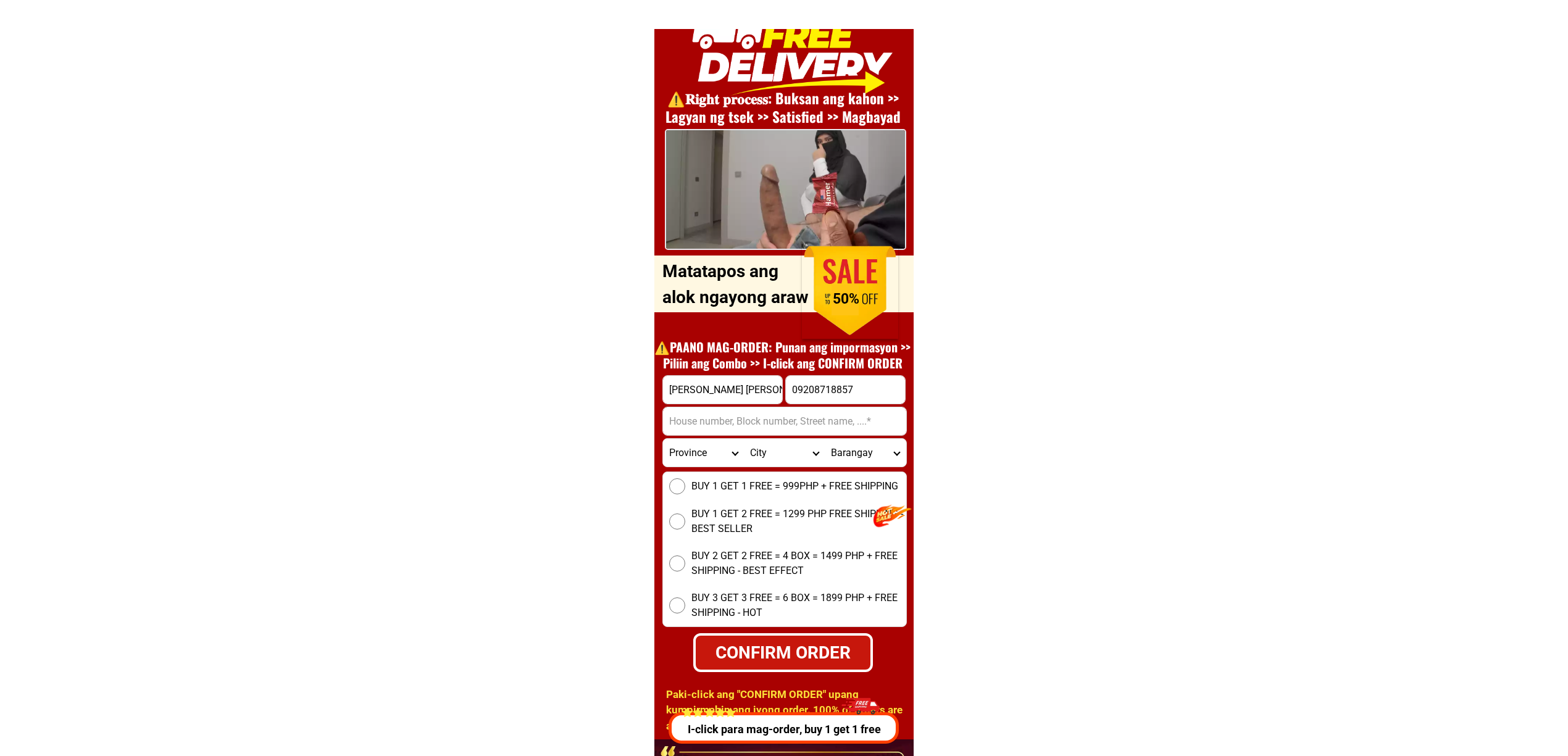
click at [770, 431] on input "Input address" at bounding box center [784, 421] width 244 height 28
paste input "Purok 3 bakis, [GEOGRAPHIC_DATA][PERSON_NAME], [GEOGRAPHIC_DATA]"
click at [734, 398] on input "[PERSON_NAME] [PERSON_NAME][GEOGRAPHIC_DATA] sityo 09208718857Javierhouse numbe…" at bounding box center [723, 390] width 119 height 28
drag, startPoint x: 731, startPoint y: 398, endPoint x: 933, endPoint y: 431, distance: 204.7
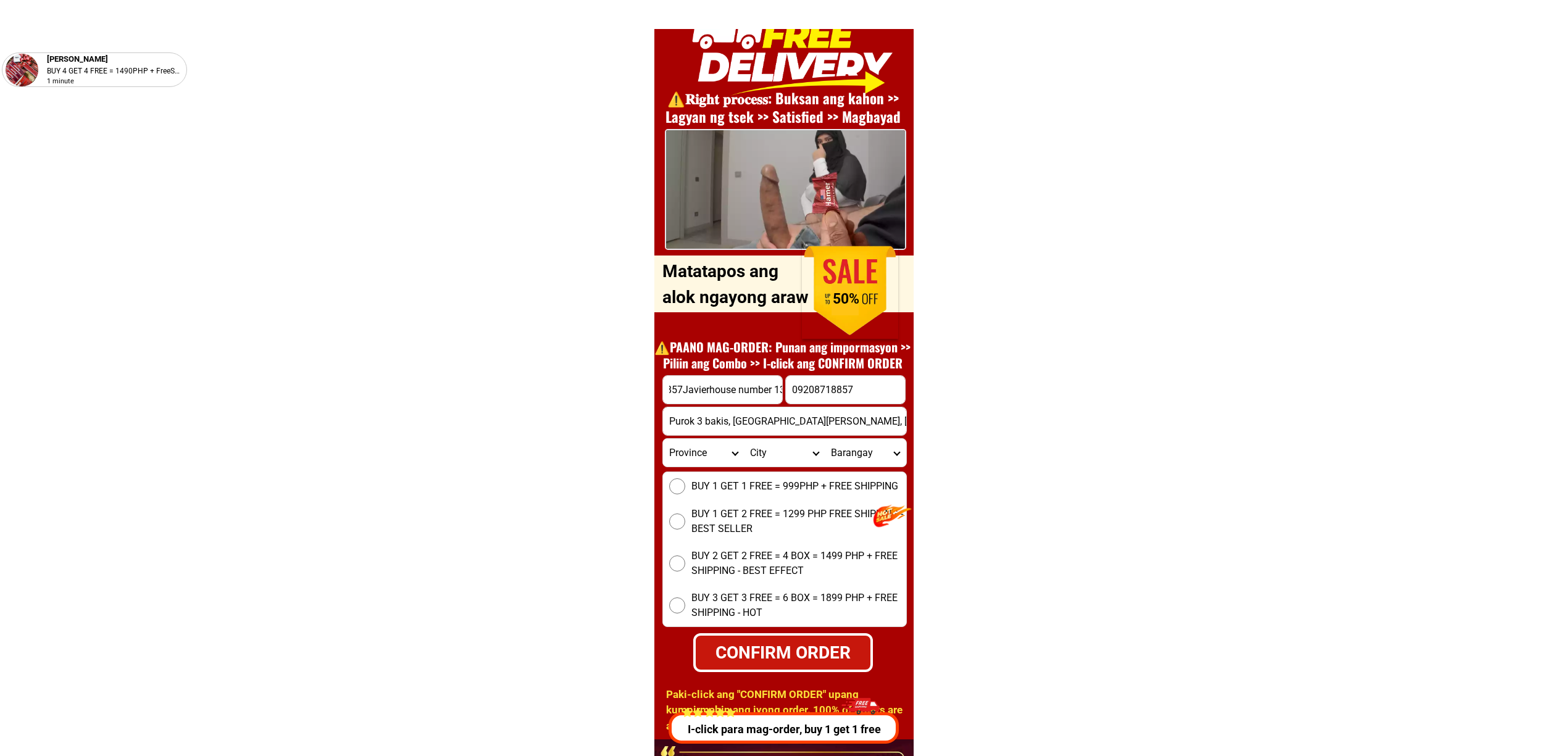
click at [872, 421] on input "Purok 3 bakis, sitio javier, Batangas" at bounding box center [784, 421] width 244 height 28
paste input "baranggay santodominggo batangs city sityo 09208718857Javierhouse number 130"
click at [667, 421] on input "Purok 3 bakis, sitio javier, Batangas" at bounding box center [784, 421] width 244 height 28
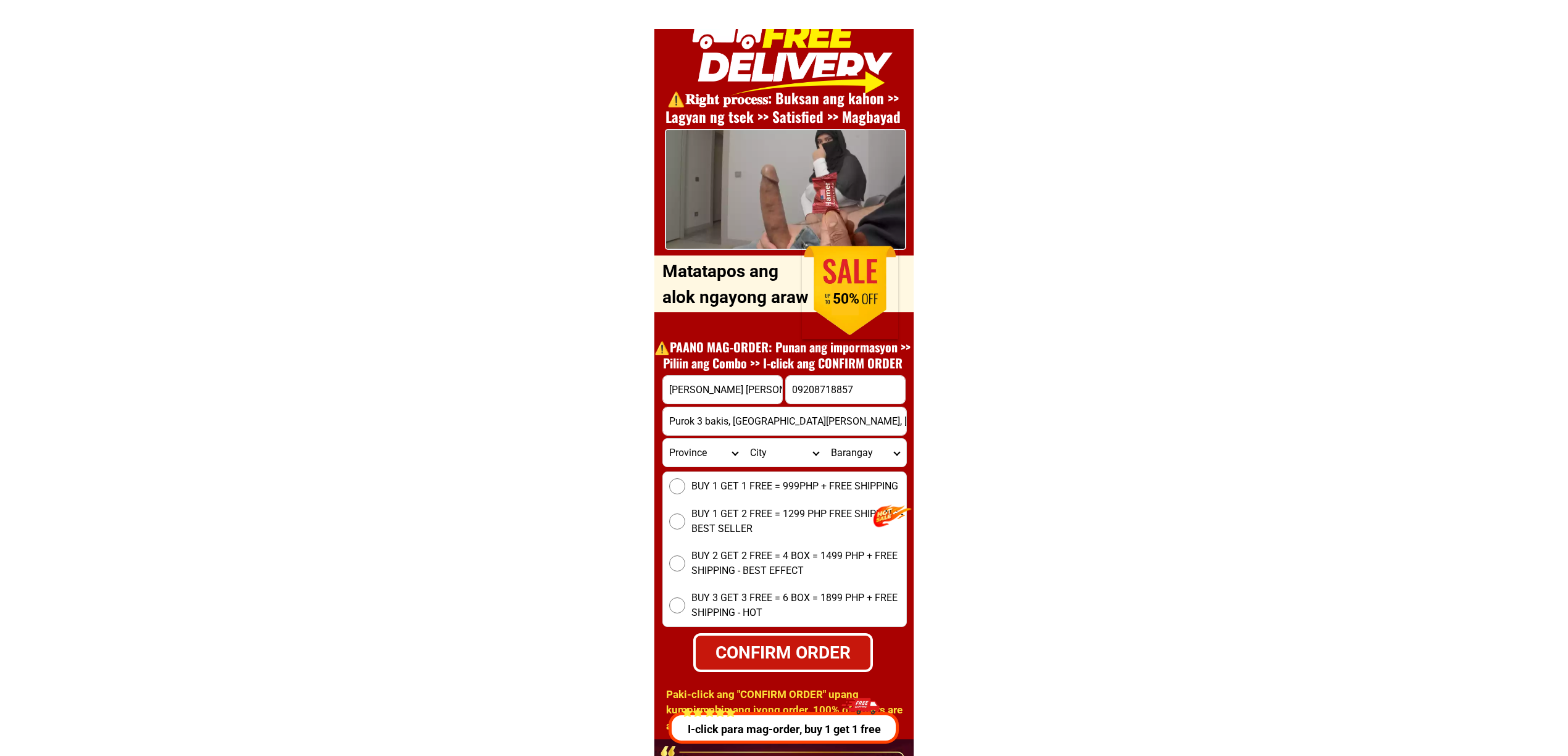
paste input "baranggay santodominggo batangs city sityo 09208718857Javierhouse number 130"
type input "baranggay santodominggo batangs city sityo 09208718857Javierhouse number 130 Pu…"
click at [702, 498] on div "BUY 1 GET 1 FREE = 999PHP + FREE SHIPPING BUY 1 GET 2 FREE = 1299 PHP FREE SHIP…" at bounding box center [784, 549] width 244 height 156
click at [707, 488] on span "BUY 1 GET 1 FREE = 999PHP + FREE SHIPPING" at bounding box center [795, 486] width 207 height 15
click at [685, 488] on input "BUY 1 GET 1 FREE = 999PHP + FREE SHIPPING" at bounding box center [678, 486] width 16 height 16
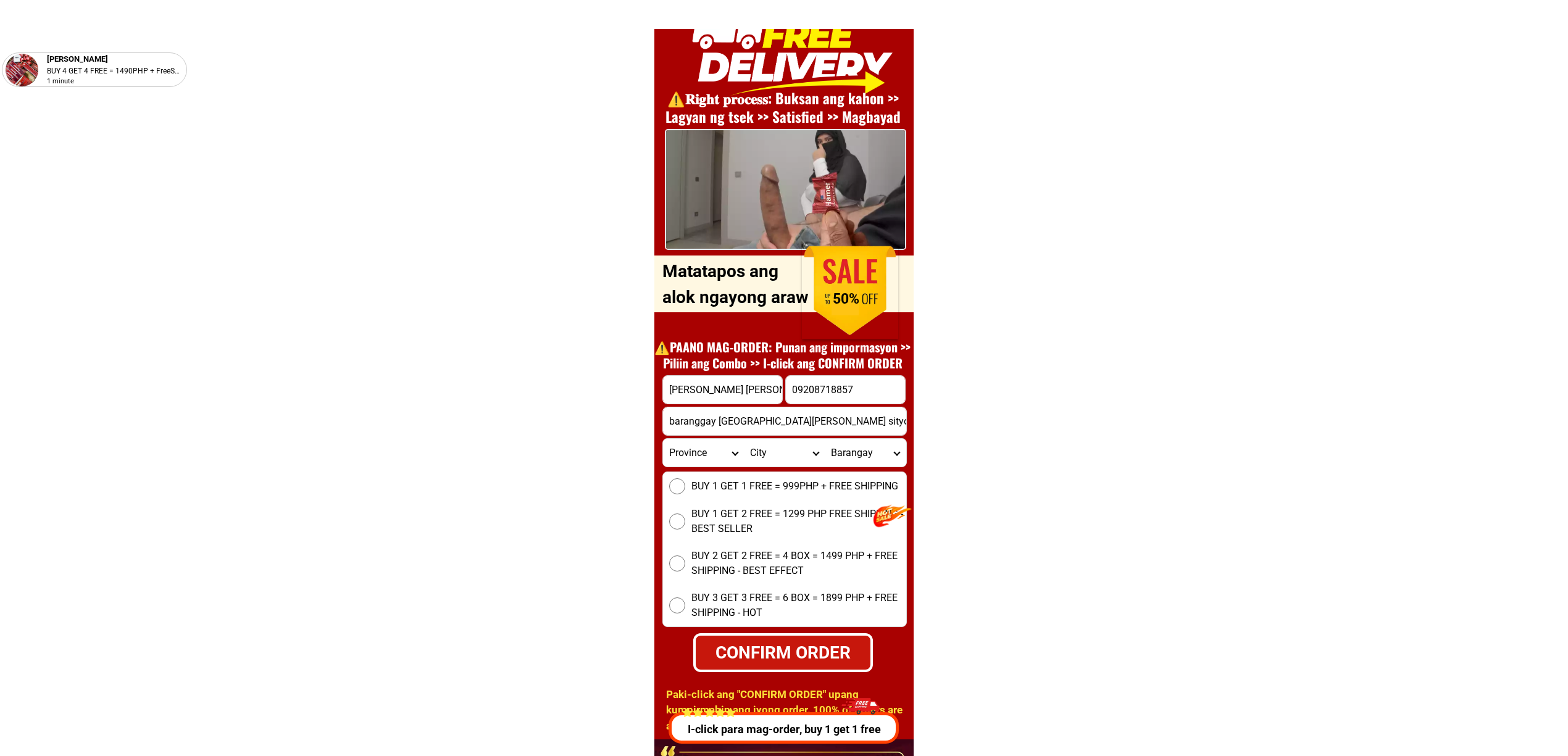
radio input "true"
click at [796, 644] on div "CONFIRM ORDER" at bounding box center [783, 652] width 177 height 26
type input "baranggay santodominggo batangs city sityo 09208718857Javierhouse number 130 Pu…"
radio input "true"
